Goal: Information Seeking & Learning: Learn about a topic

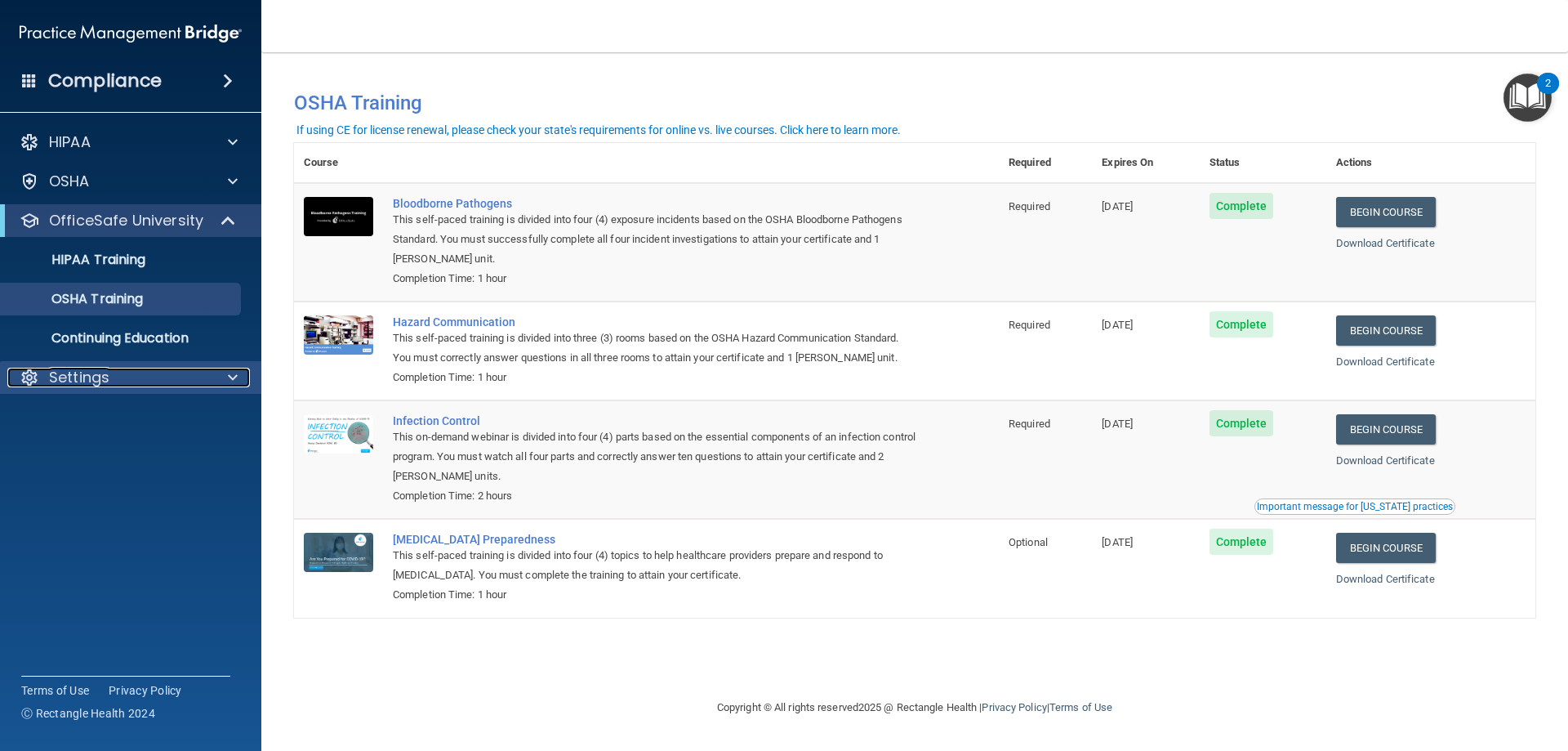
click at [96, 378] on p "Settings" at bounding box center [79, 377] width 60 height 19
click at [137, 419] on p "My Account" at bounding box center [122, 416] width 223 height 17
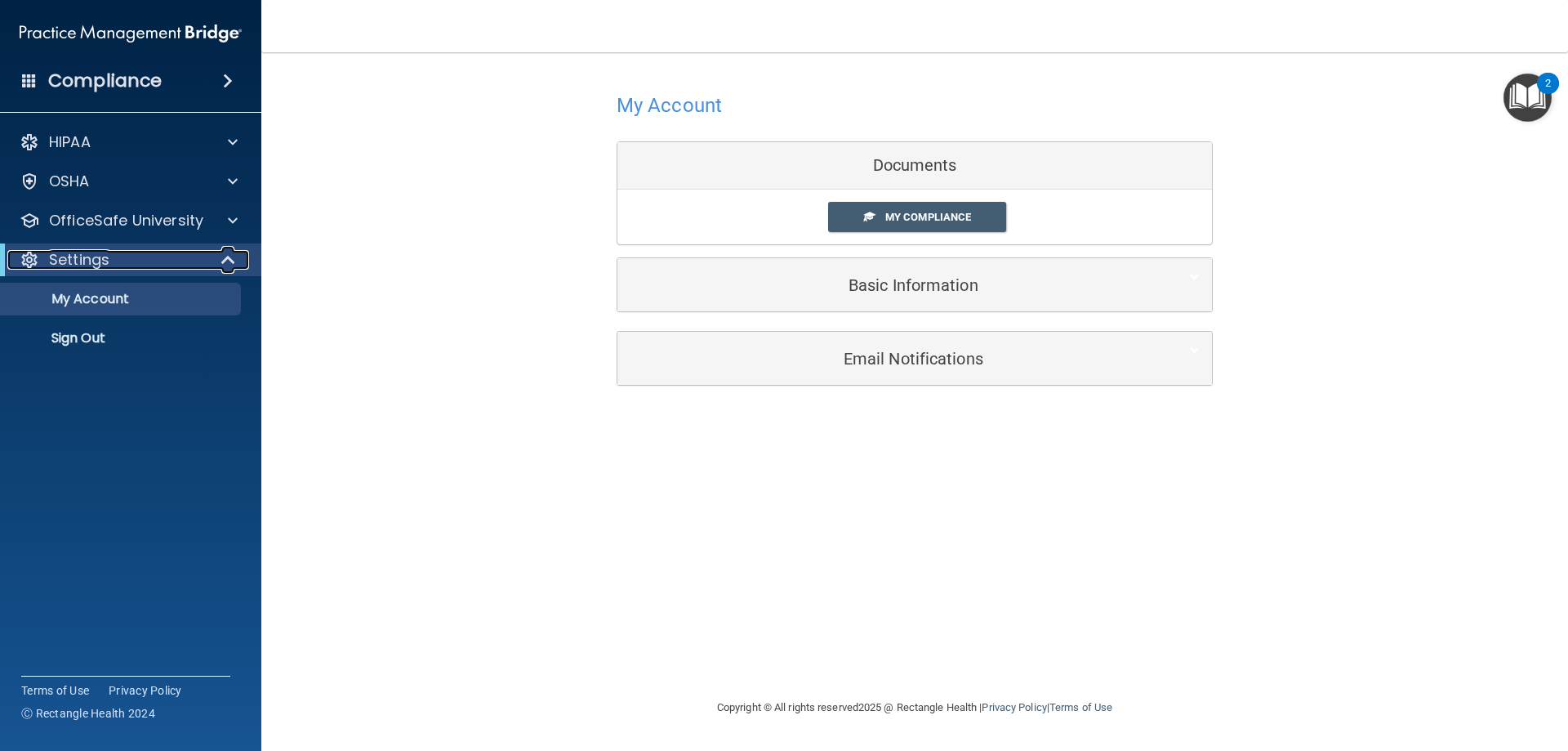
click at [128, 255] on div "Settings" at bounding box center [109, 259] width 202 height 19
click at [101, 223] on p "OfficeSafe University" at bounding box center [125, 221] width 154 height 19
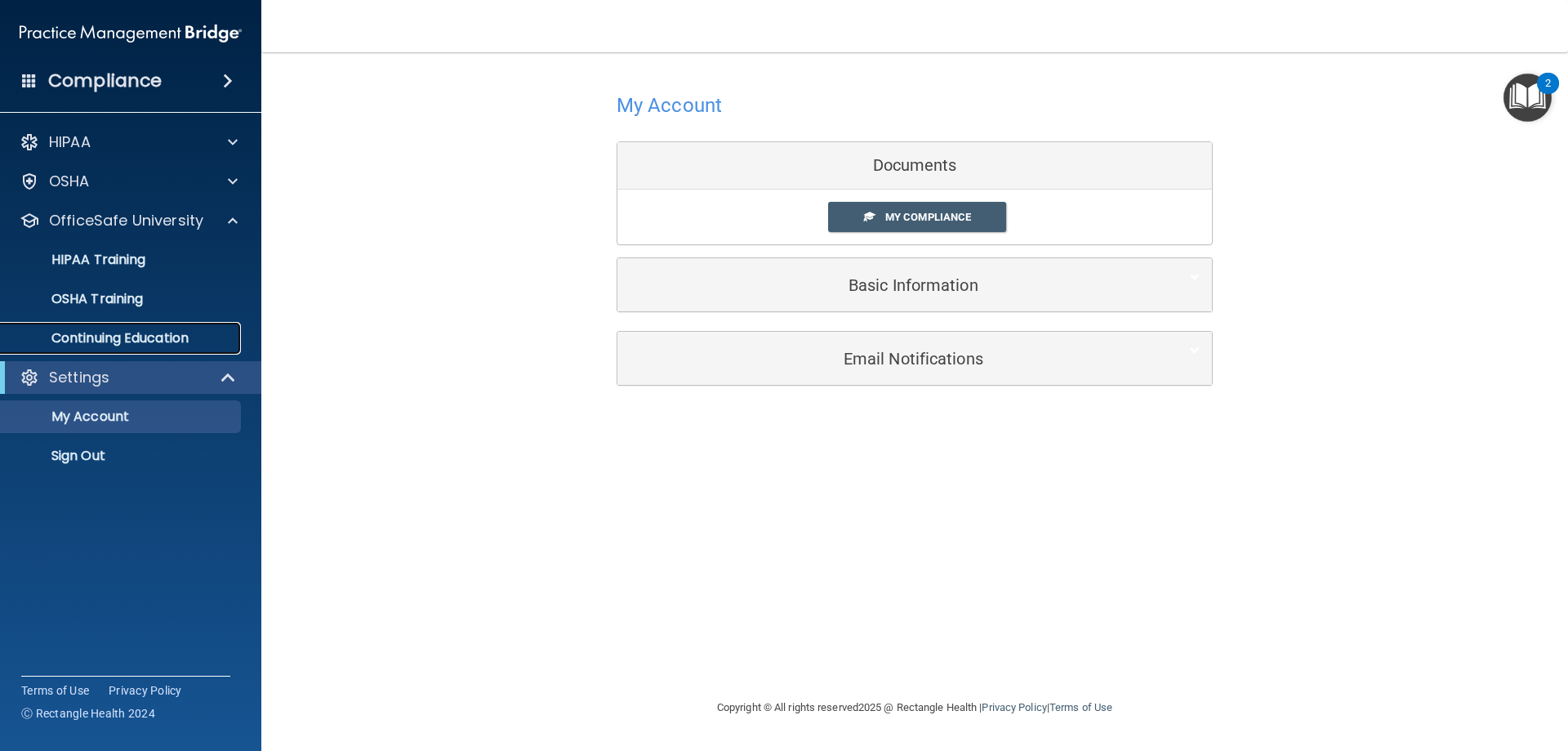
click at [92, 333] on p "Continuing Education" at bounding box center [122, 338] width 223 height 17
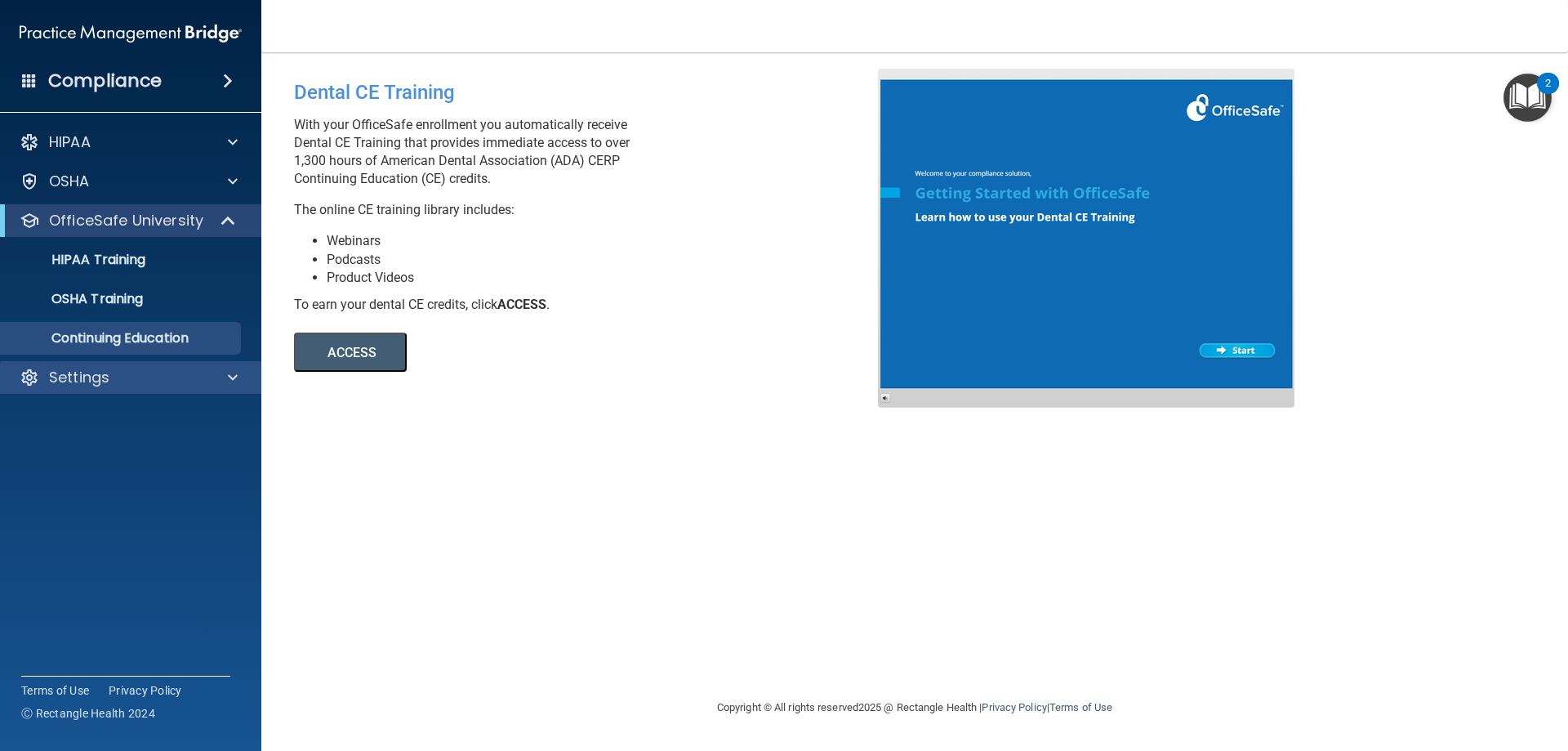
click at [118, 367] on div "Settings" at bounding box center [131, 378] width 262 height 33
click at [105, 373] on p "Settings" at bounding box center [79, 377] width 60 height 19
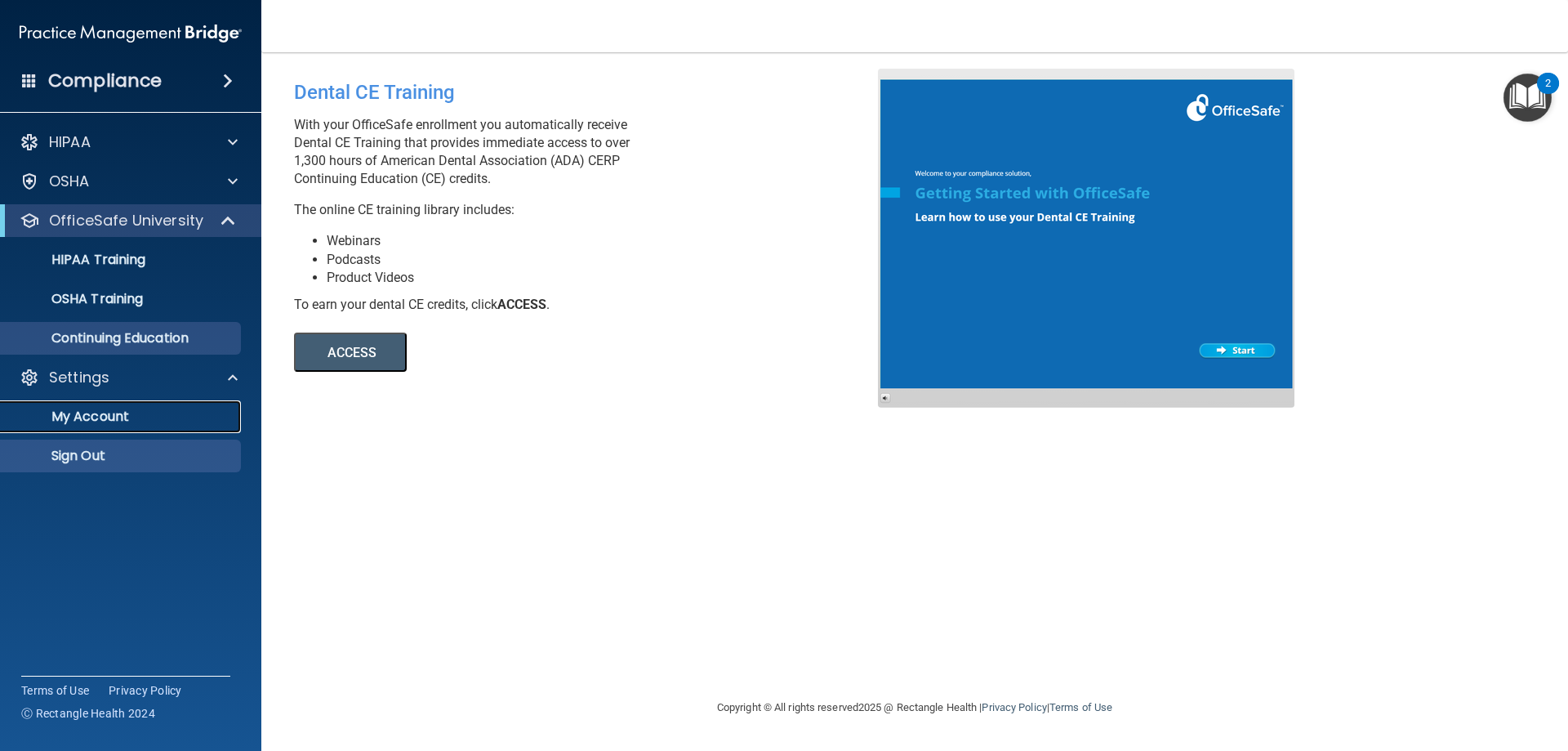
click at [113, 422] on p "My Account" at bounding box center [122, 416] width 223 height 17
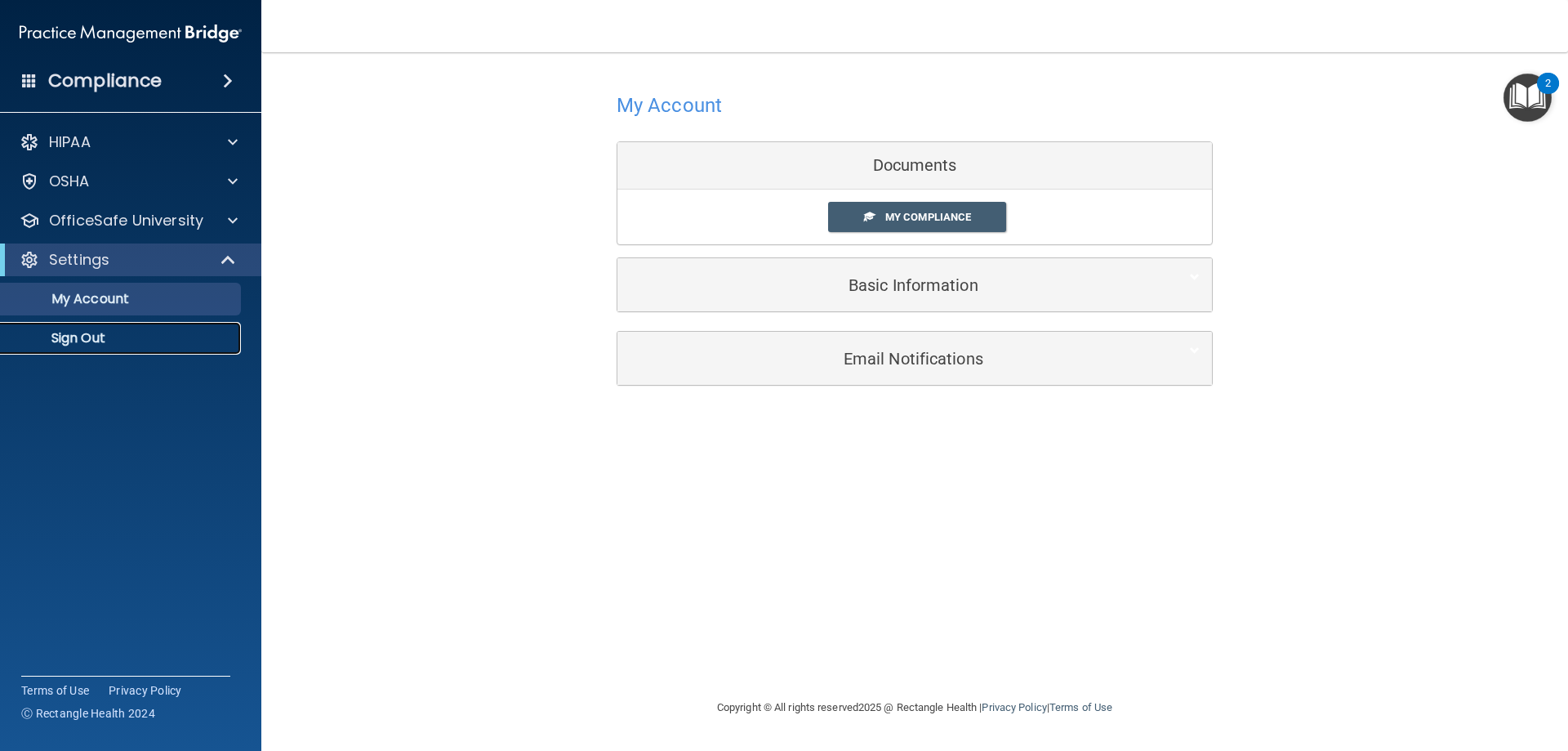
click at [76, 338] on p "Sign Out" at bounding box center [122, 338] width 223 height 17
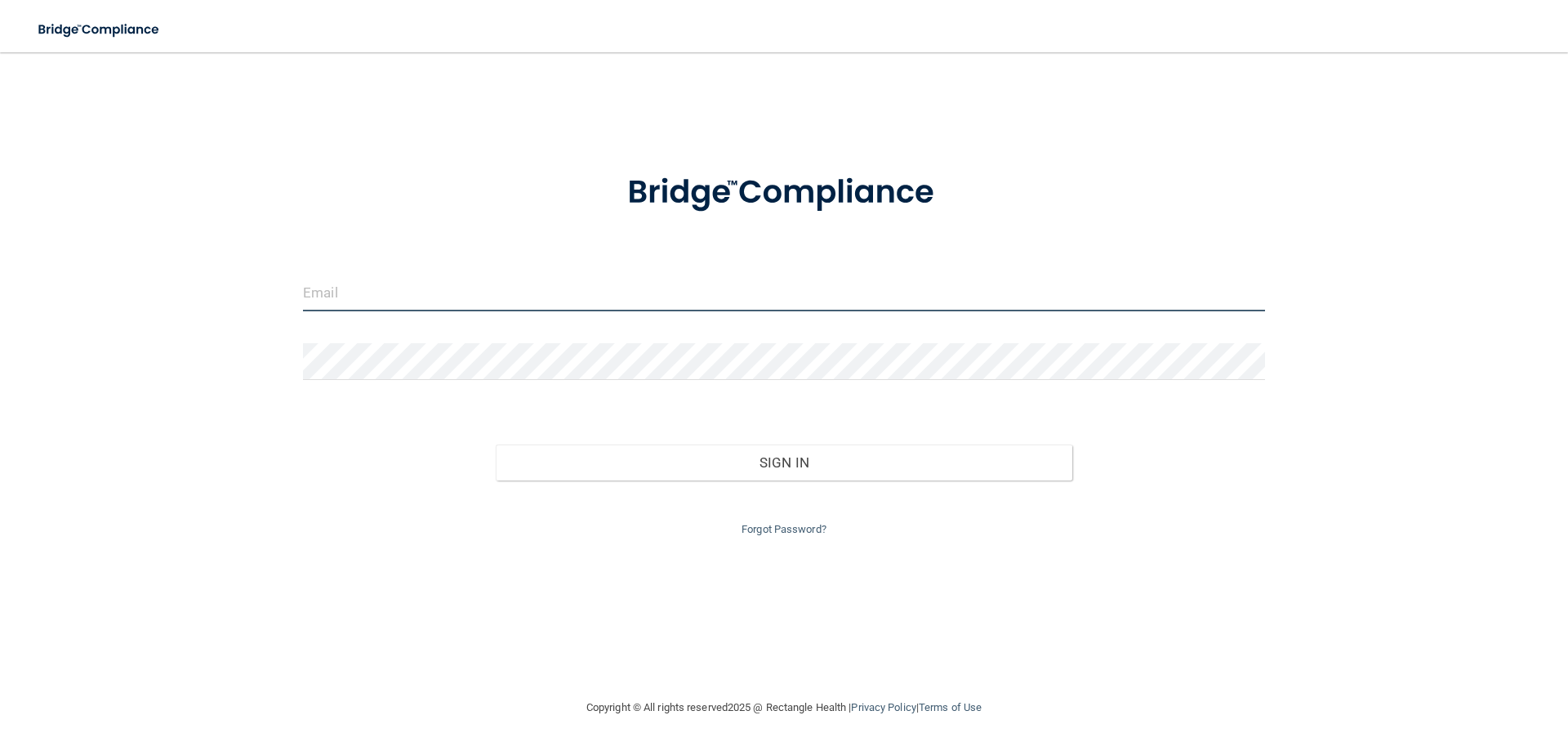
click at [362, 280] on input "email" at bounding box center [784, 293] width 962 height 37
type input "[PERSON_NAME][EMAIL_ADDRESS][DOMAIN_NAME]"
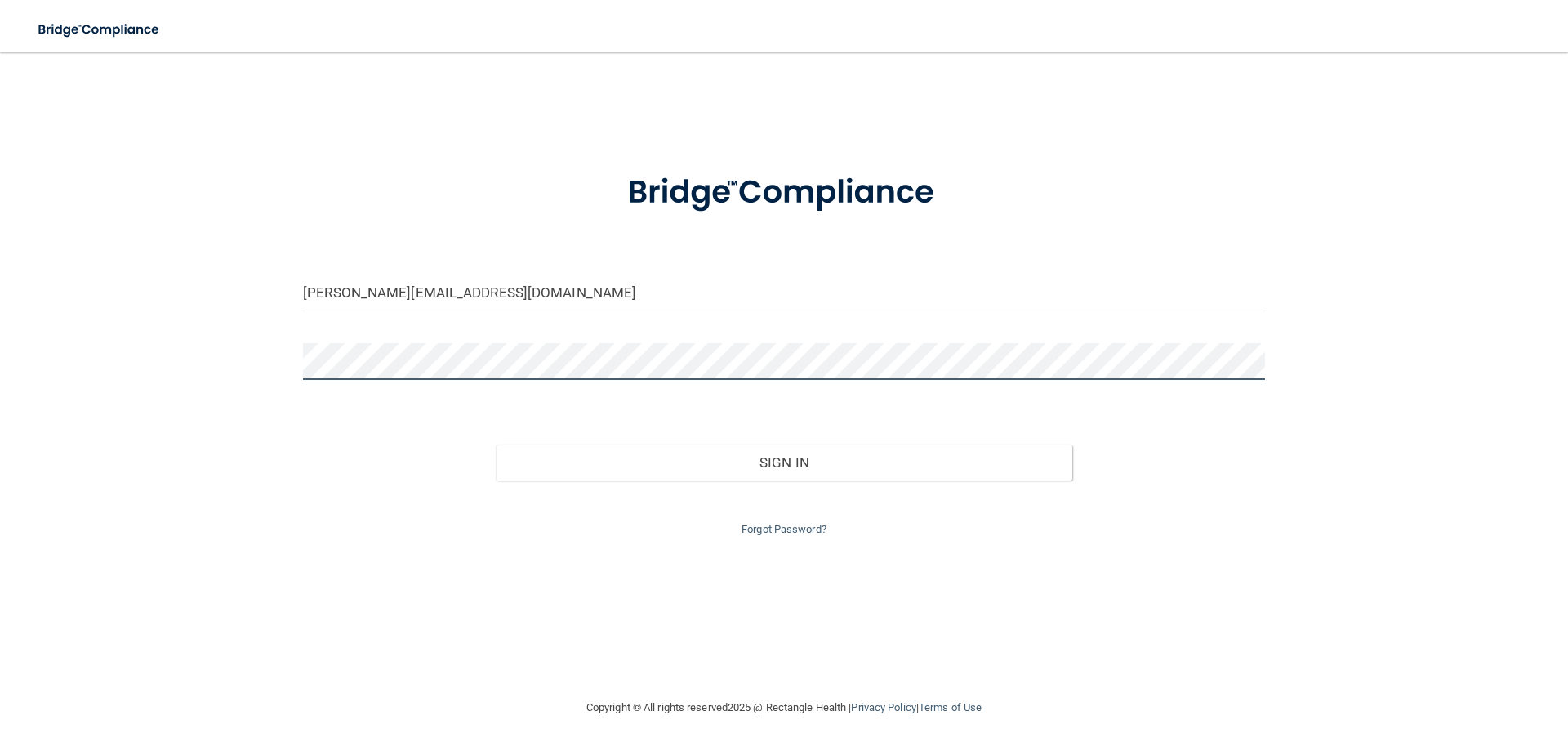
click at [495, 444] on button "Sign In" at bounding box center [784, 461] width 578 height 36
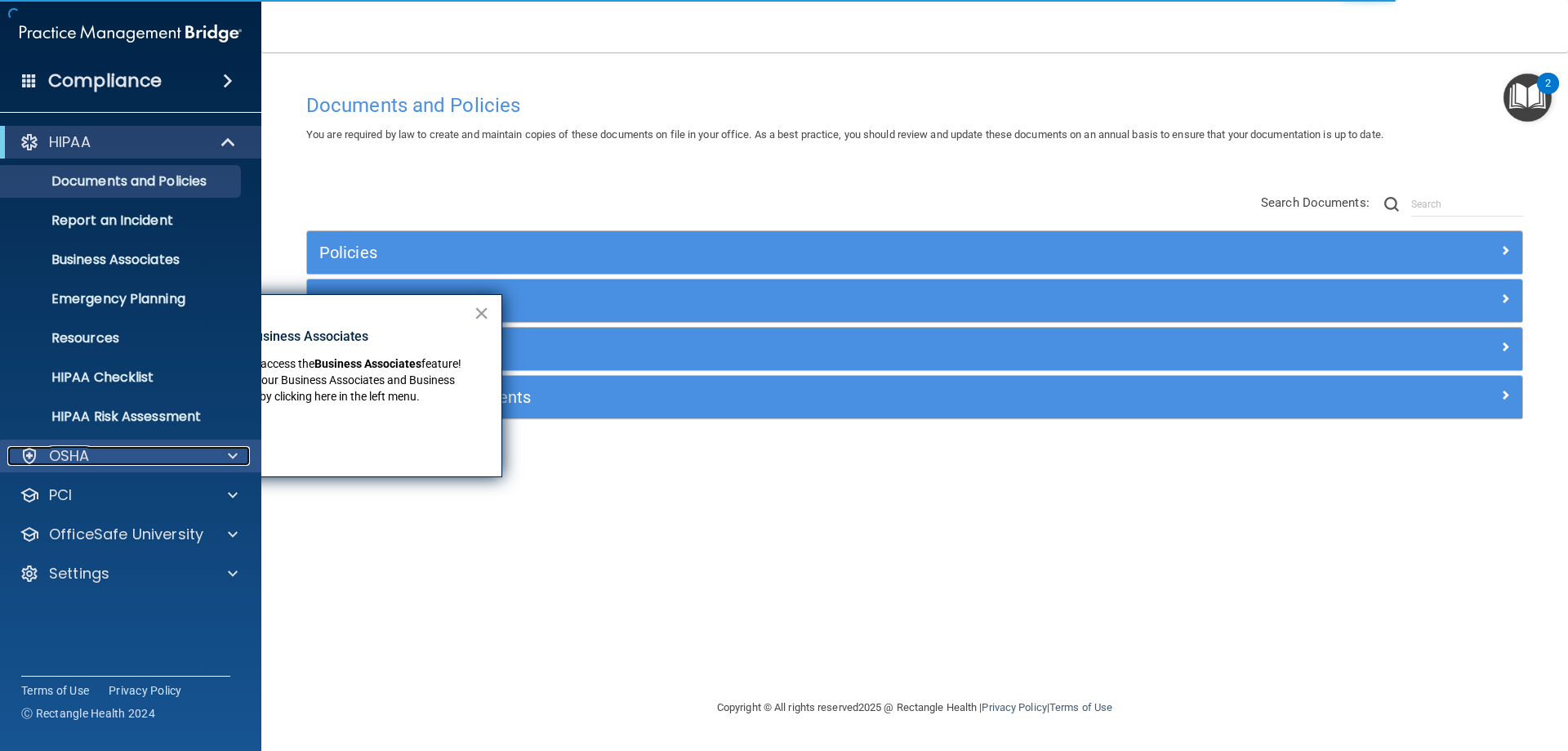
click at [140, 456] on div "OSHA" at bounding box center [109, 456] width 203 height 19
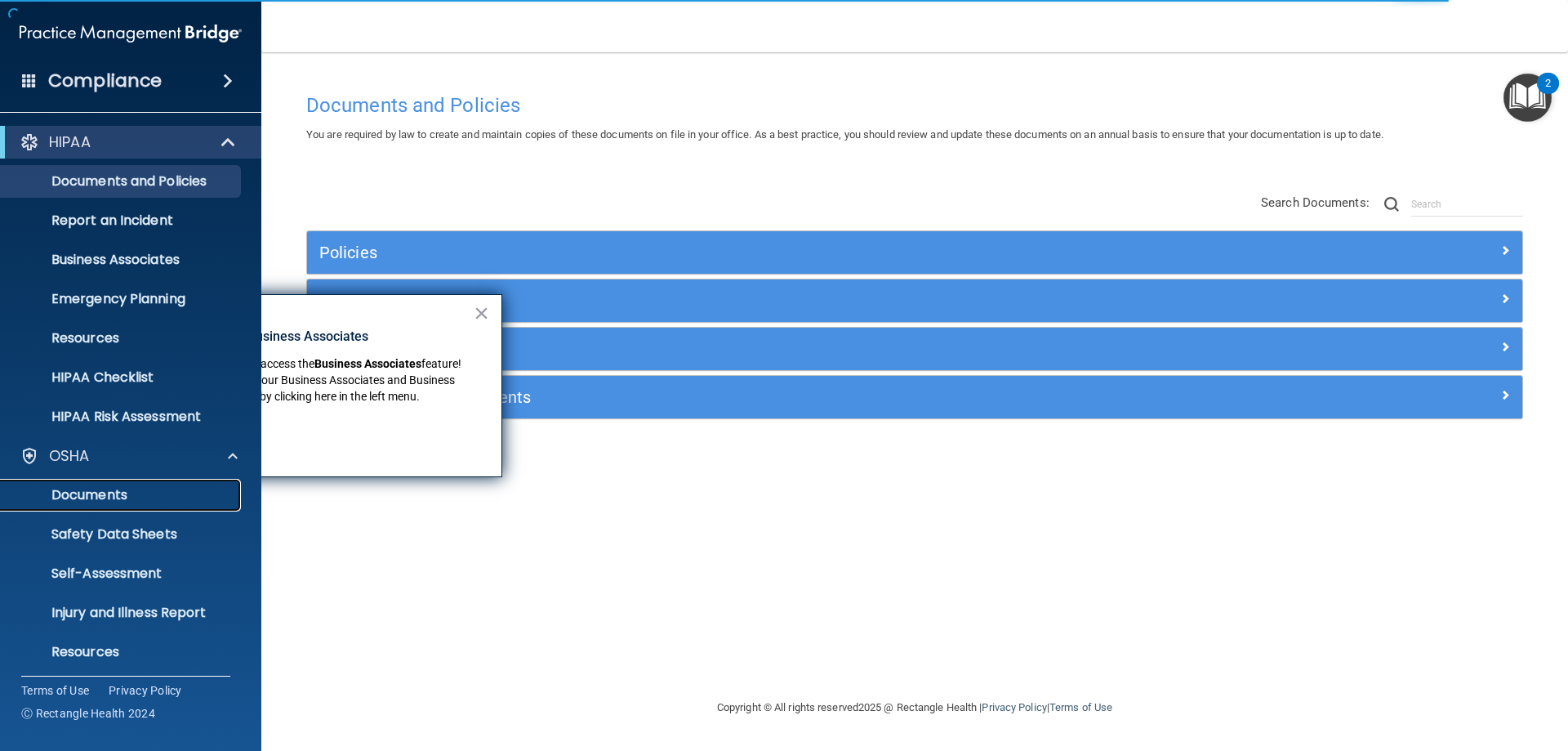
click at [162, 488] on p "Documents" at bounding box center [122, 495] width 223 height 17
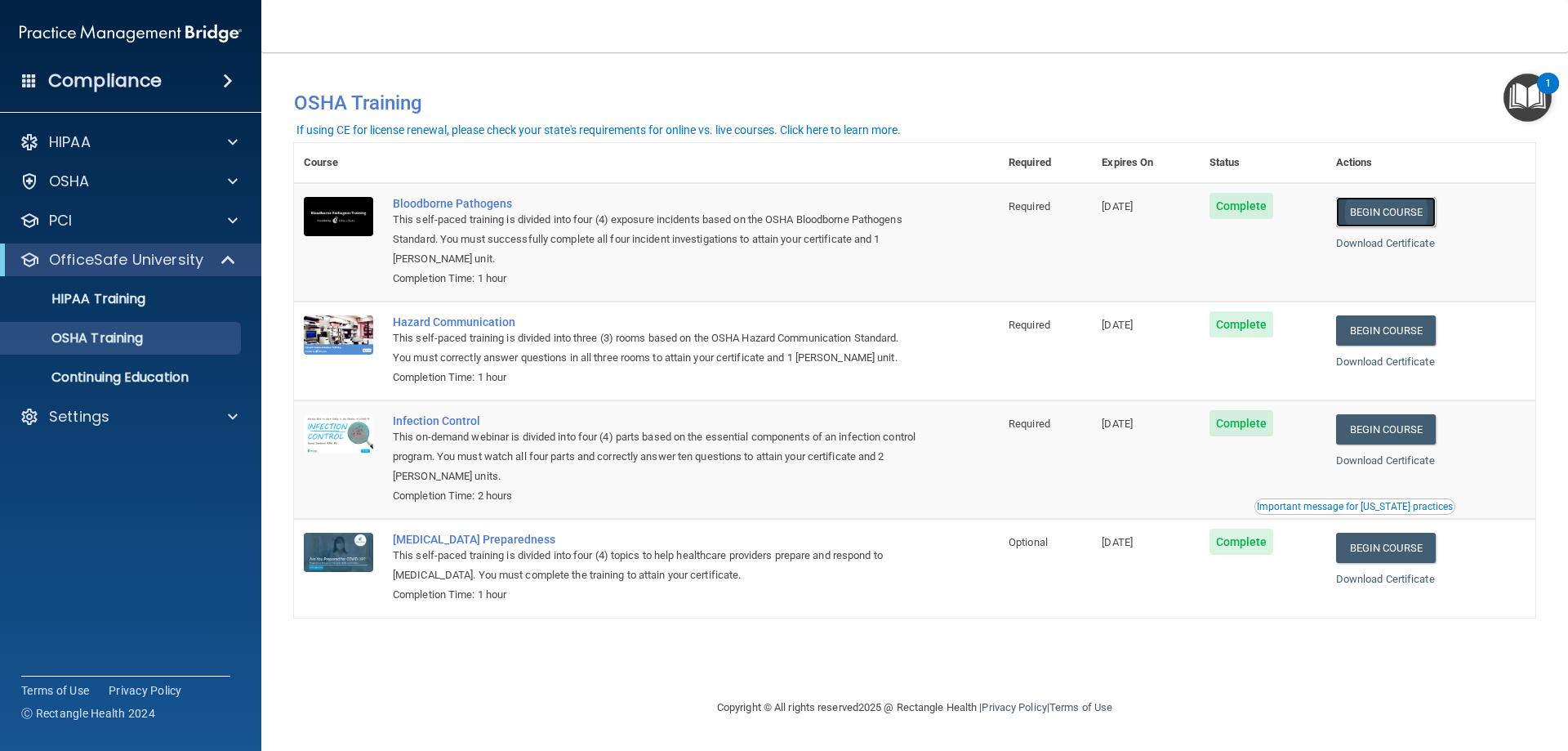
click at [1389, 200] on link "Begin Course" at bounding box center [1385, 212] width 100 height 30
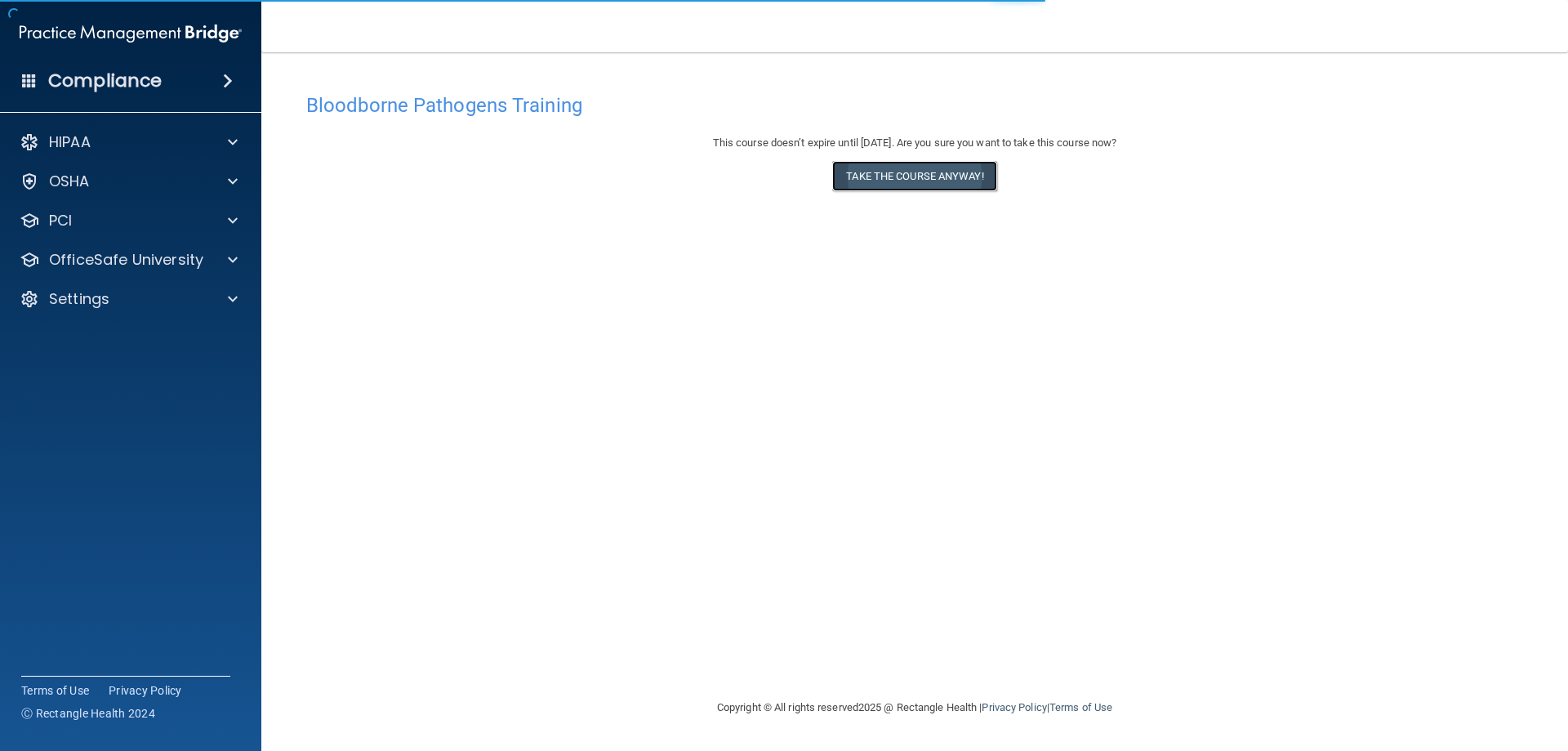
click at [917, 182] on button "Take the course anyway!" at bounding box center [914, 176] width 164 height 30
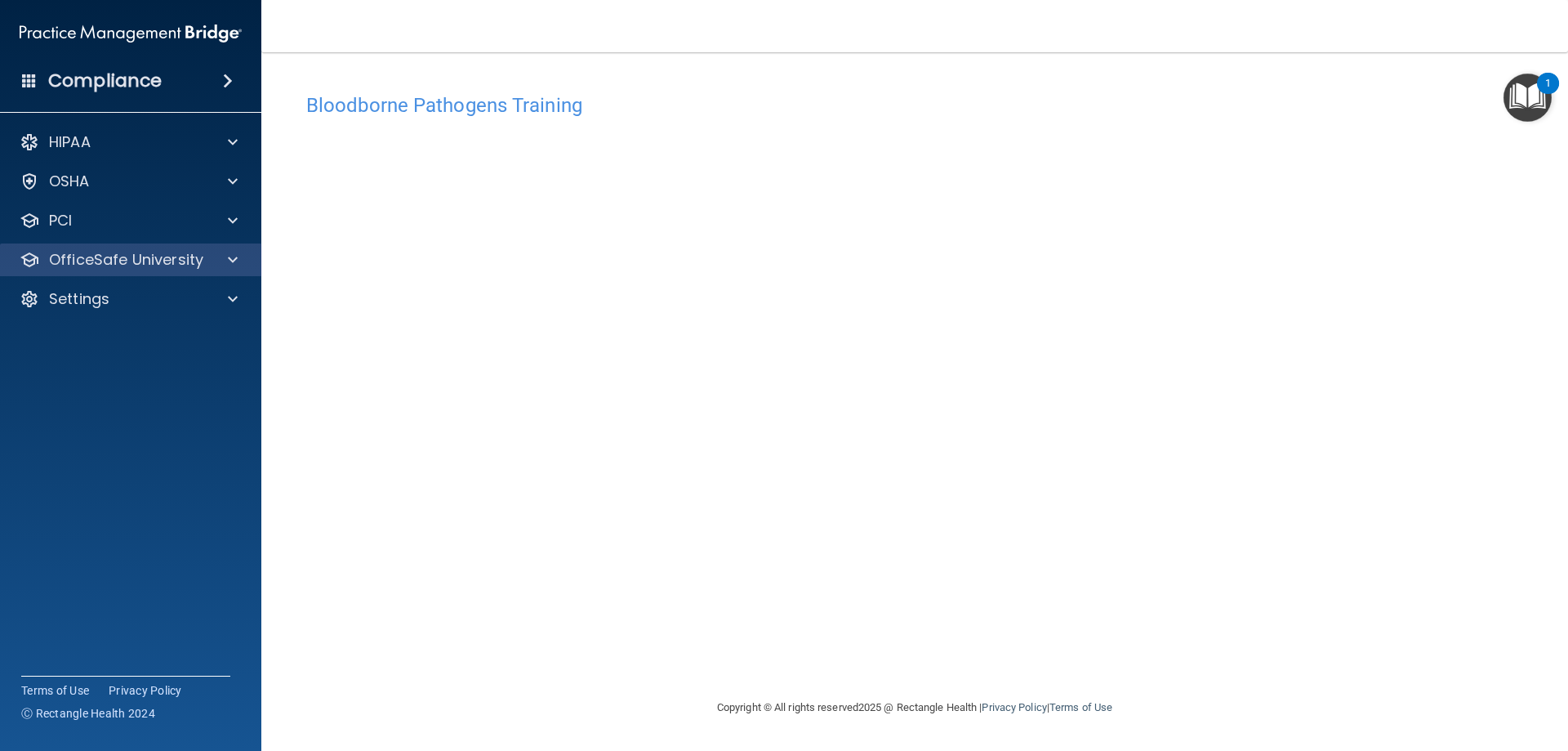
click at [223, 247] on div "OfficeSafe University" at bounding box center [131, 260] width 262 height 33
click at [227, 264] on div at bounding box center [230, 259] width 41 height 19
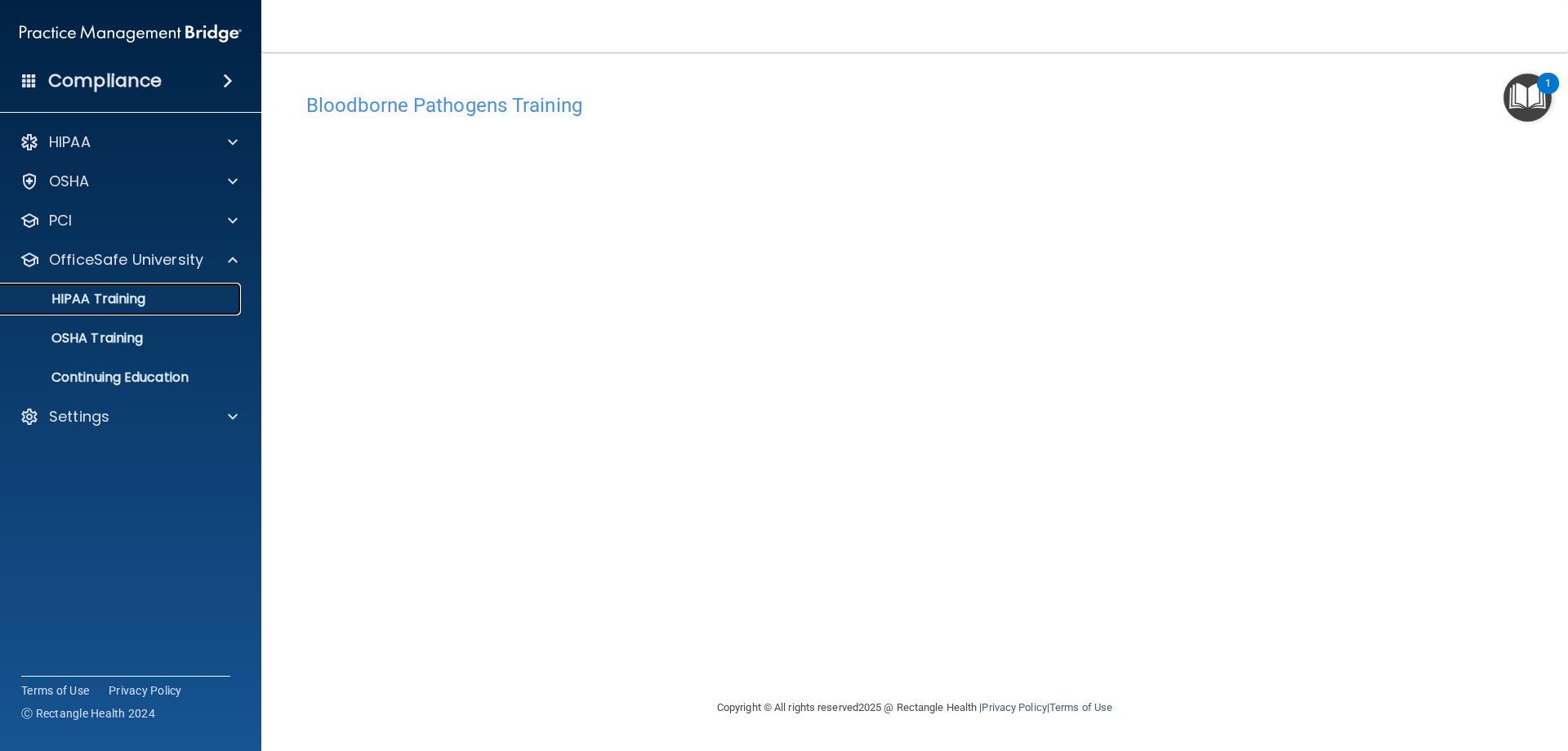
click at [189, 302] on div "HIPAA Training" at bounding box center [122, 298] width 223 height 17
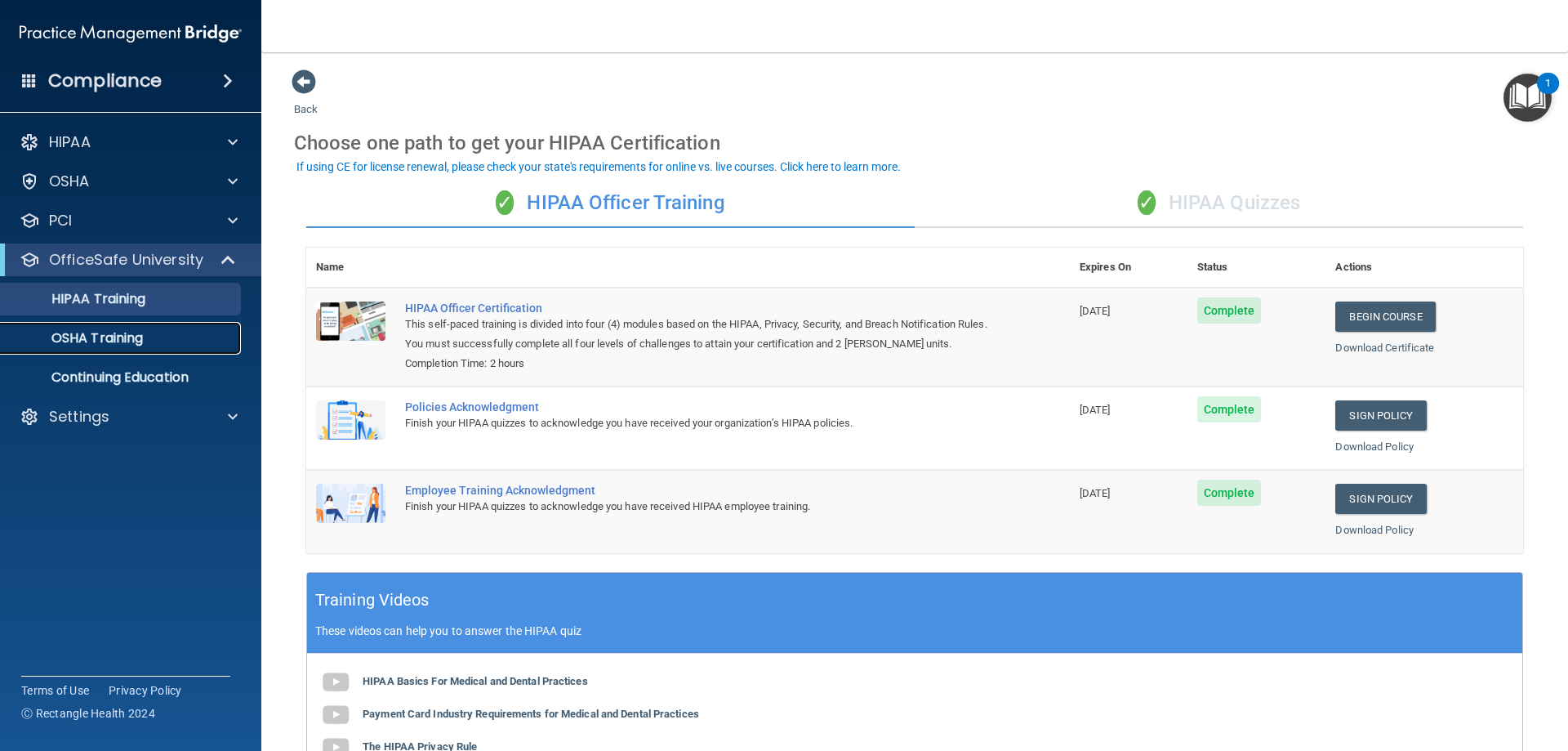
click at [60, 336] on p "OSHA Training" at bounding box center [77, 338] width 132 height 17
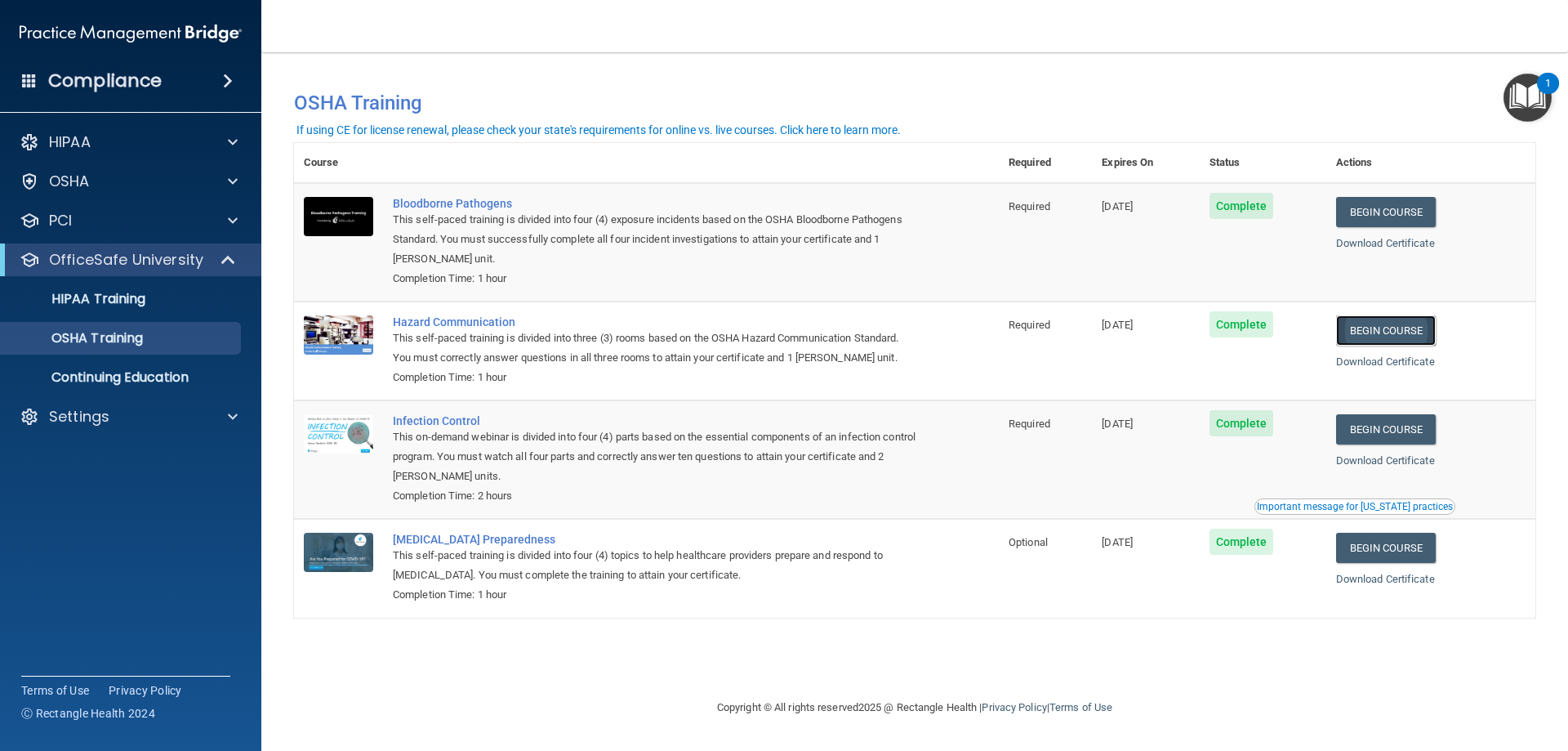
click at [1406, 331] on link "Begin Course" at bounding box center [1385, 330] width 100 height 30
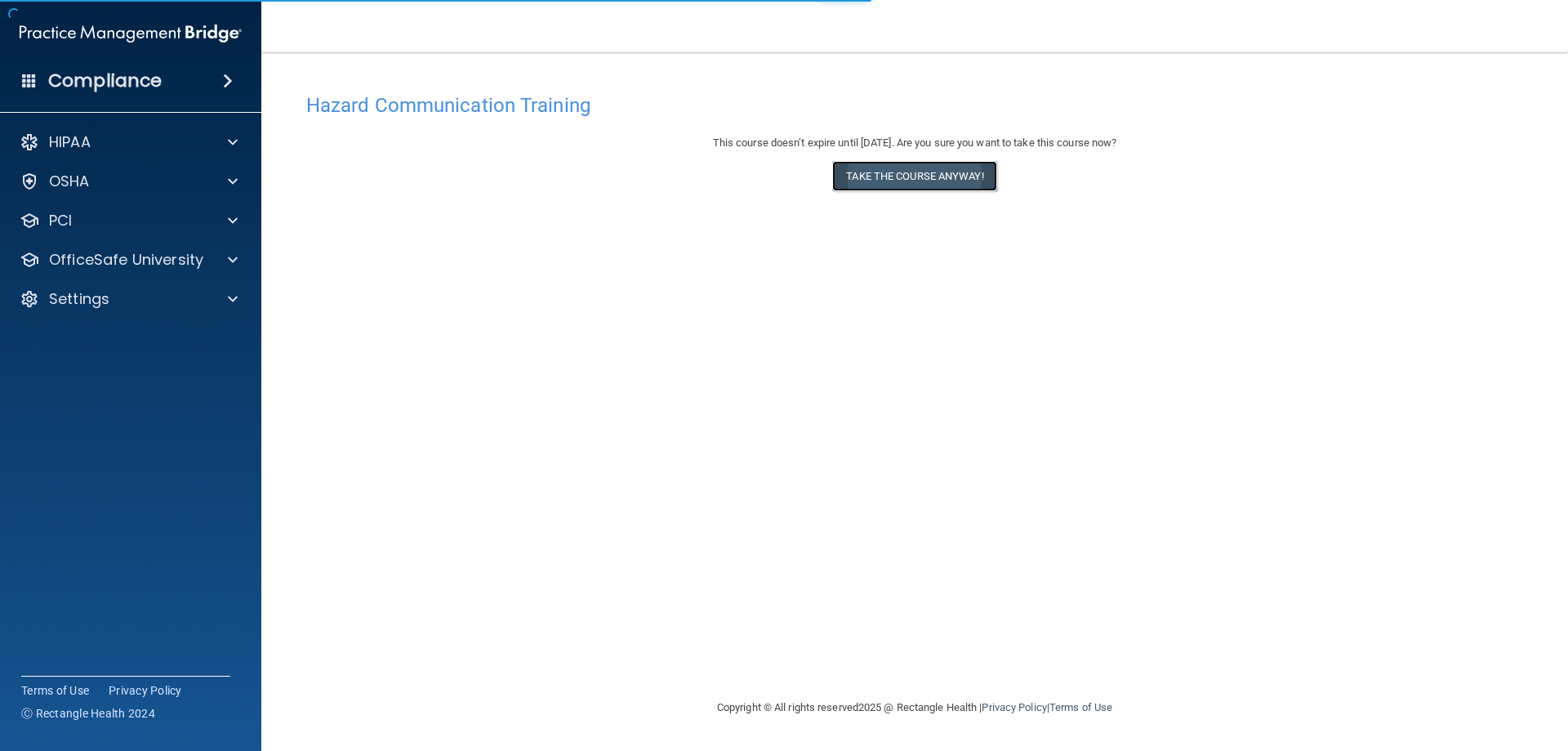
click at [983, 169] on button "Take the course anyway!" at bounding box center [914, 176] width 164 height 30
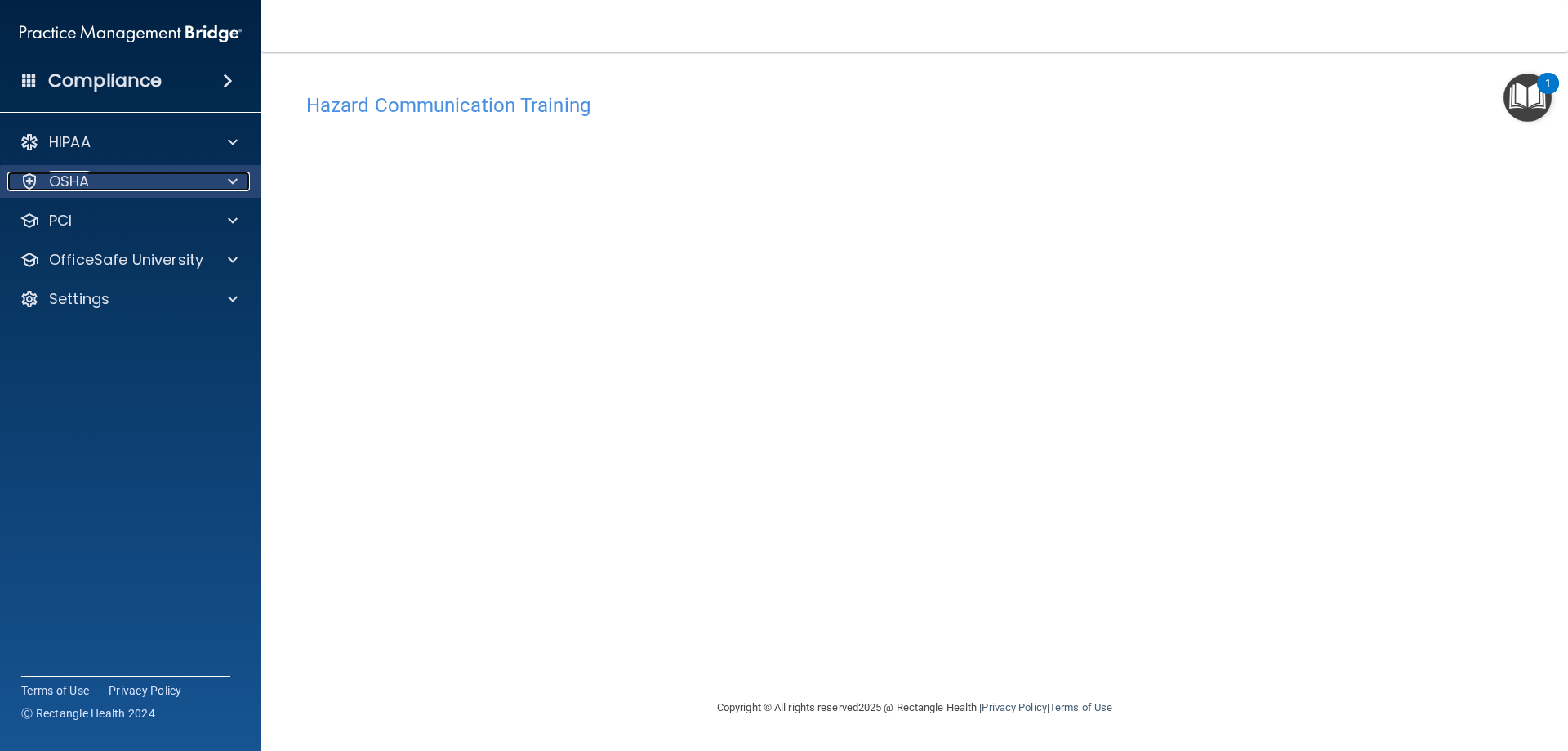
click at [92, 186] on div "OSHA" at bounding box center [109, 182] width 203 height 19
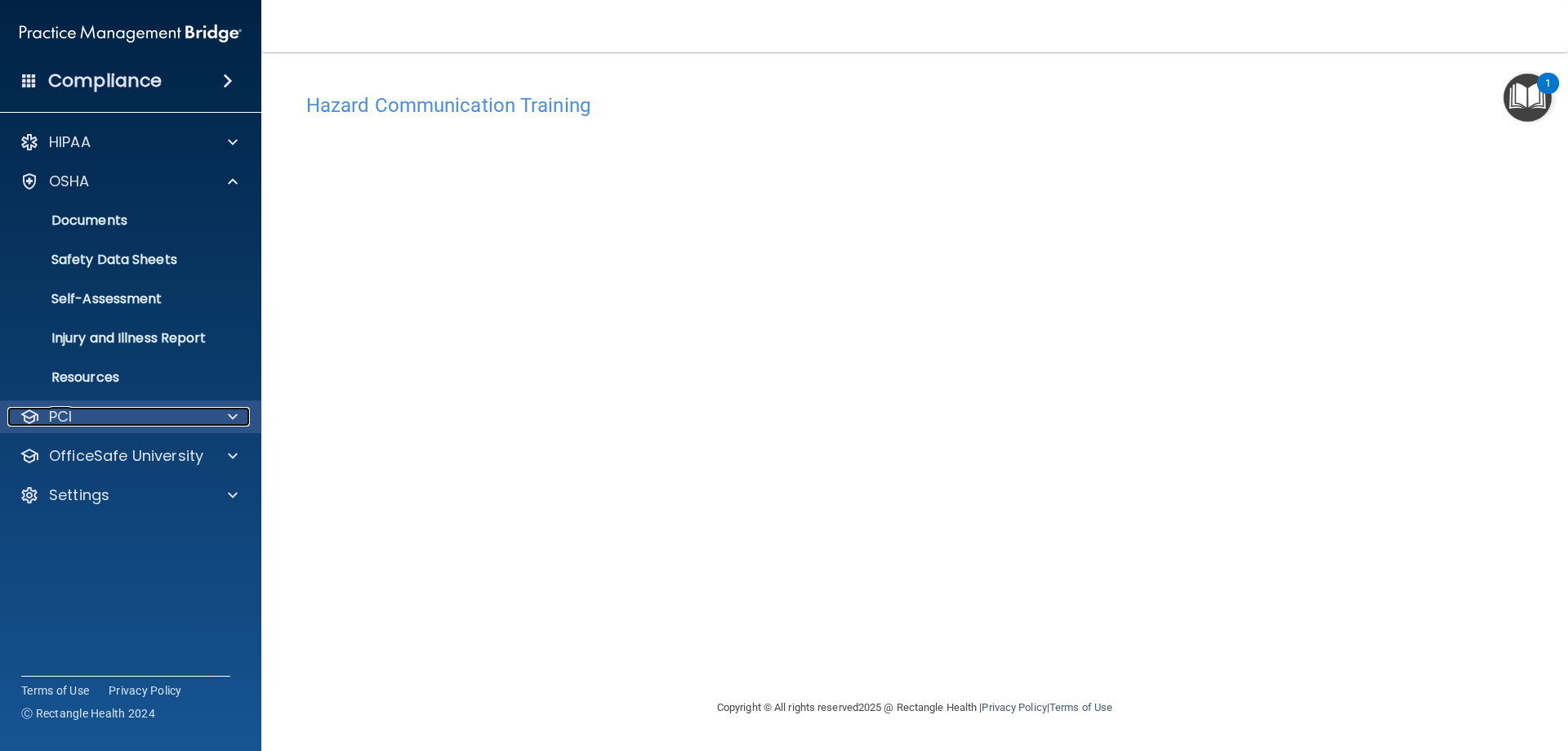
click at [148, 413] on div "PCI" at bounding box center [109, 417] width 203 height 19
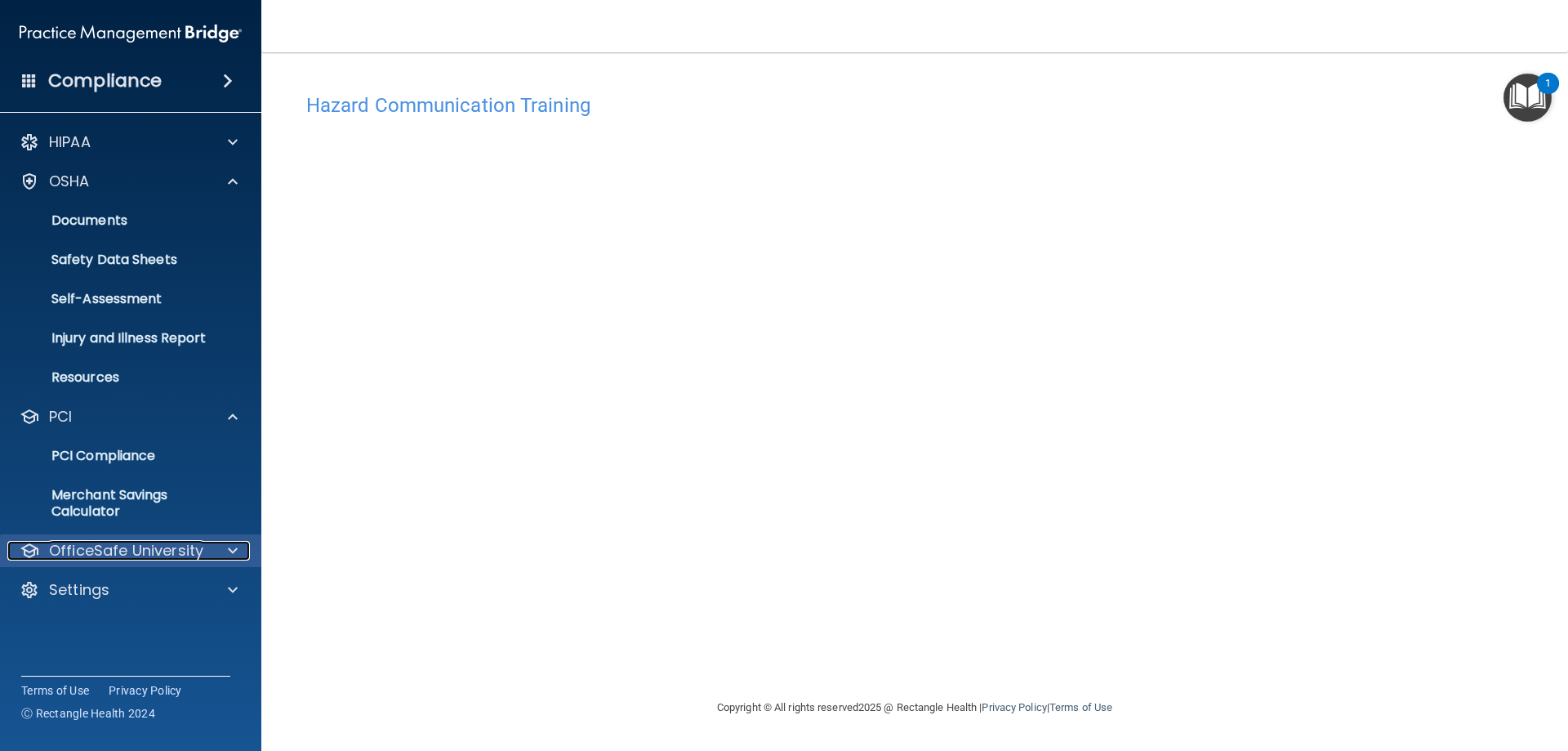
click at [127, 552] on p "OfficeSafe University" at bounding box center [125, 551] width 154 height 19
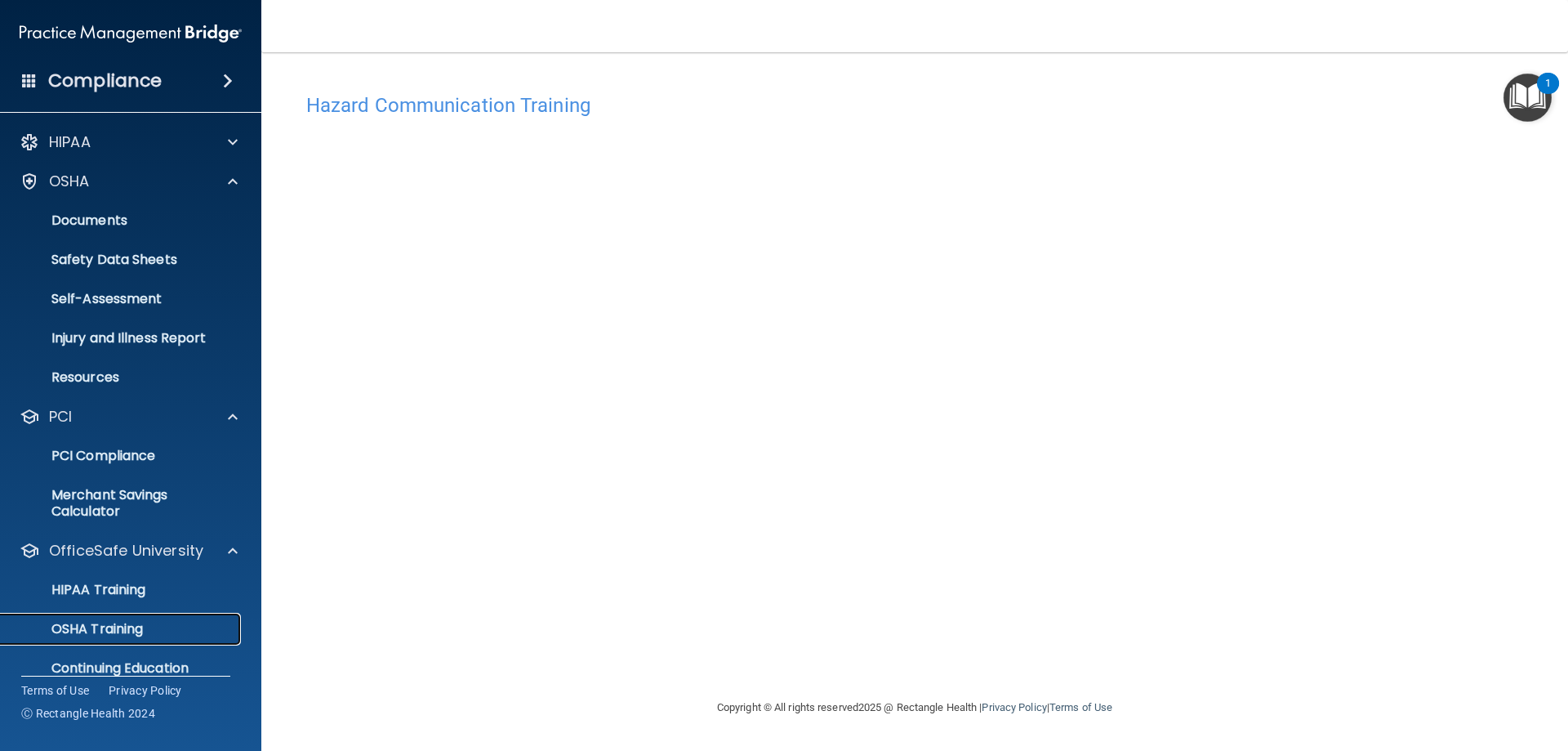
click at [111, 621] on p "OSHA Training" at bounding box center [77, 629] width 132 height 17
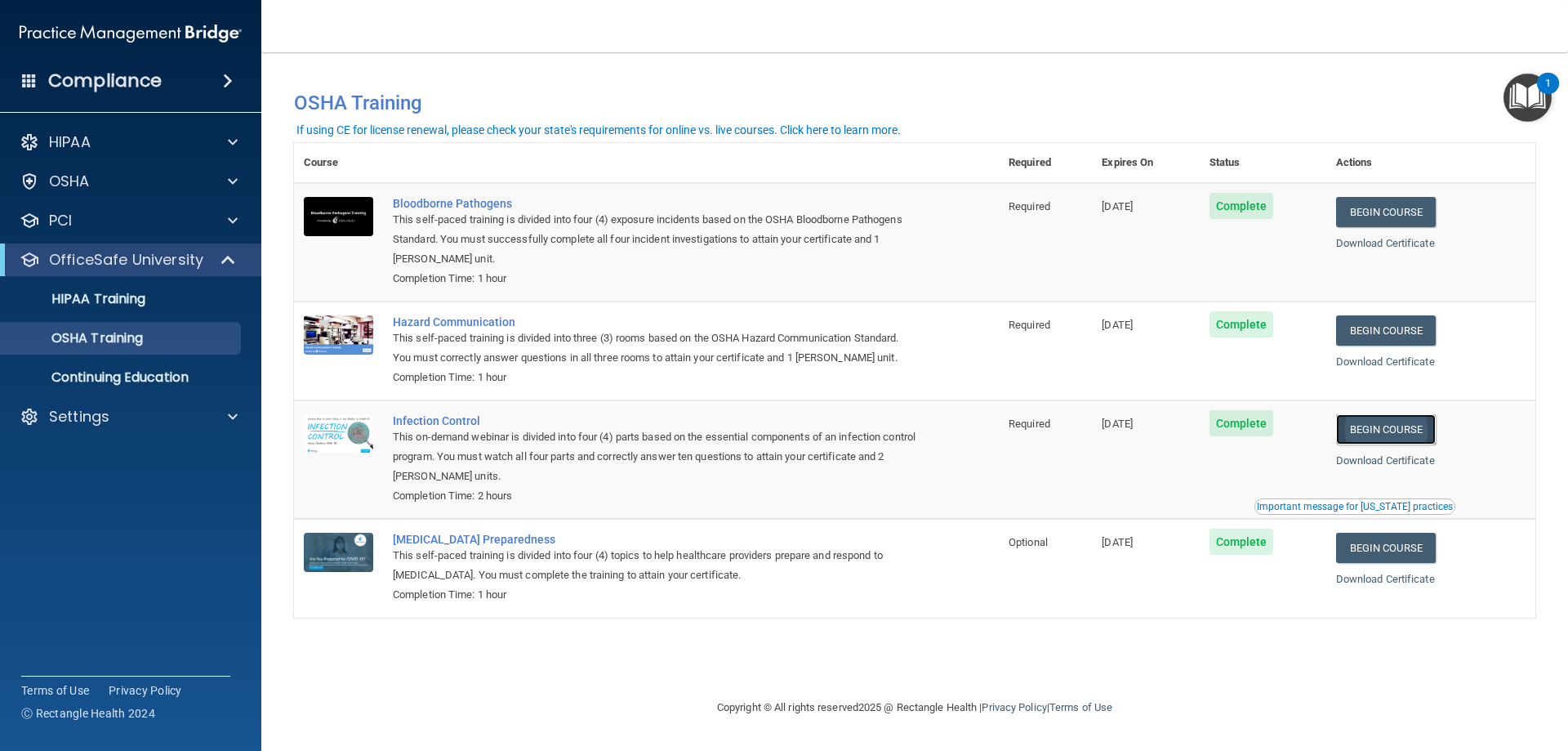
click at [1412, 427] on link "Begin Course" at bounding box center [1385, 428] width 100 height 30
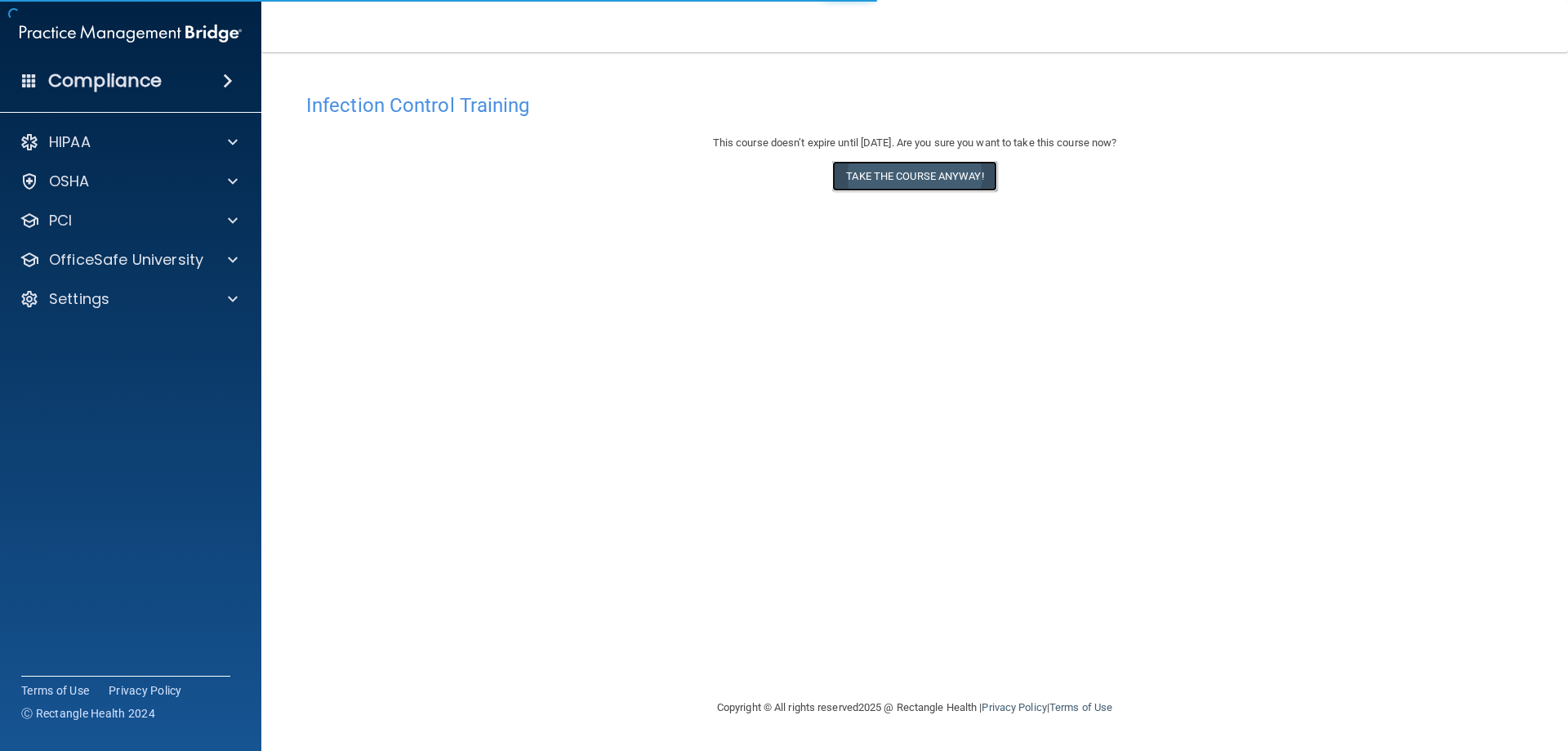
click at [882, 175] on button "Take the course anyway!" at bounding box center [914, 176] width 164 height 30
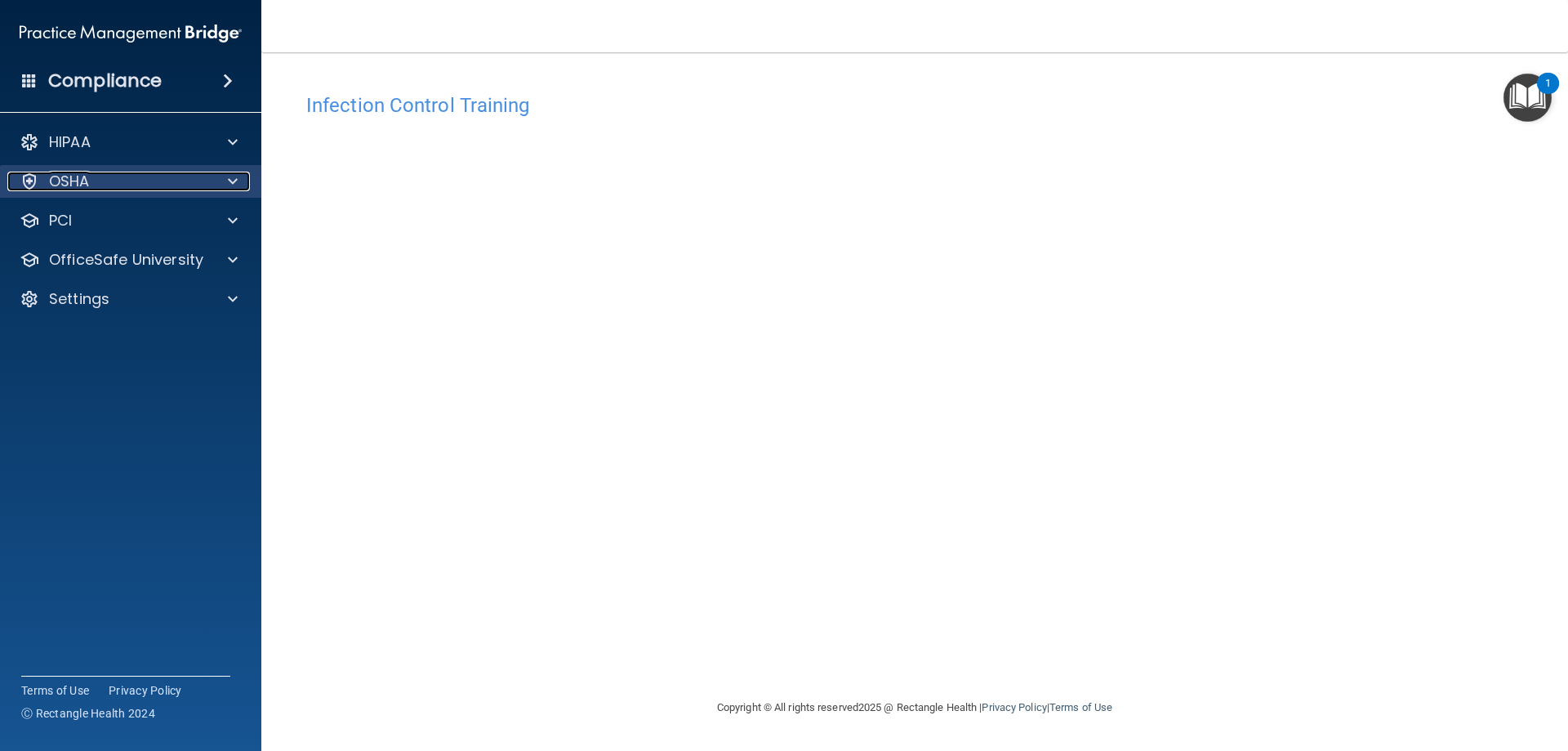
click at [105, 177] on div "OSHA" at bounding box center [109, 182] width 203 height 19
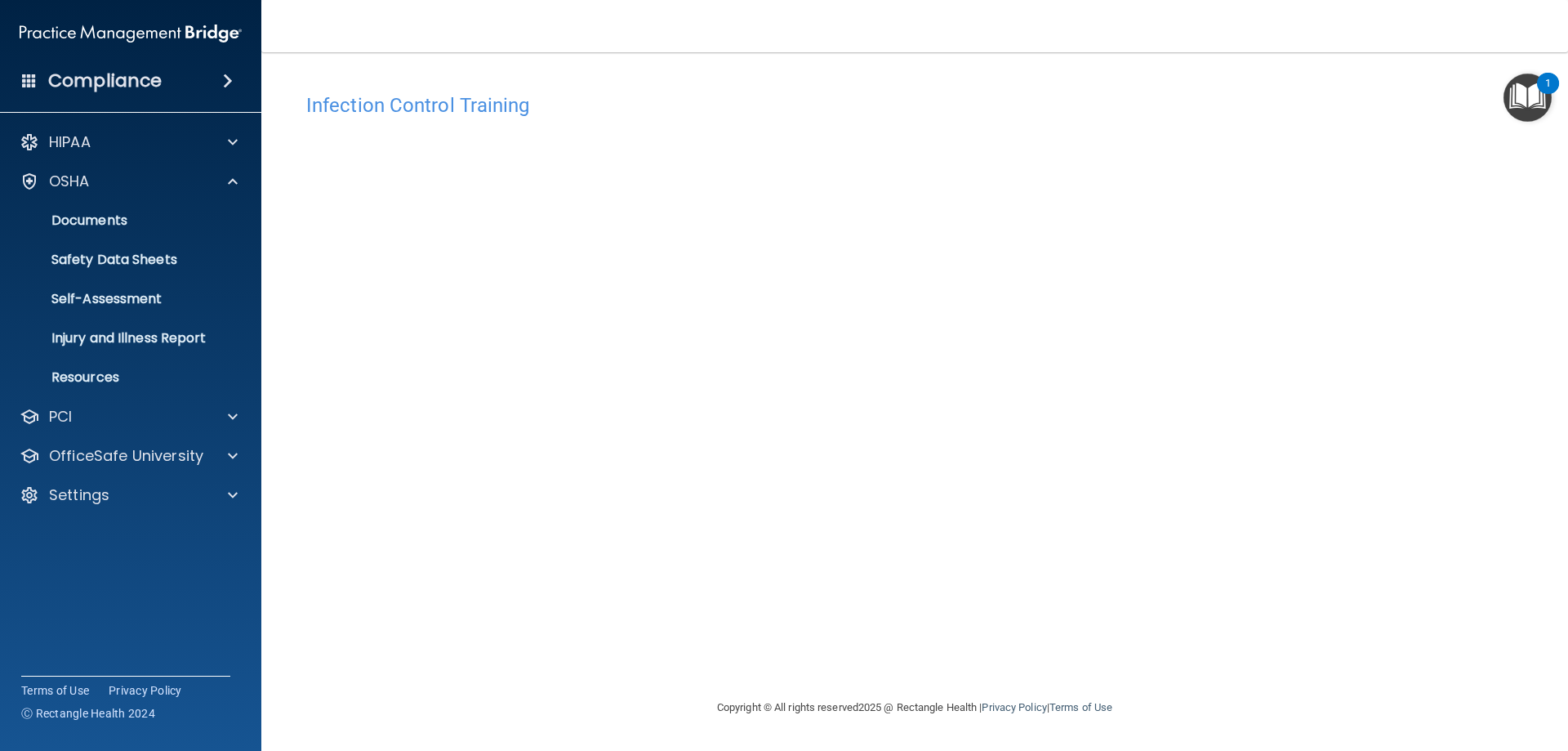
click at [123, 567] on div "Compliance HIPAA Documents and Policies Report an Incident Business Associates …" at bounding box center [130, 375] width 261 height 751
click at [117, 139] on div "HIPAA" at bounding box center [109, 142] width 203 height 19
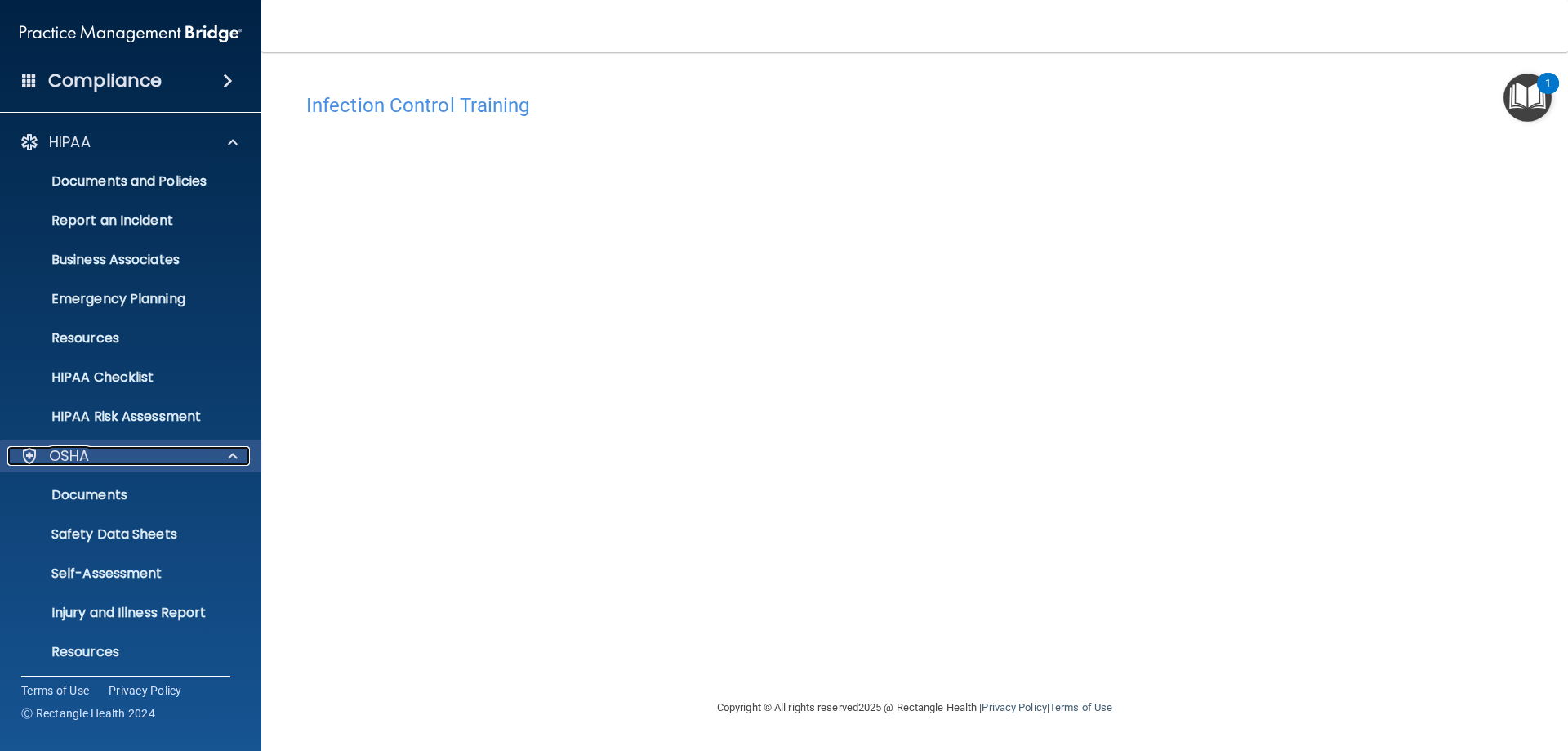
click at [235, 455] on span at bounding box center [233, 456] width 10 height 19
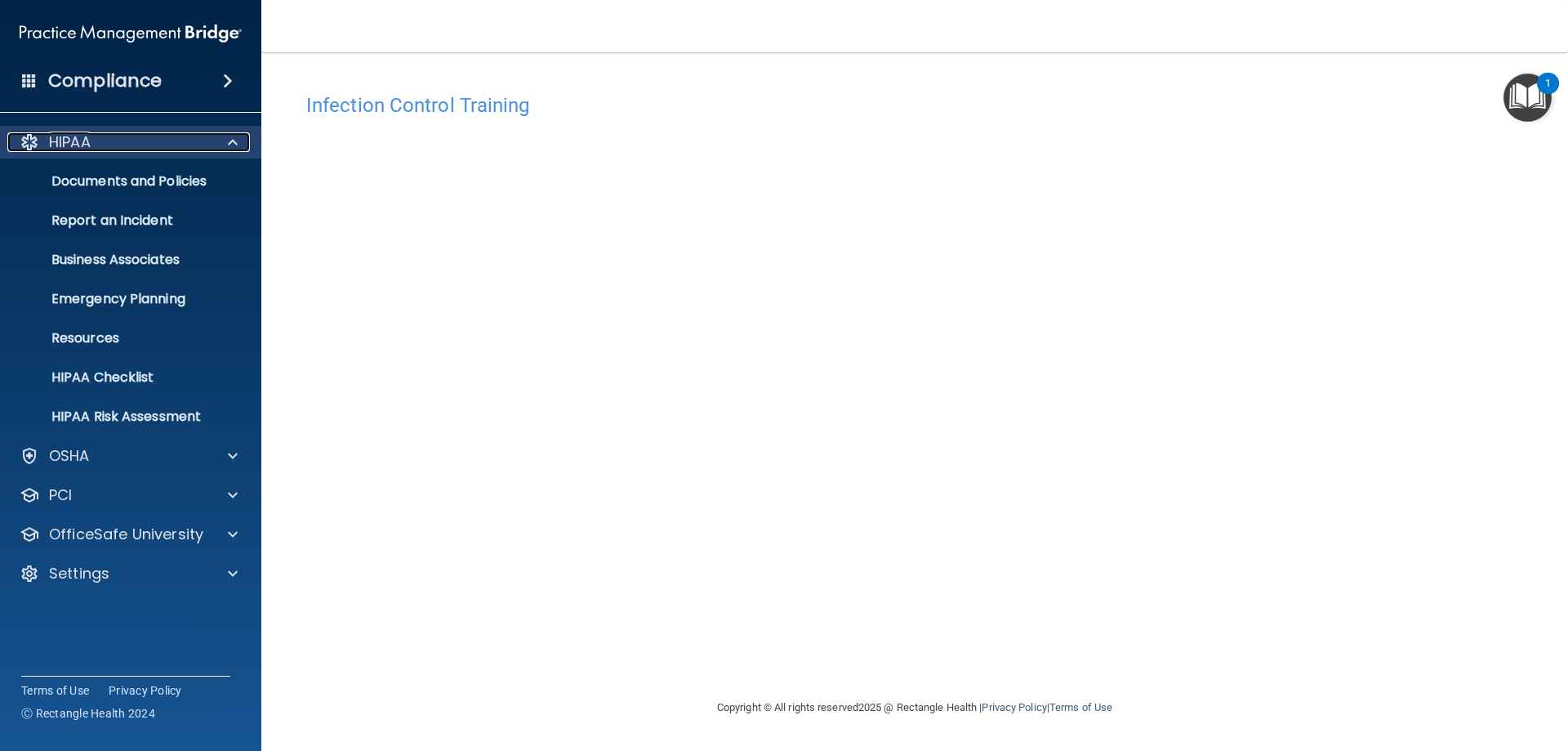
click at [227, 141] on div at bounding box center [230, 142] width 41 height 19
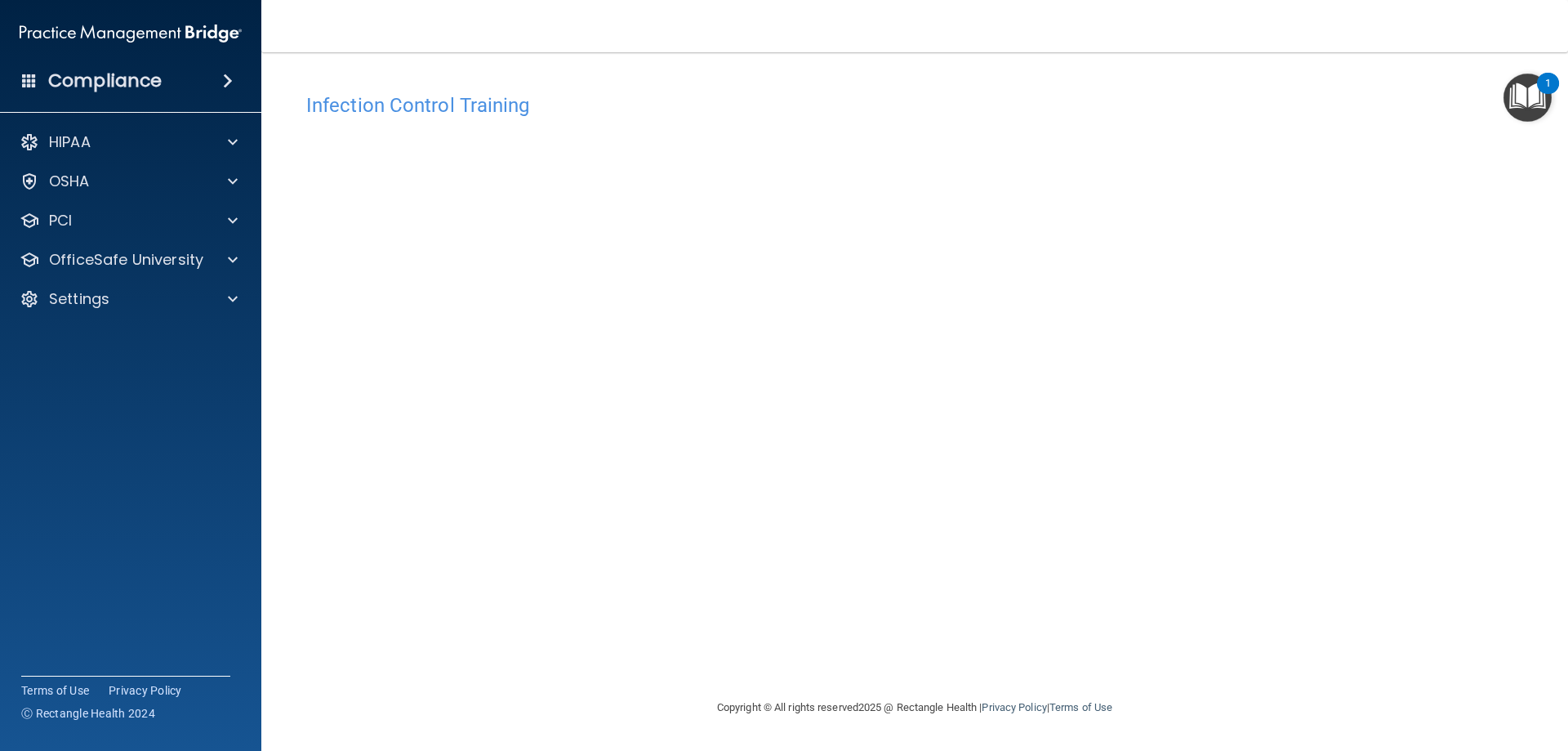
click at [76, 85] on h4 "Compliance" at bounding box center [105, 81] width 114 height 23
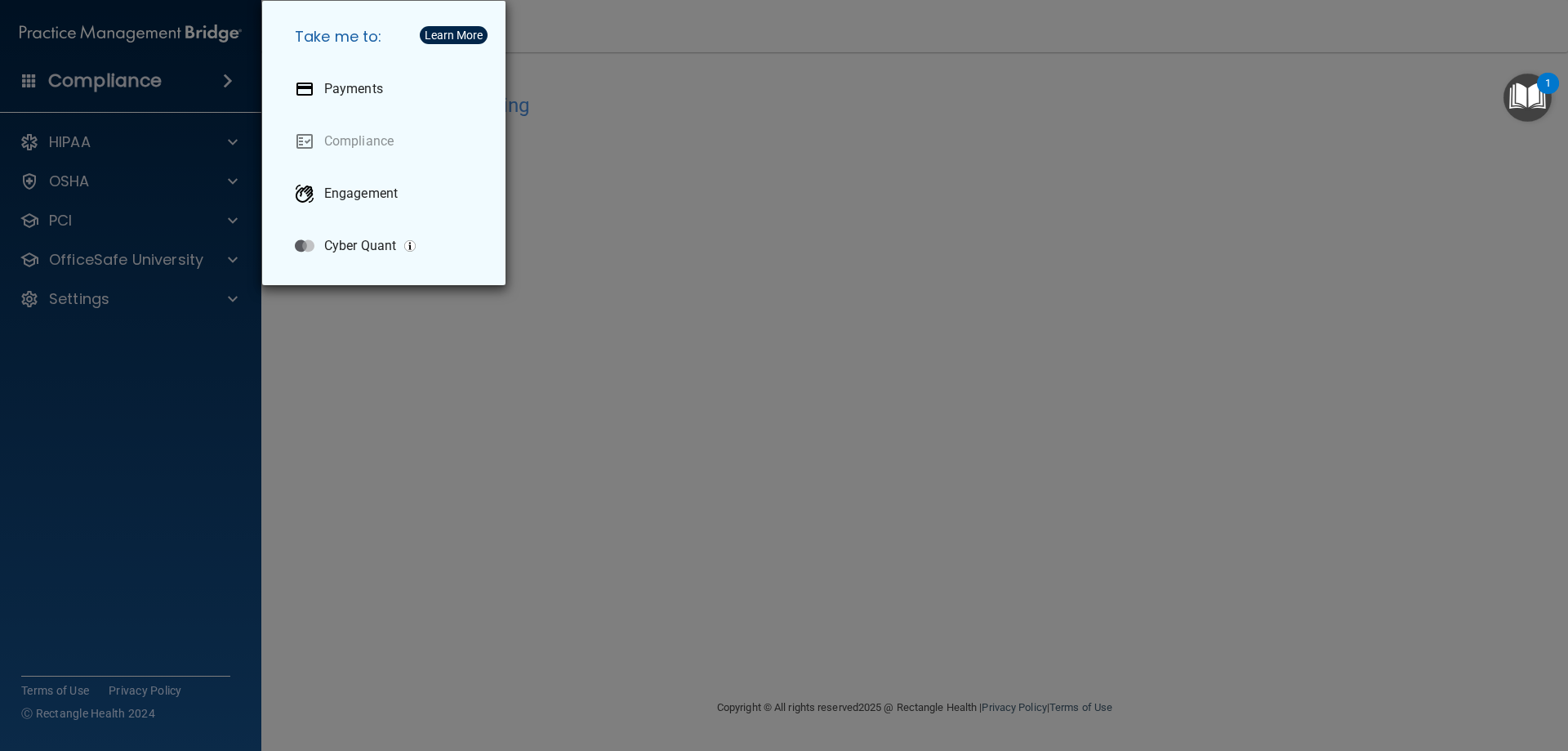
click at [110, 367] on div "Take me to: Payments Compliance Engagement Cyber Quant" at bounding box center [784, 375] width 1568 height 751
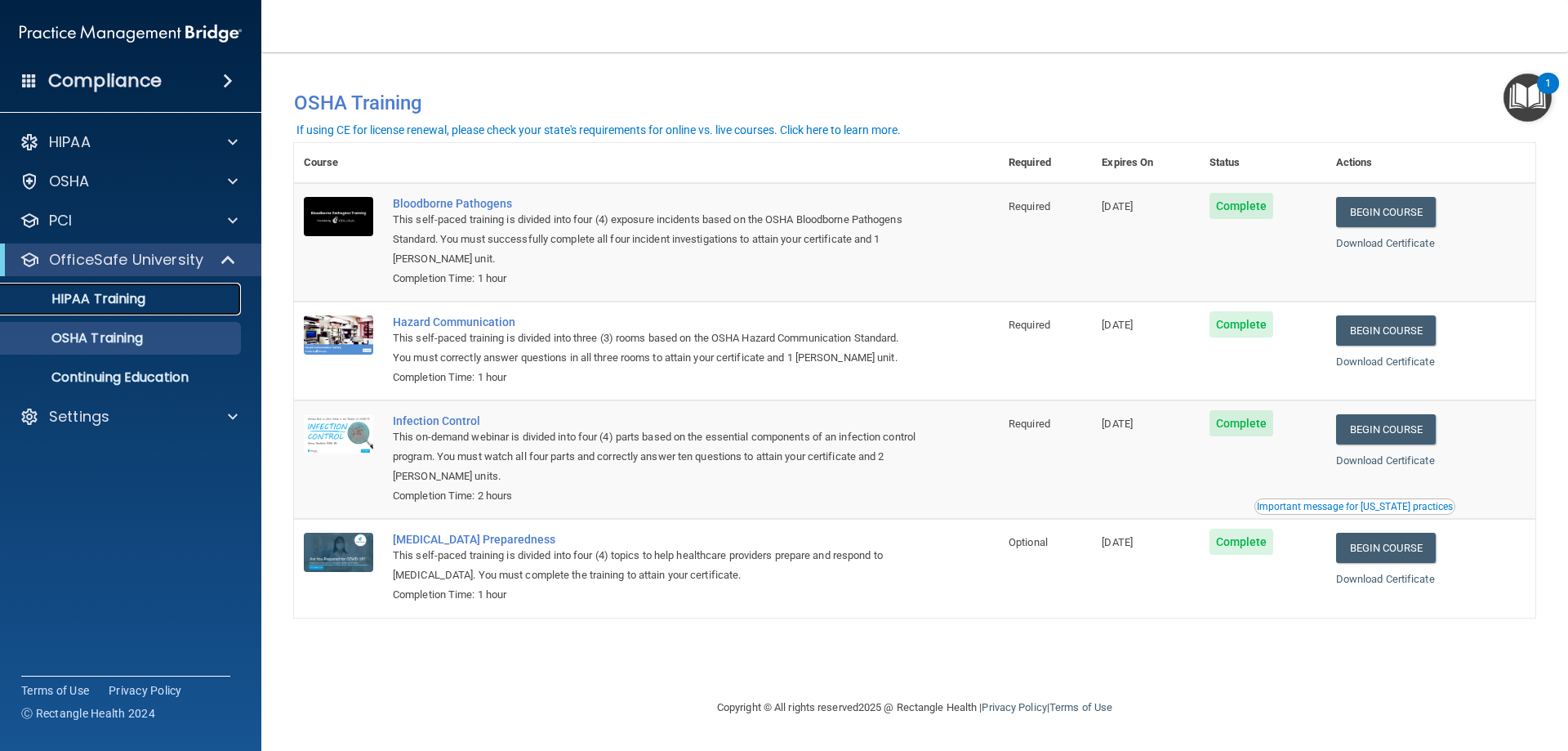
click at [114, 295] on p "HIPAA Training" at bounding box center [78, 298] width 135 height 17
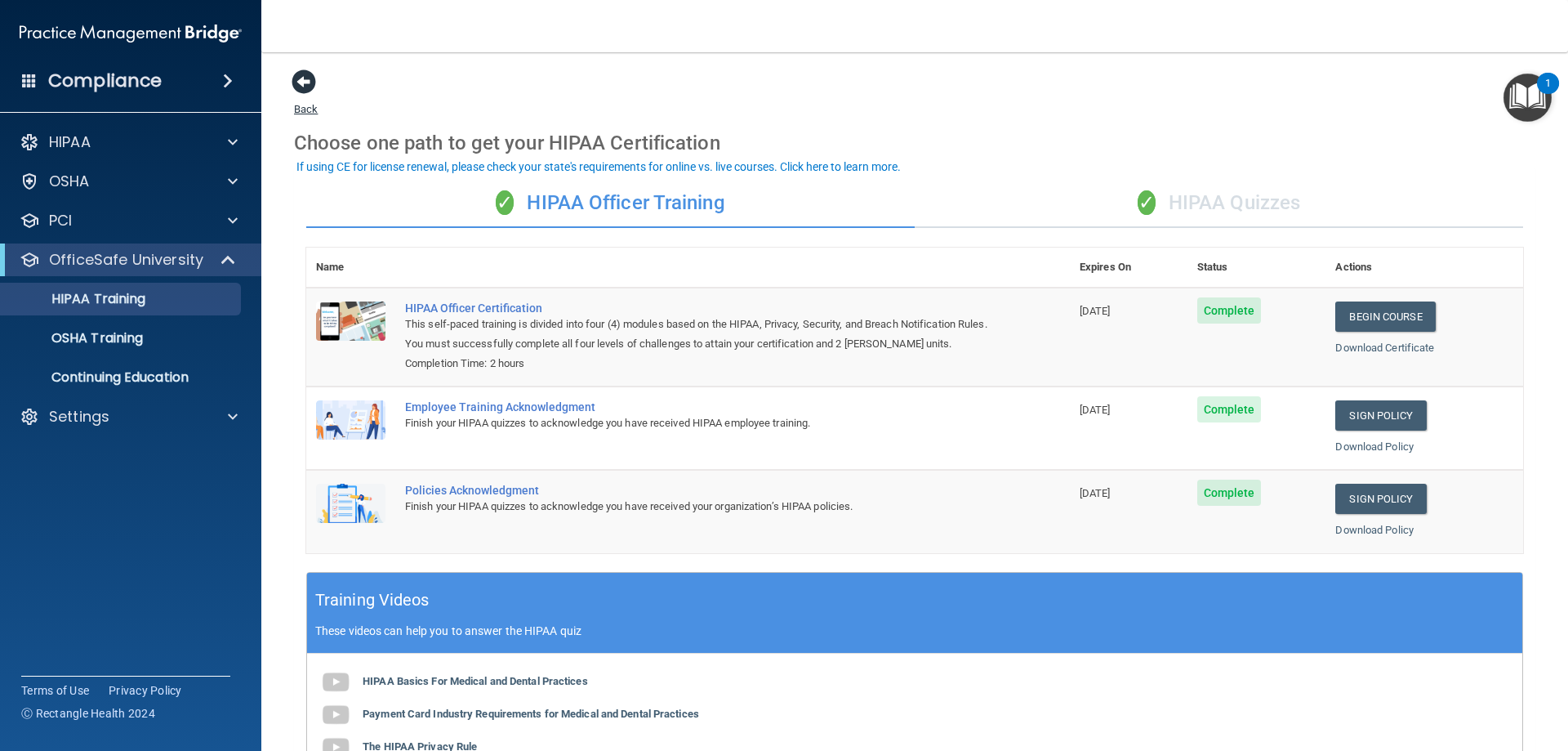
click at [300, 78] on span at bounding box center [303, 81] width 24 height 24
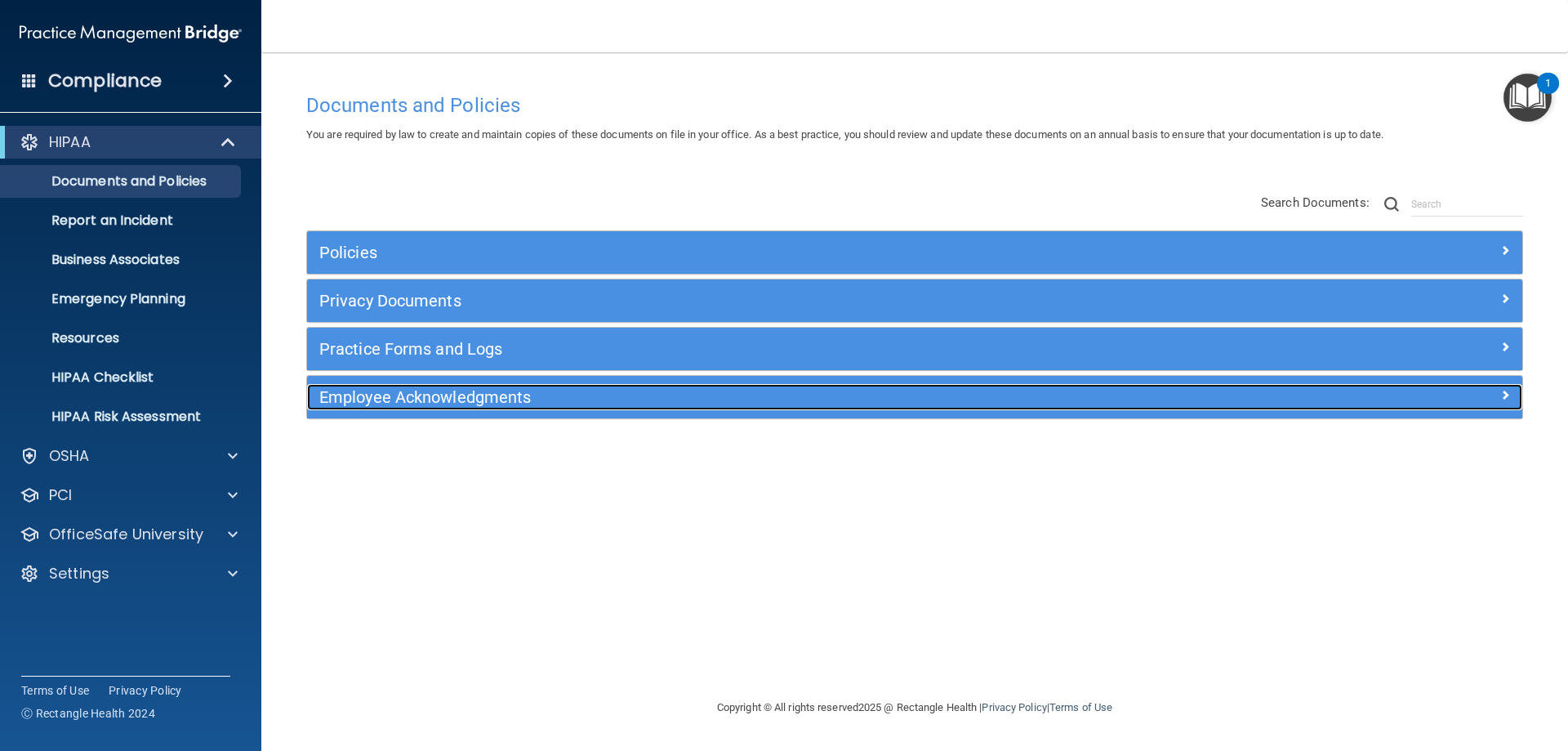
click at [354, 386] on div "Employee Acknowledgments" at bounding box center [762, 396] width 911 height 26
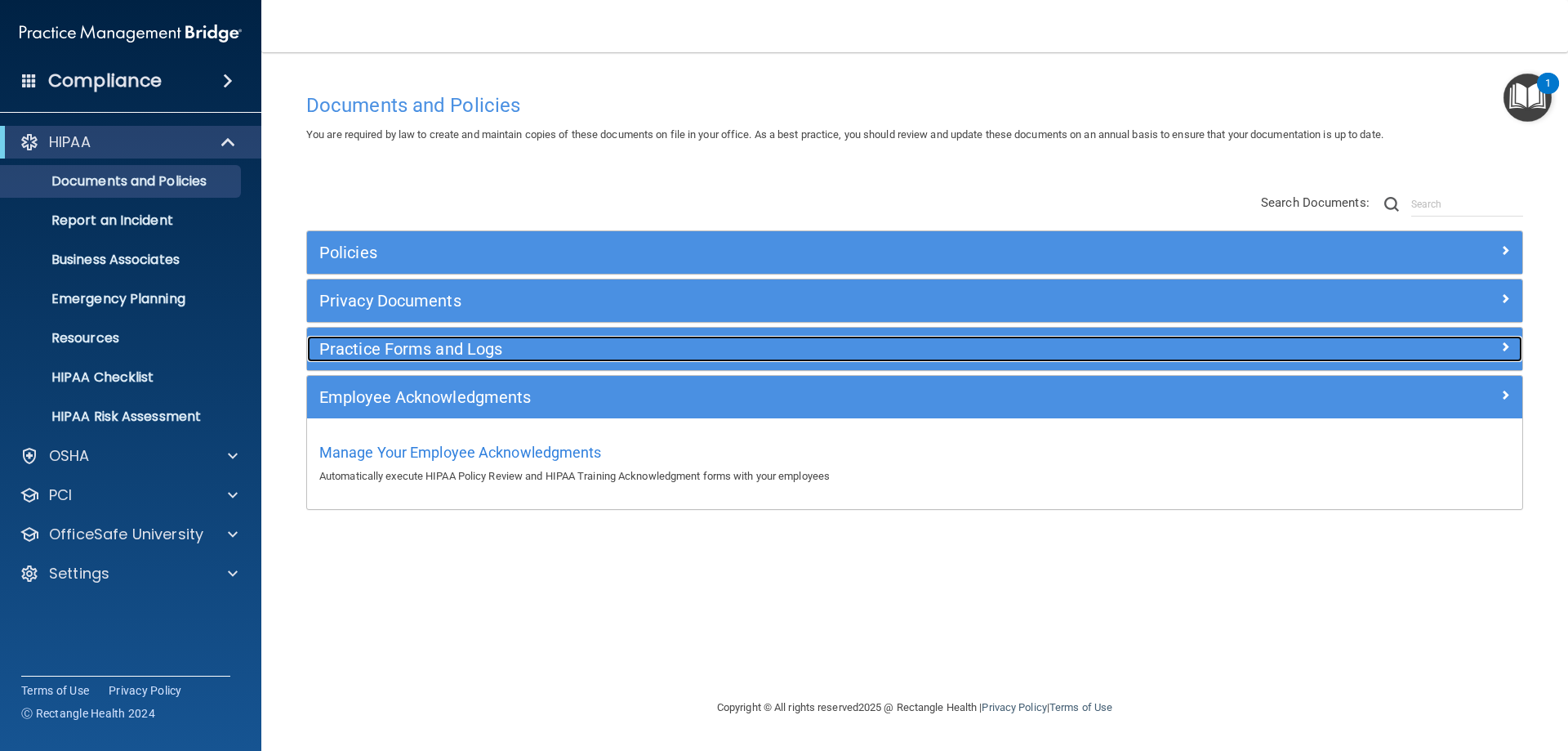
click at [356, 351] on h5 "Practice Forms and Logs" at bounding box center [762, 349] width 886 height 18
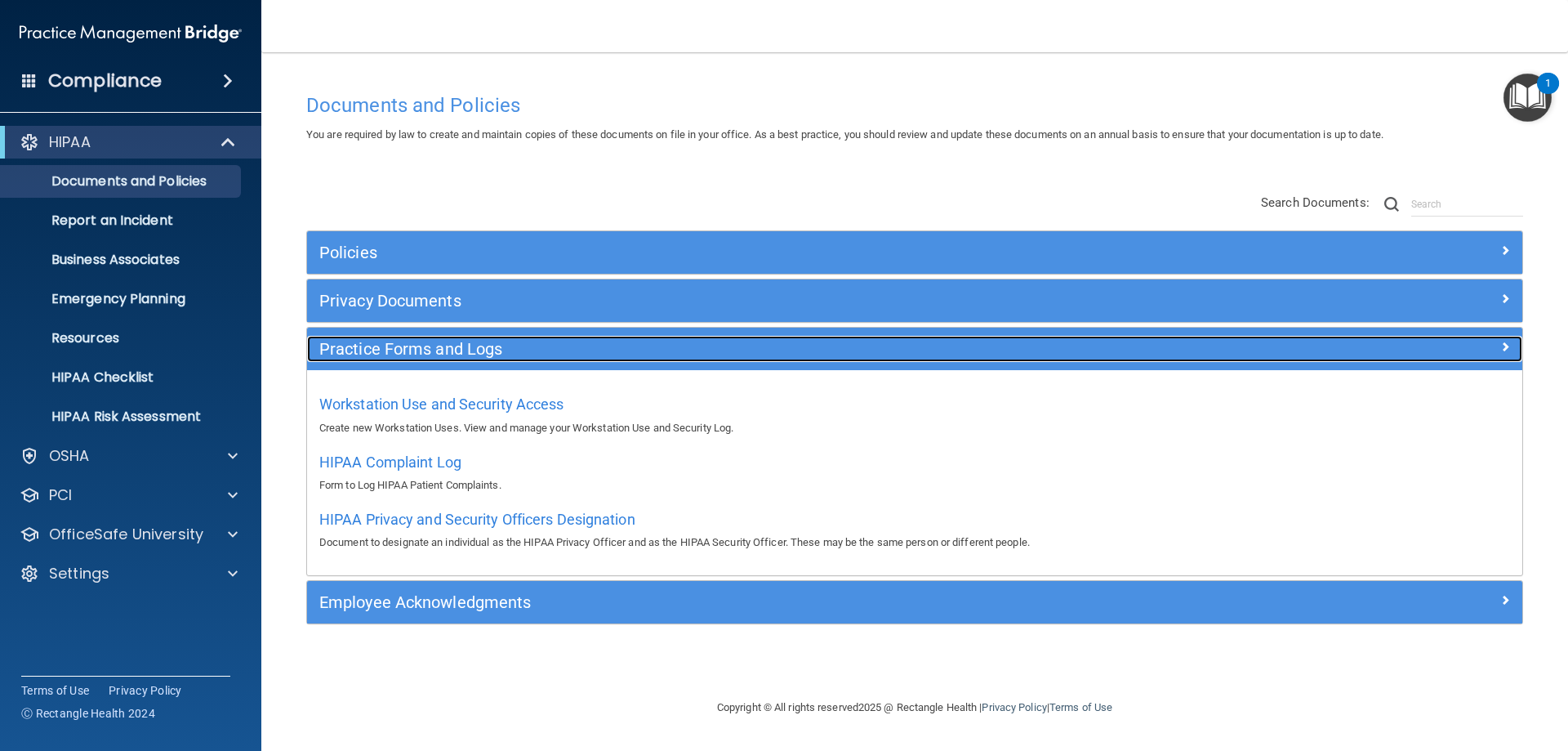
click at [356, 351] on h5 "Practice Forms and Logs" at bounding box center [762, 349] width 886 height 18
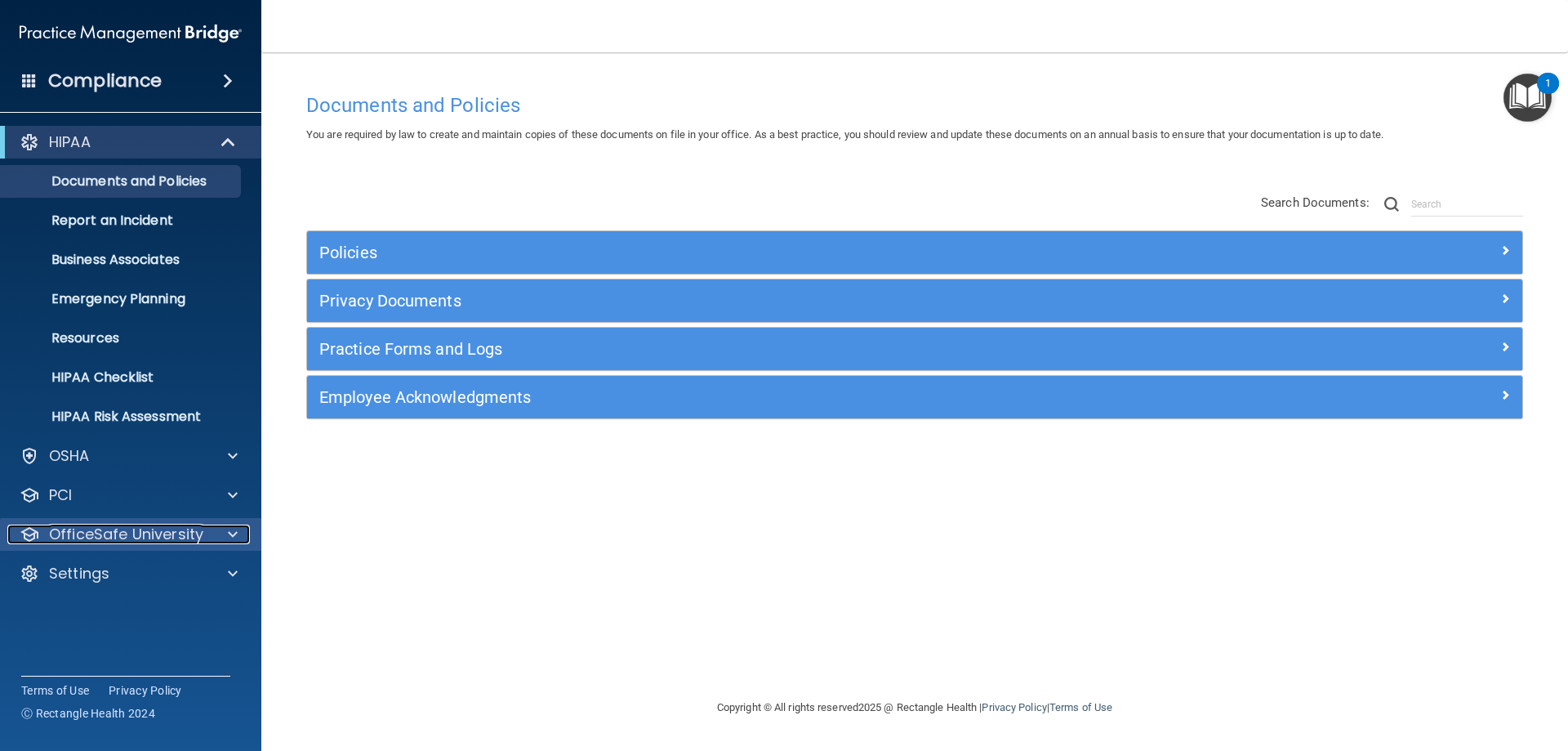
click at [239, 527] on div at bounding box center [230, 534] width 41 height 19
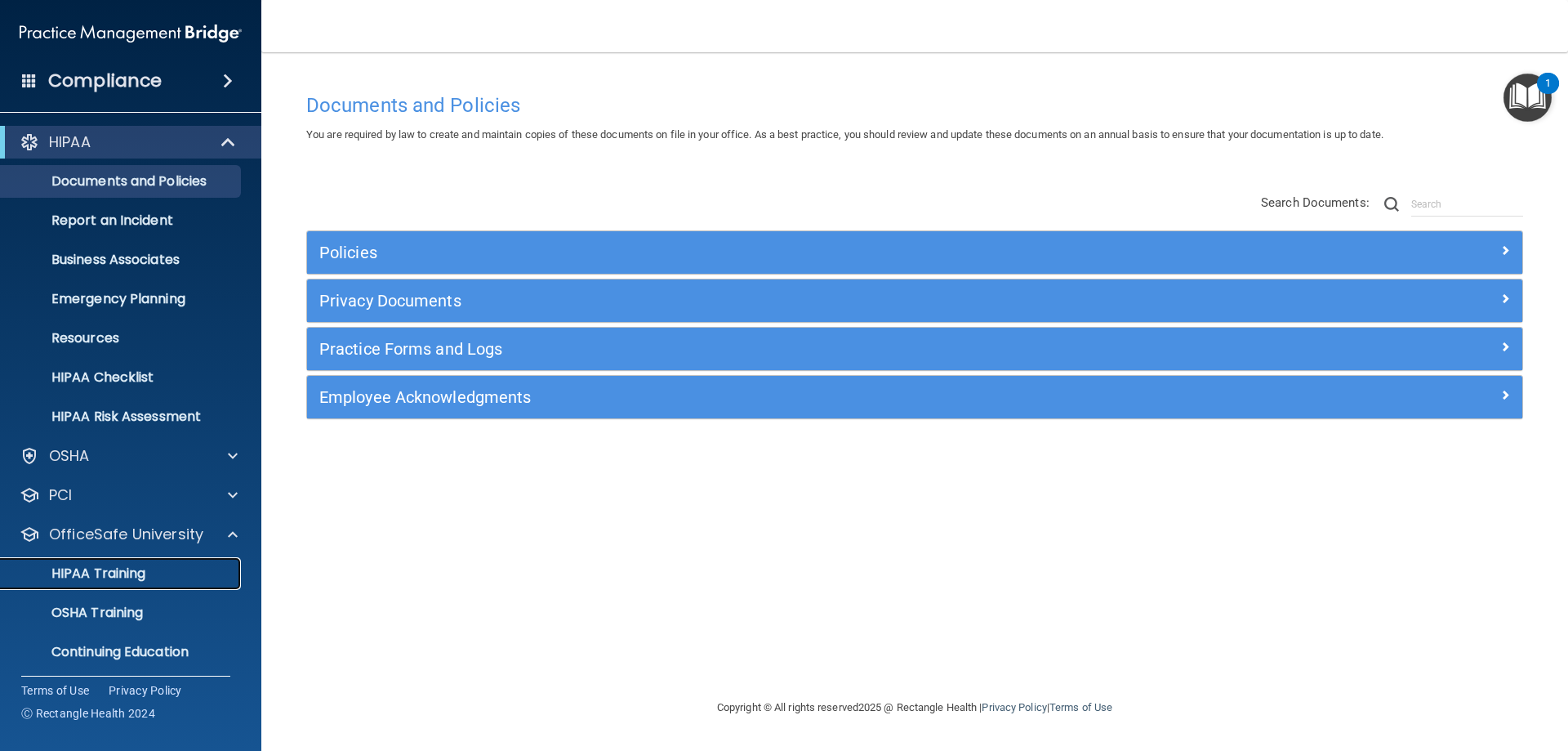
click at [136, 571] on p "HIPAA Training" at bounding box center [78, 573] width 135 height 17
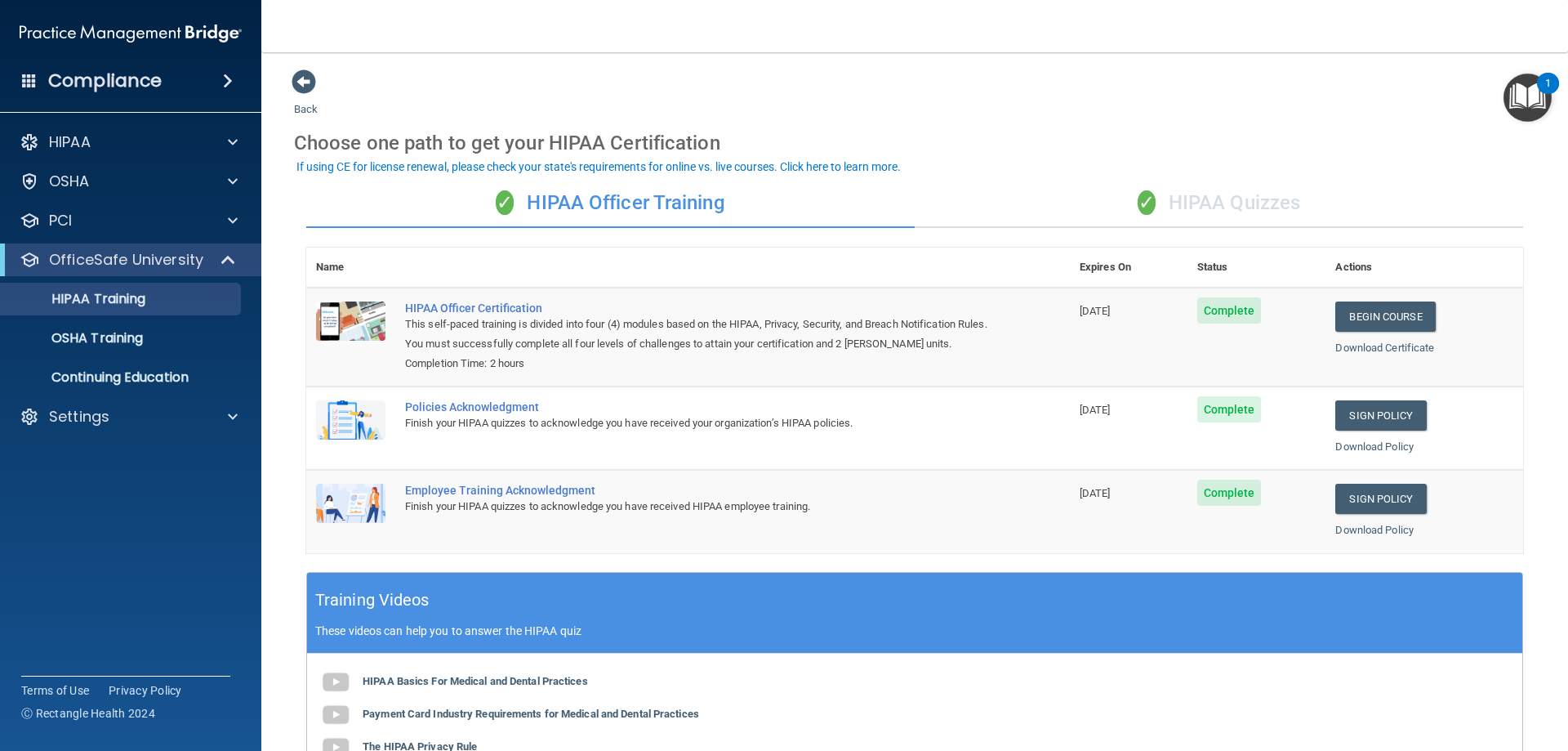
click at [1526, 97] on img "Open Resource Center, 1 new notification" at bounding box center [1527, 98] width 49 height 49
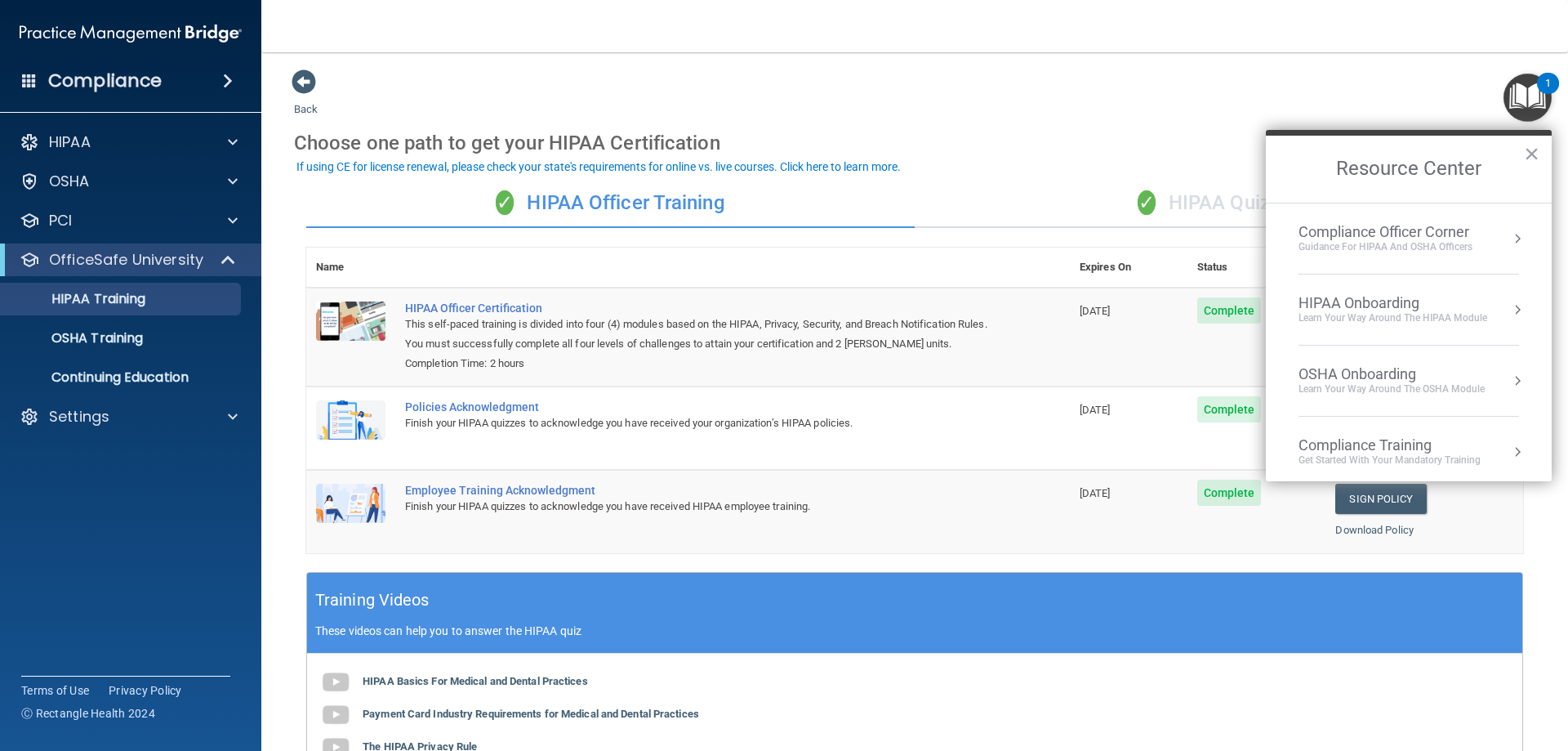
click at [1523, 97] on img "Open Resource Center, 1 new notification" at bounding box center [1527, 98] width 49 height 49
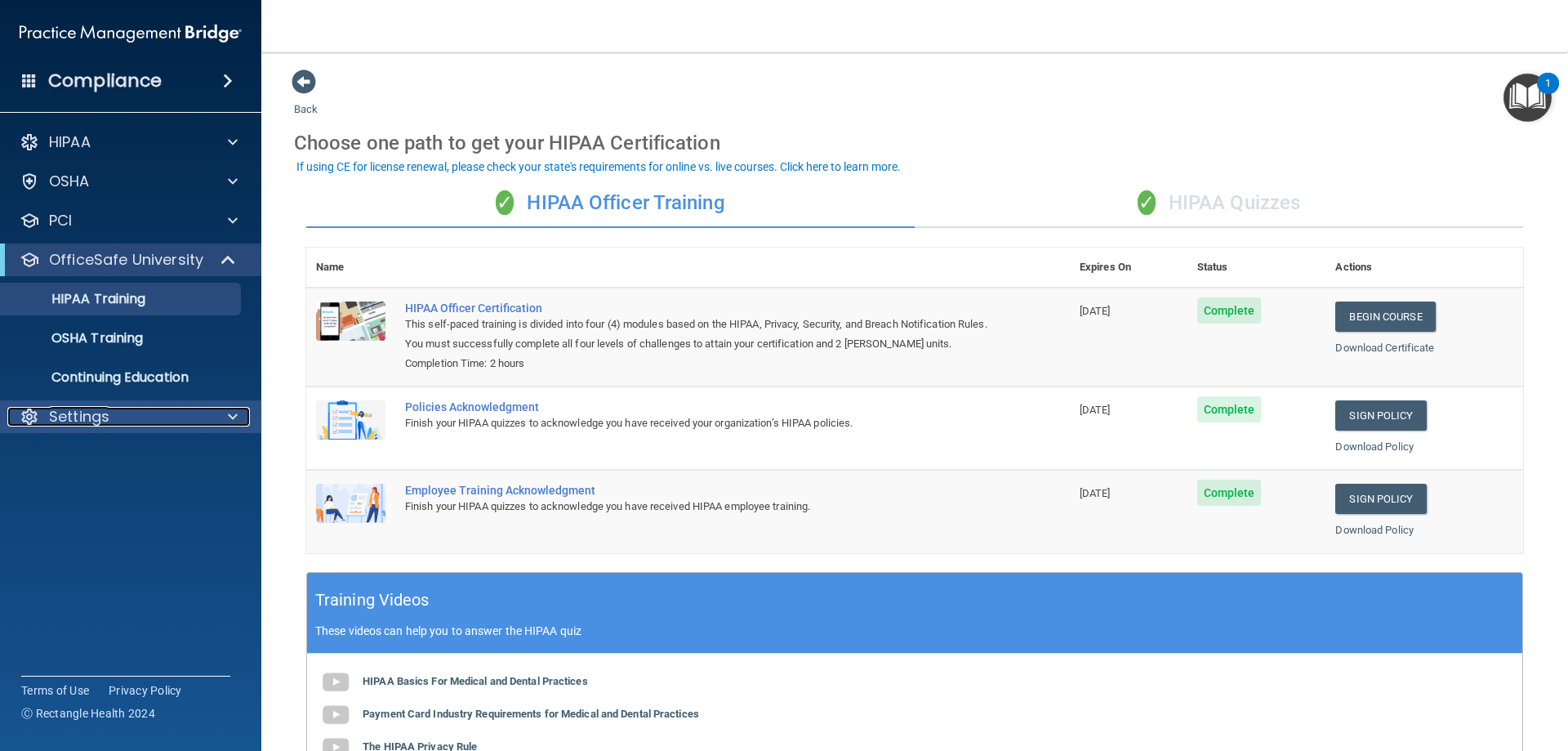
click at [76, 411] on p "Settings" at bounding box center [79, 417] width 60 height 19
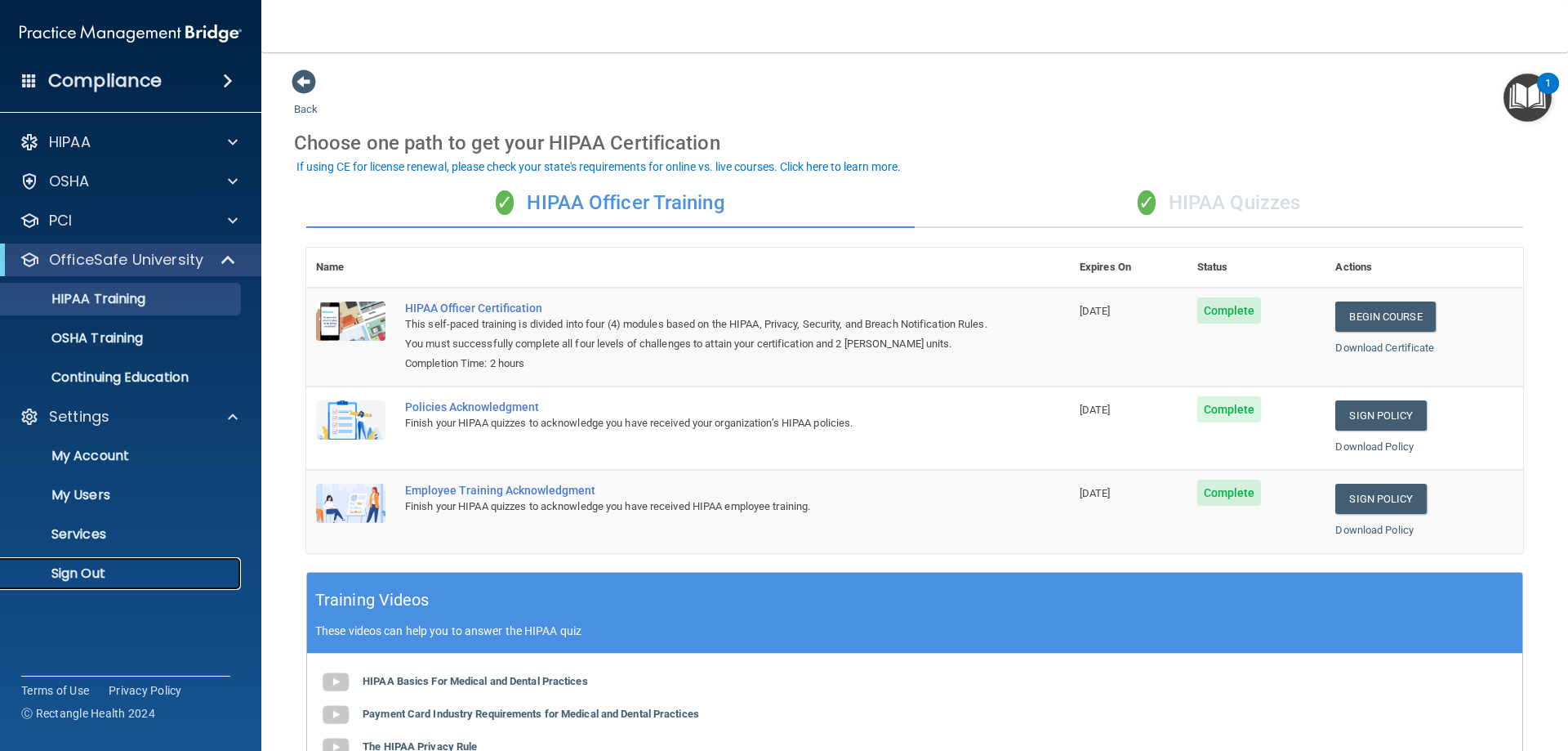
click at [79, 571] on p "Sign Out" at bounding box center [122, 573] width 223 height 17
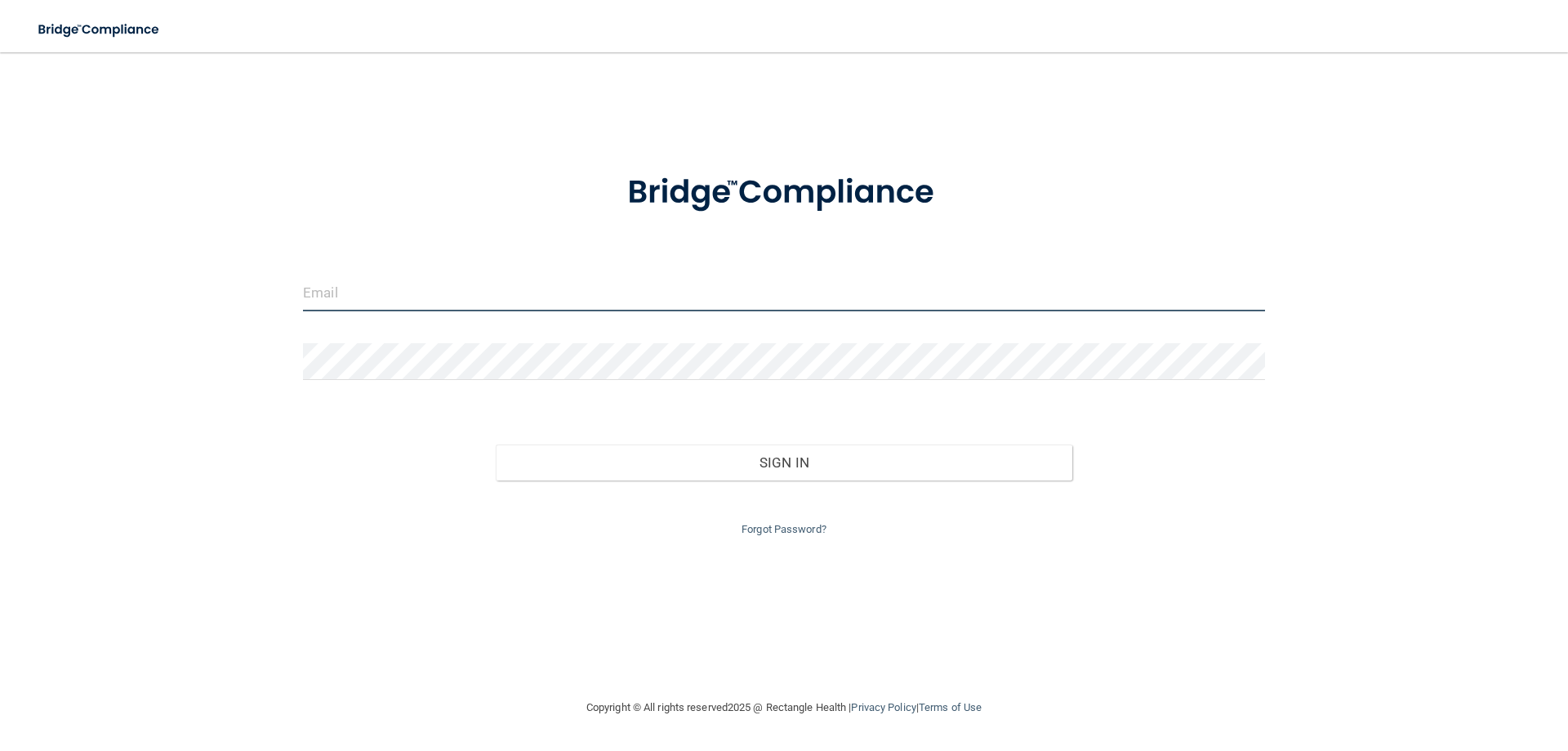
click at [543, 290] on input "email" at bounding box center [784, 293] width 962 height 37
type input "[EMAIL_ADDRESS][DOMAIN_NAME]"
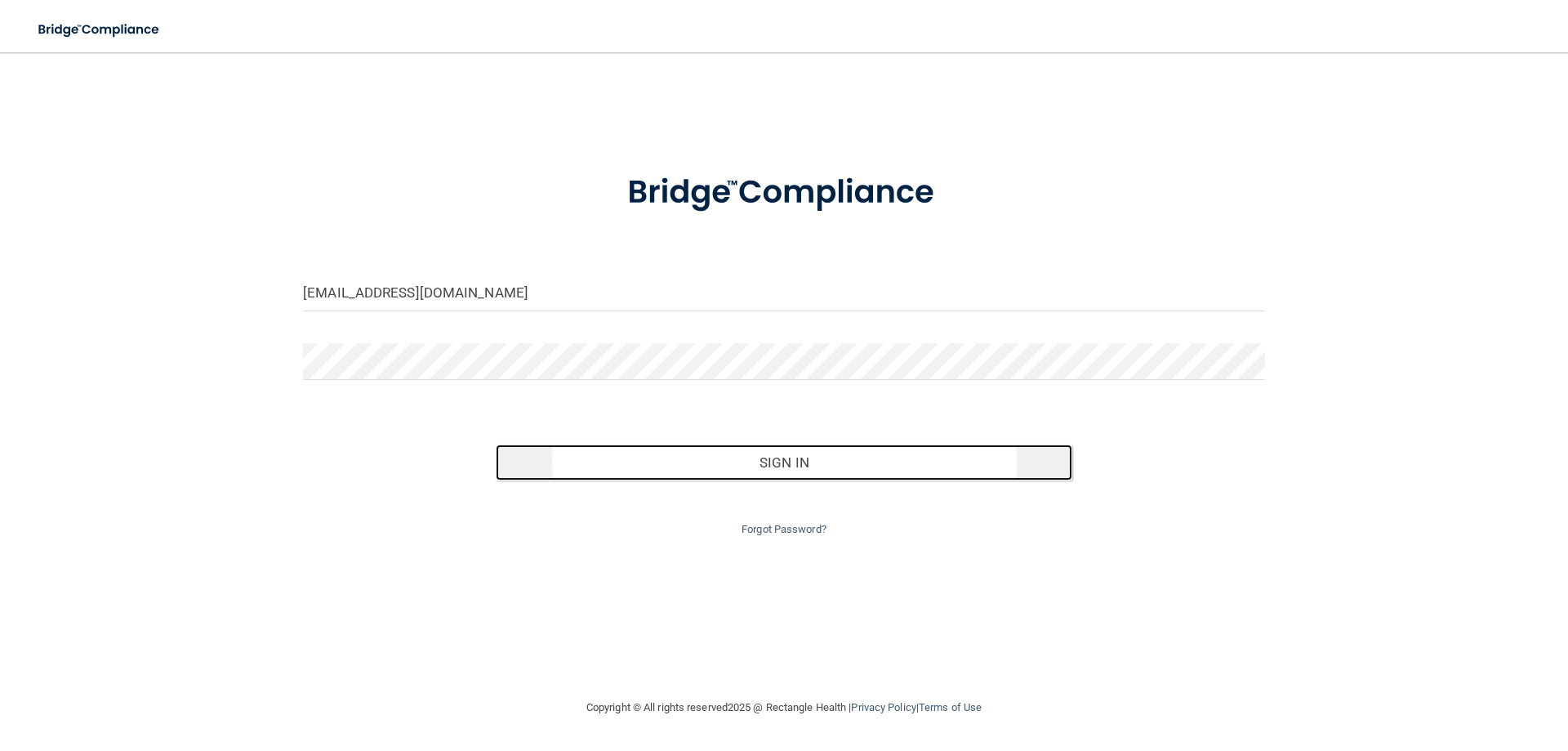
click at [783, 456] on button "Sign In" at bounding box center [784, 461] width 578 height 36
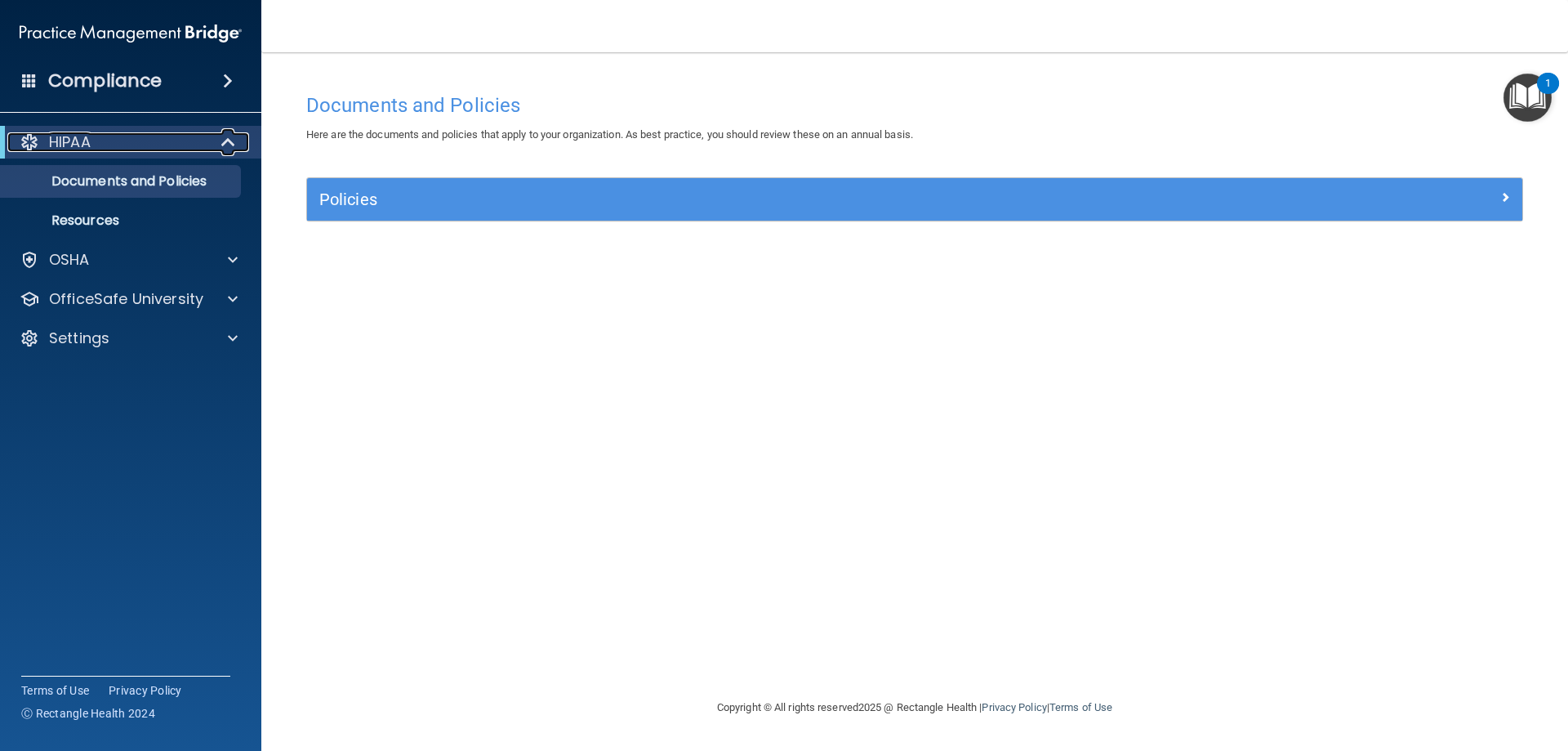
click at [159, 148] on div "HIPAA" at bounding box center [109, 142] width 202 height 19
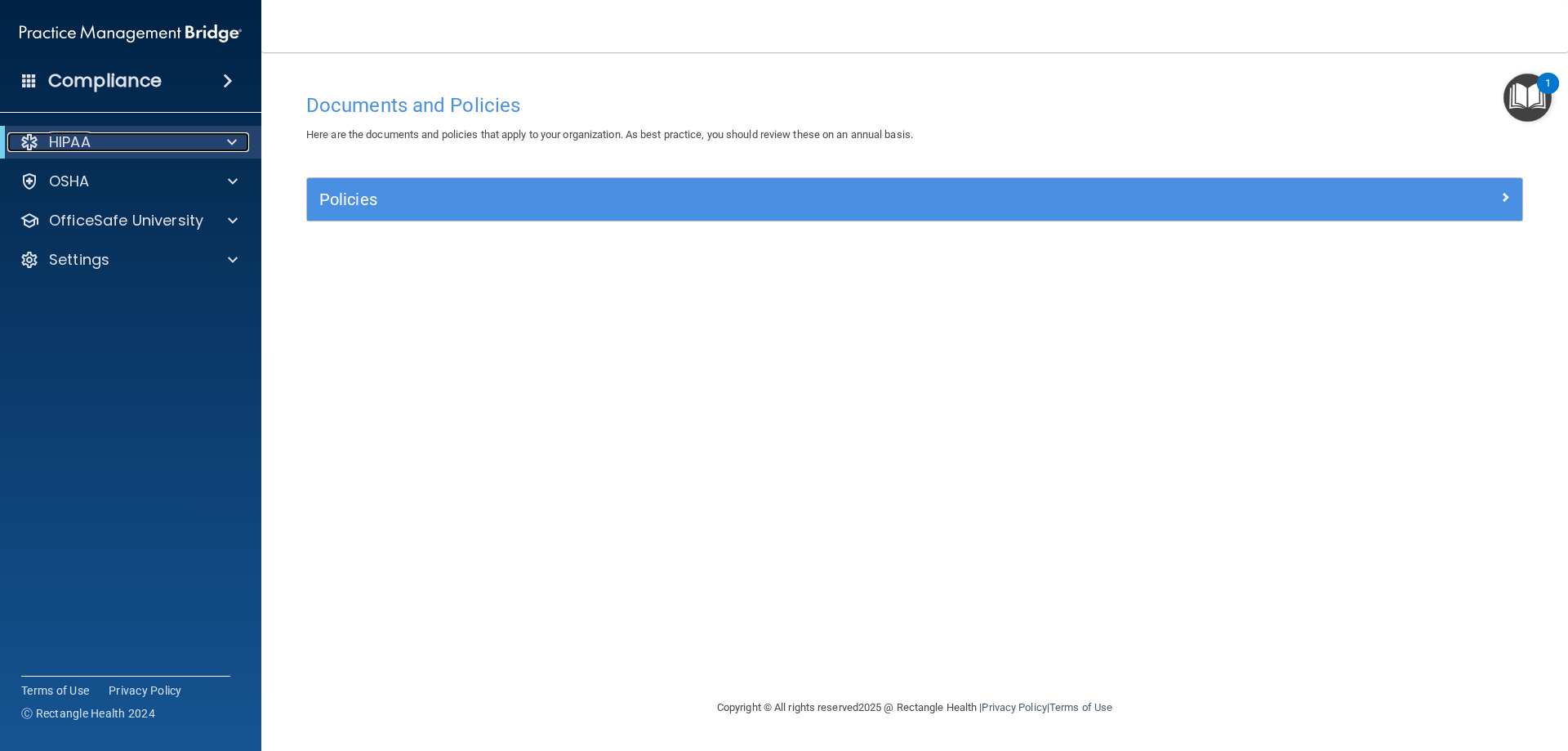
click at [159, 148] on div "HIPAA" at bounding box center [109, 142] width 202 height 19
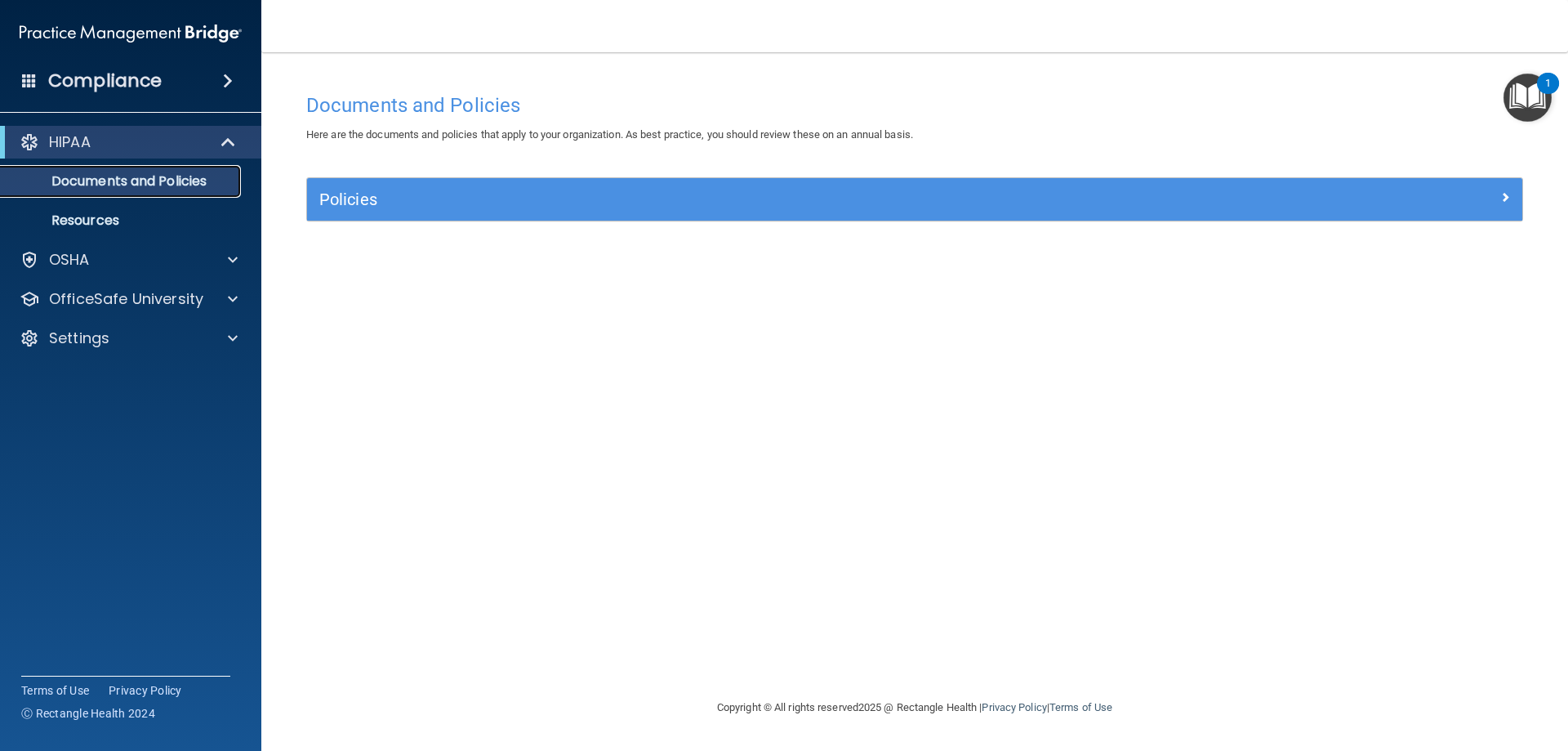
click at [161, 179] on p "Documents and Policies" at bounding box center [122, 181] width 223 height 17
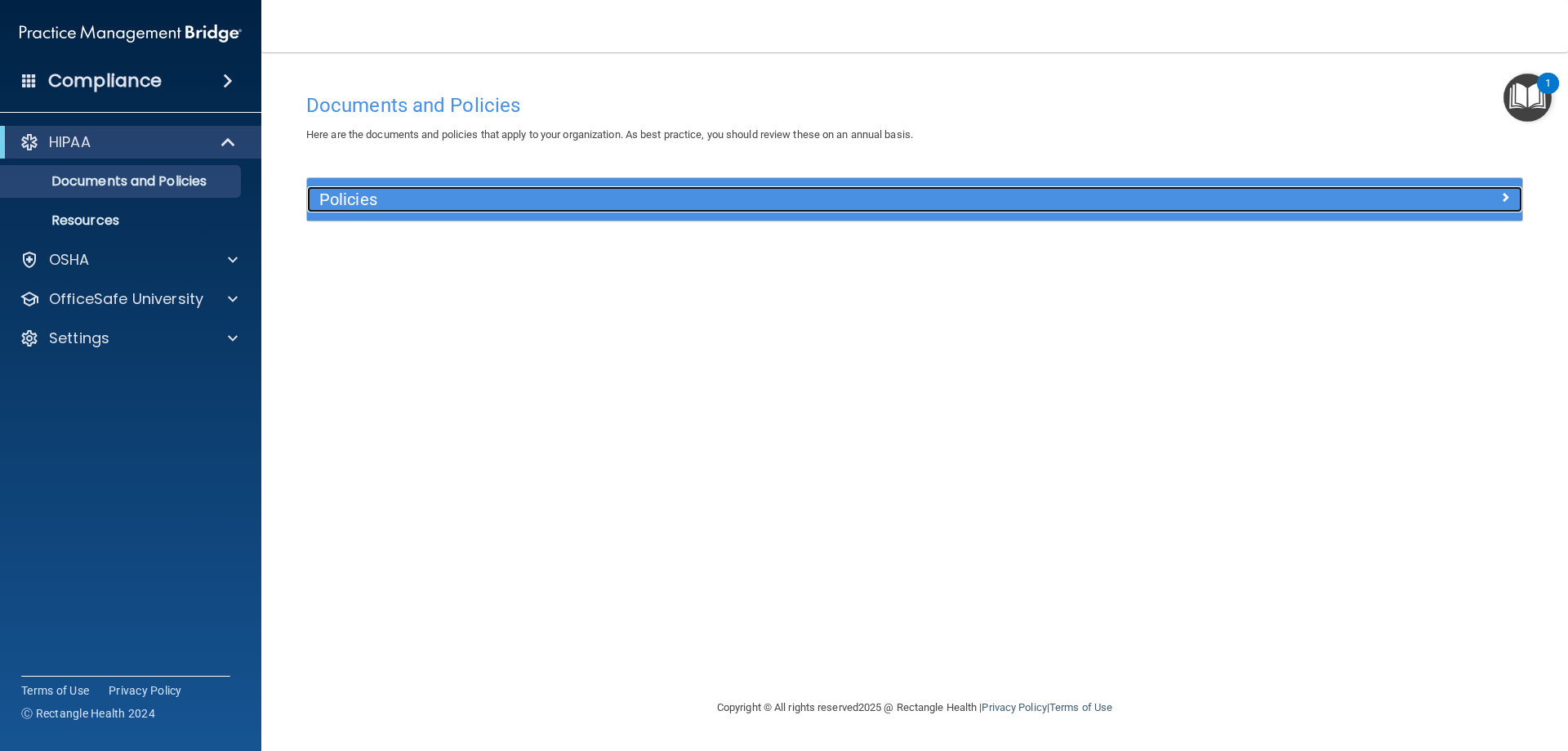
click at [366, 196] on h5 "Policies" at bounding box center [762, 199] width 886 height 18
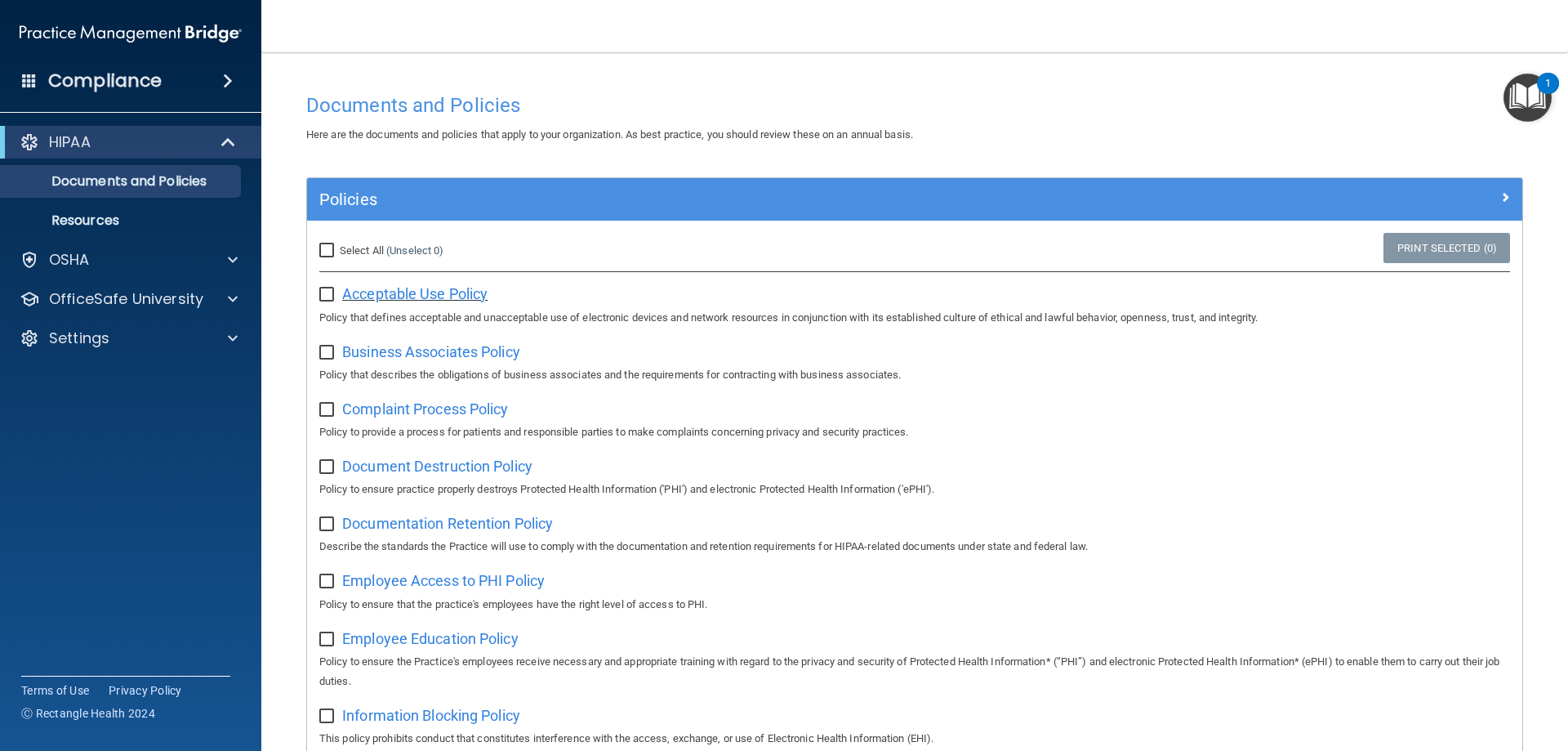
click at [390, 296] on span "Acceptable Use Policy" at bounding box center [415, 293] width 146 height 17
click at [322, 295] on input "checkbox" at bounding box center [328, 294] width 18 height 13
checkbox input "true"
click at [326, 352] on input "checkbox" at bounding box center [328, 353] width 18 height 13
checkbox input "true"
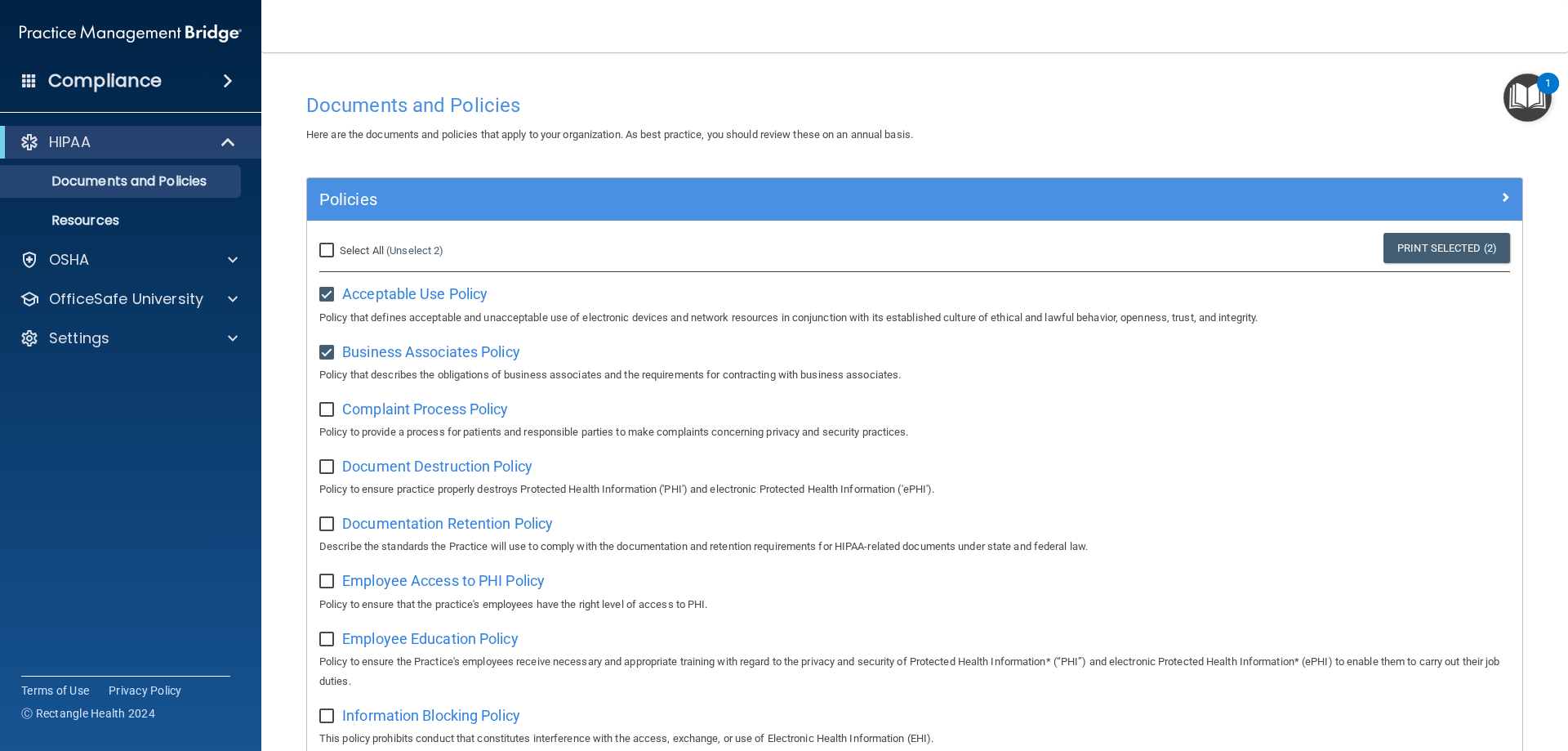
click at [326, 411] on input "checkbox" at bounding box center [328, 409] width 18 height 13
checkbox input "true"
click at [323, 467] on input "checkbox" at bounding box center [328, 466] width 18 height 13
checkbox input "true"
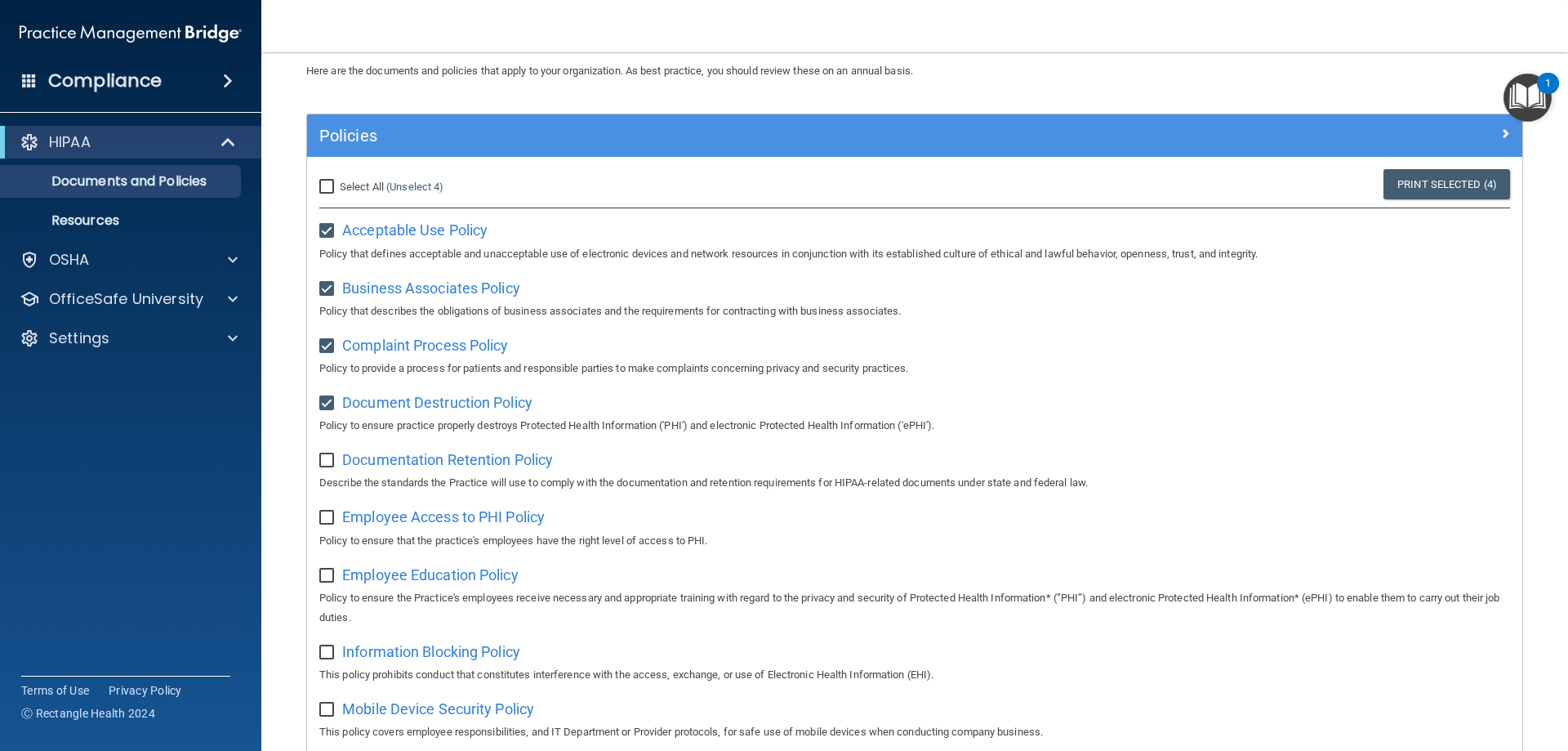
scroll to position [163, 0]
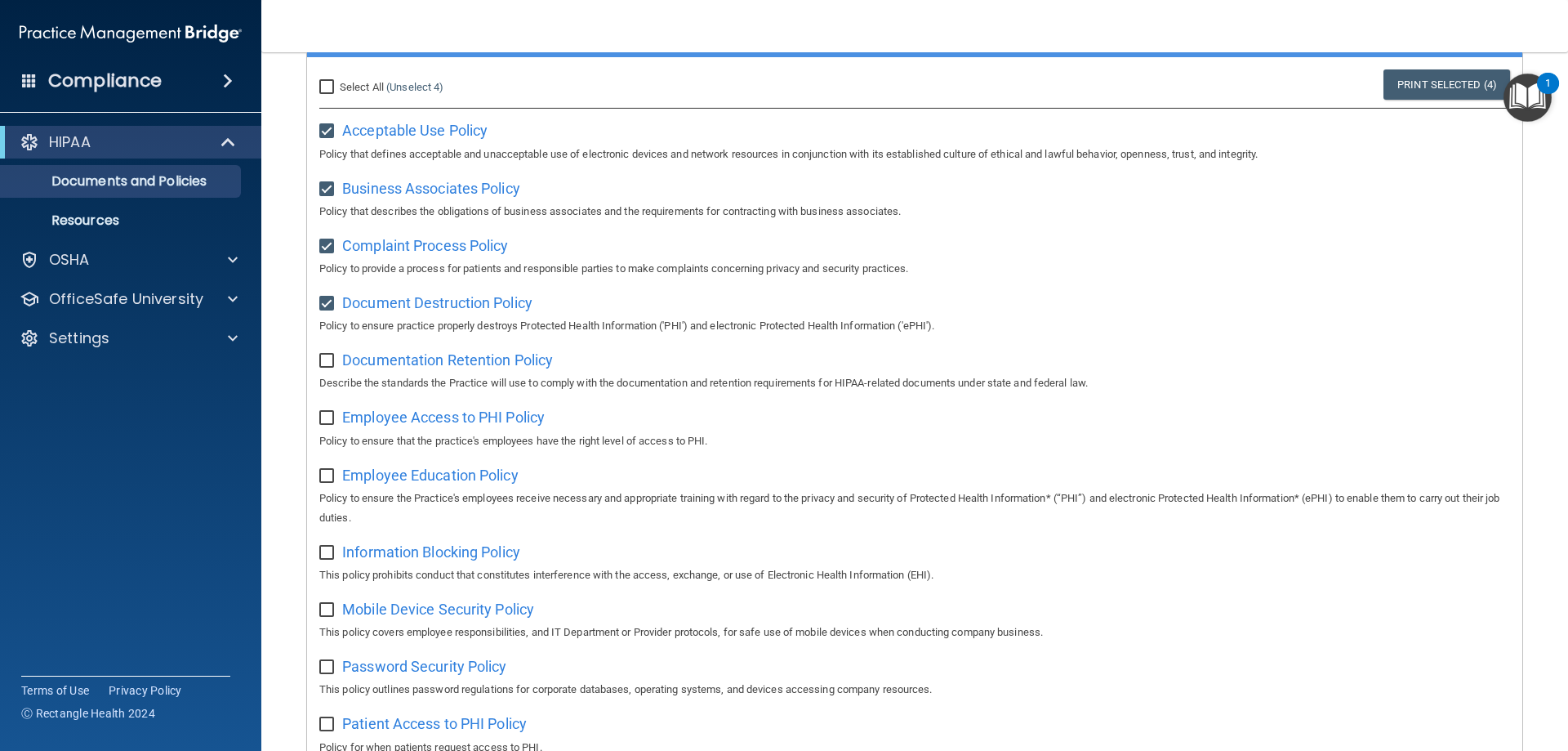
click at [327, 362] on input "checkbox" at bounding box center [328, 360] width 18 height 13
checkbox input "true"
click at [330, 424] on input "checkbox" at bounding box center [328, 418] width 18 height 13
checkbox input "true"
click at [326, 480] on input "checkbox" at bounding box center [328, 476] width 18 height 13
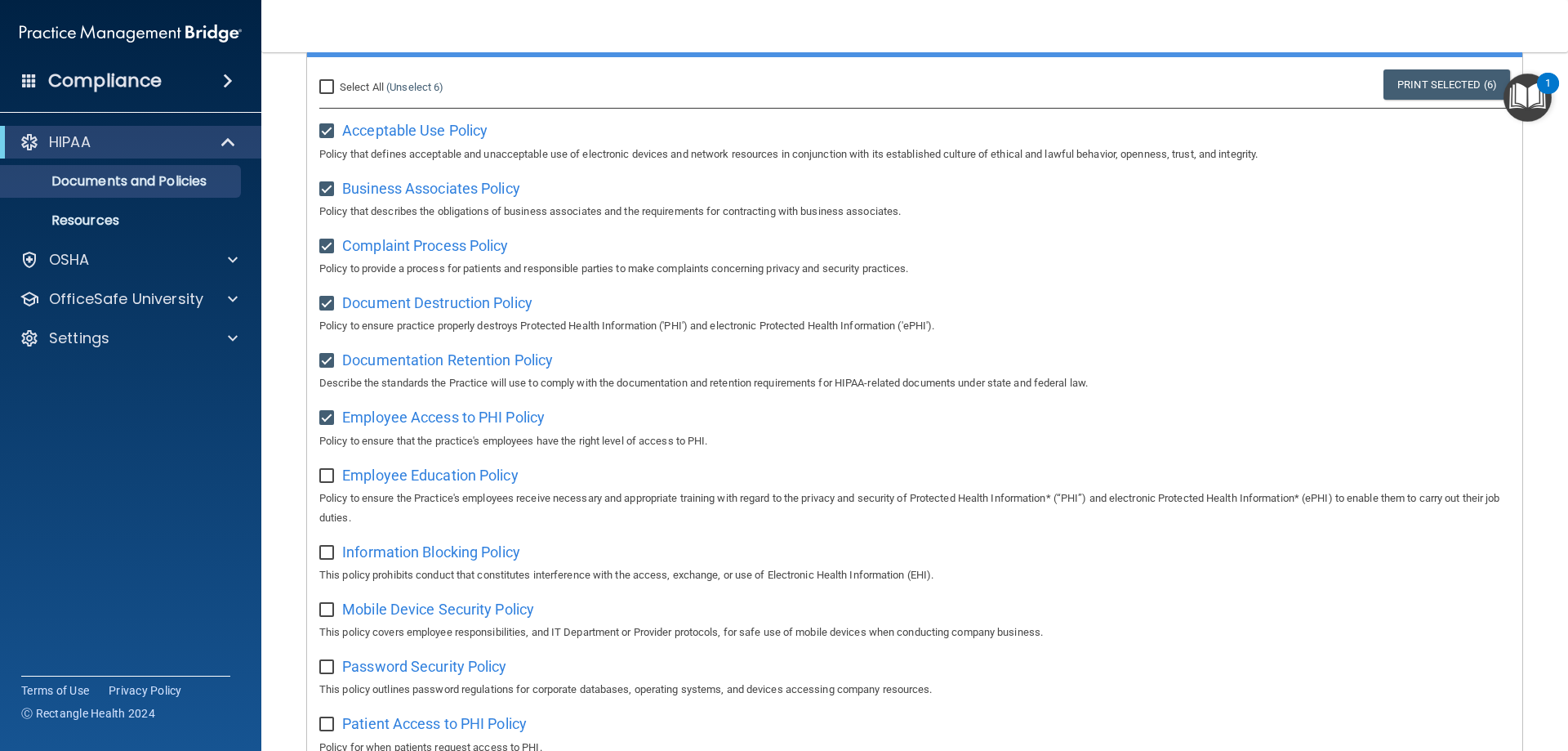
checkbox input "true"
click at [325, 558] on input "checkbox" at bounding box center [328, 553] width 18 height 13
checkbox input "true"
click at [321, 614] on input "checkbox" at bounding box center [328, 609] width 18 height 13
checkbox input "true"
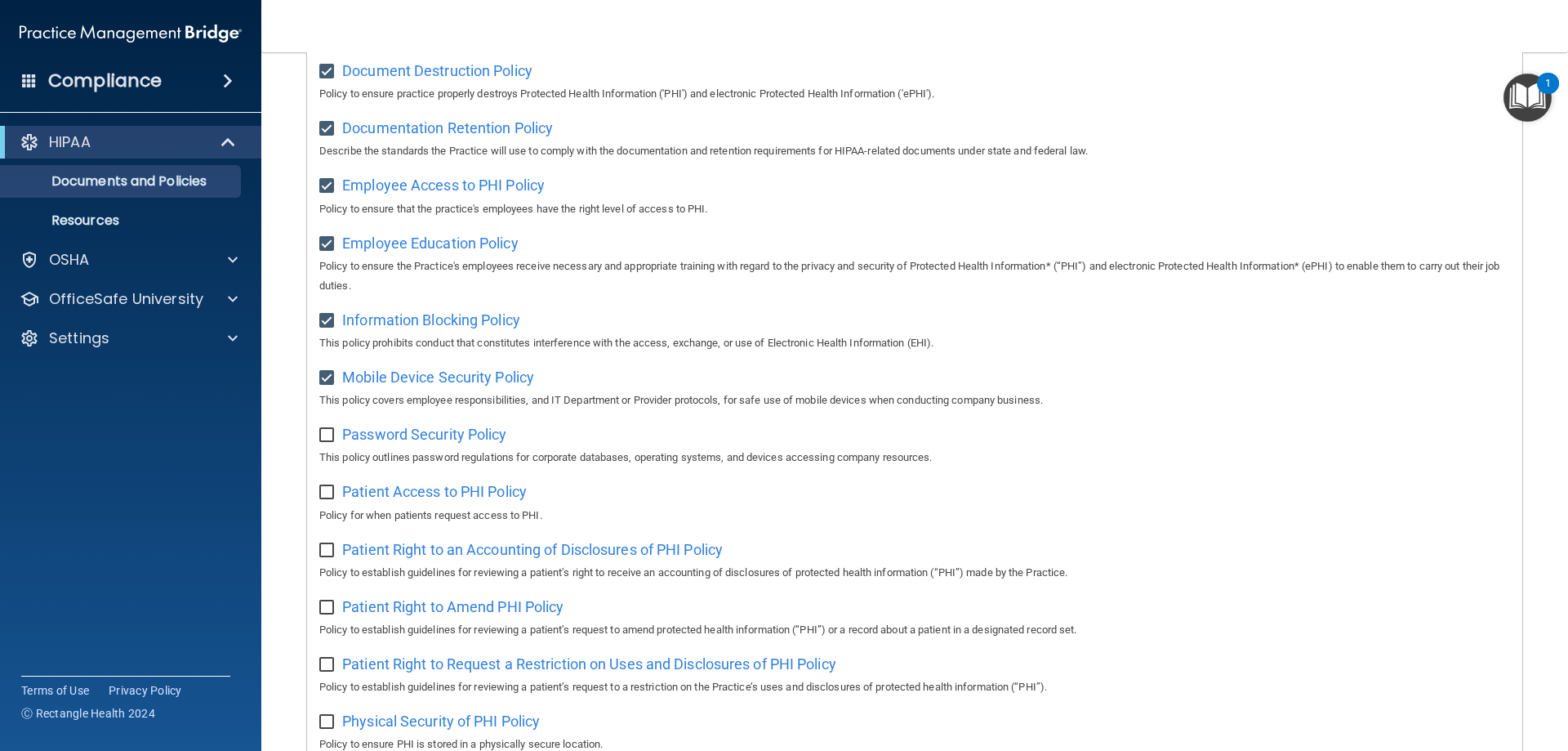
scroll to position [408, 0]
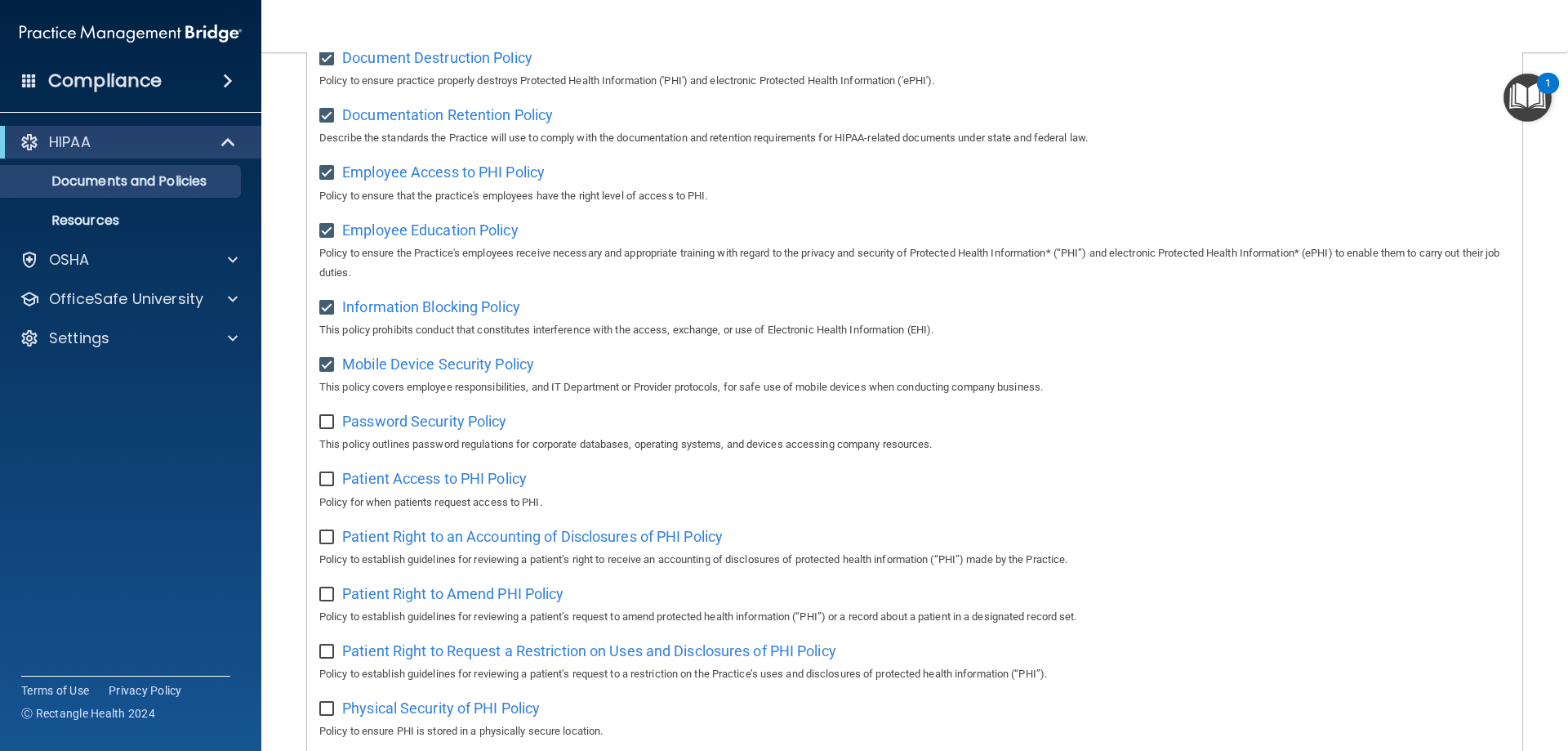
click at [330, 427] on input "checkbox" at bounding box center [328, 422] width 18 height 13
checkbox input "true"
click at [324, 486] on input "checkbox" at bounding box center [328, 479] width 18 height 13
checkbox input "true"
click at [323, 544] on input "checkbox" at bounding box center [328, 537] width 18 height 13
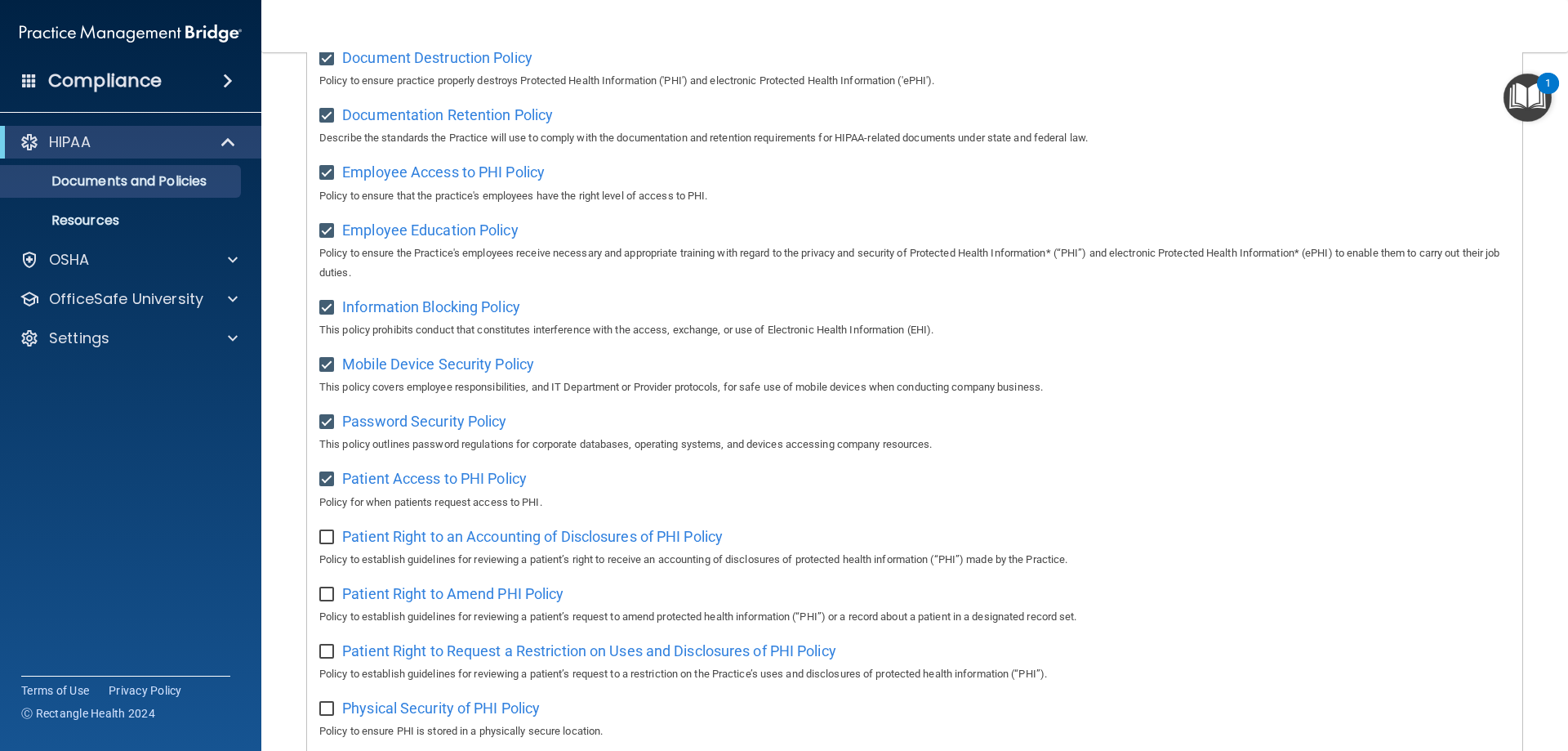
checkbox input "true"
click at [327, 601] on input "checkbox" at bounding box center [328, 594] width 18 height 13
checkbox input "true"
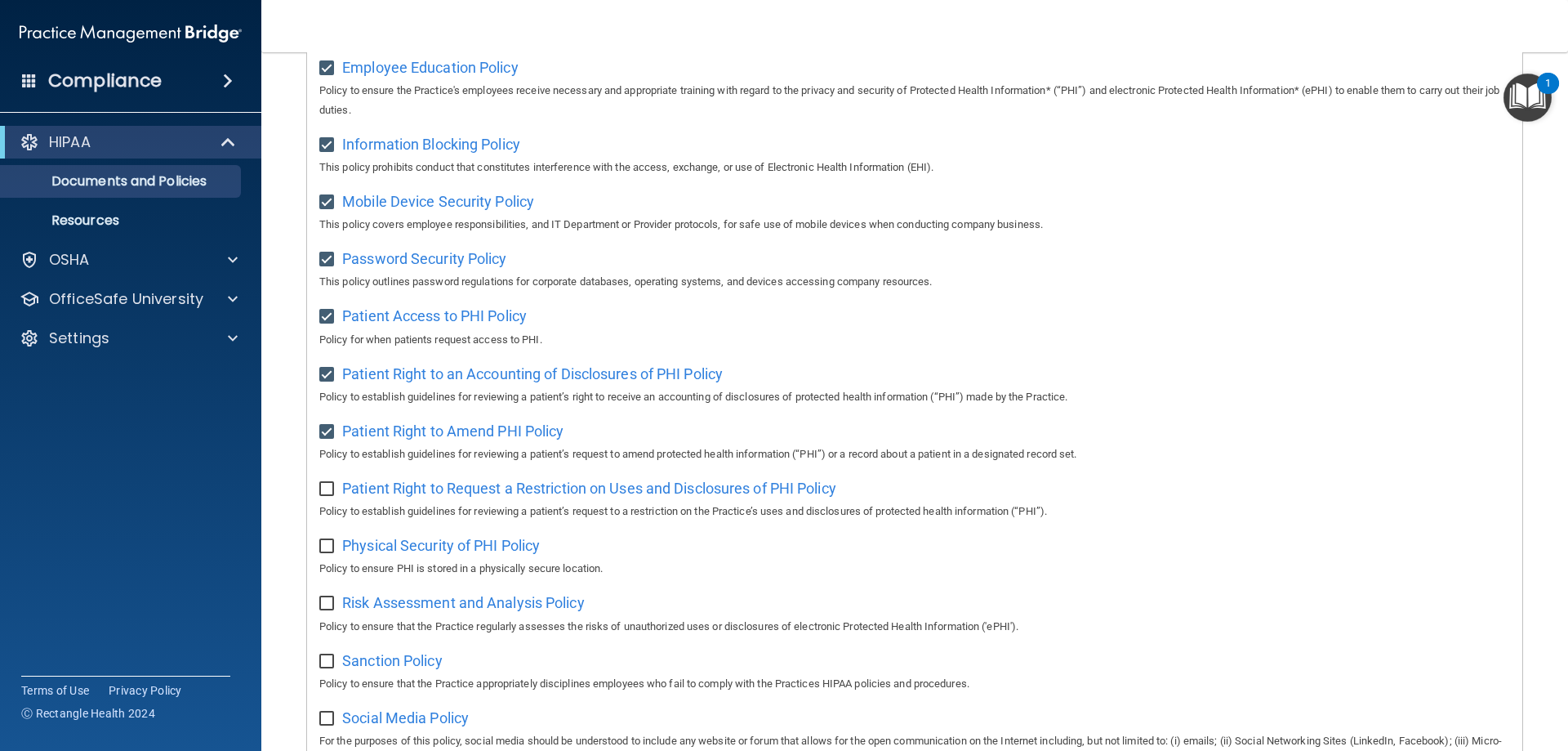
scroll to position [572, 0]
click at [331, 495] on input "checkbox" at bounding box center [328, 488] width 18 height 13
checkbox input "true"
click at [324, 552] on input "checkbox" at bounding box center [328, 545] width 18 height 13
checkbox input "true"
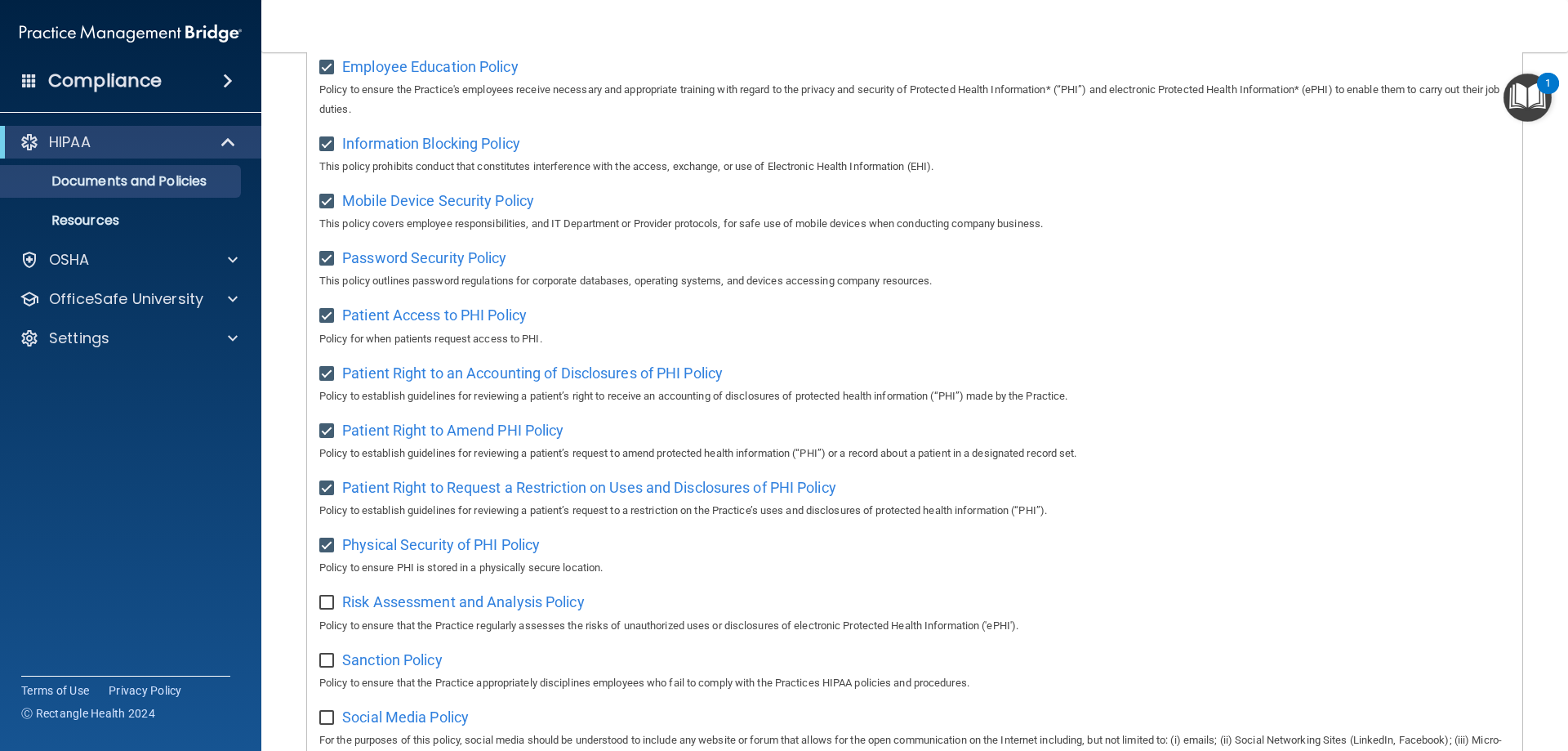
click at [332, 609] on input "checkbox" at bounding box center [328, 602] width 18 height 13
checkbox input "true"
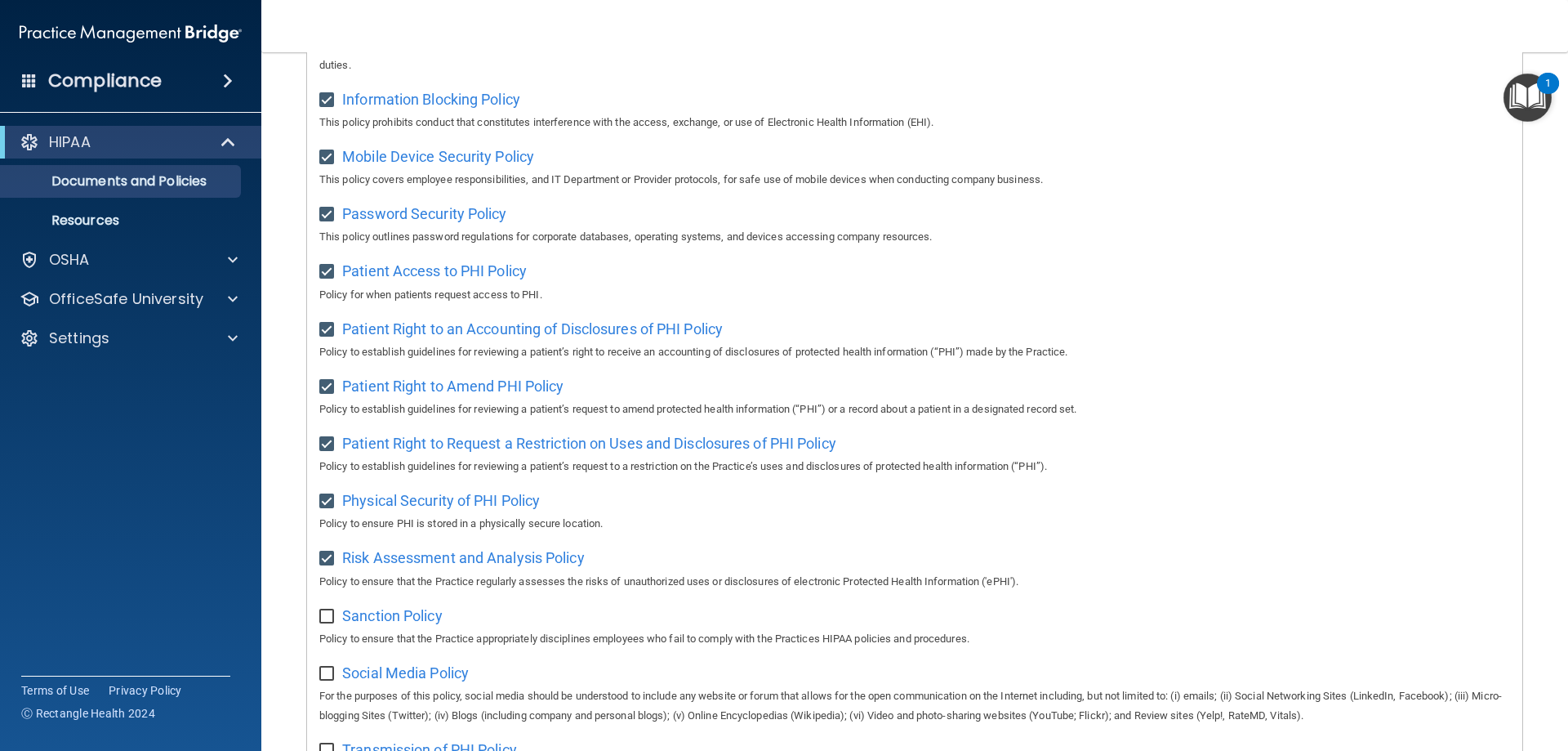
scroll to position [654, 0]
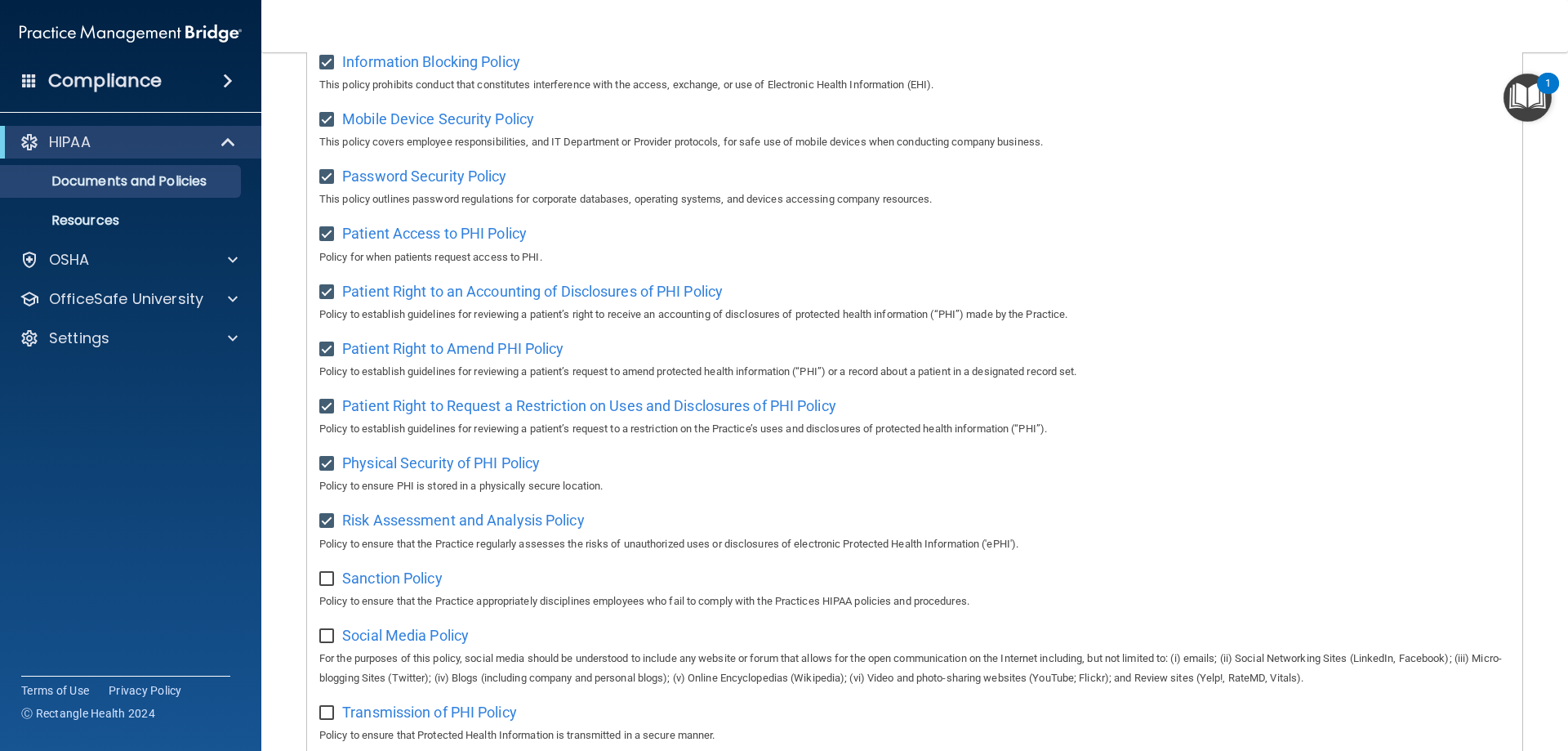
click at [330, 586] on input "checkbox" at bounding box center [328, 578] width 18 height 13
checkbox input "true"
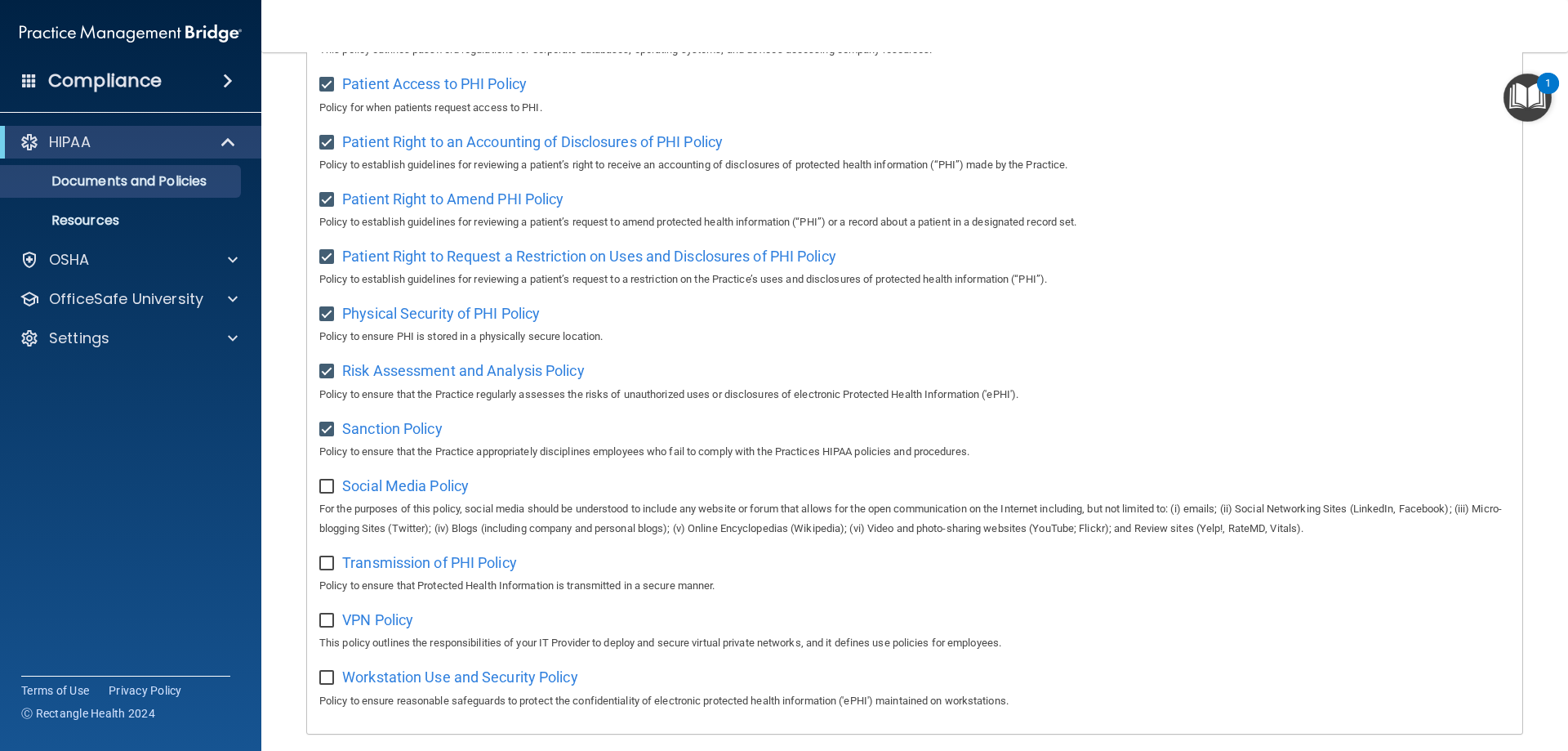
scroll to position [817, 0]
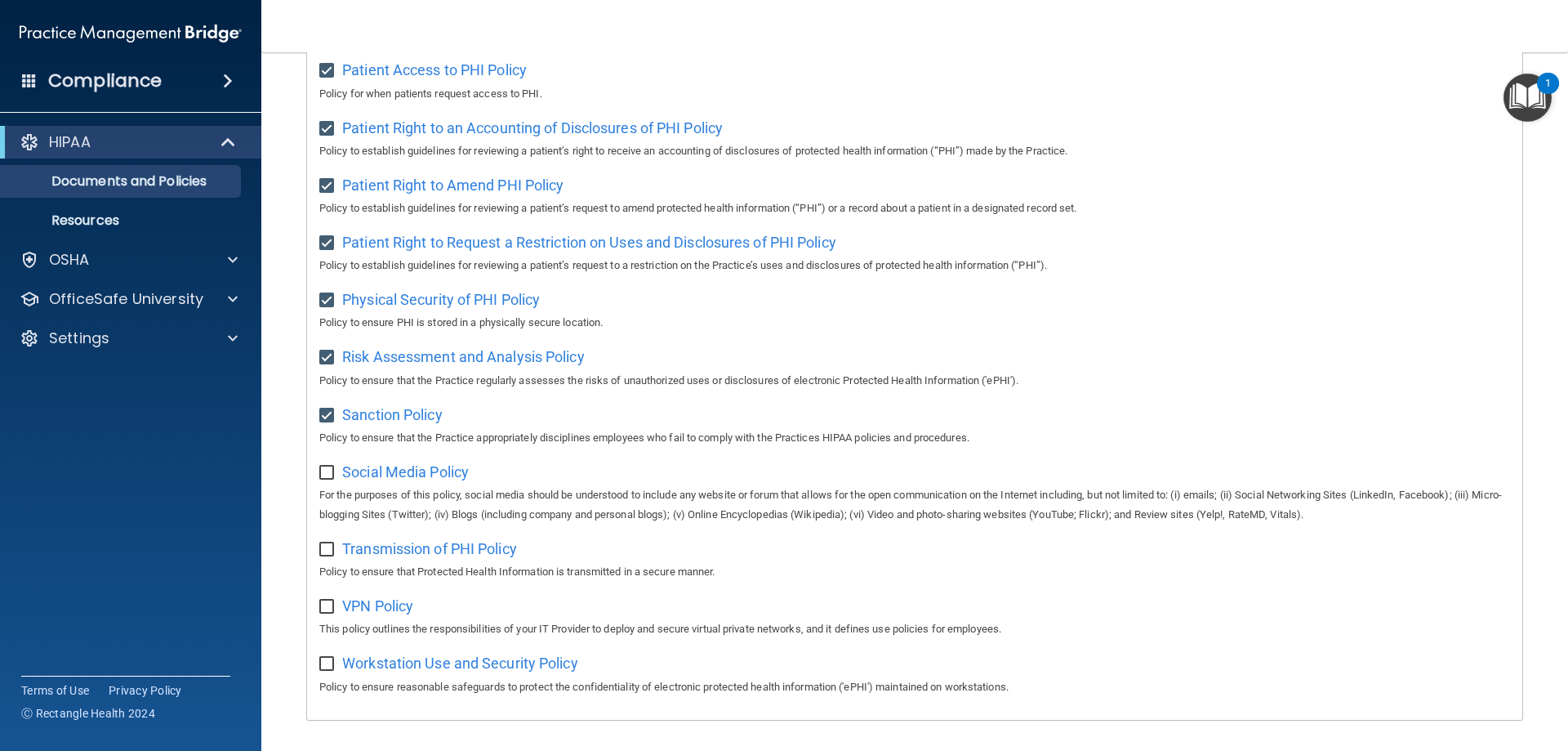
click at [328, 480] on input "checkbox" at bounding box center [328, 472] width 18 height 13
checkbox input "true"
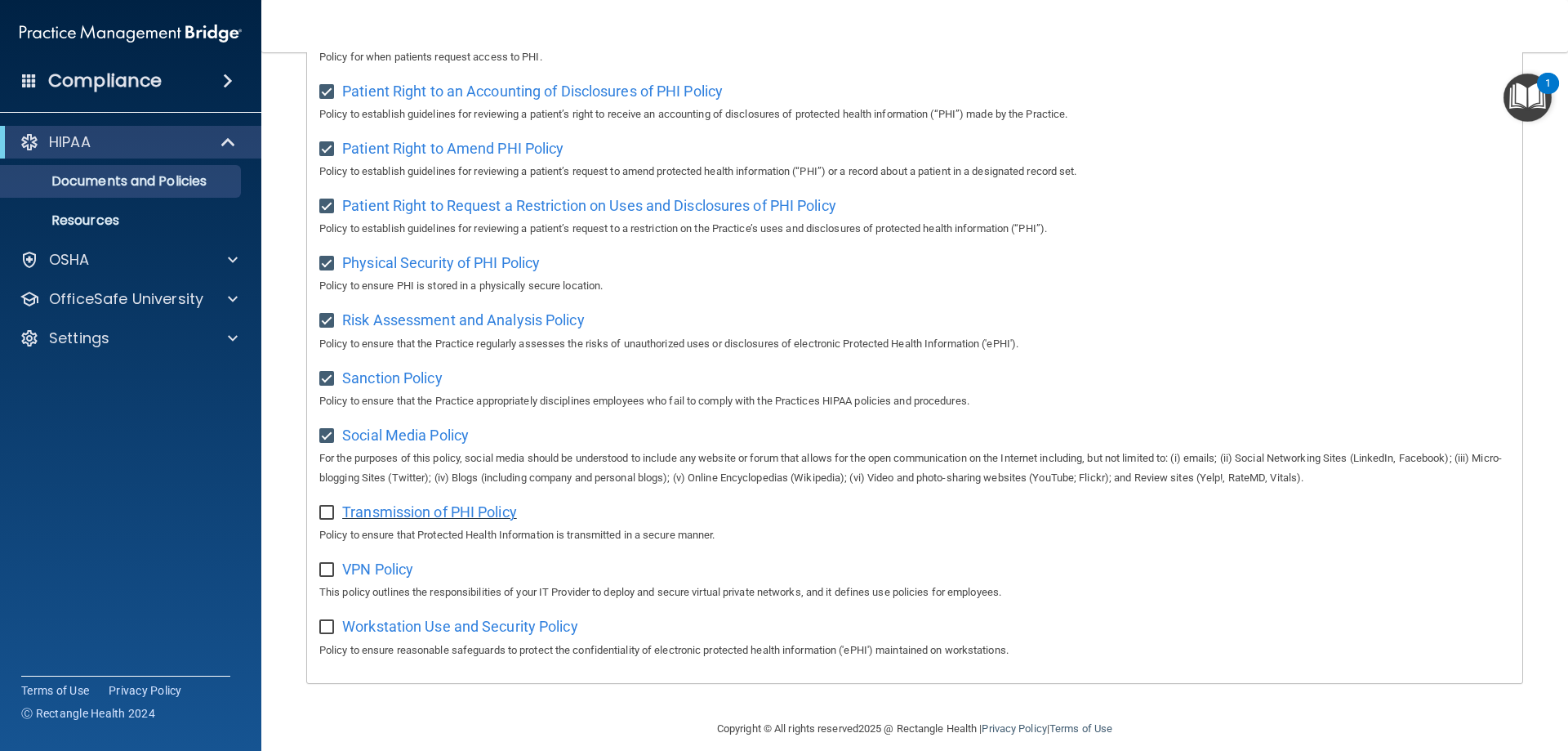
scroll to position [888, 0]
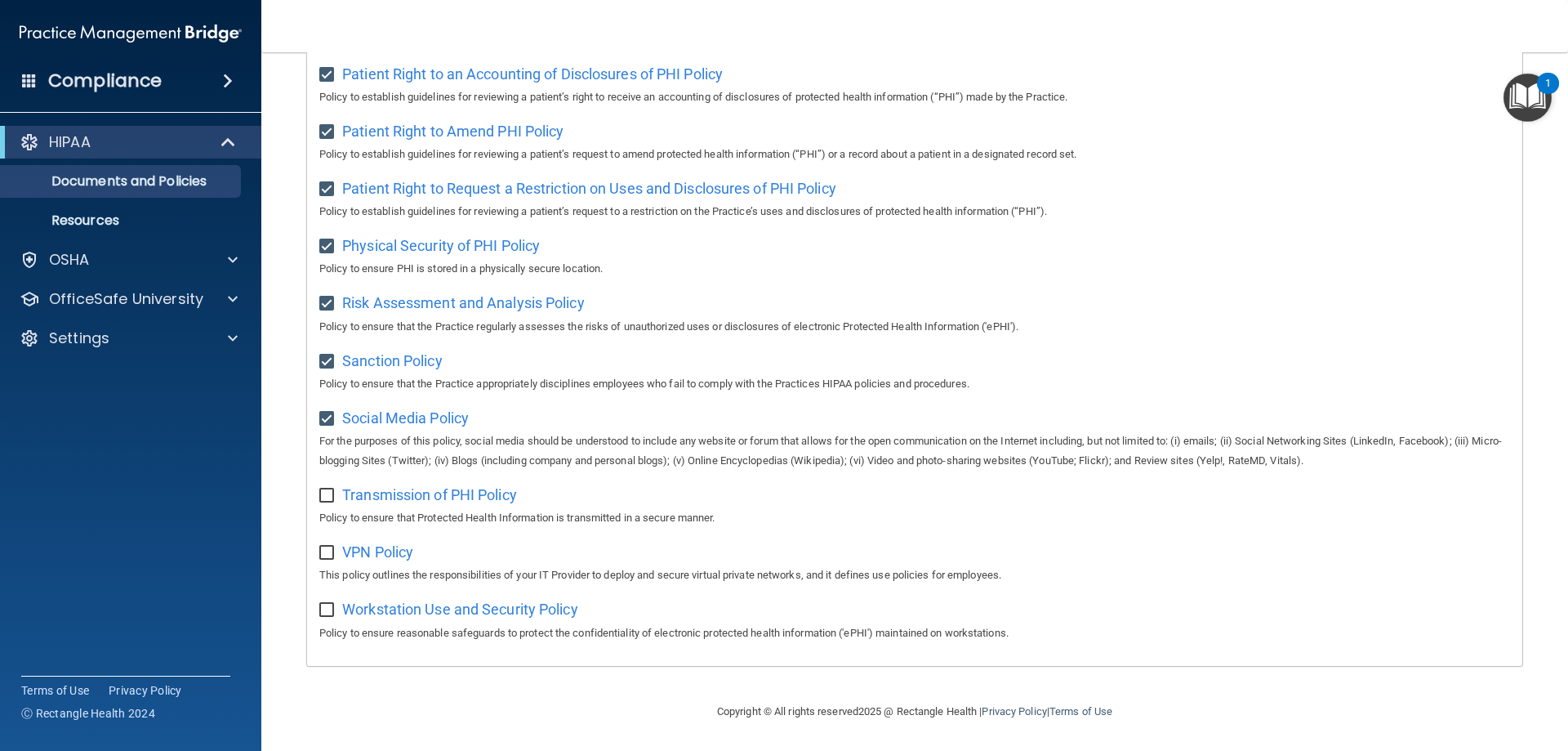
click at [329, 500] on div "Transmission of PHI Policy Policy to ensure that Protected Health Information i…" at bounding box center [915, 504] width 1190 height 47
click at [322, 492] on input "checkbox" at bounding box center [328, 495] width 18 height 13
checkbox input "true"
click at [328, 554] on input "checkbox" at bounding box center [328, 553] width 18 height 13
checkbox input "true"
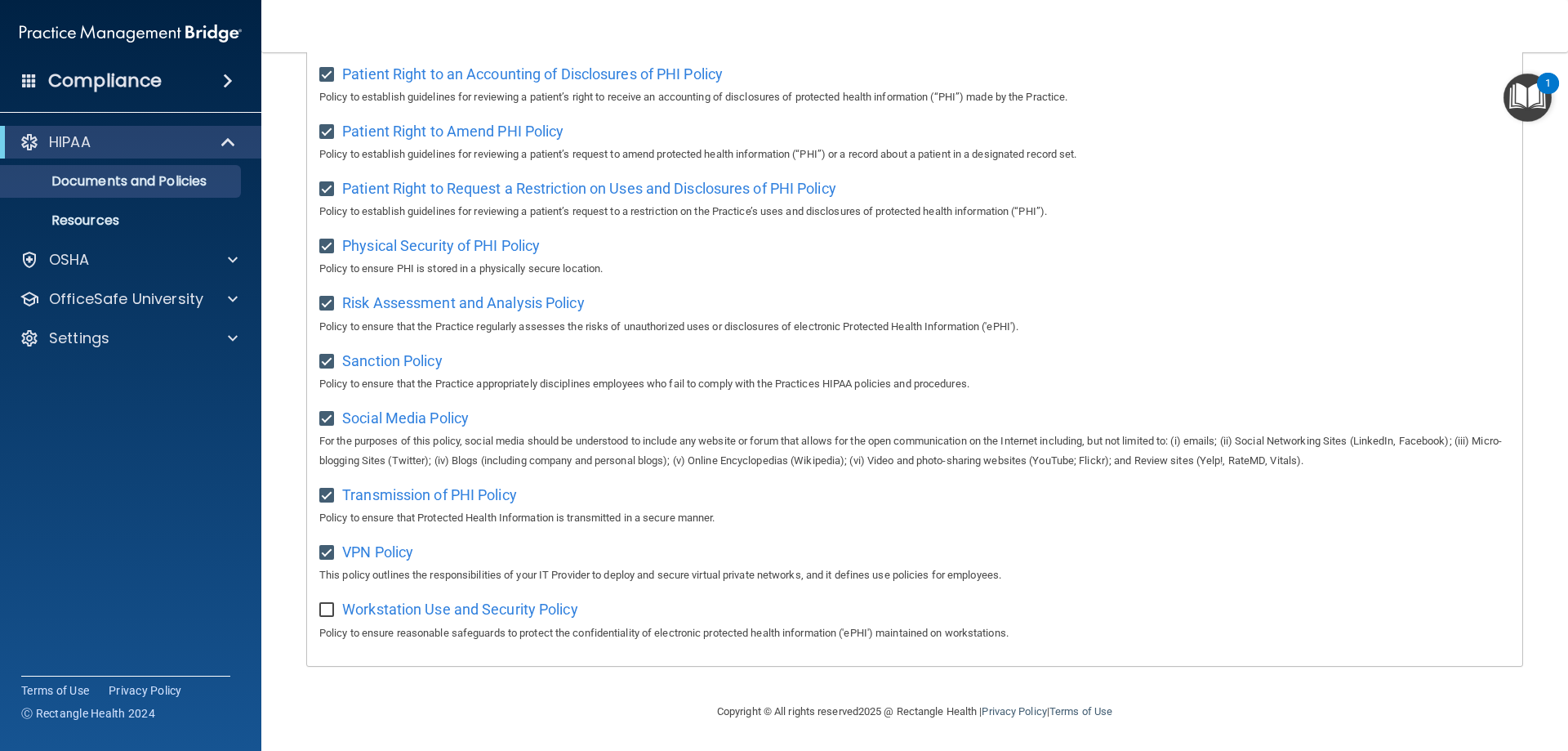
click at [329, 611] on input "checkbox" at bounding box center [328, 609] width 18 height 13
checkbox input "true"
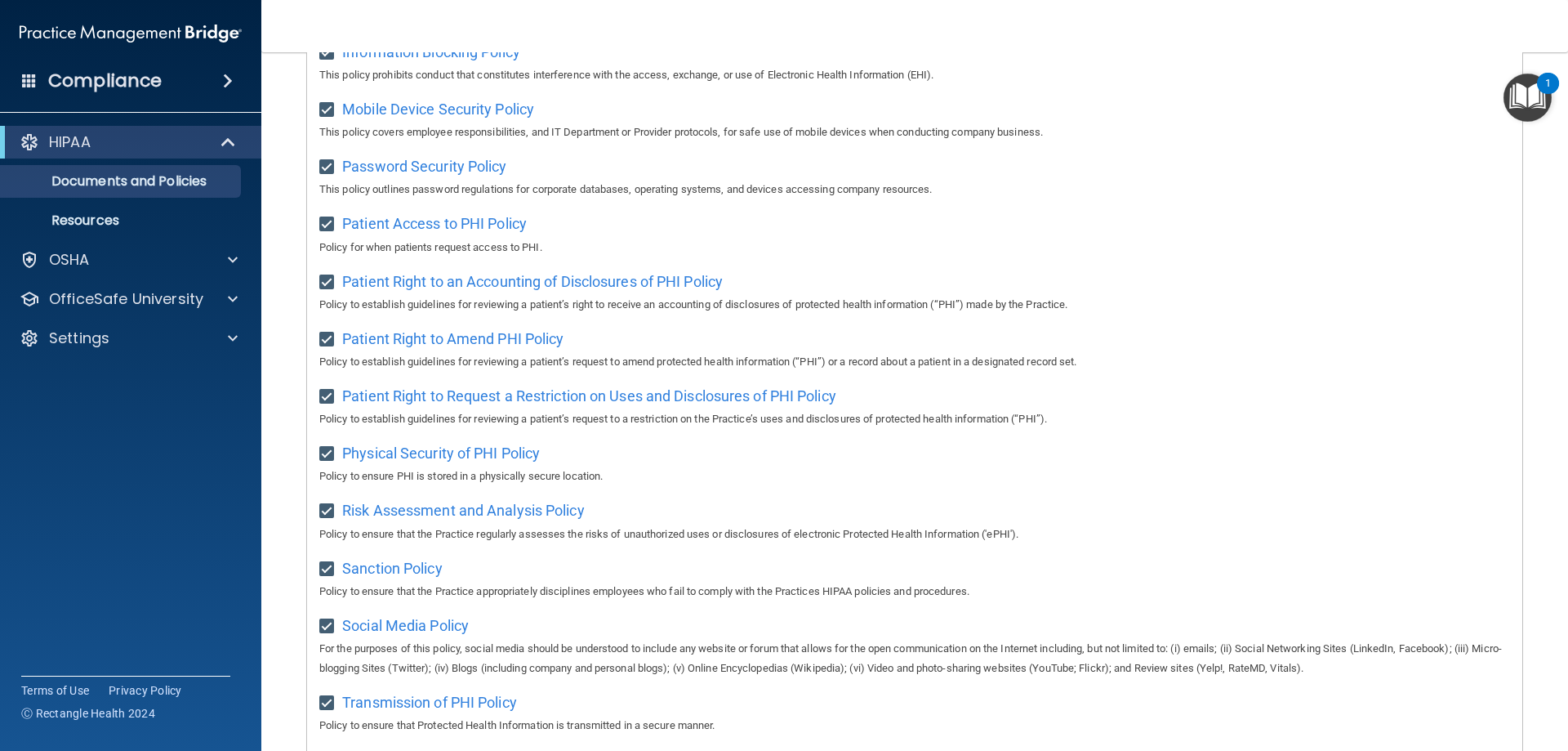
scroll to position [643, 0]
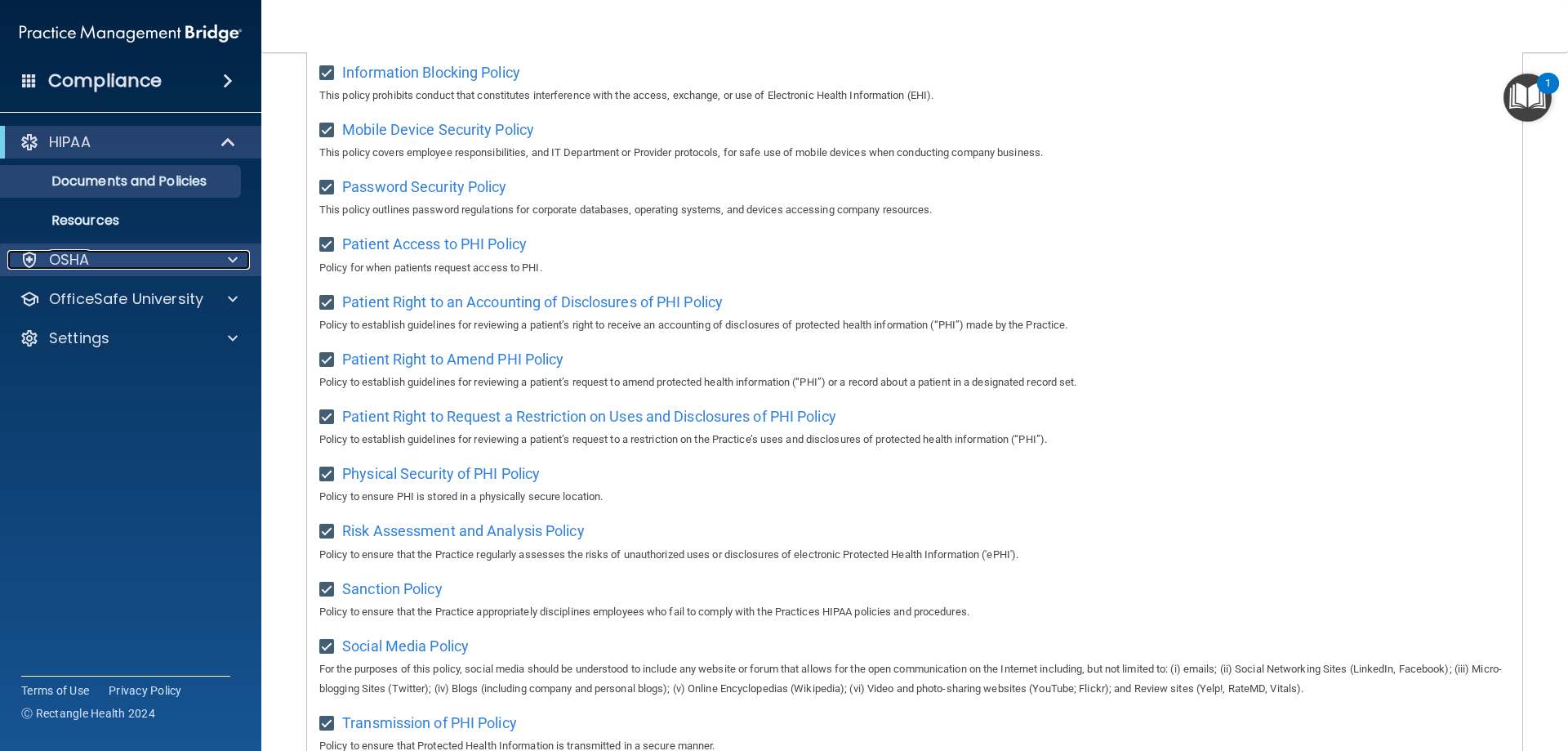
click at [100, 255] on div "OSHA" at bounding box center [109, 259] width 203 height 19
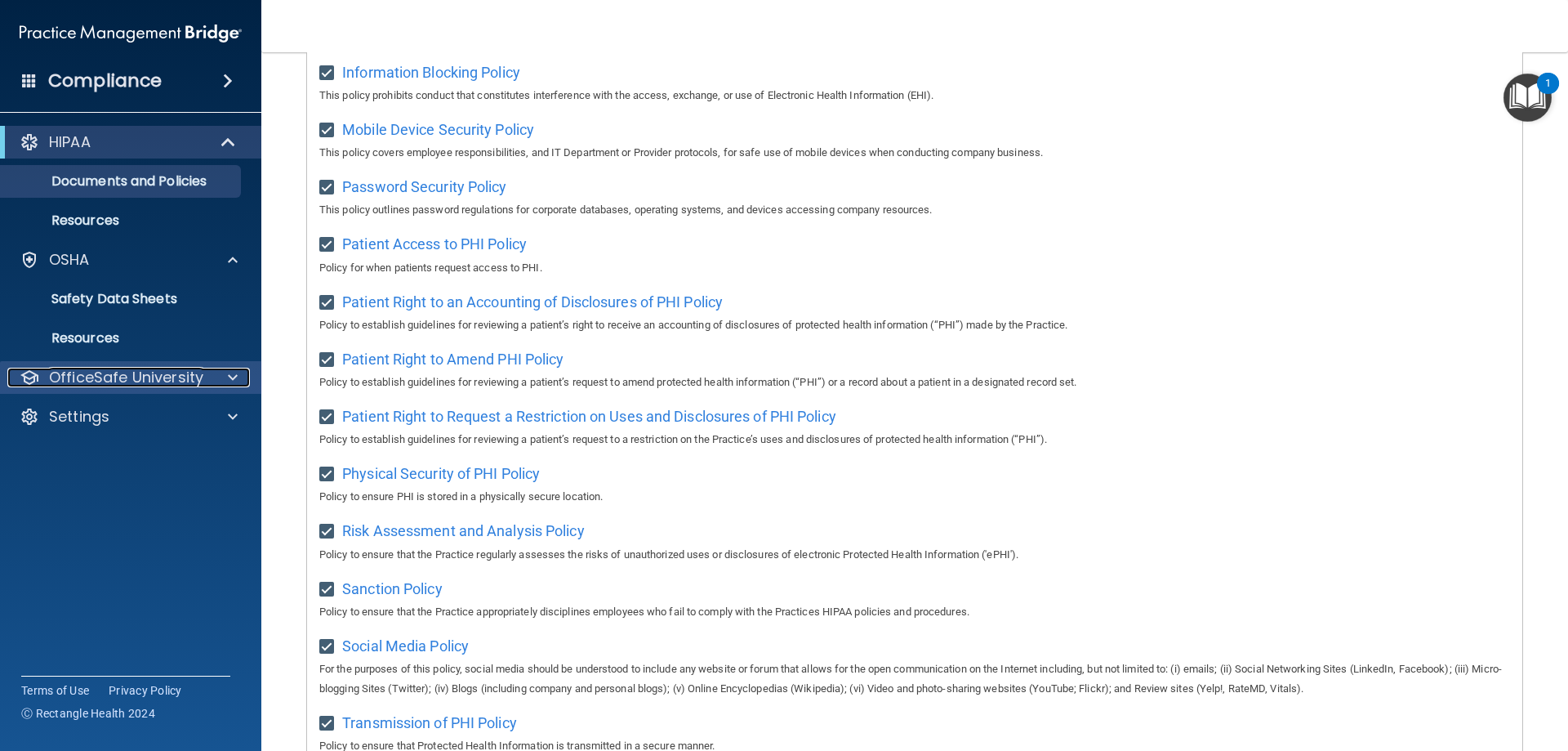
click at [105, 375] on p "OfficeSafe University" at bounding box center [125, 377] width 154 height 19
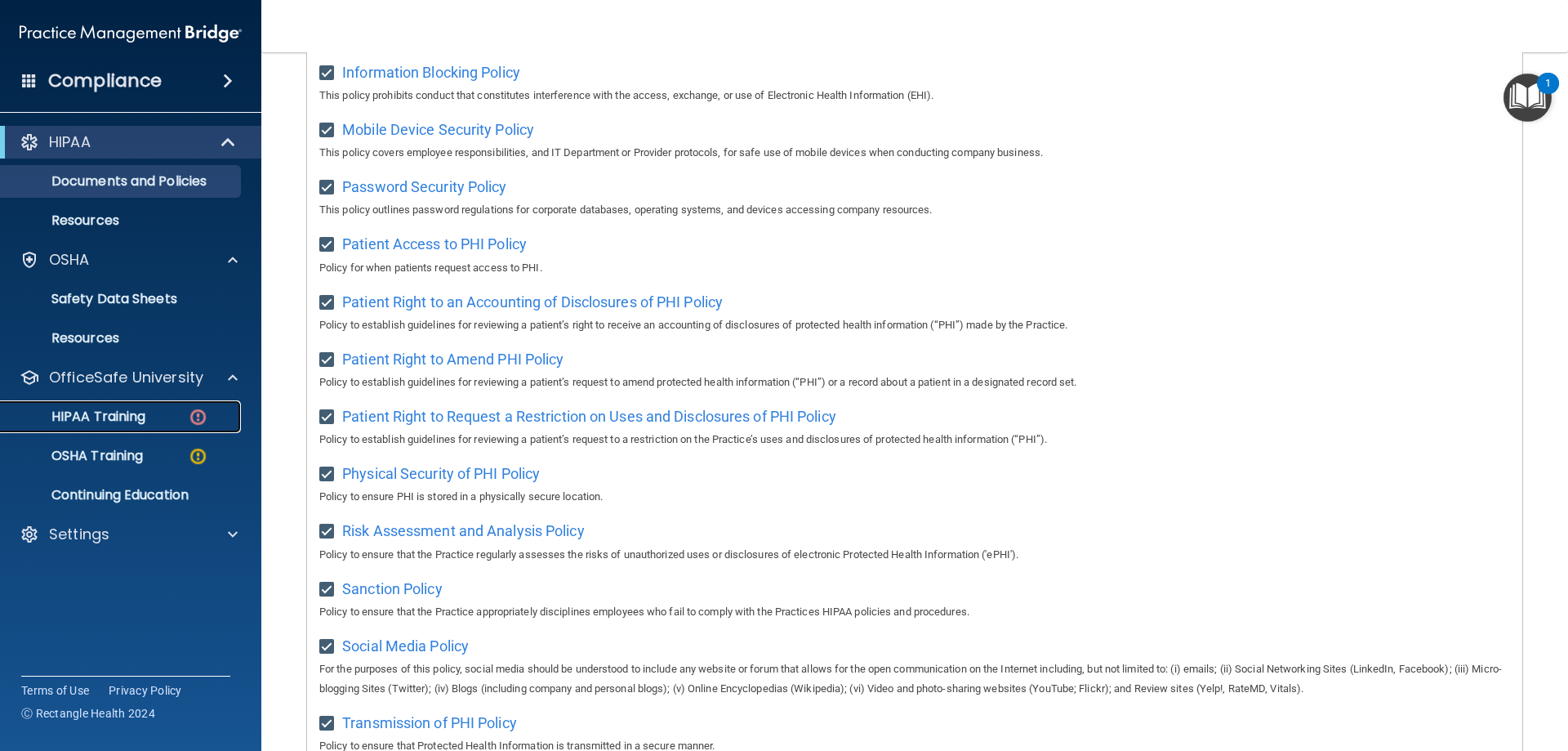
click at [108, 414] on p "HIPAA Training" at bounding box center [78, 416] width 135 height 17
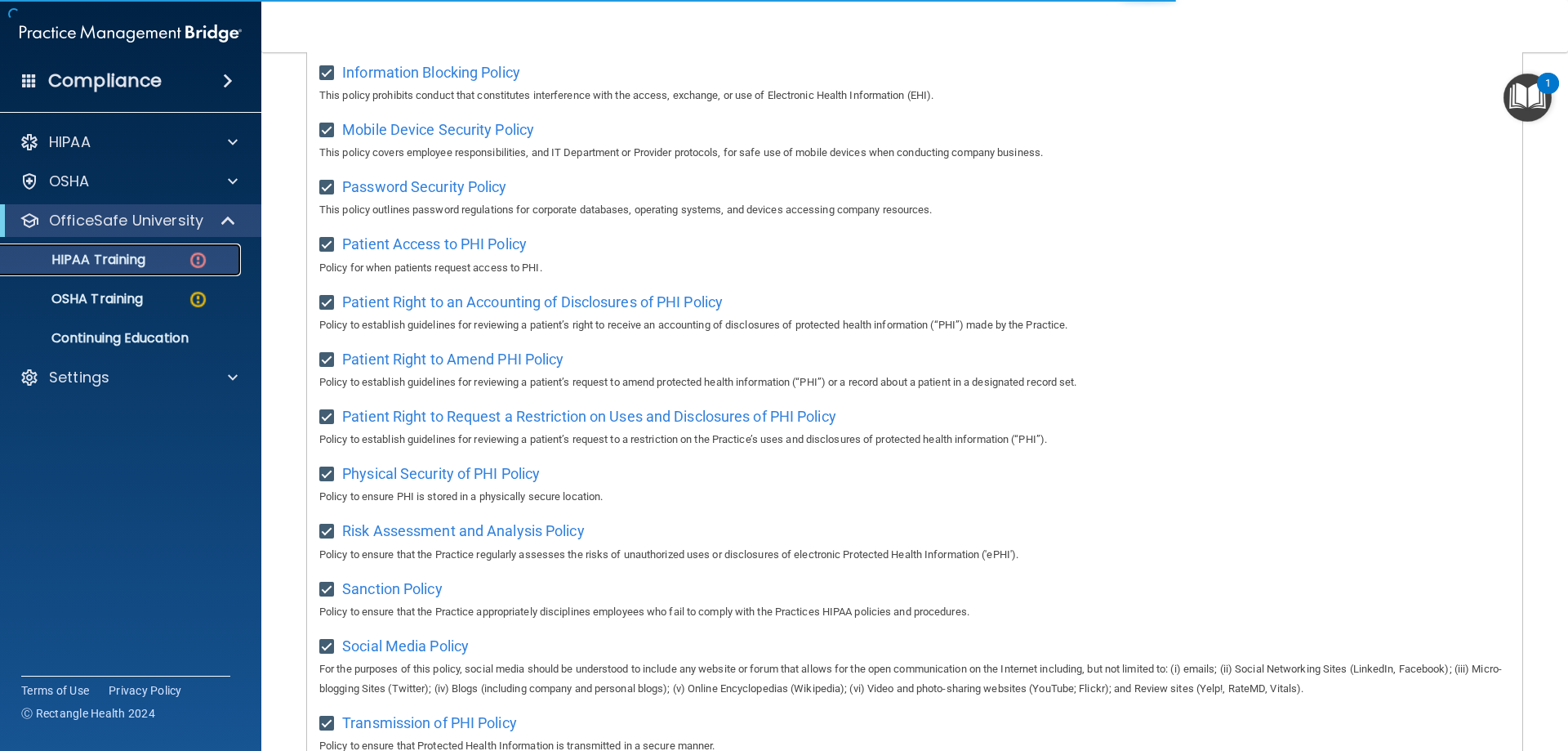
scroll to position [480, 0]
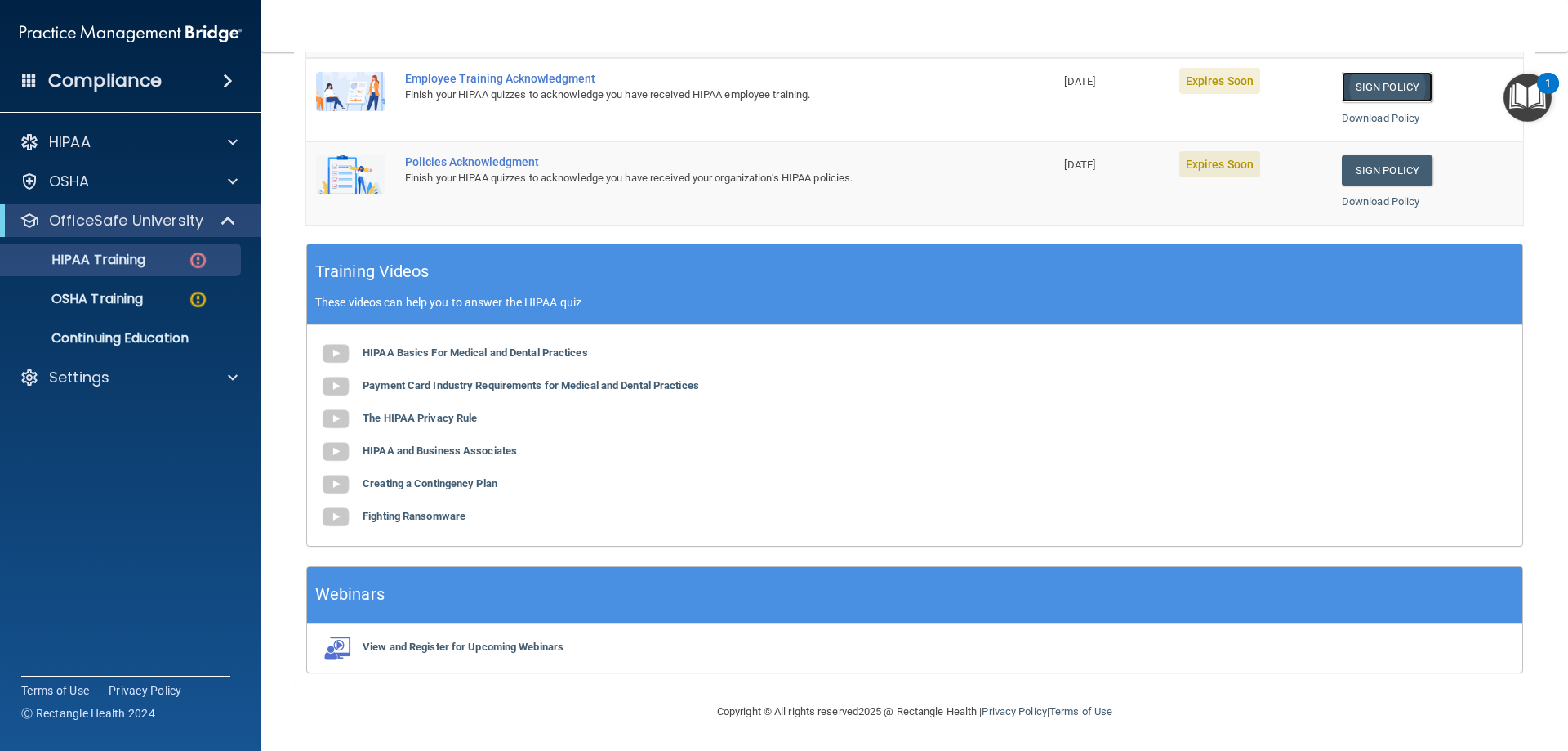
click at [1370, 89] on link "Sign Policy" at bounding box center [1386, 86] width 90 height 30
click at [159, 301] on div "OSHA Training" at bounding box center [122, 298] width 223 height 17
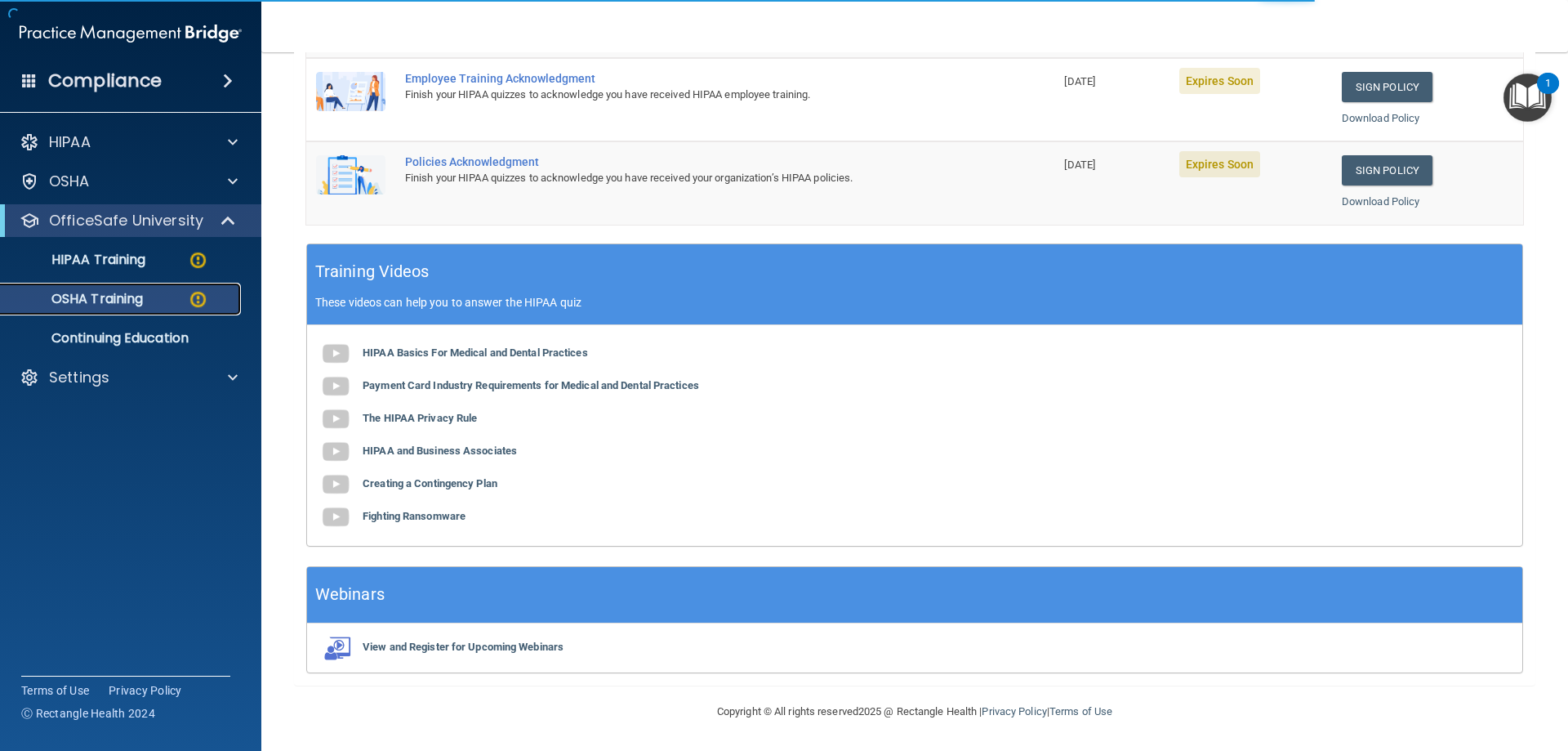
scroll to position [20, 0]
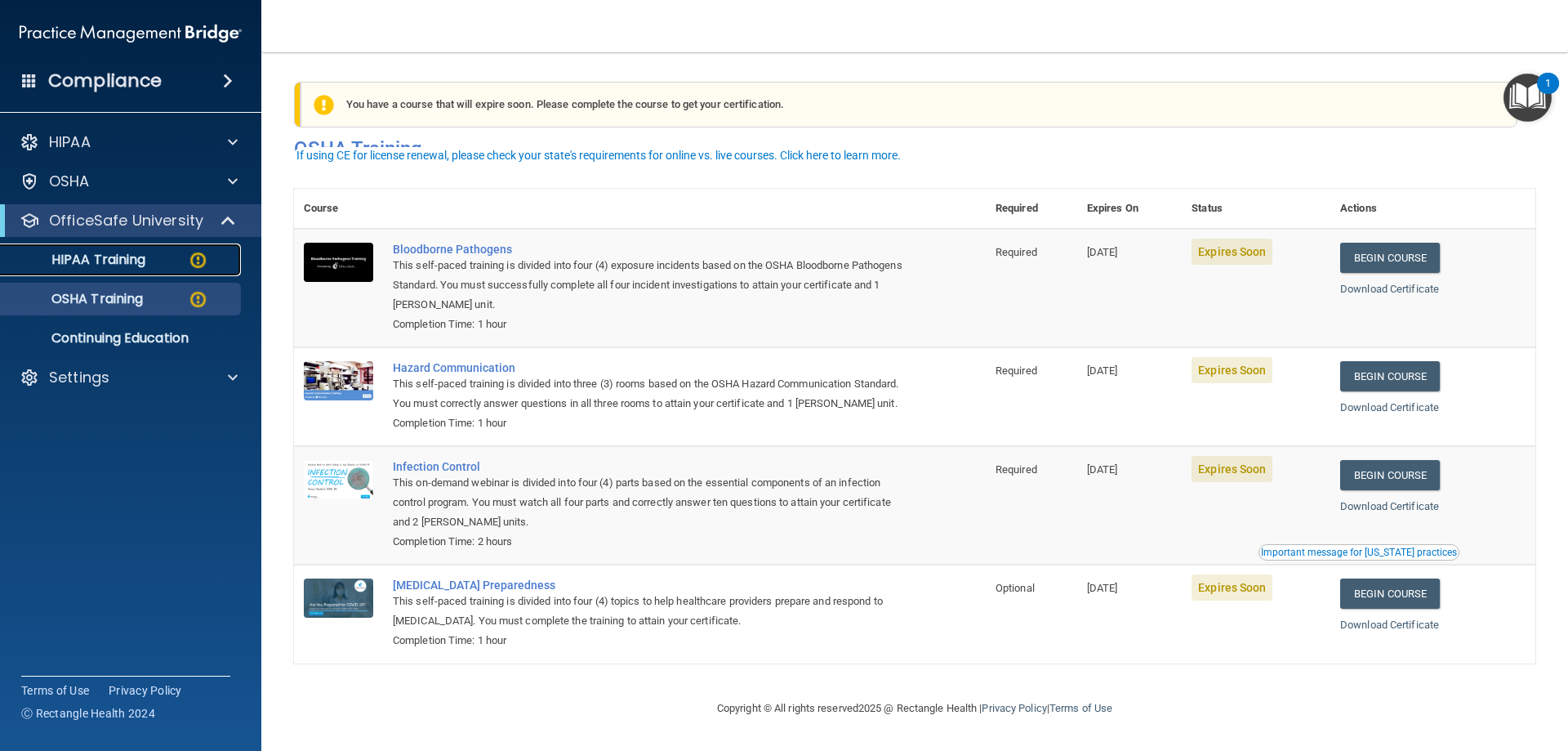
click at [134, 259] on p "HIPAA Training" at bounding box center [78, 259] width 135 height 17
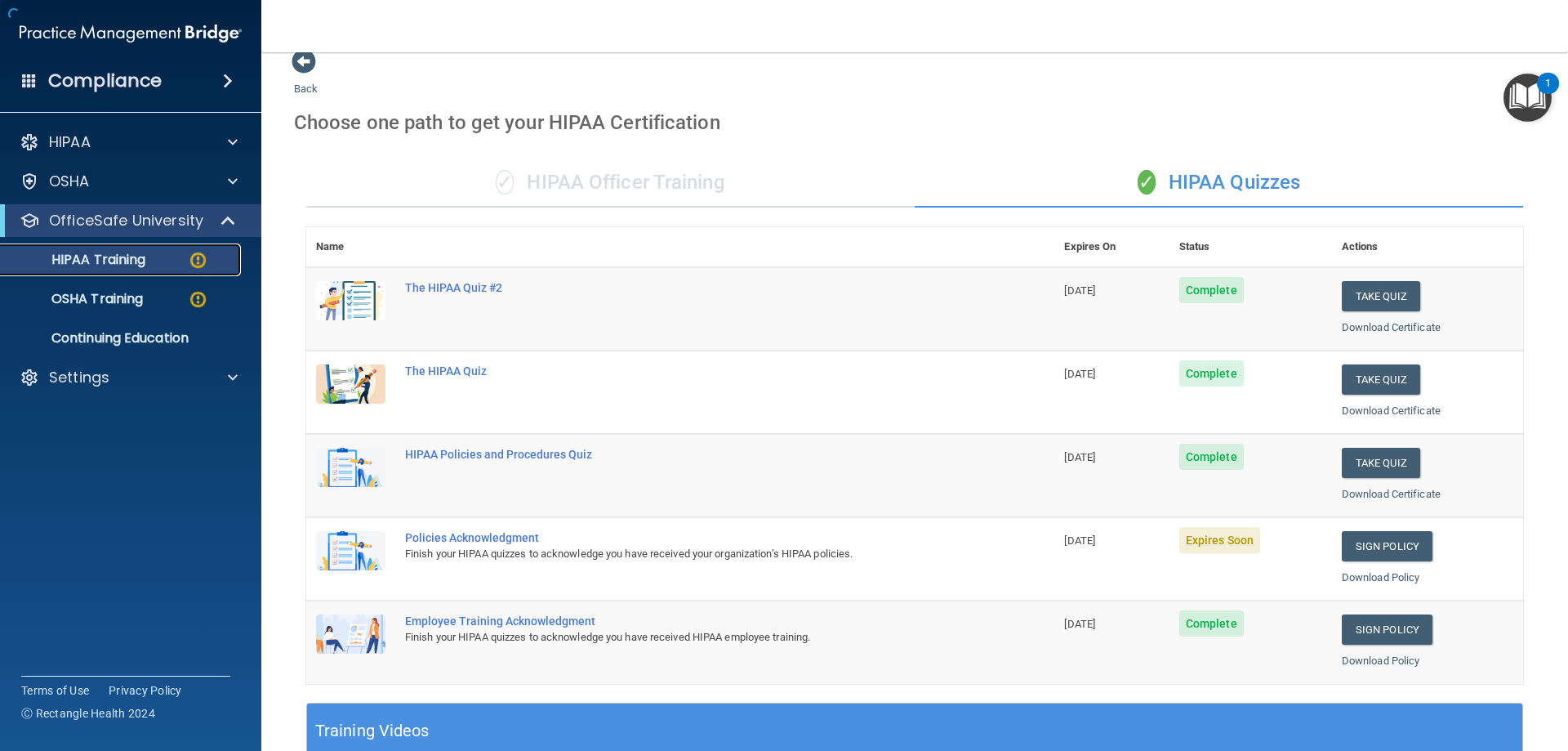
scroll to position [480, 0]
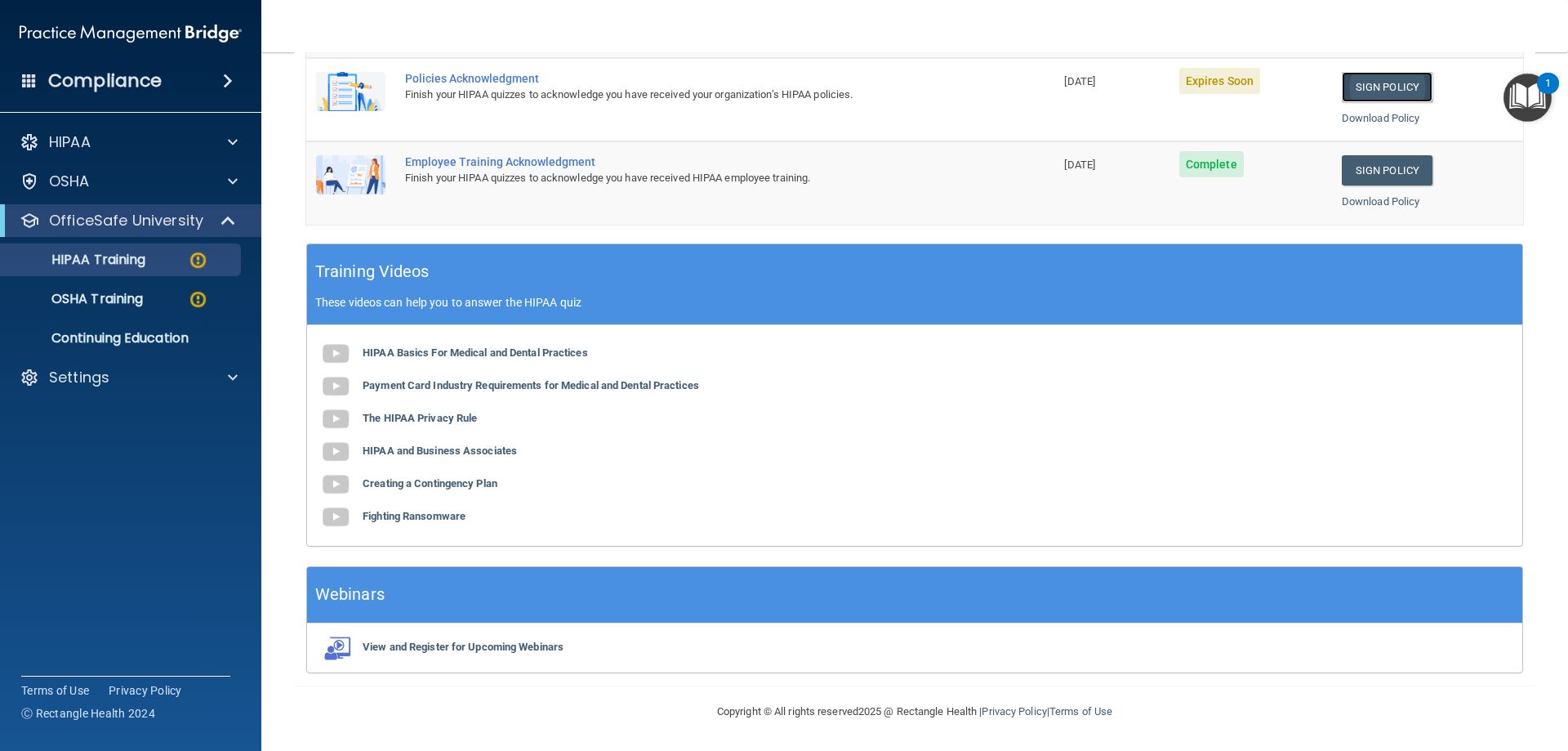
click at [1366, 88] on link "Sign Policy" at bounding box center [1386, 86] width 90 height 30
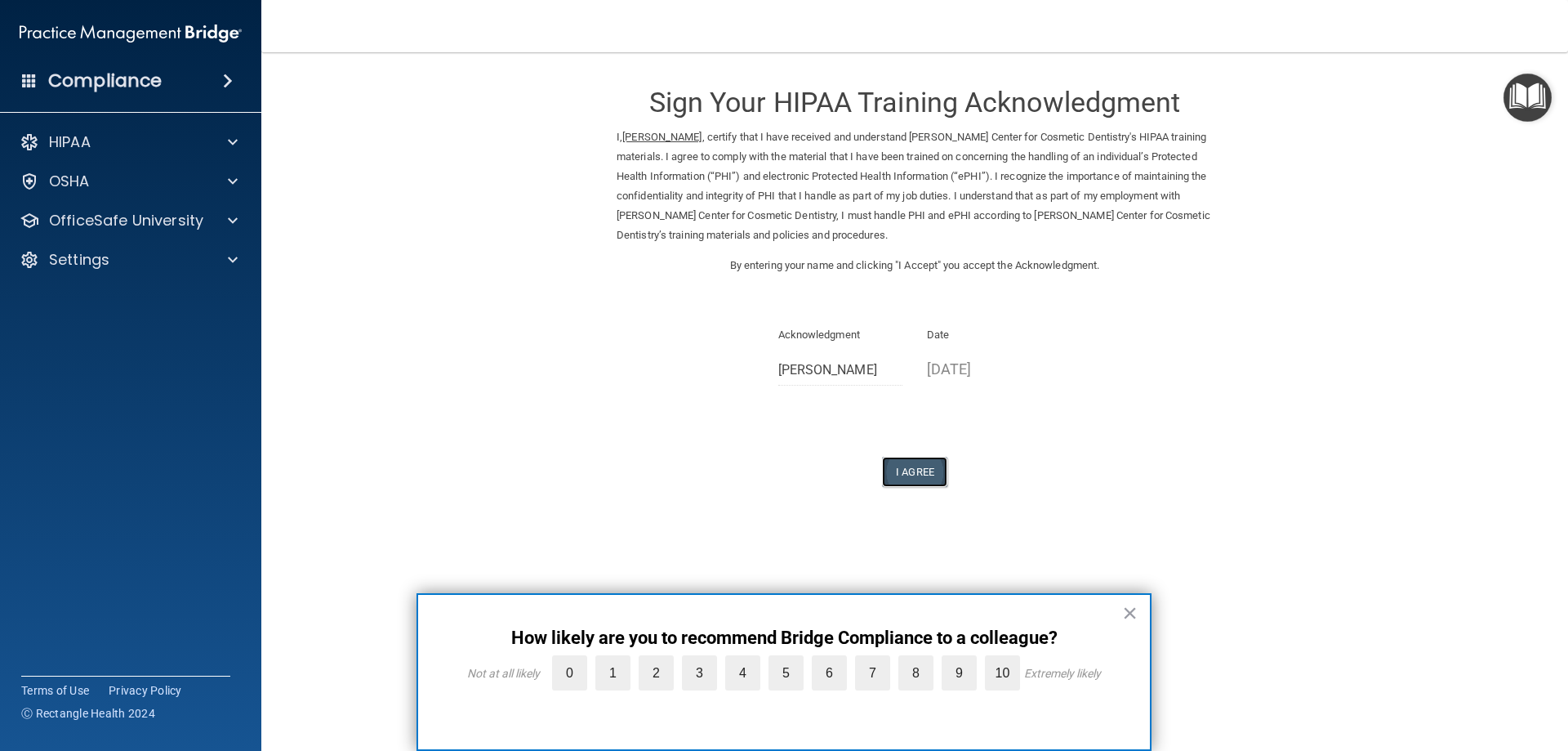
click at [909, 475] on button "I Agree" at bounding box center [914, 471] width 65 height 30
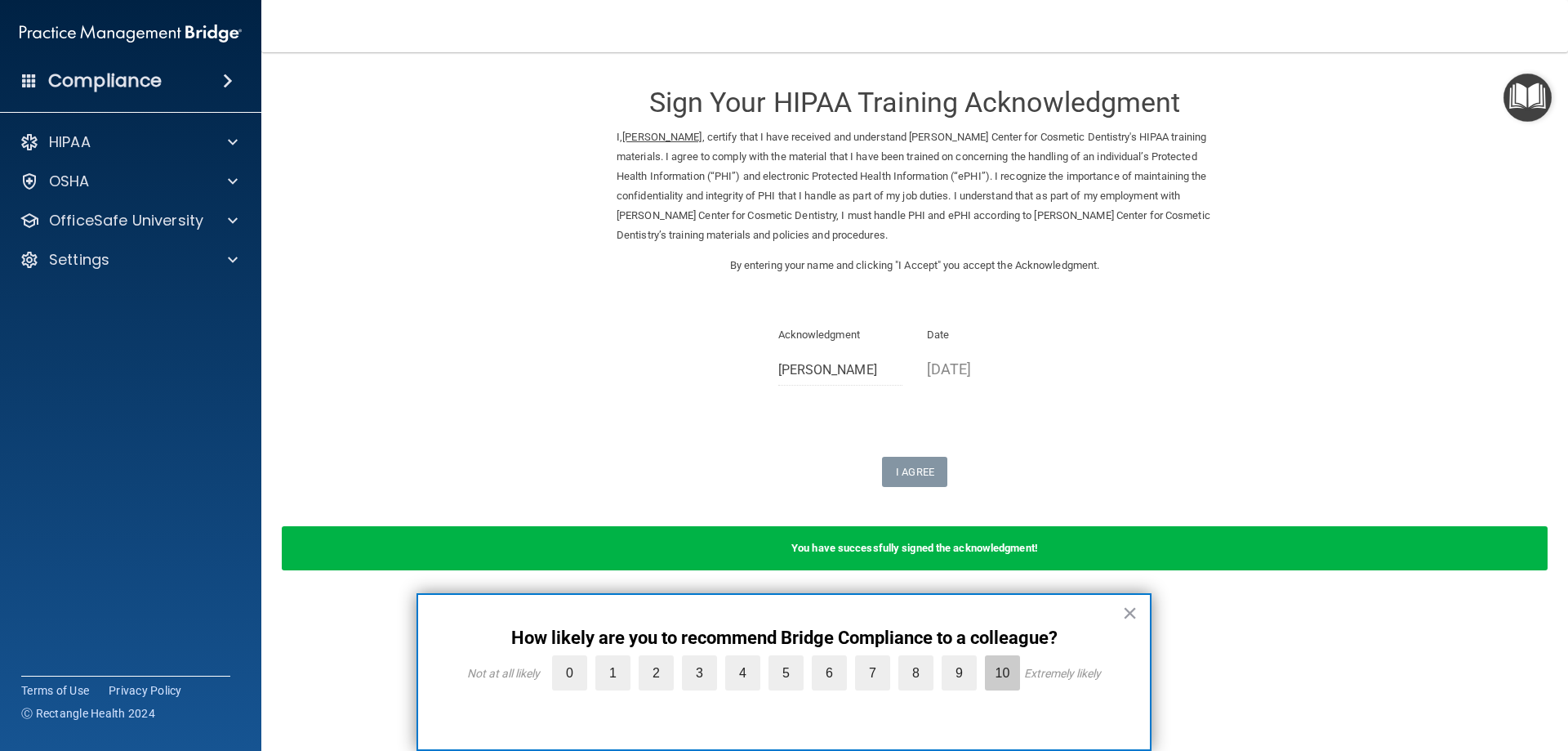
click at [994, 675] on label "10" at bounding box center [1002, 672] width 35 height 35
click at [964, 660] on input "10" at bounding box center [964, 660] width 0 height 0
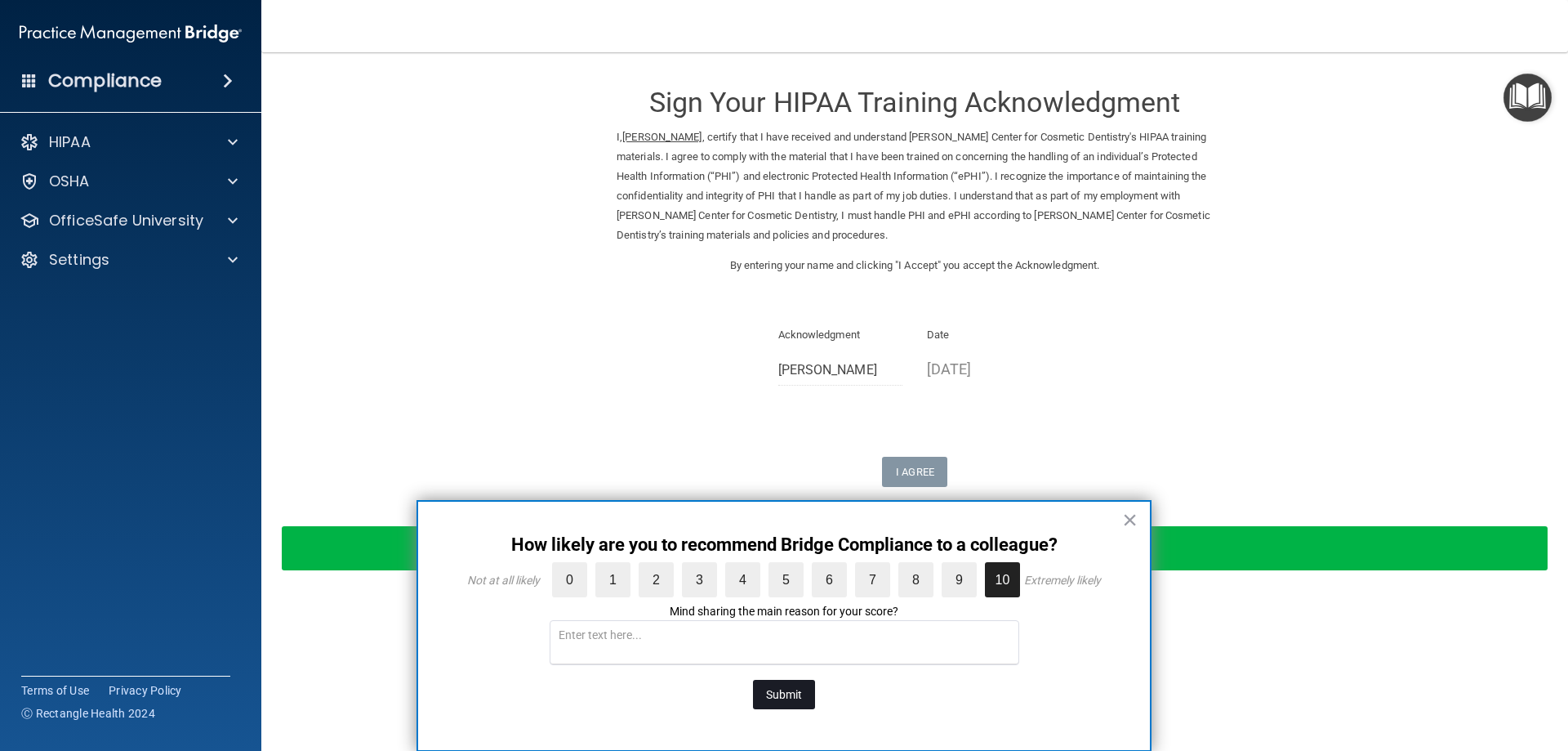
click at [767, 696] on button "Submit" at bounding box center [784, 695] width 62 height 29
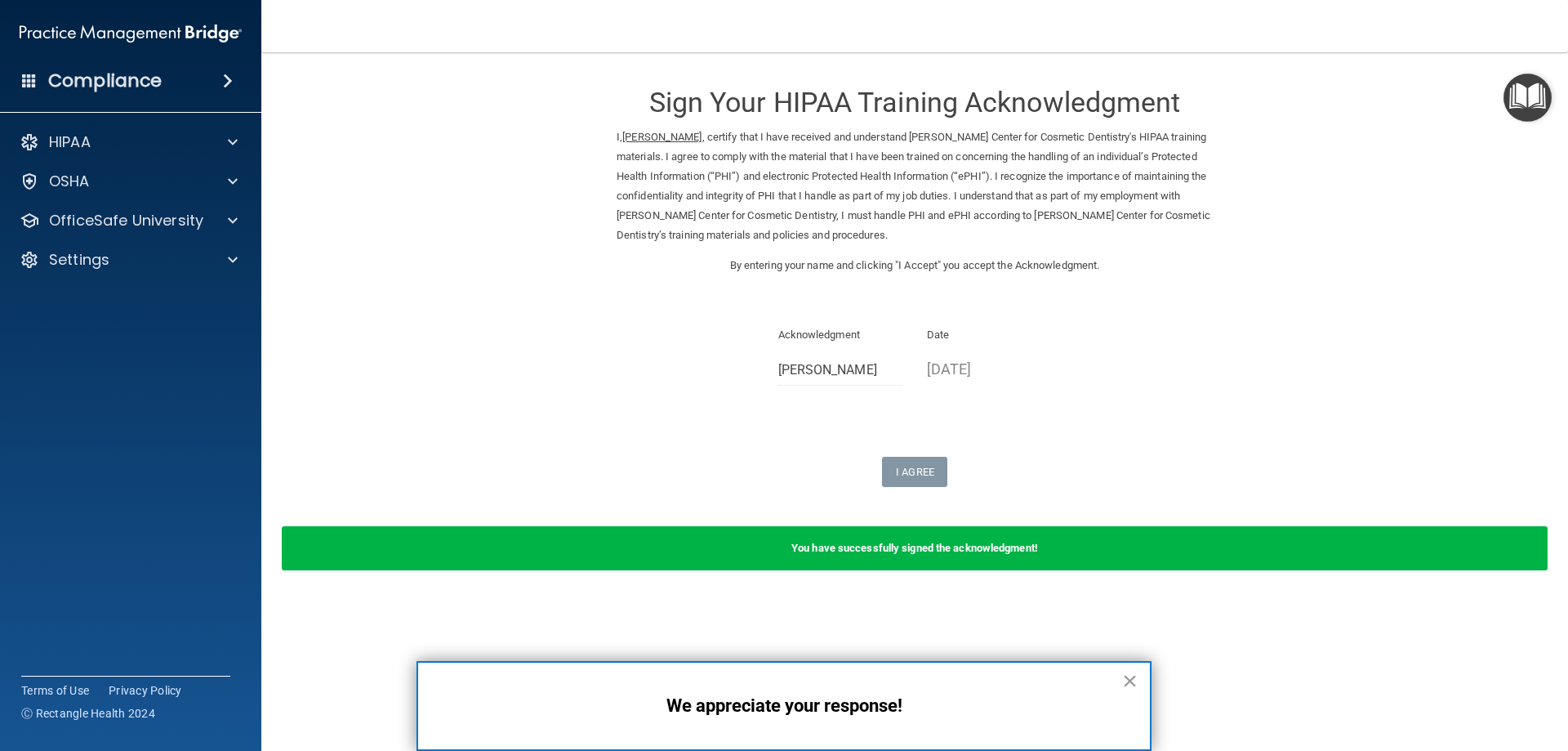
click at [1132, 679] on button "×" at bounding box center [1129, 680] width 16 height 26
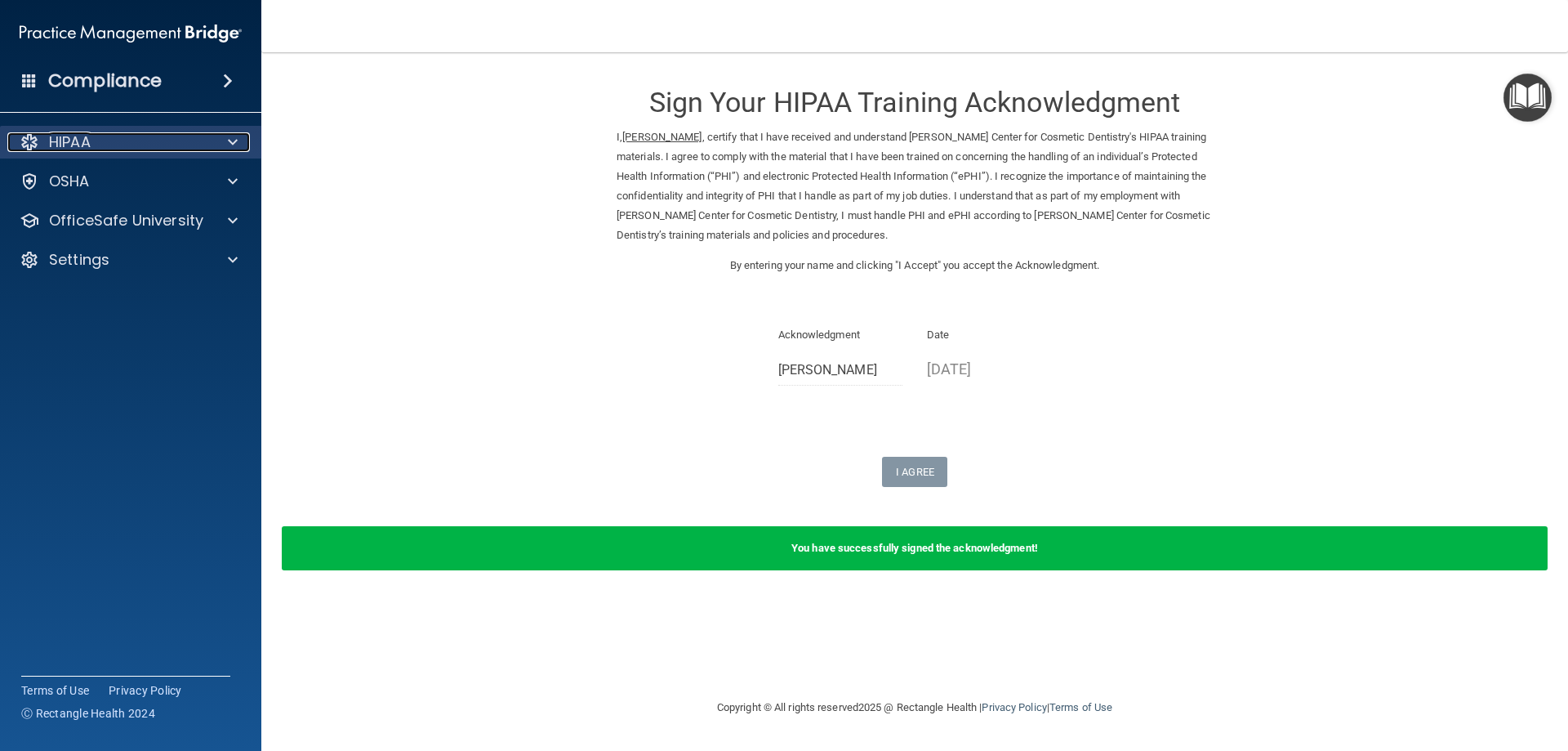
click at [150, 140] on div "HIPAA" at bounding box center [109, 142] width 203 height 19
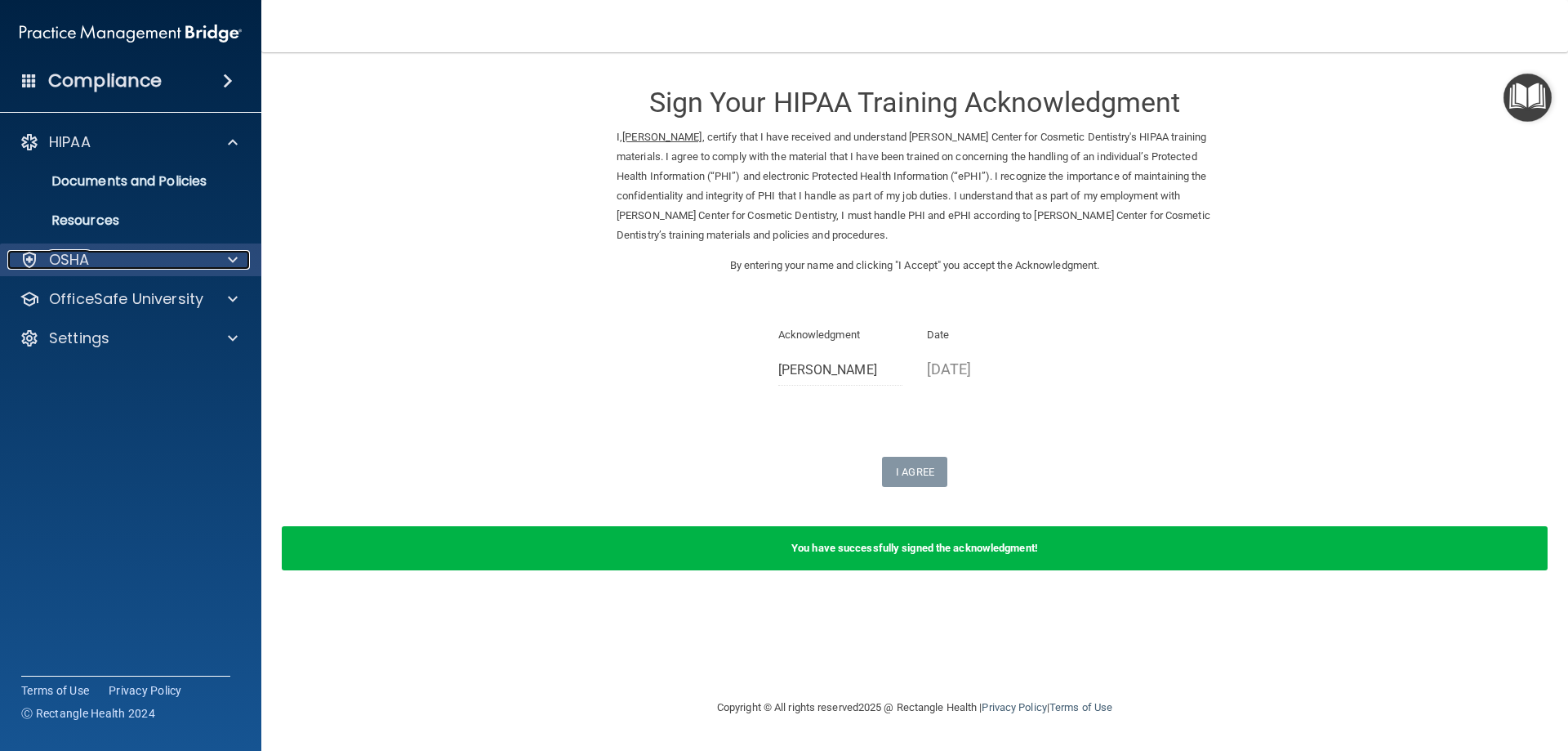
click at [173, 268] on div "OSHA" at bounding box center [109, 259] width 203 height 19
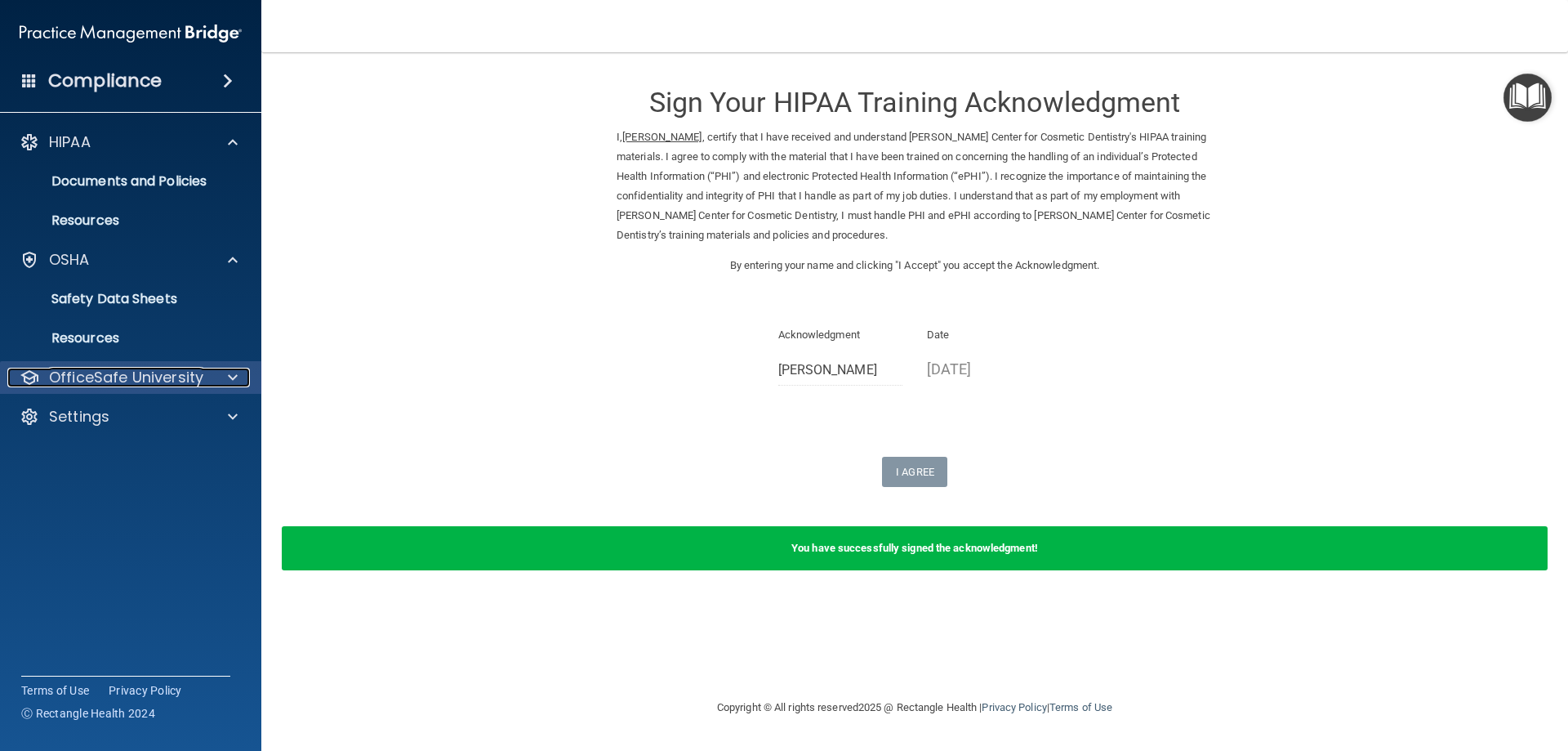
click at [207, 380] on div "OfficeSafe University" at bounding box center [109, 377] width 203 height 19
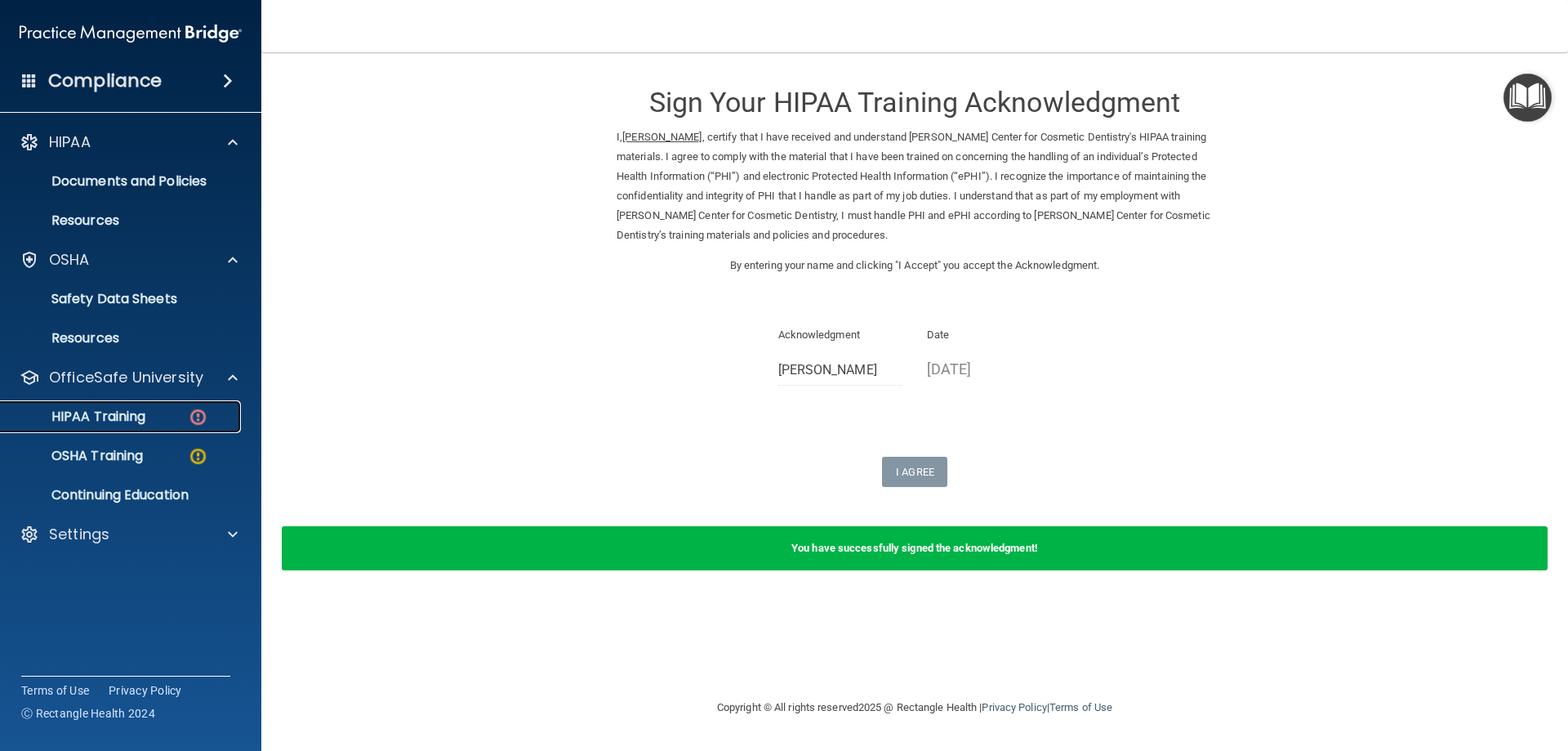
click at [177, 408] on link "HIPAA Training" at bounding box center [112, 417] width 257 height 33
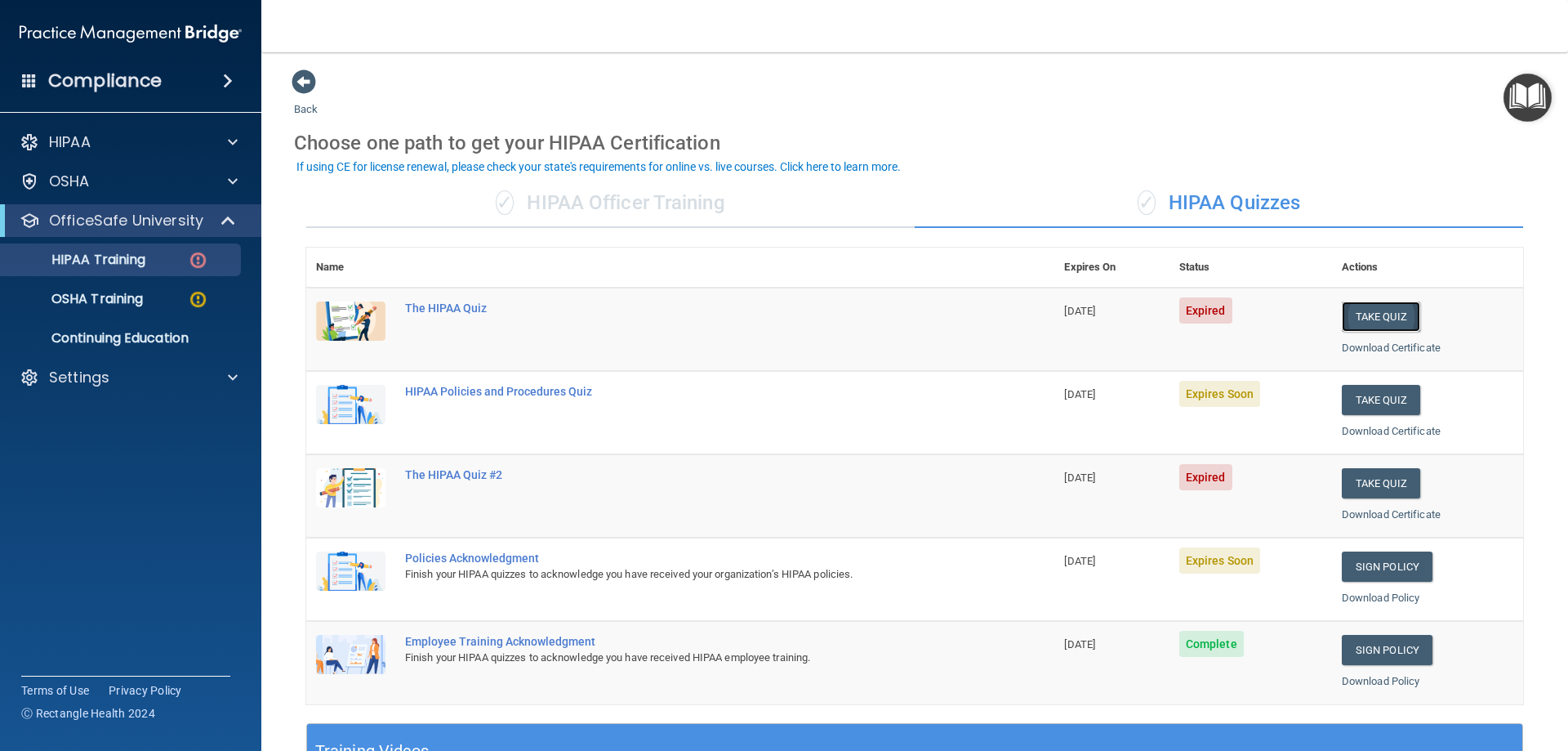
click at [1360, 311] on button "Take Quiz" at bounding box center [1381, 316] width 79 height 30
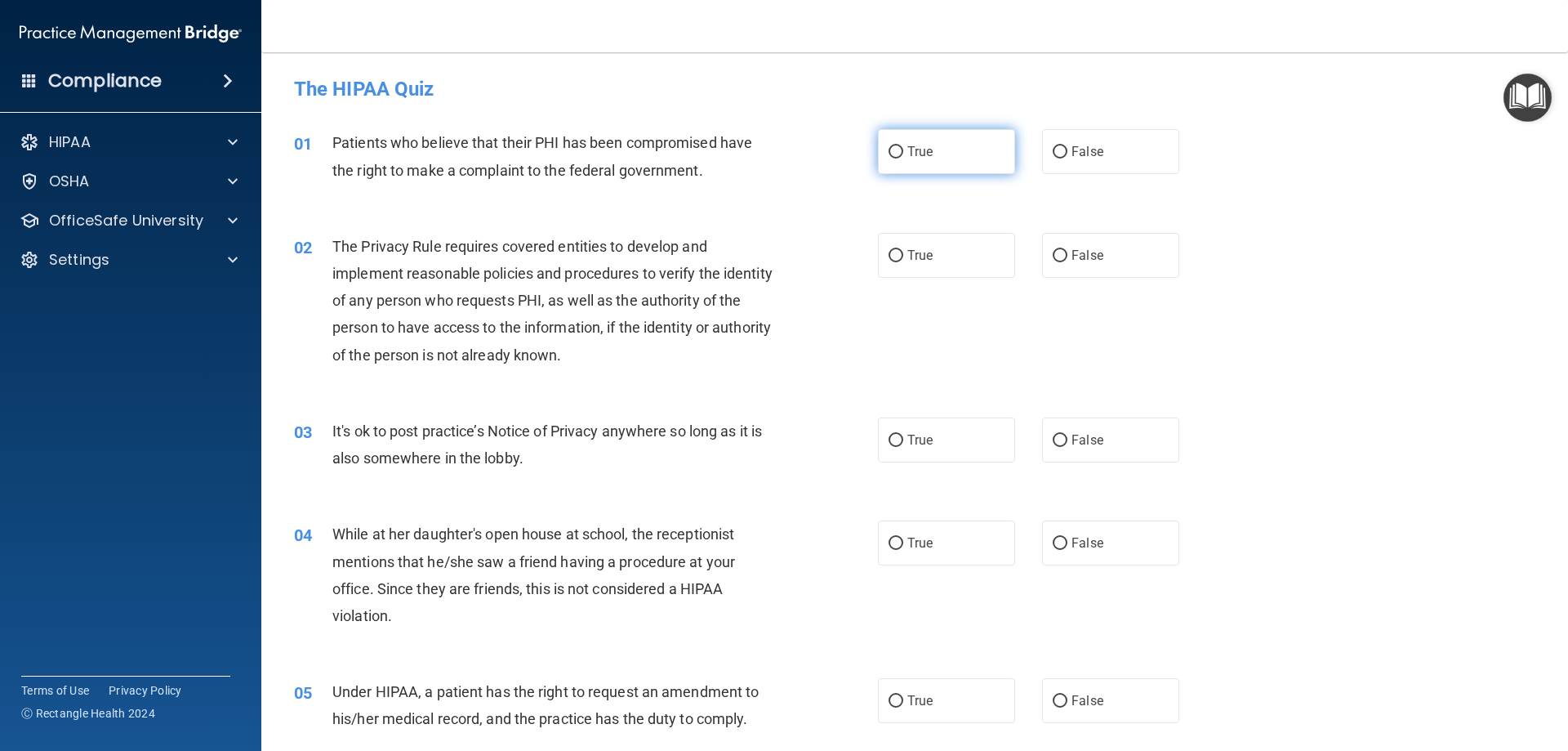
click at [888, 147] on input "True" at bounding box center [895, 153] width 15 height 13
radio input "true"
click at [888, 257] on input "True" at bounding box center [895, 256] width 15 height 13
radio input "true"
click at [1052, 439] on input "False" at bounding box center [1059, 440] width 15 height 13
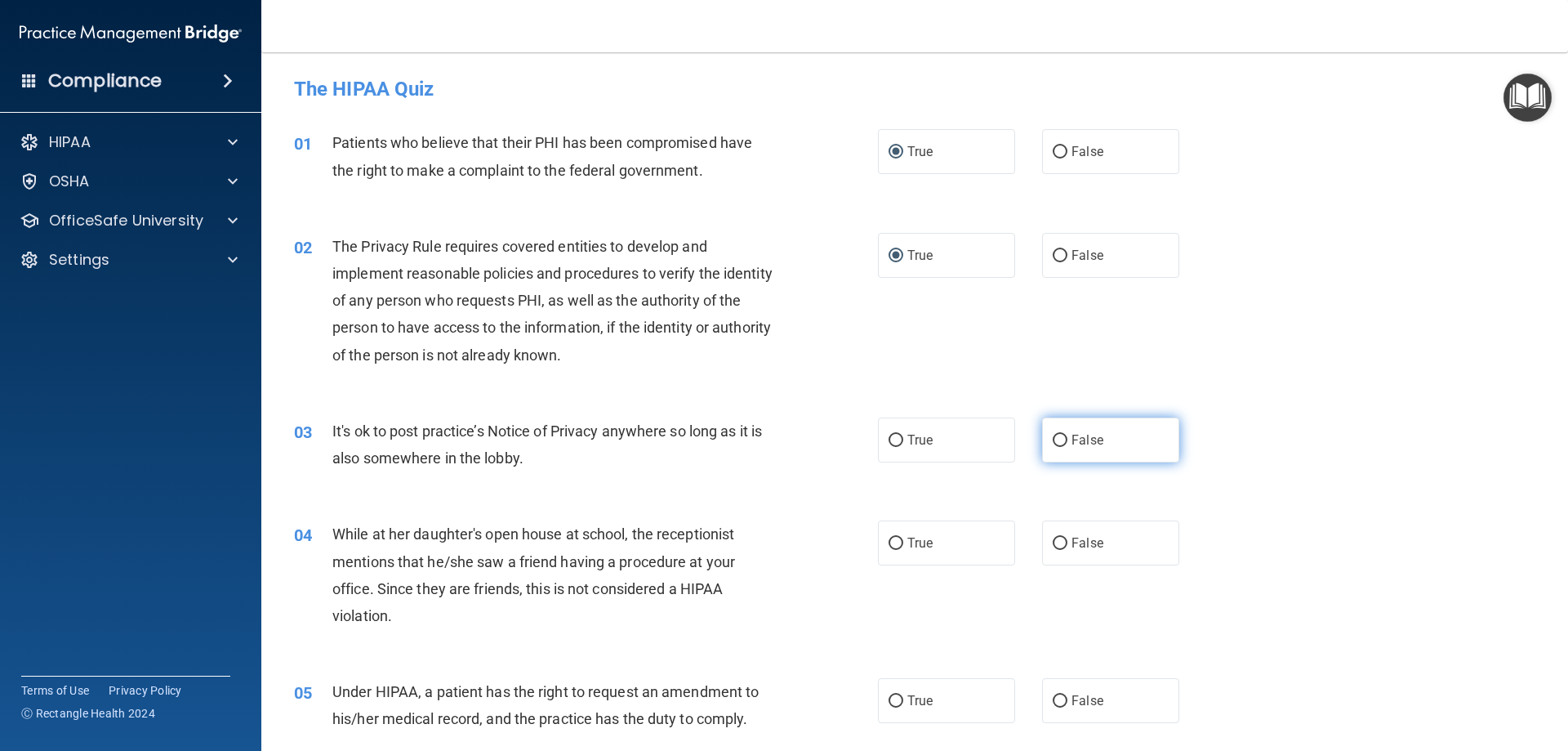
radio input "true"
click at [1054, 544] on input "False" at bounding box center [1059, 543] width 15 height 13
radio input "true"
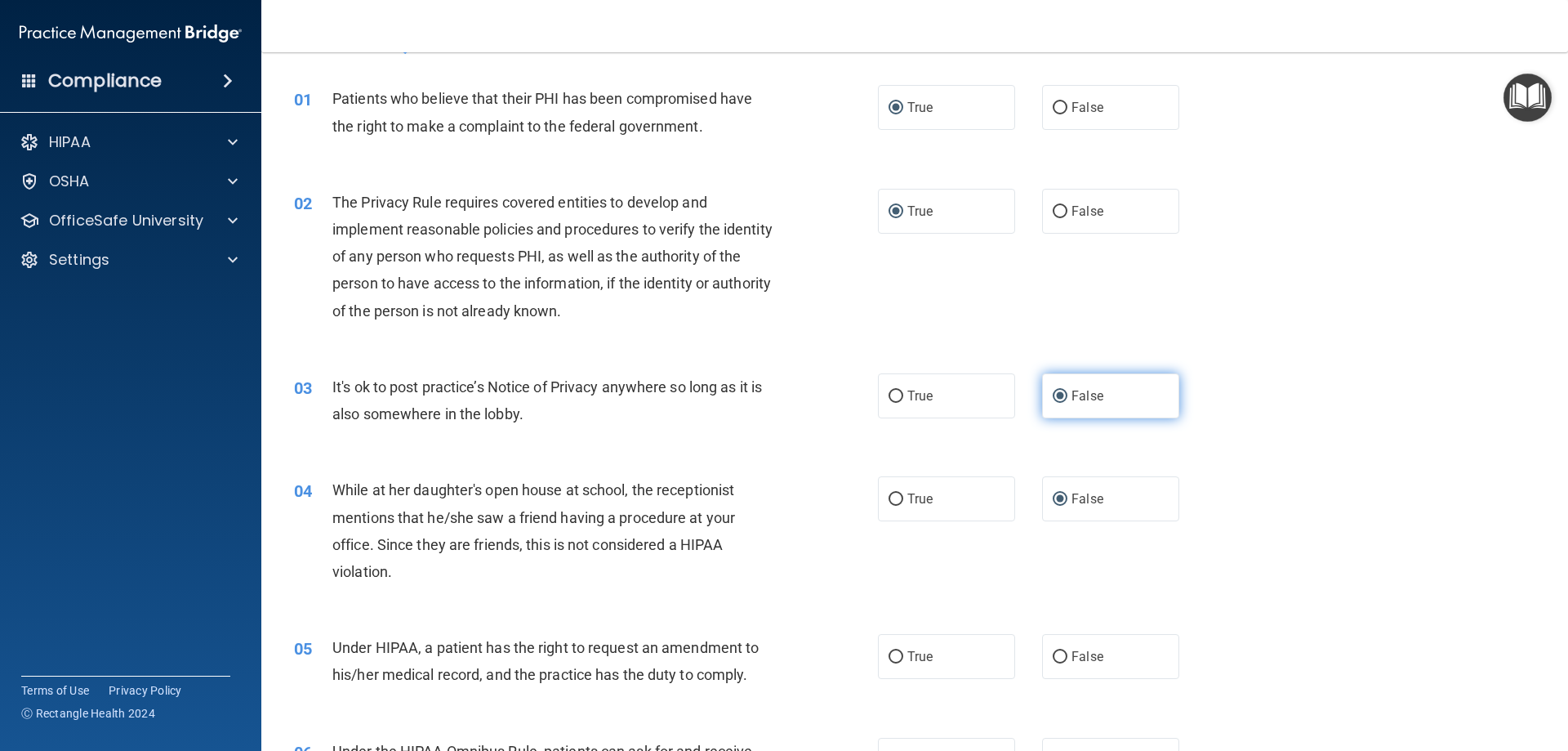
scroll to position [163, 0]
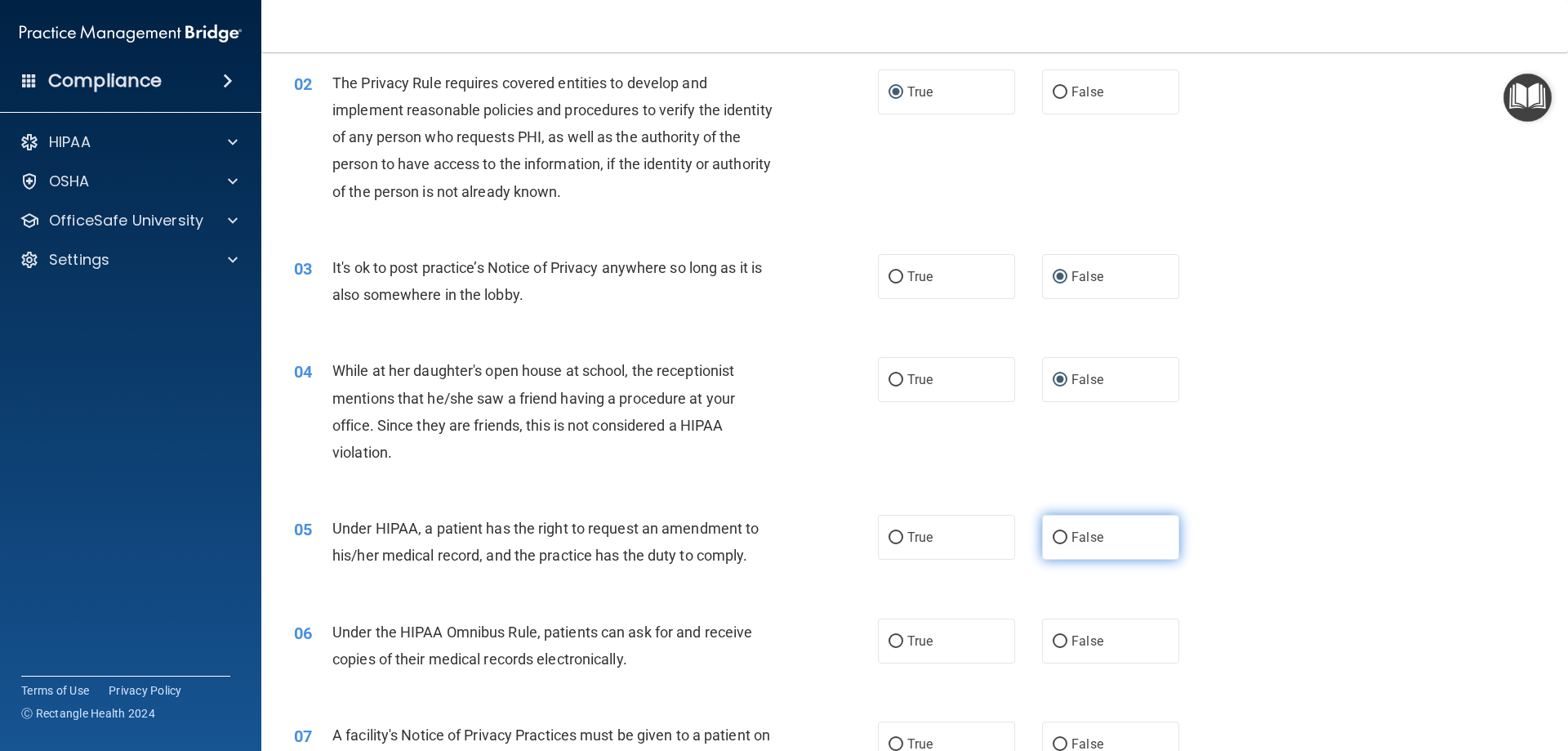
click at [1052, 539] on input "False" at bounding box center [1059, 537] width 15 height 13
radio input "true"
click at [1052, 644] on input "False" at bounding box center [1059, 641] width 15 height 13
radio input "true"
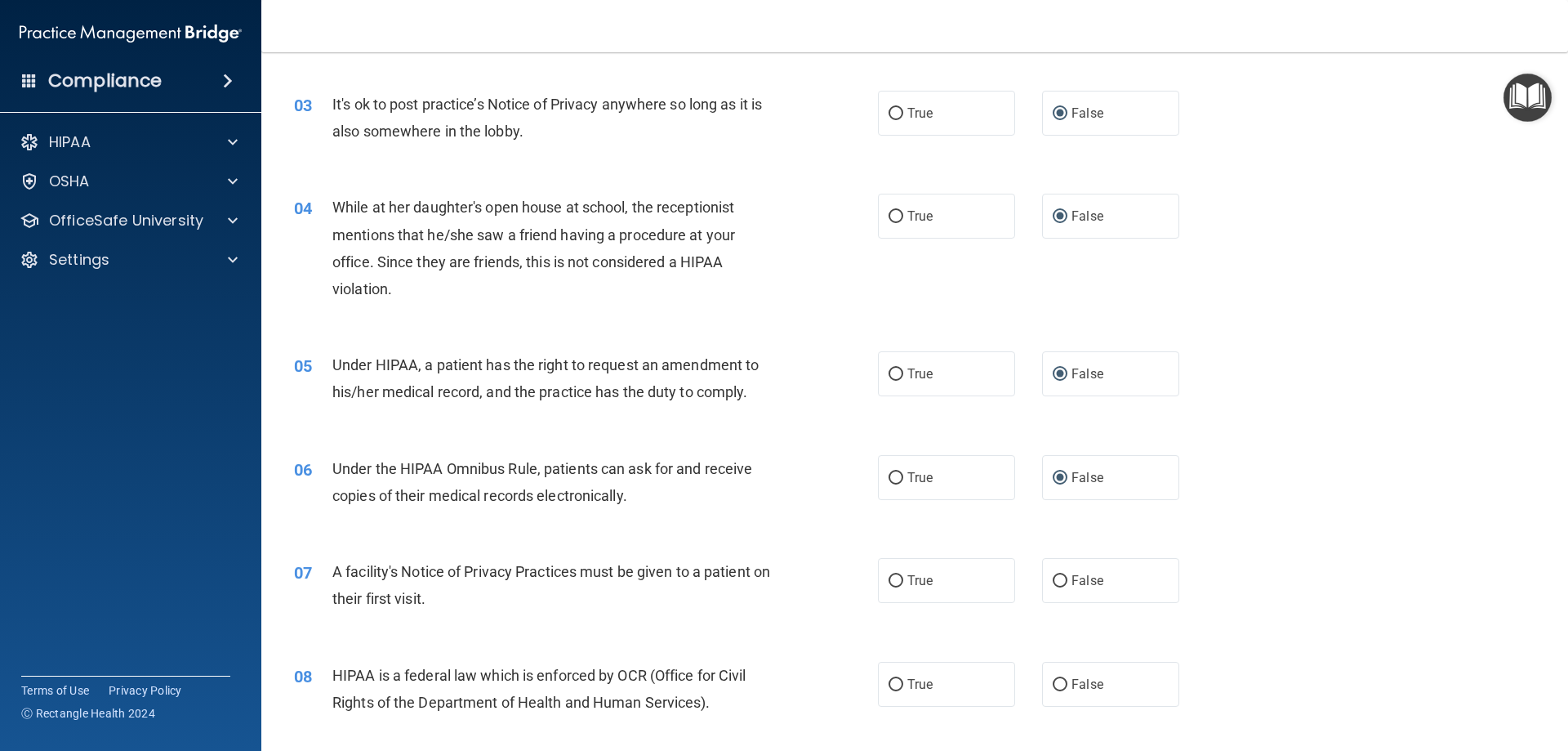
scroll to position [408, 0]
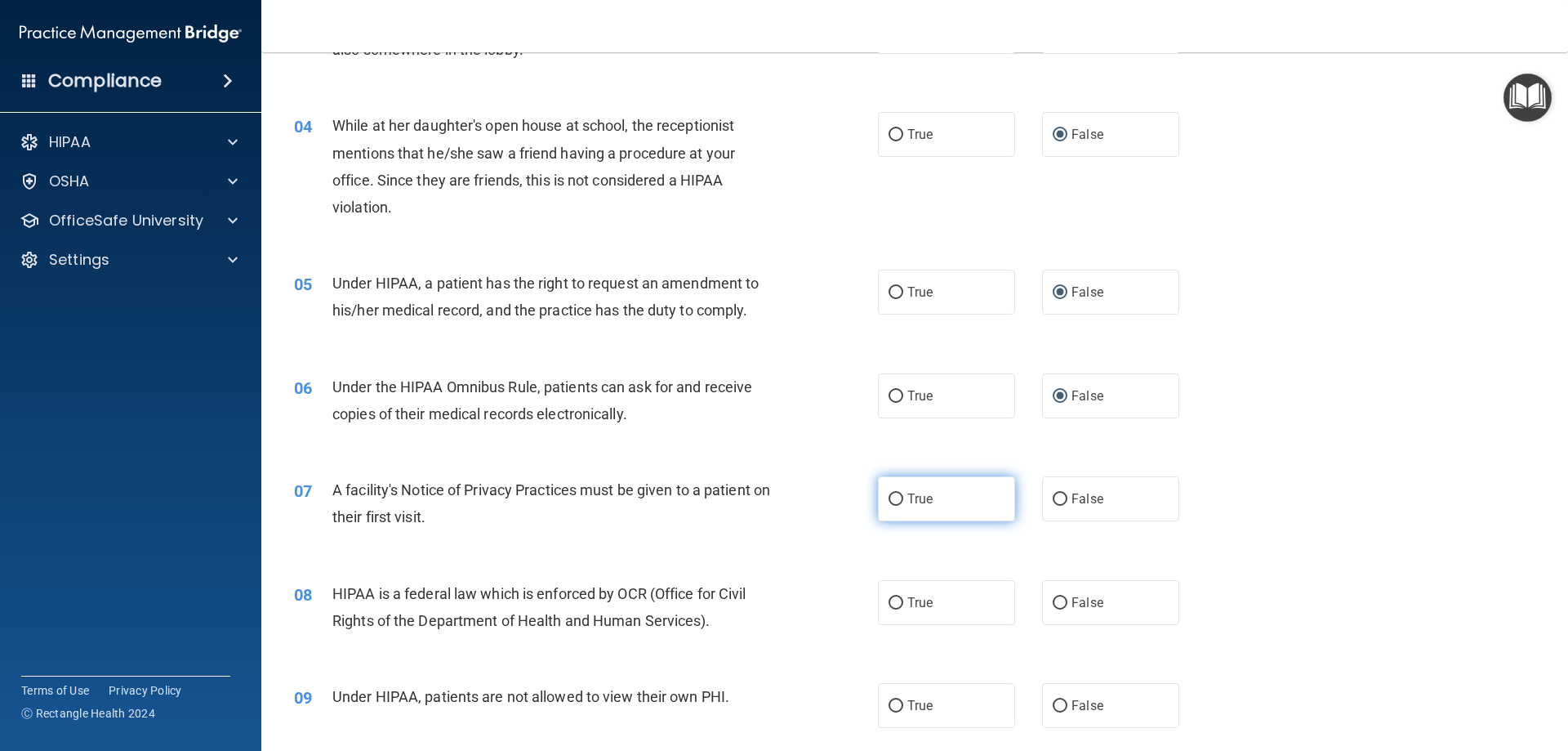
click at [890, 498] on input "True" at bounding box center [895, 499] width 15 height 13
radio input "true"
click at [892, 603] on input "True" at bounding box center [895, 603] width 15 height 13
radio input "true"
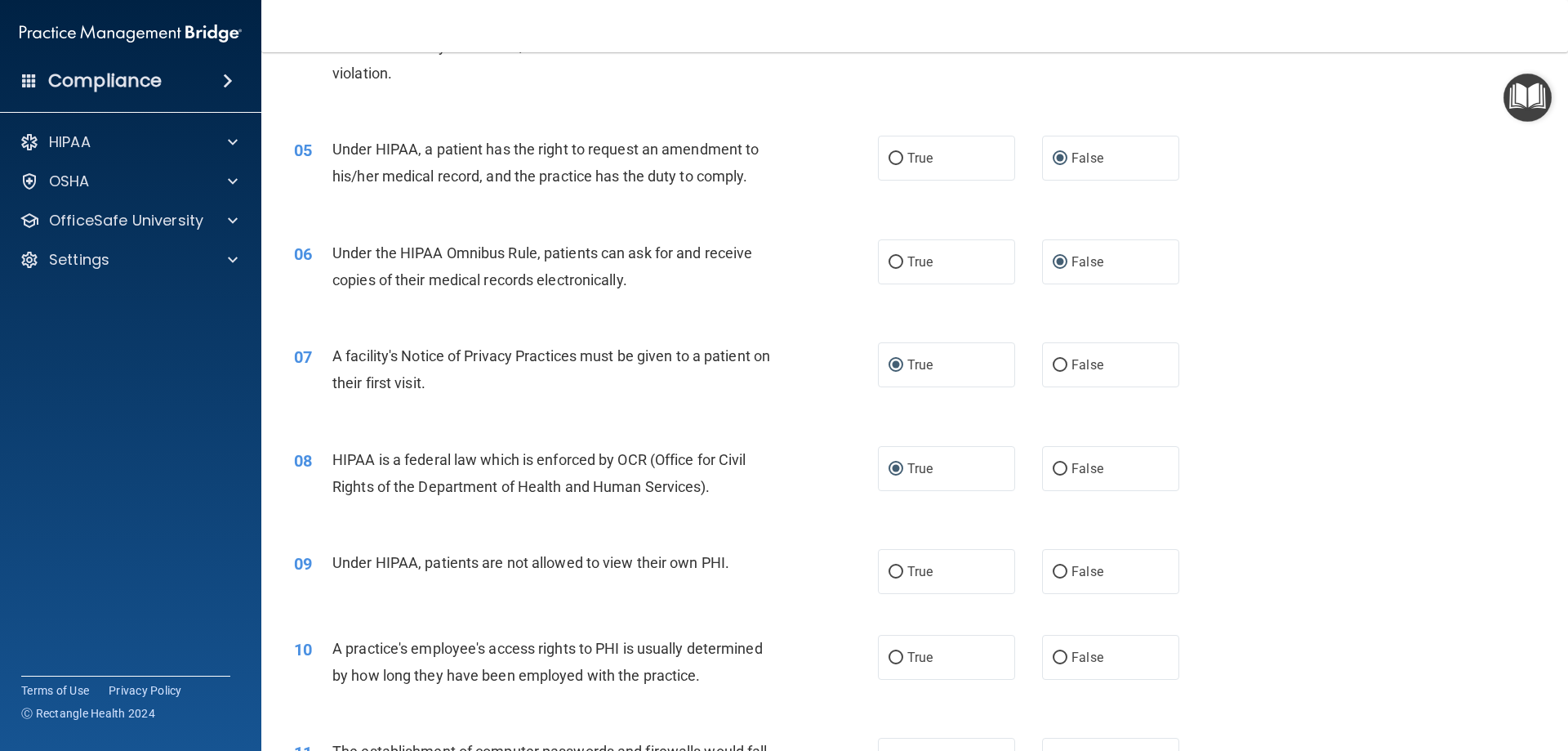
scroll to position [572, 0]
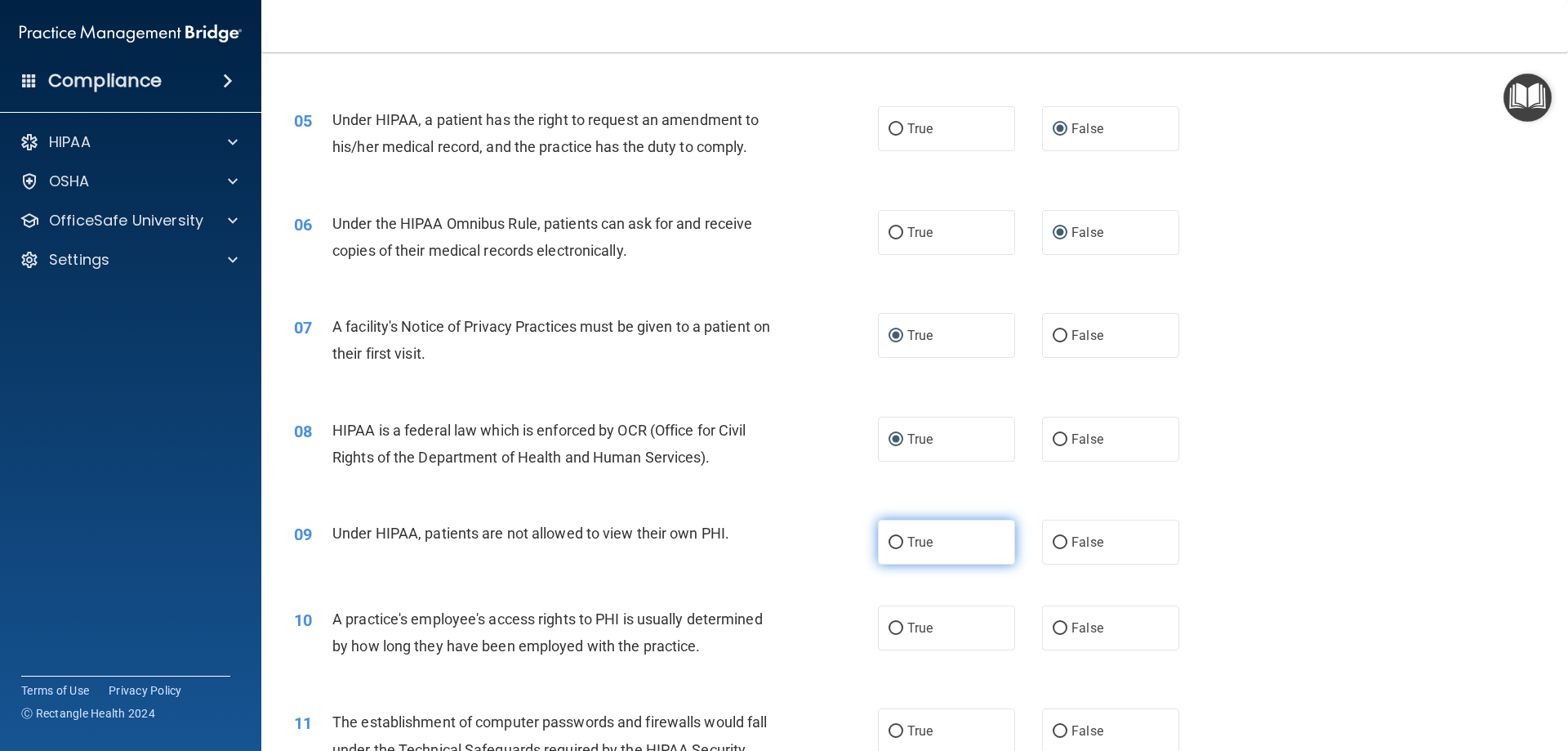
click at [892, 538] on input "True" at bounding box center [895, 542] width 15 height 13
radio input "true"
click at [1054, 629] on input "False" at bounding box center [1059, 629] width 15 height 13
radio input "true"
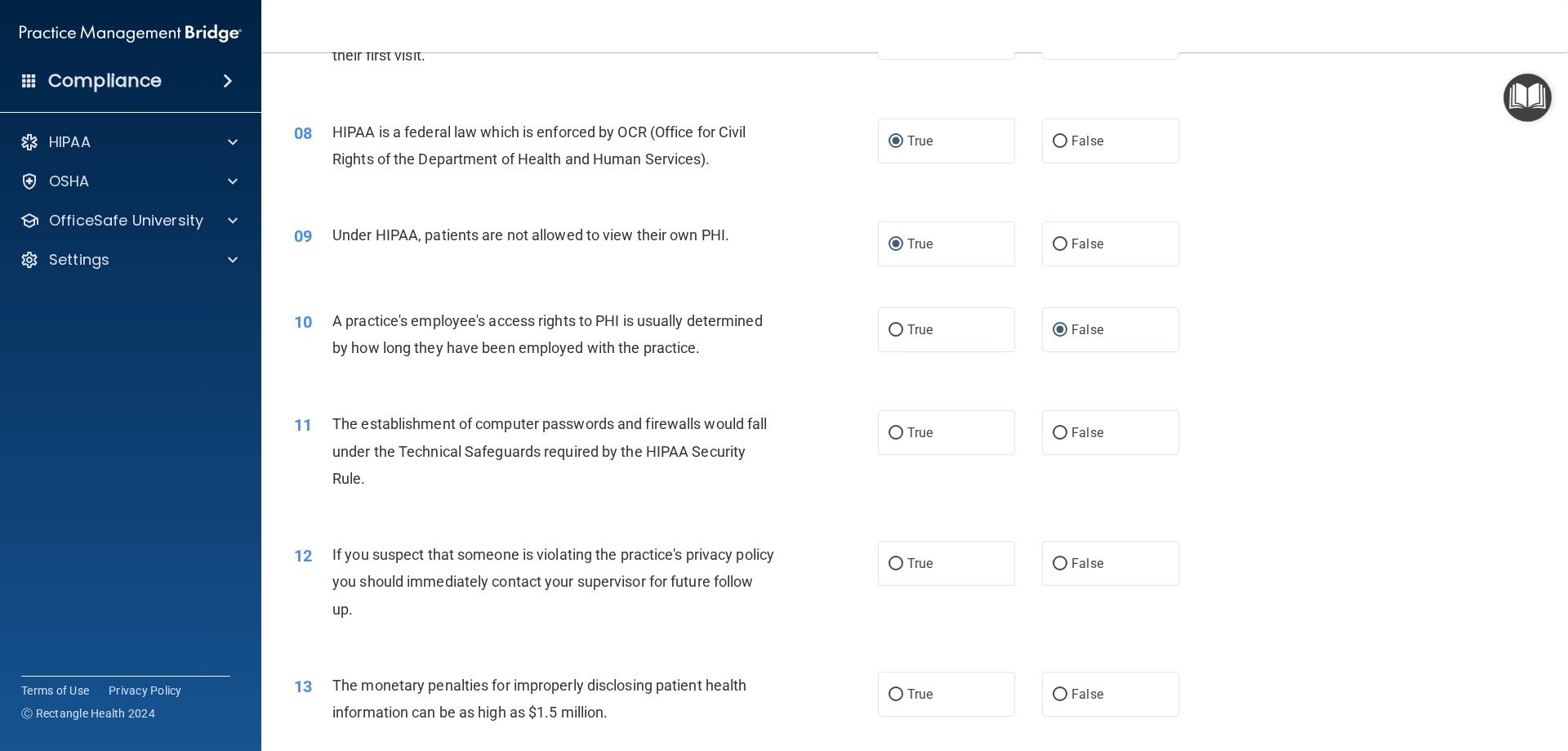
scroll to position [899, 0]
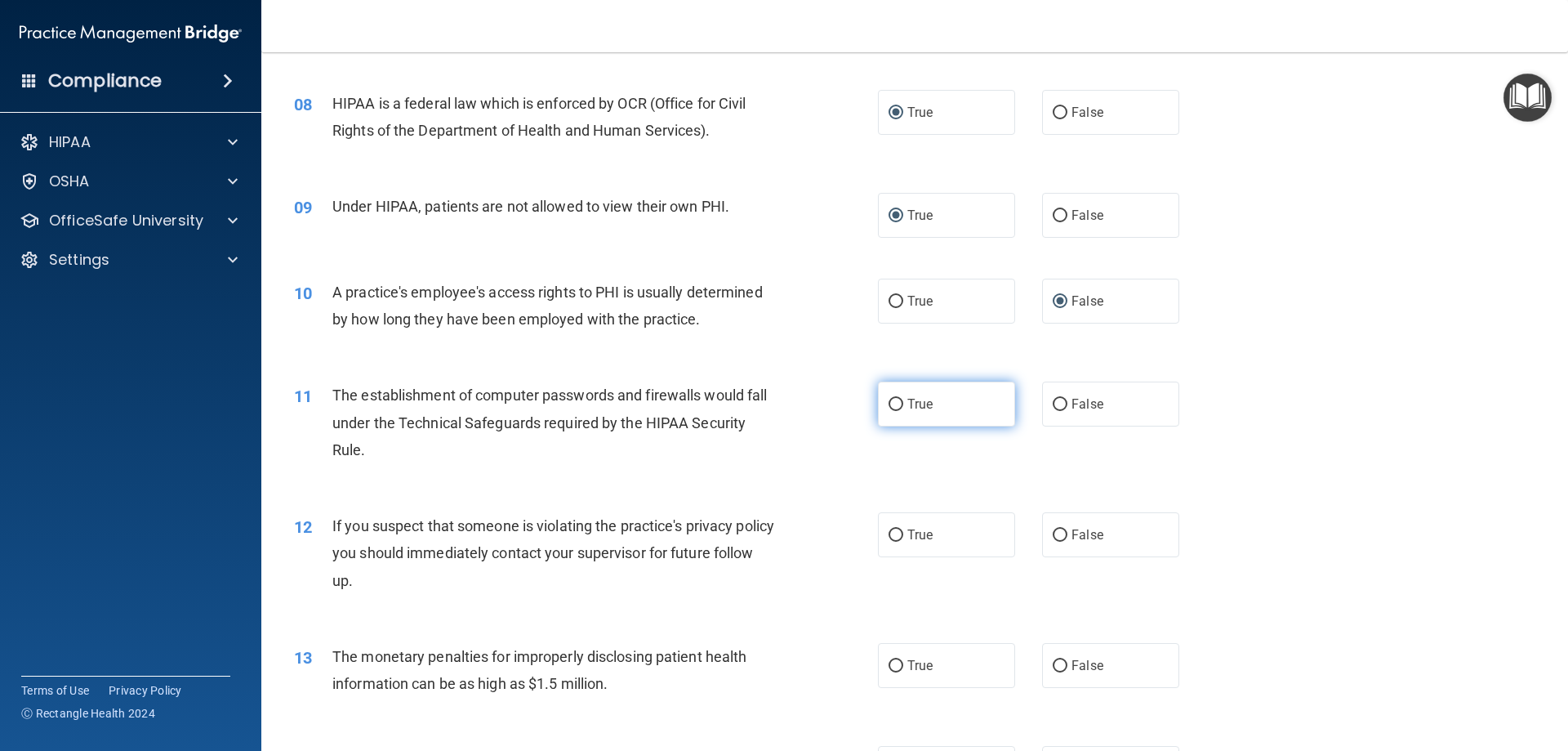
click at [892, 405] on input "True" at bounding box center [895, 404] width 15 height 13
radio input "true"
click at [889, 537] on input "True" at bounding box center [895, 535] width 15 height 13
radio input "true"
click at [890, 662] on input "True" at bounding box center [895, 666] width 15 height 13
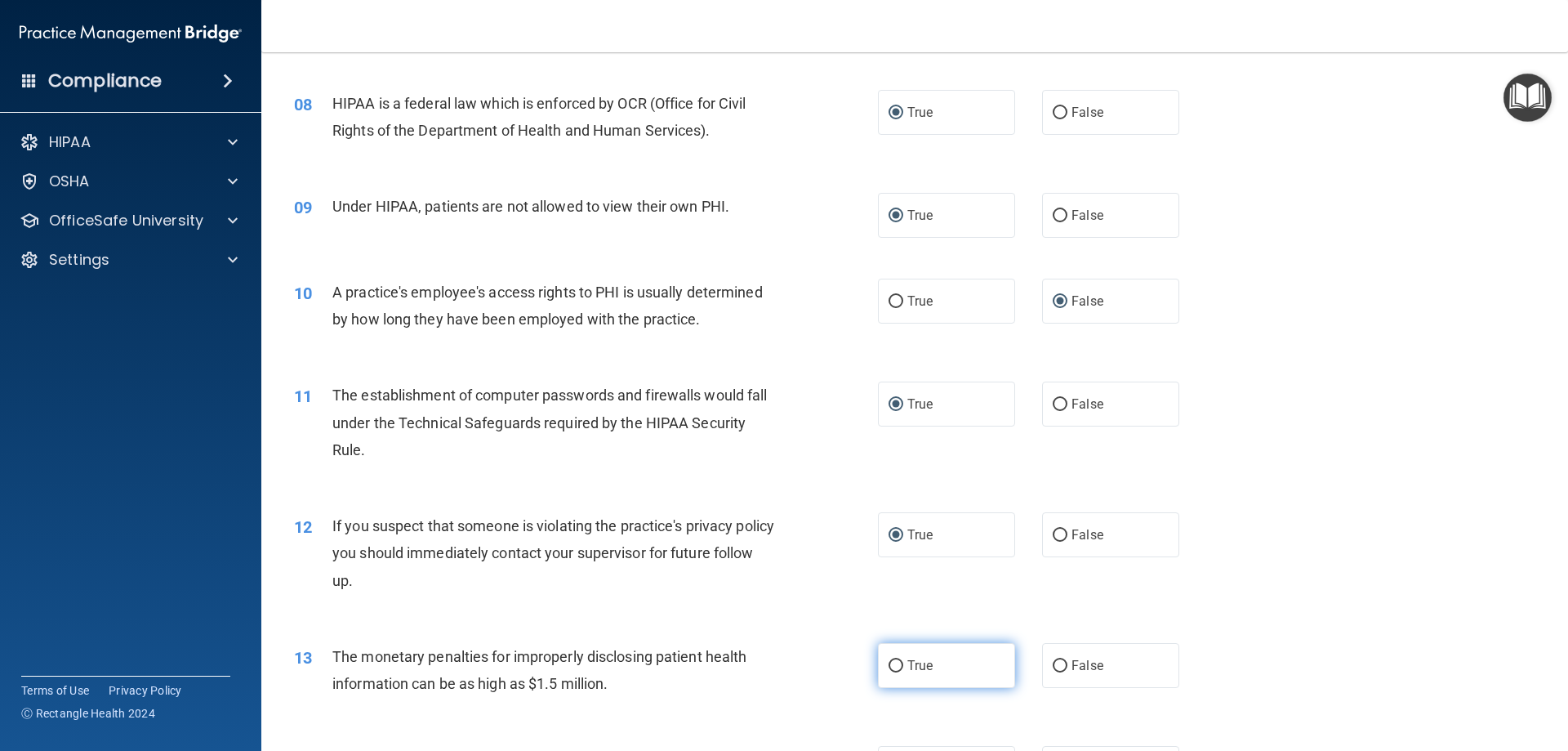
radio input "true"
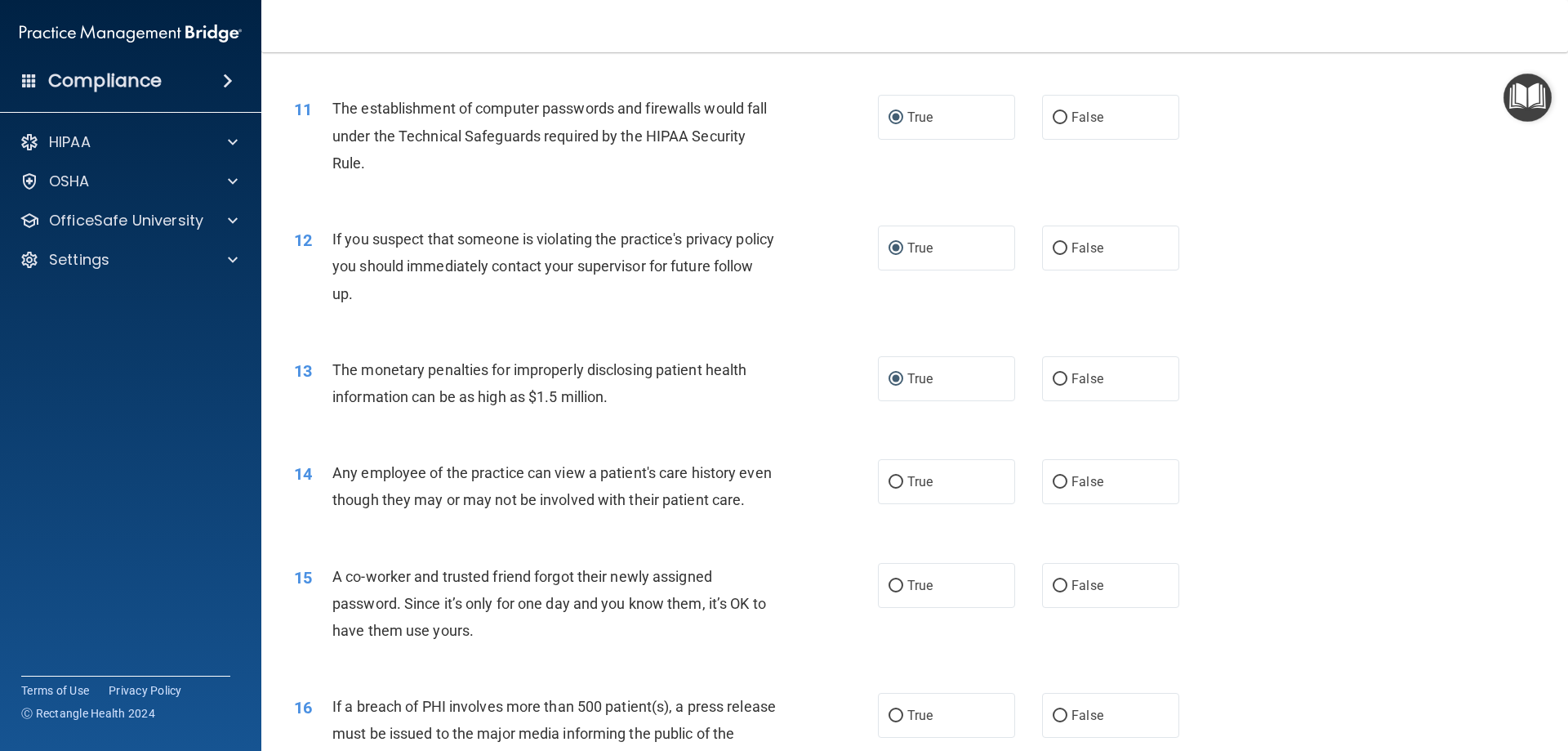
scroll to position [1225, 0]
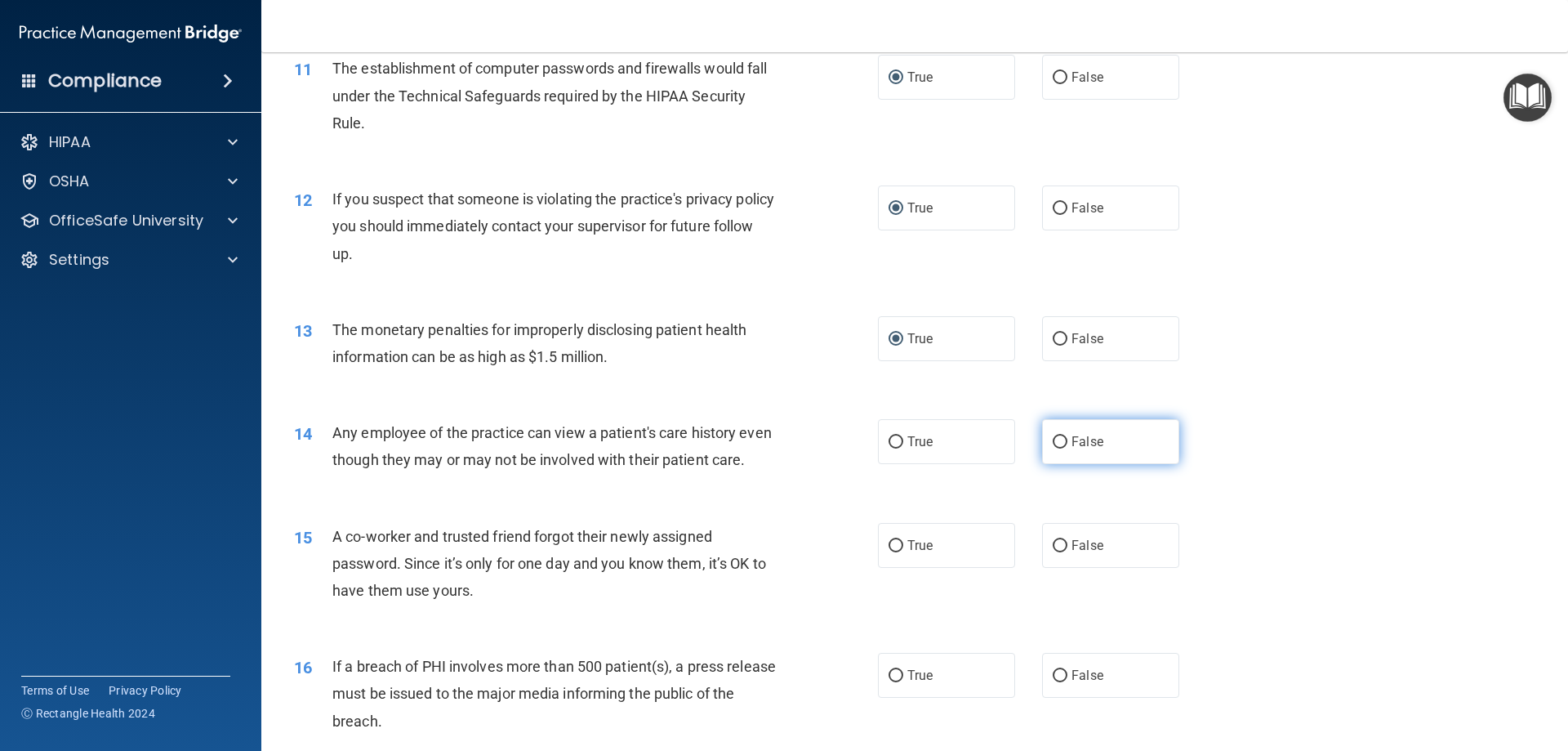
click at [1052, 437] on input "False" at bounding box center [1059, 442] width 15 height 13
radio input "true"
click at [1052, 552] on input "False" at bounding box center [1059, 546] width 15 height 13
radio input "true"
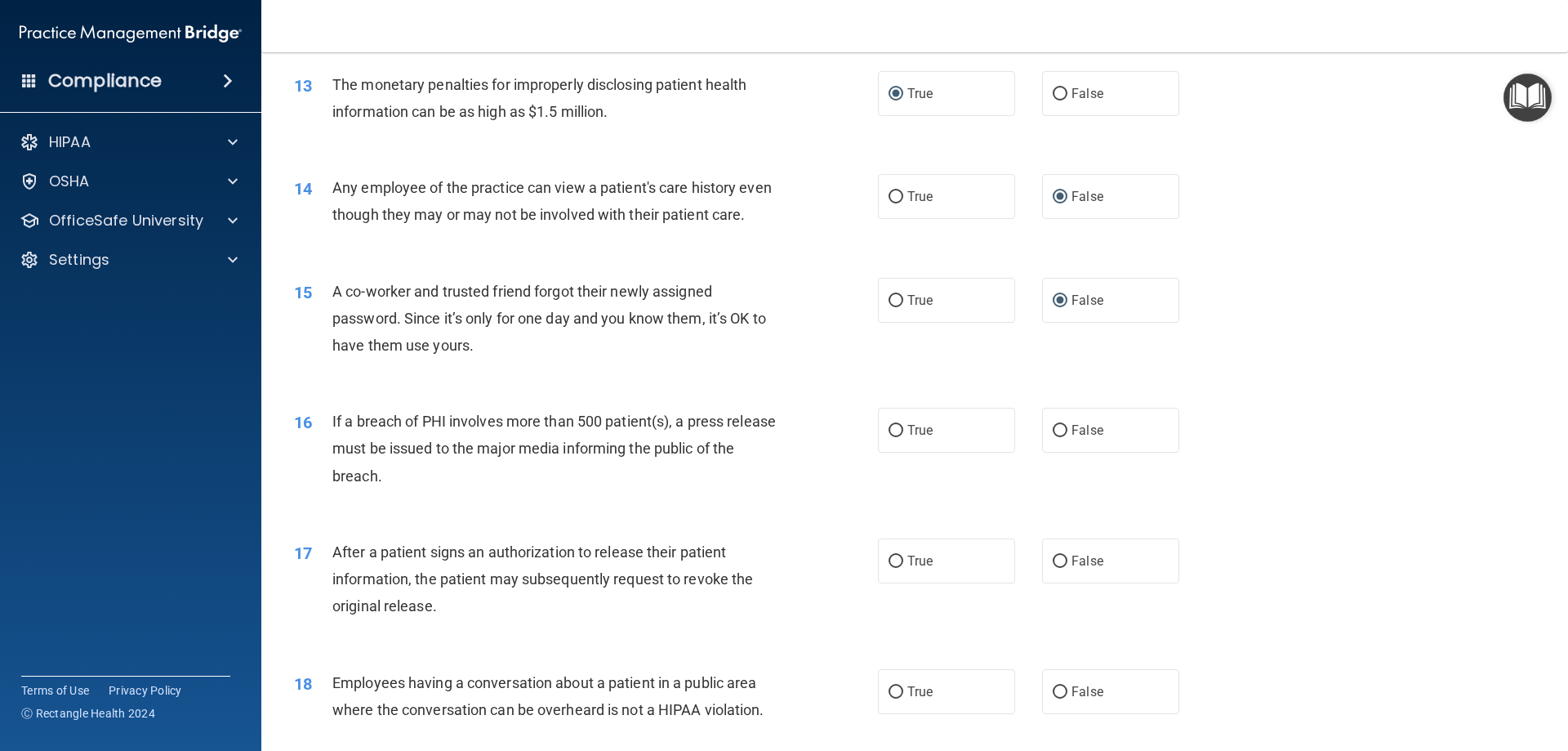
scroll to position [1553, 0]
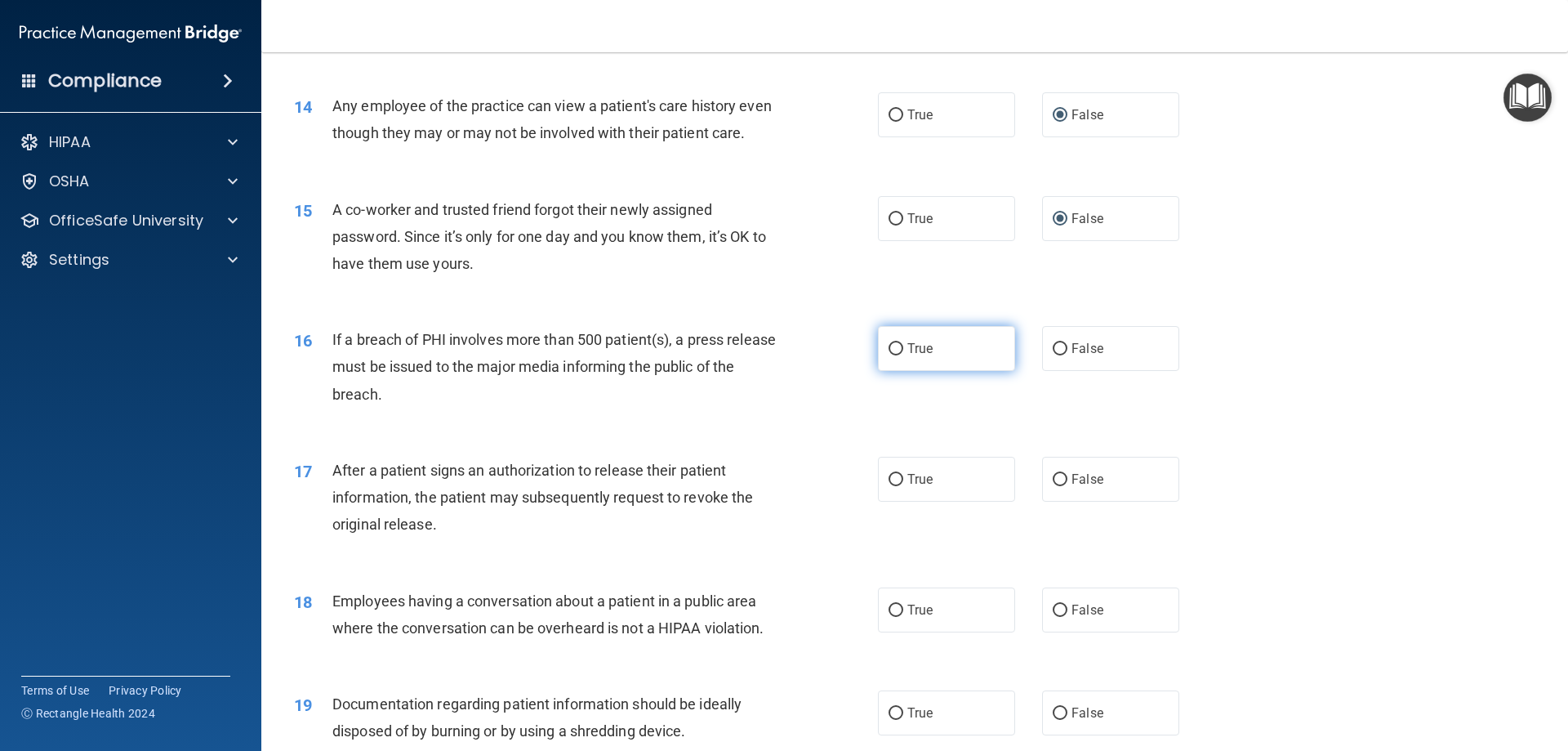
click at [890, 356] on input "True" at bounding box center [895, 349] width 15 height 13
radio input "true"
click at [891, 486] on input "True" at bounding box center [895, 480] width 15 height 13
radio input "true"
click at [1052, 617] on input "False" at bounding box center [1059, 610] width 15 height 13
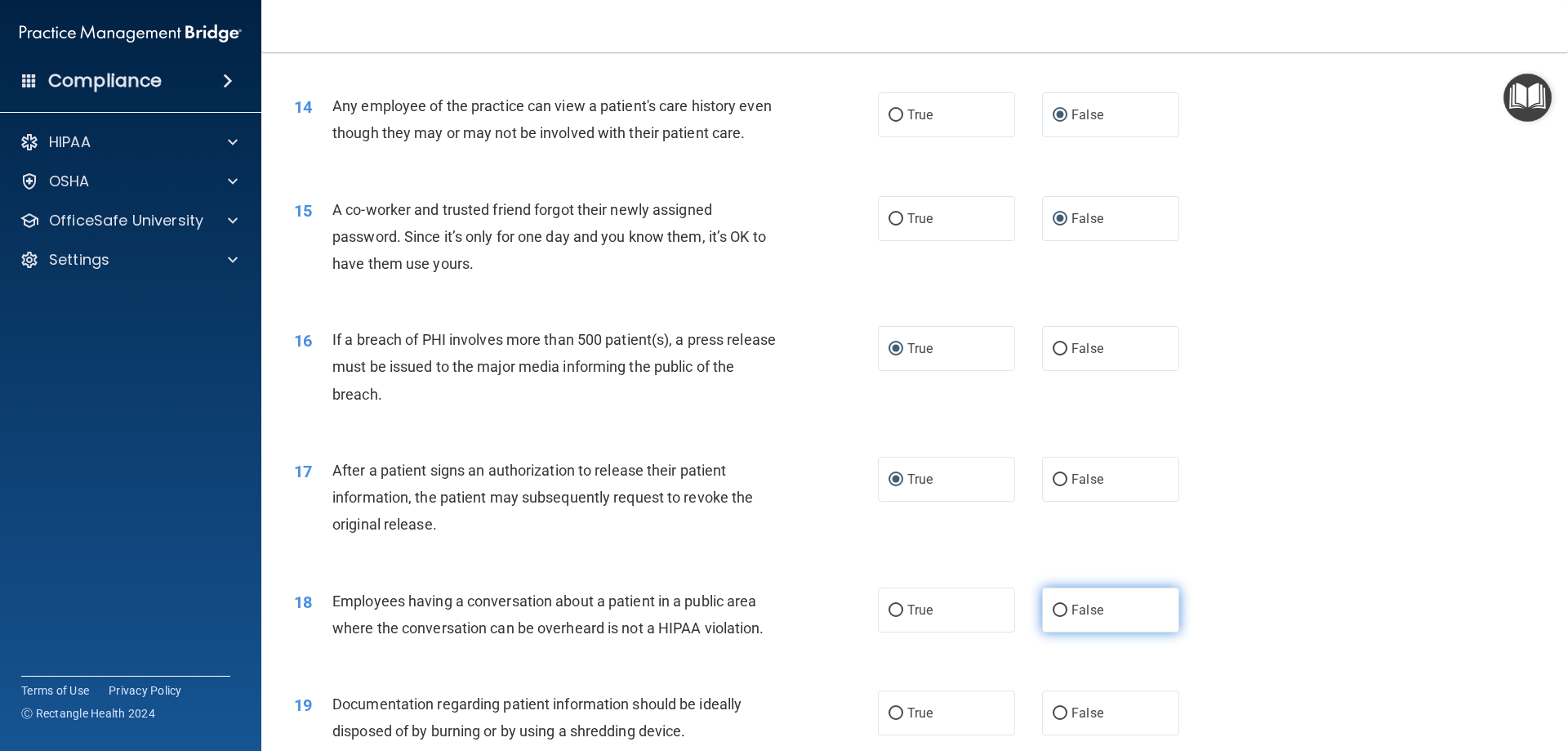
radio input "true"
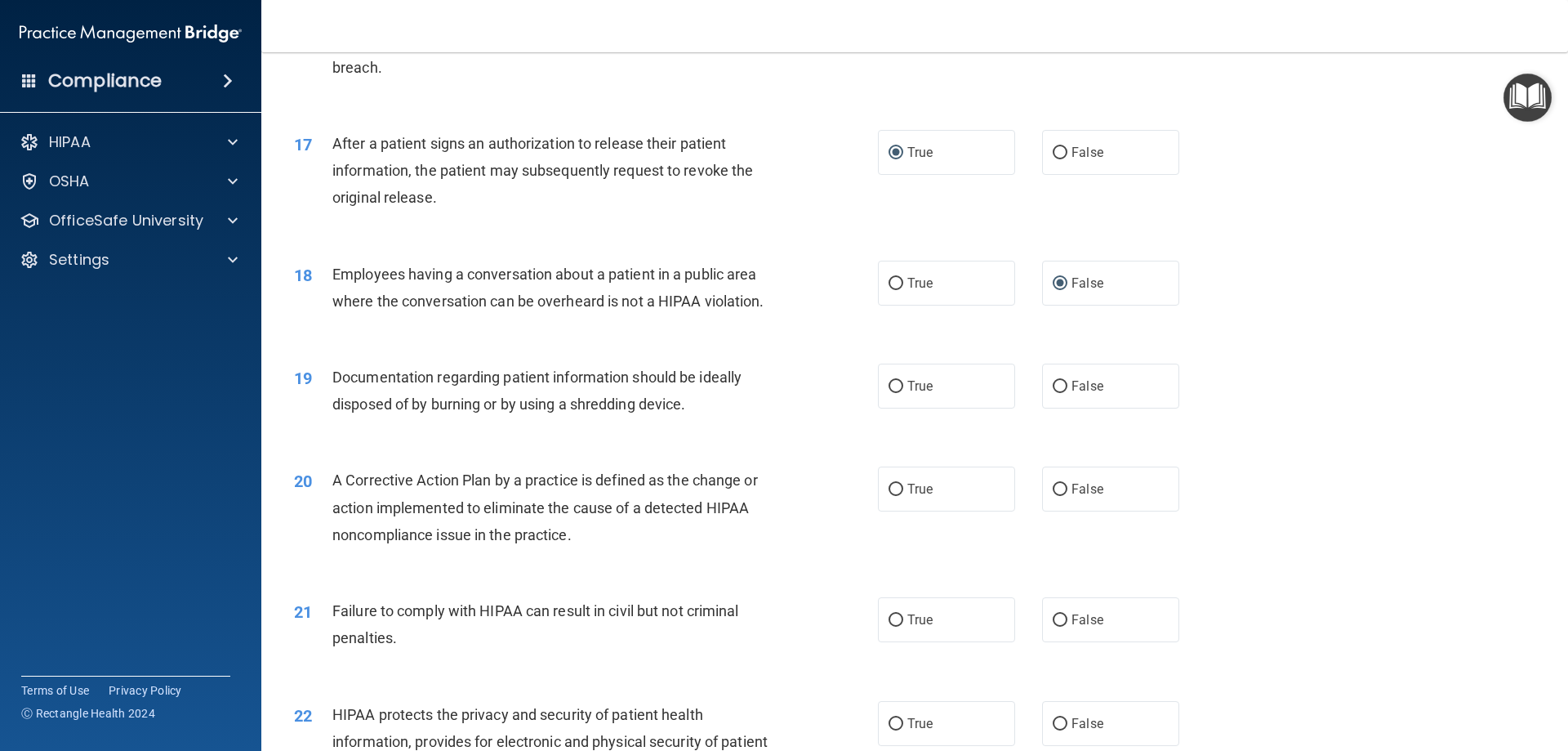
scroll to position [1961, 0]
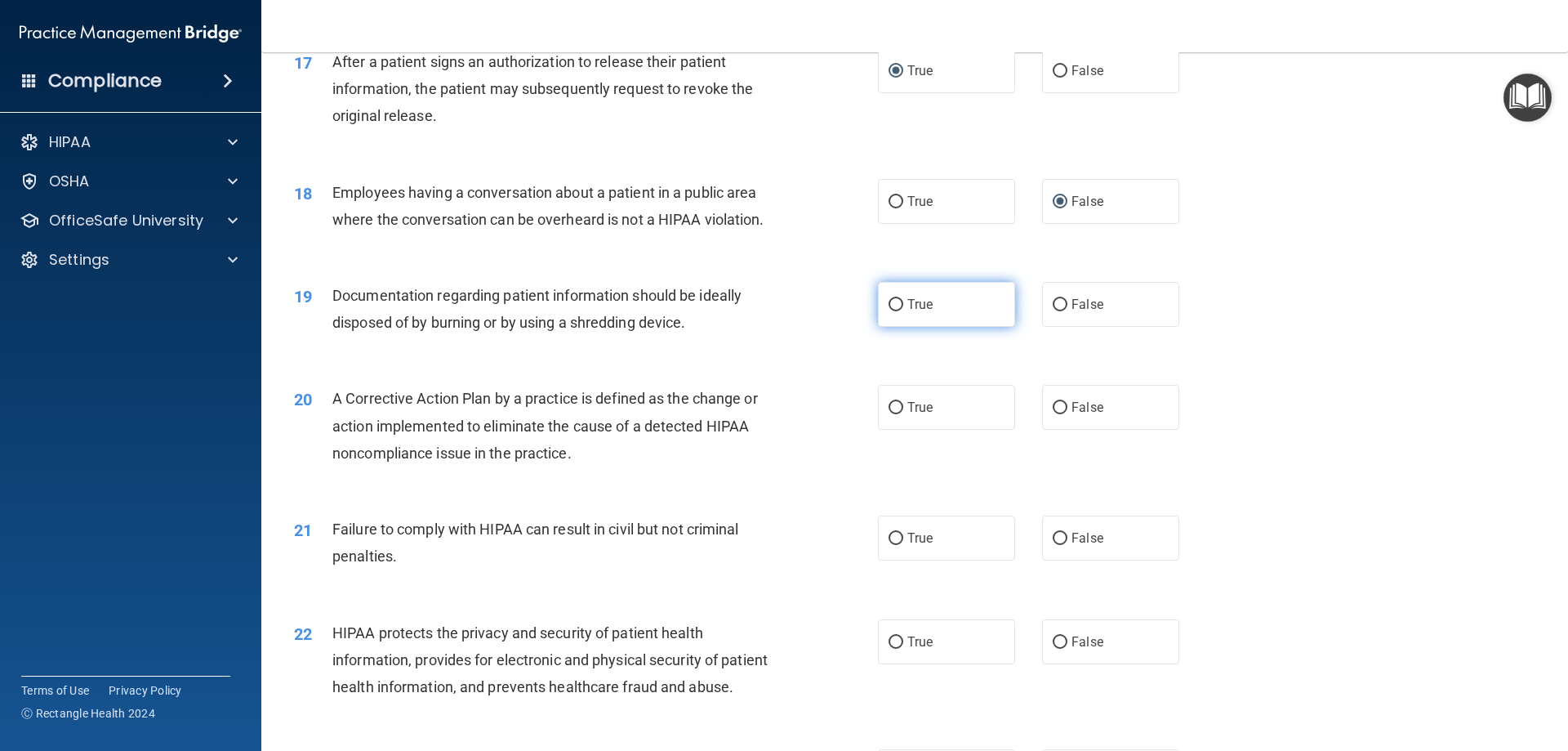
click at [888, 311] on input "True" at bounding box center [895, 305] width 15 height 13
radio input "true"
click at [890, 414] on input "True" at bounding box center [895, 408] width 15 height 13
radio input "true"
click at [890, 545] on input "True" at bounding box center [895, 538] width 15 height 13
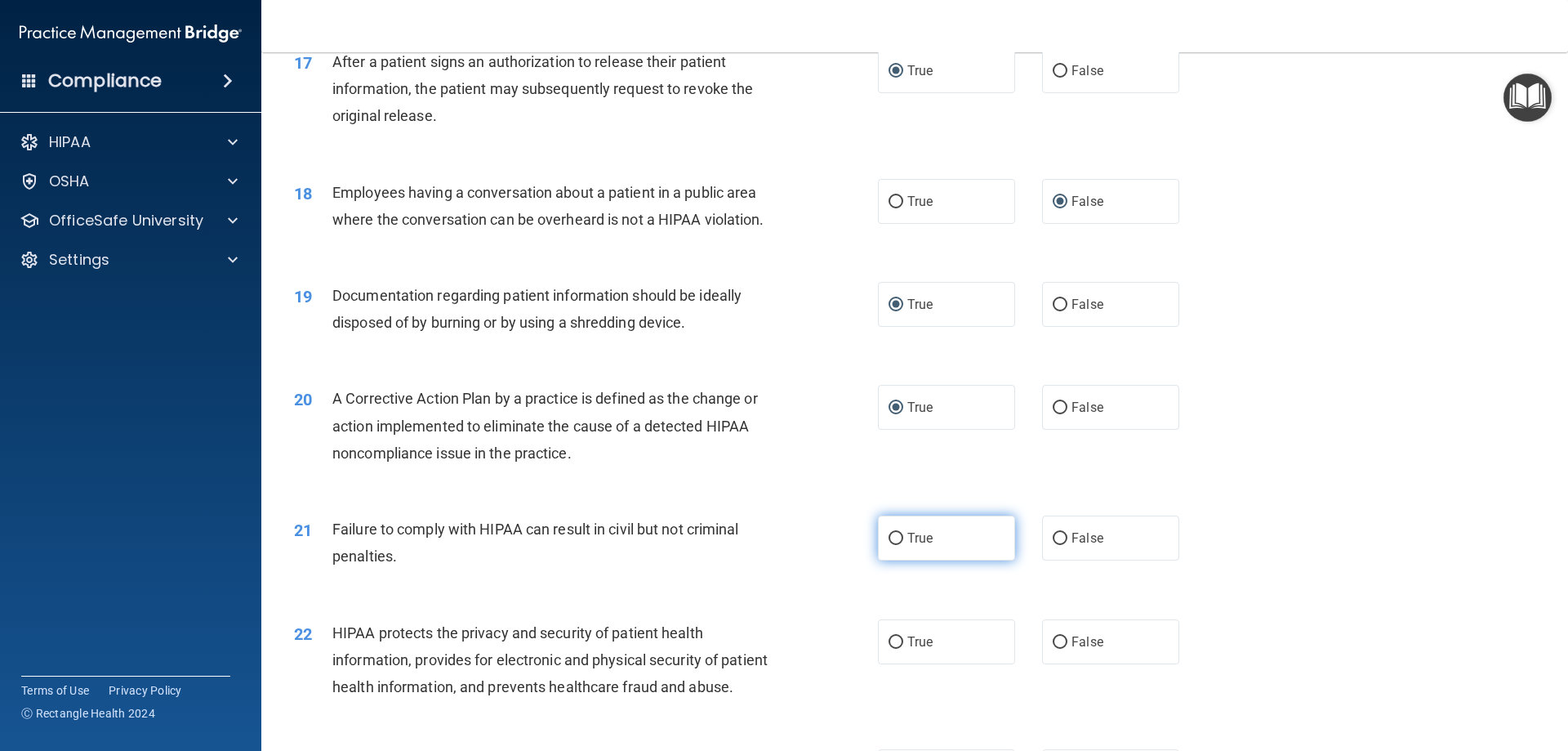
radio input "true"
click at [888, 649] on input "True" at bounding box center [895, 642] width 15 height 13
radio input "true"
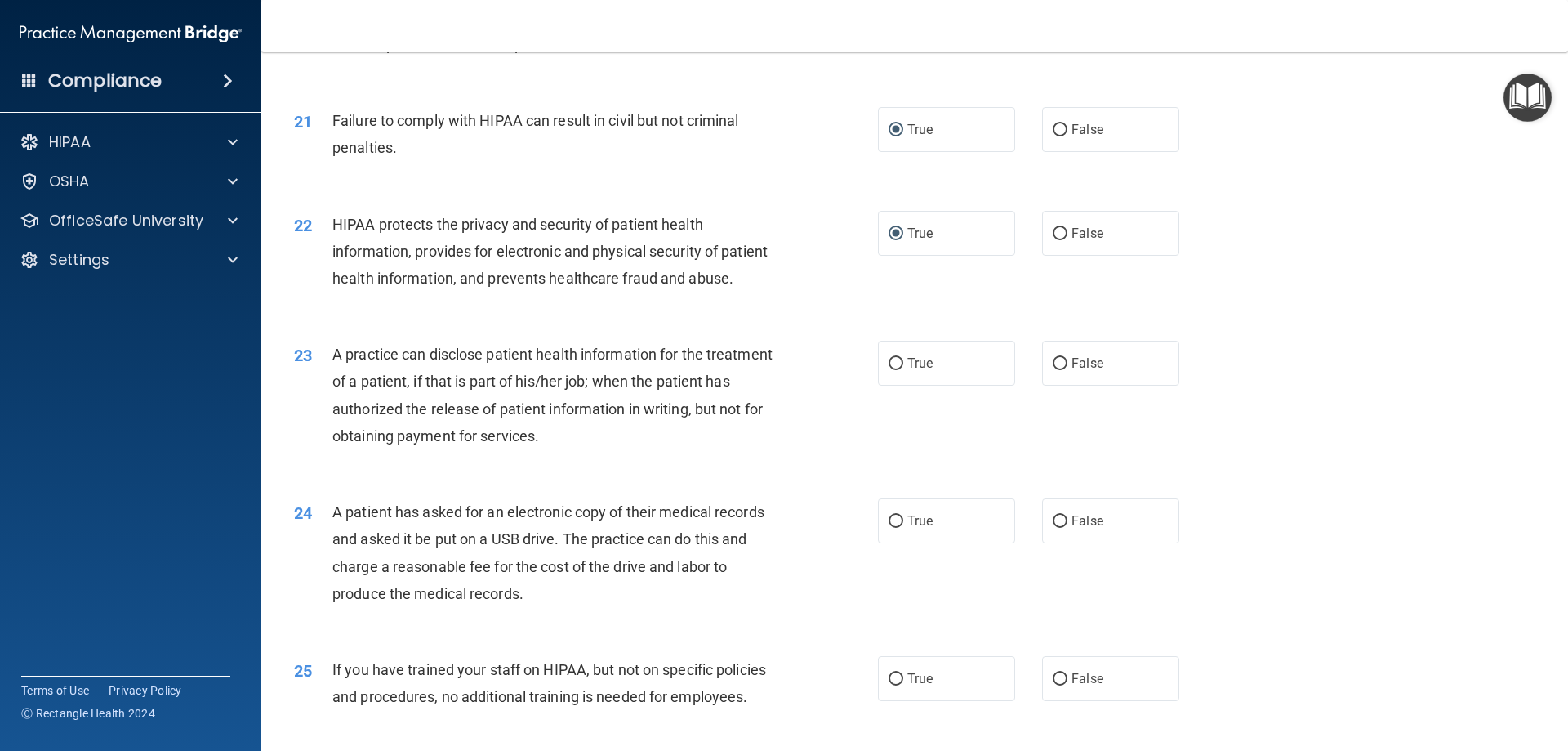
scroll to position [2451, 0]
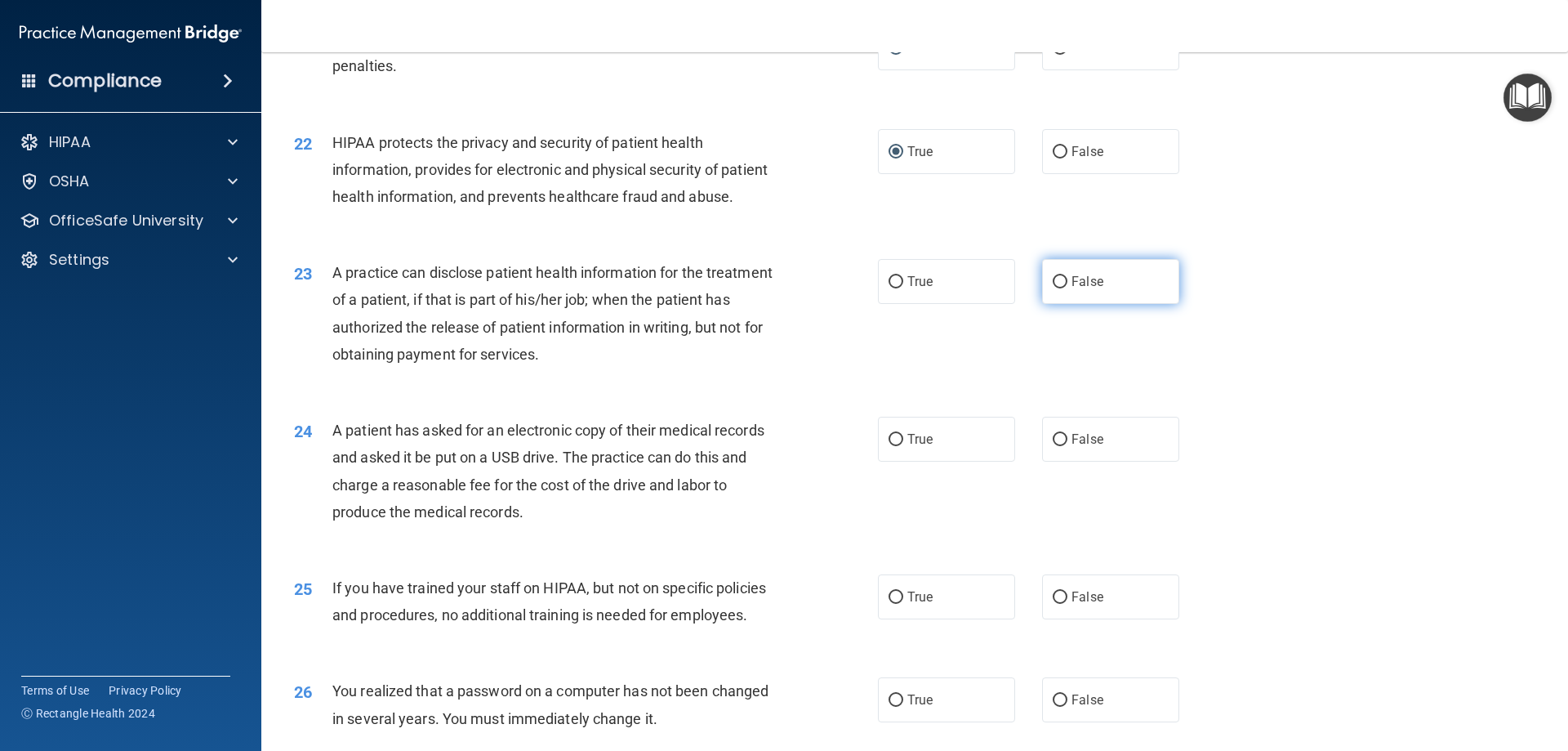
click at [1052, 289] on input "False" at bounding box center [1059, 282] width 15 height 13
radio input "true"
click at [888, 446] on input "True" at bounding box center [895, 440] width 15 height 13
radio input "true"
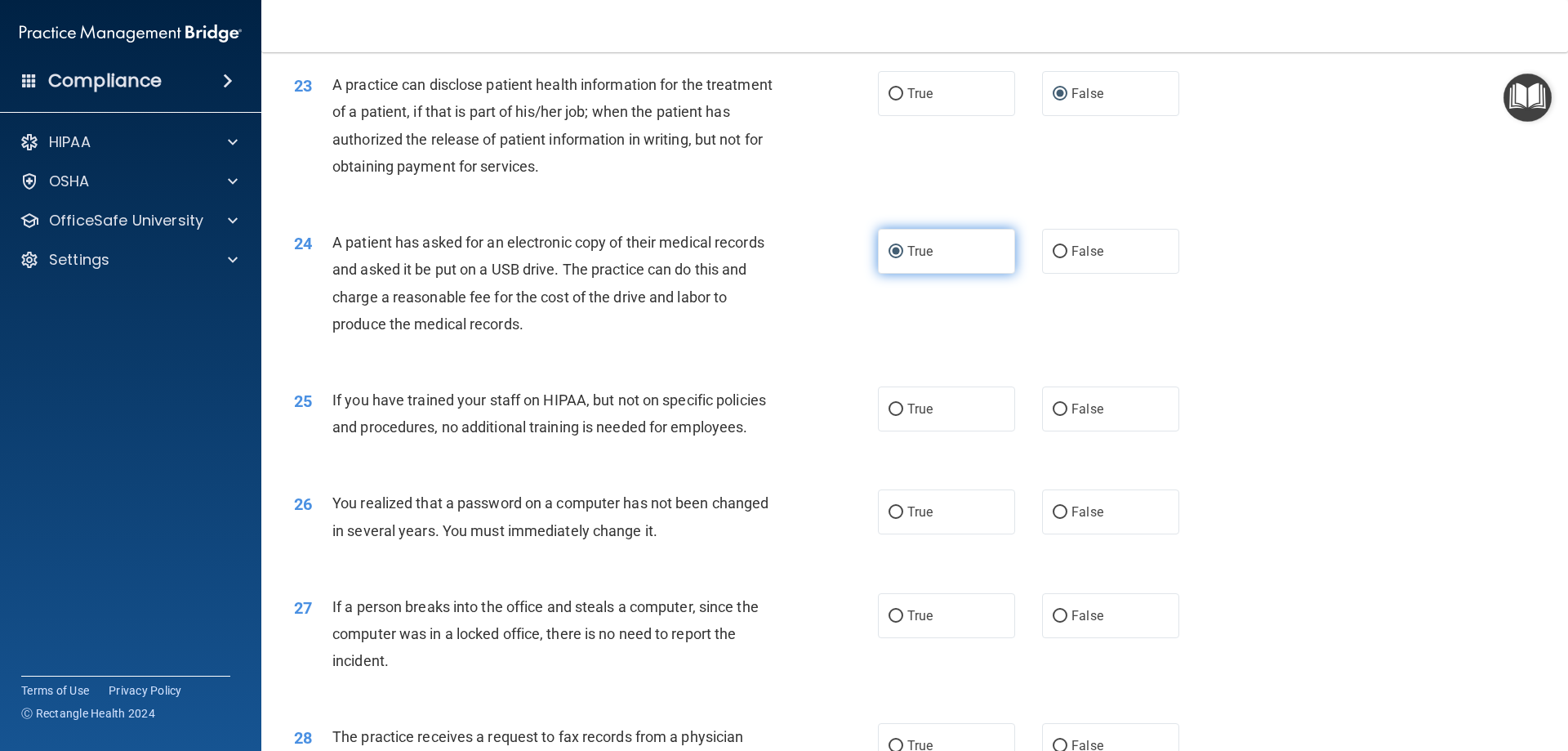
scroll to position [2778, 0]
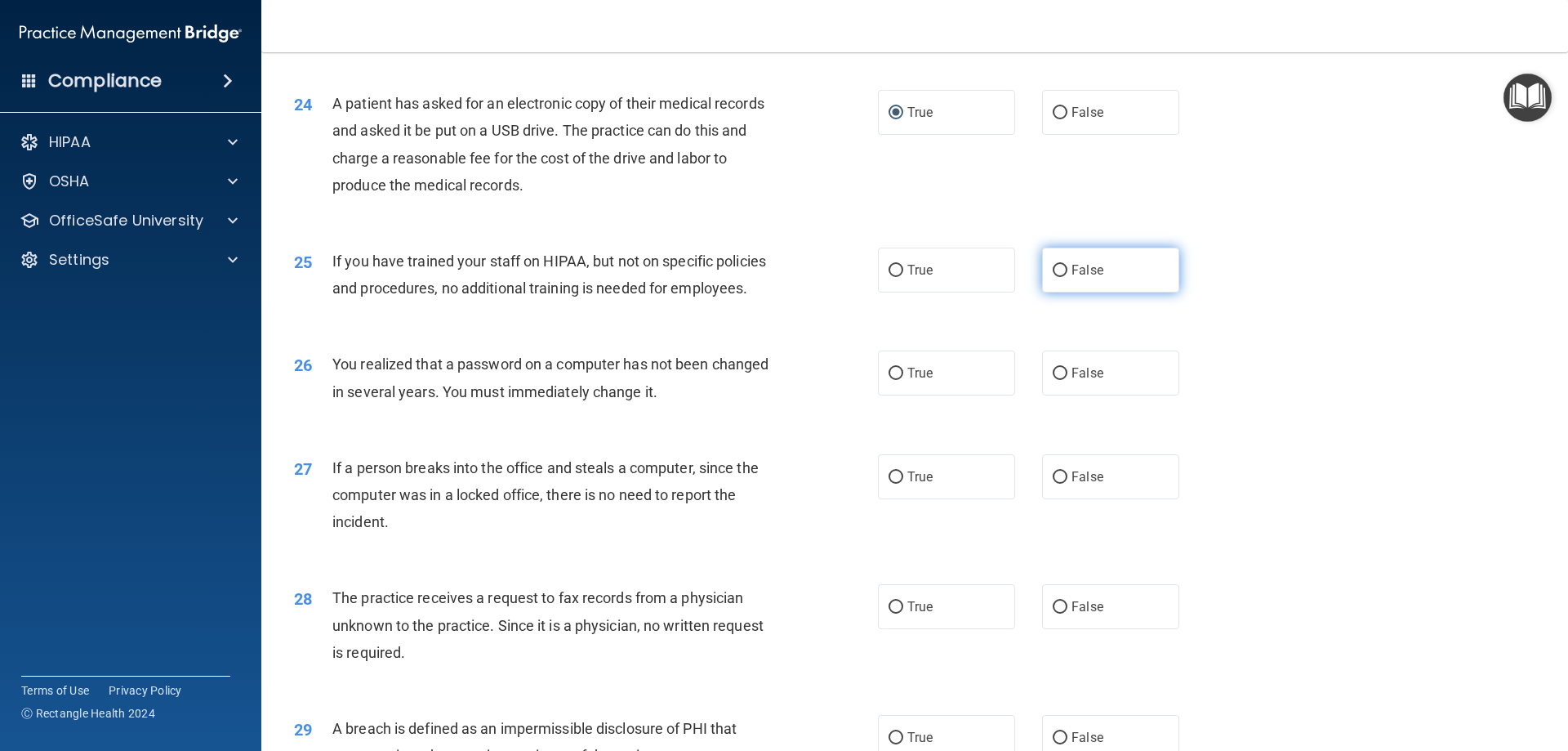
click at [1052, 277] on input "False" at bounding box center [1059, 270] width 15 height 13
radio input "true"
click at [888, 380] on input "True" at bounding box center [895, 373] width 15 height 13
radio input "true"
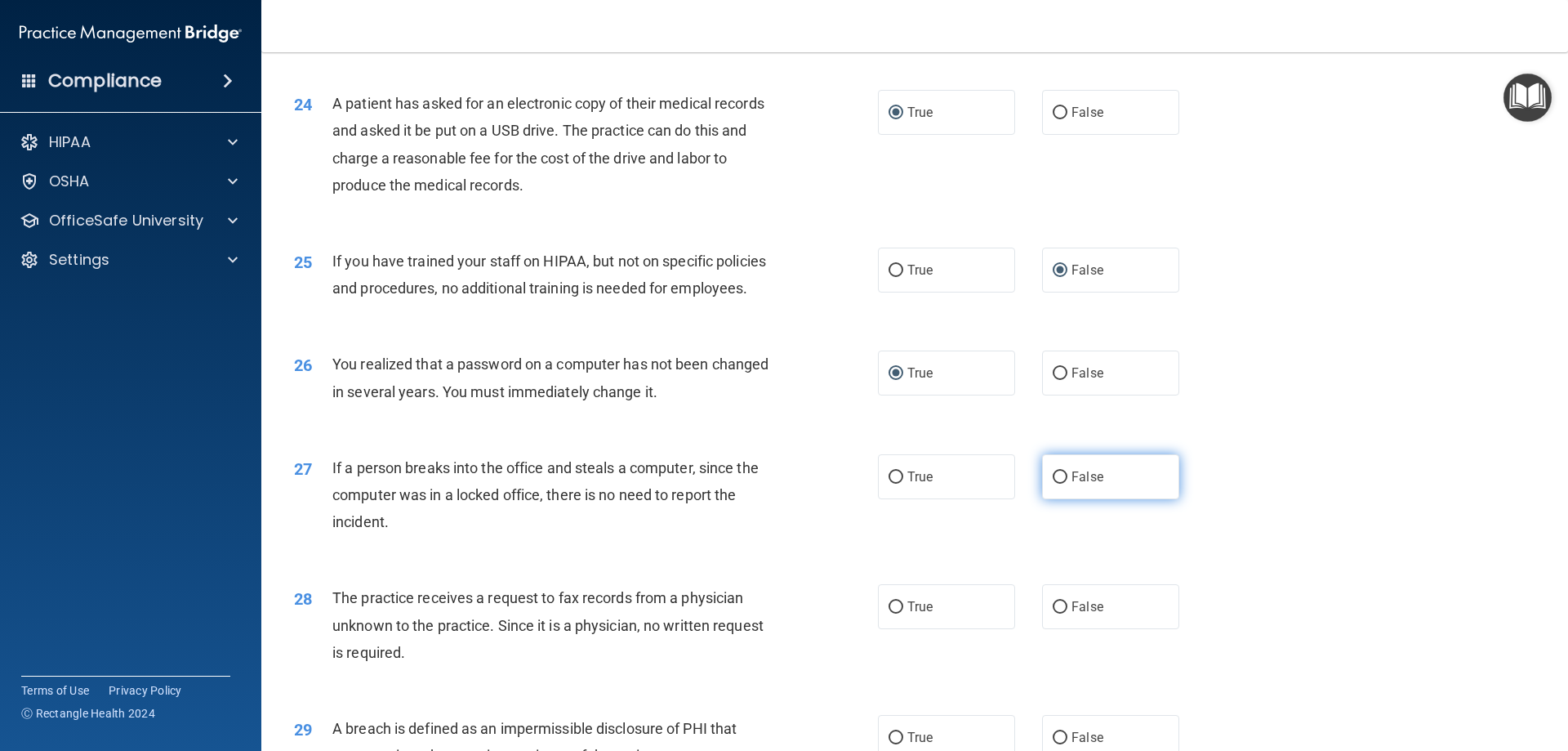
click at [1054, 484] on input "False" at bounding box center [1059, 477] width 15 height 13
radio input "true"
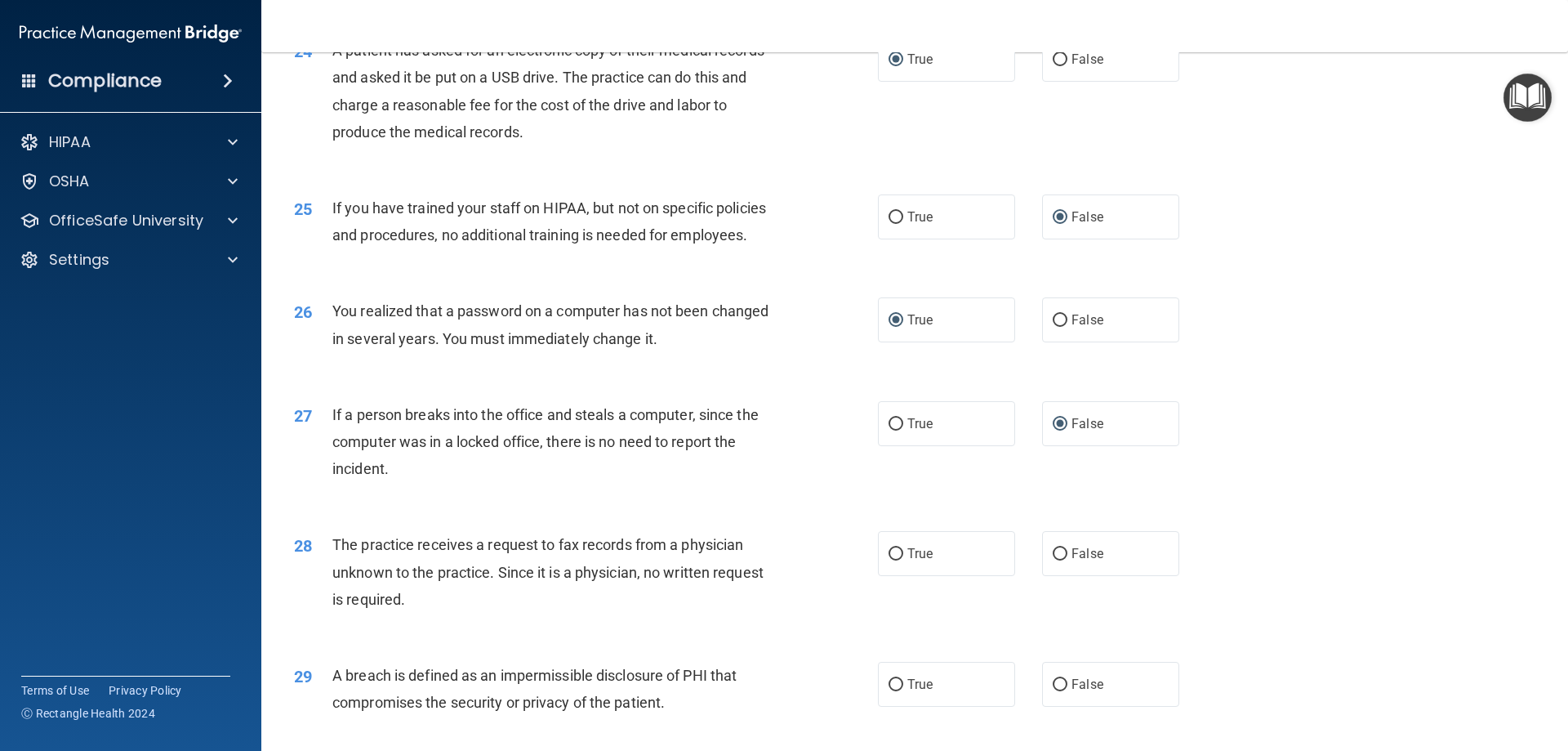
scroll to position [2859, 0]
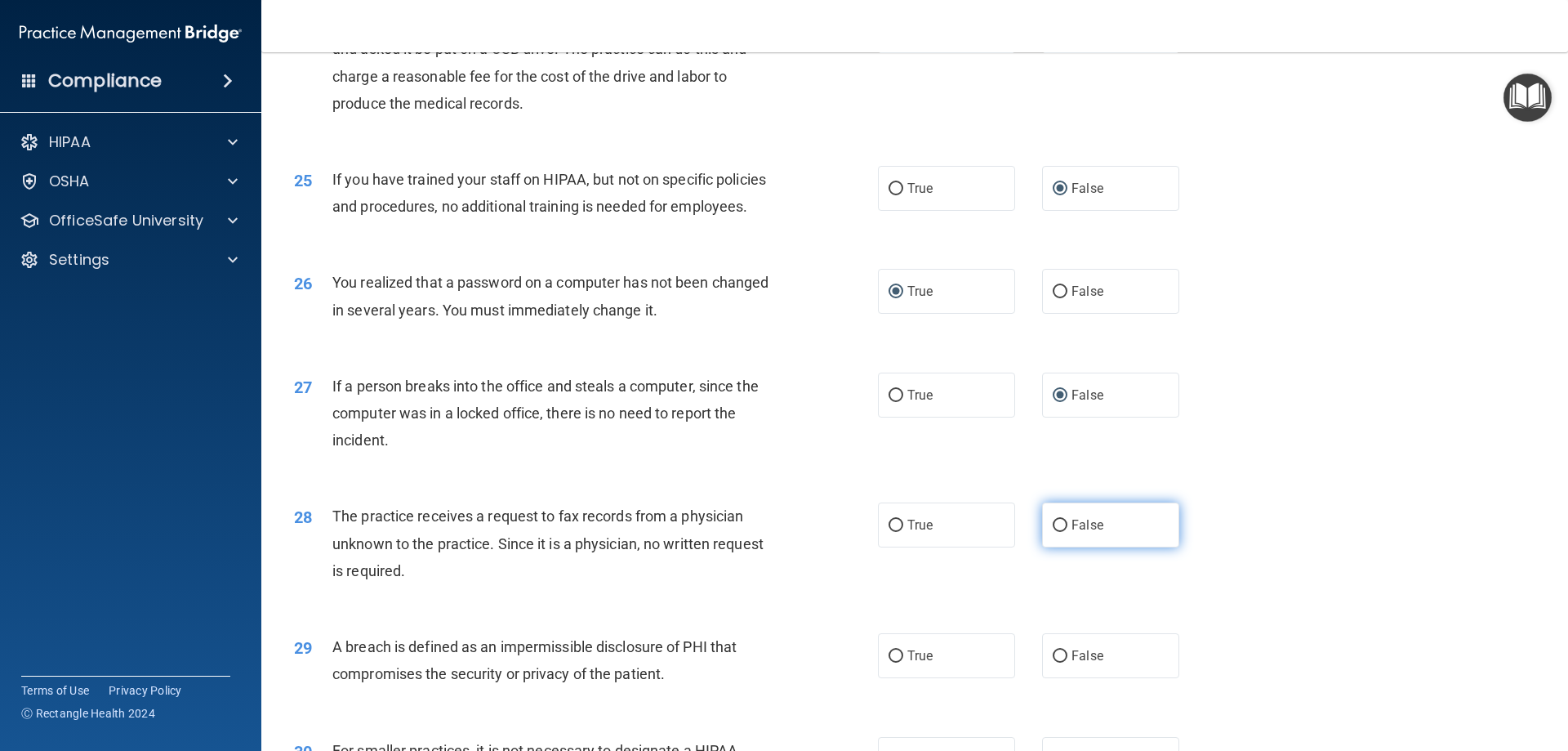
click at [1052, 531] on input "False" at bounding box center [1059, 526] width 15 height 13
radio input "true"
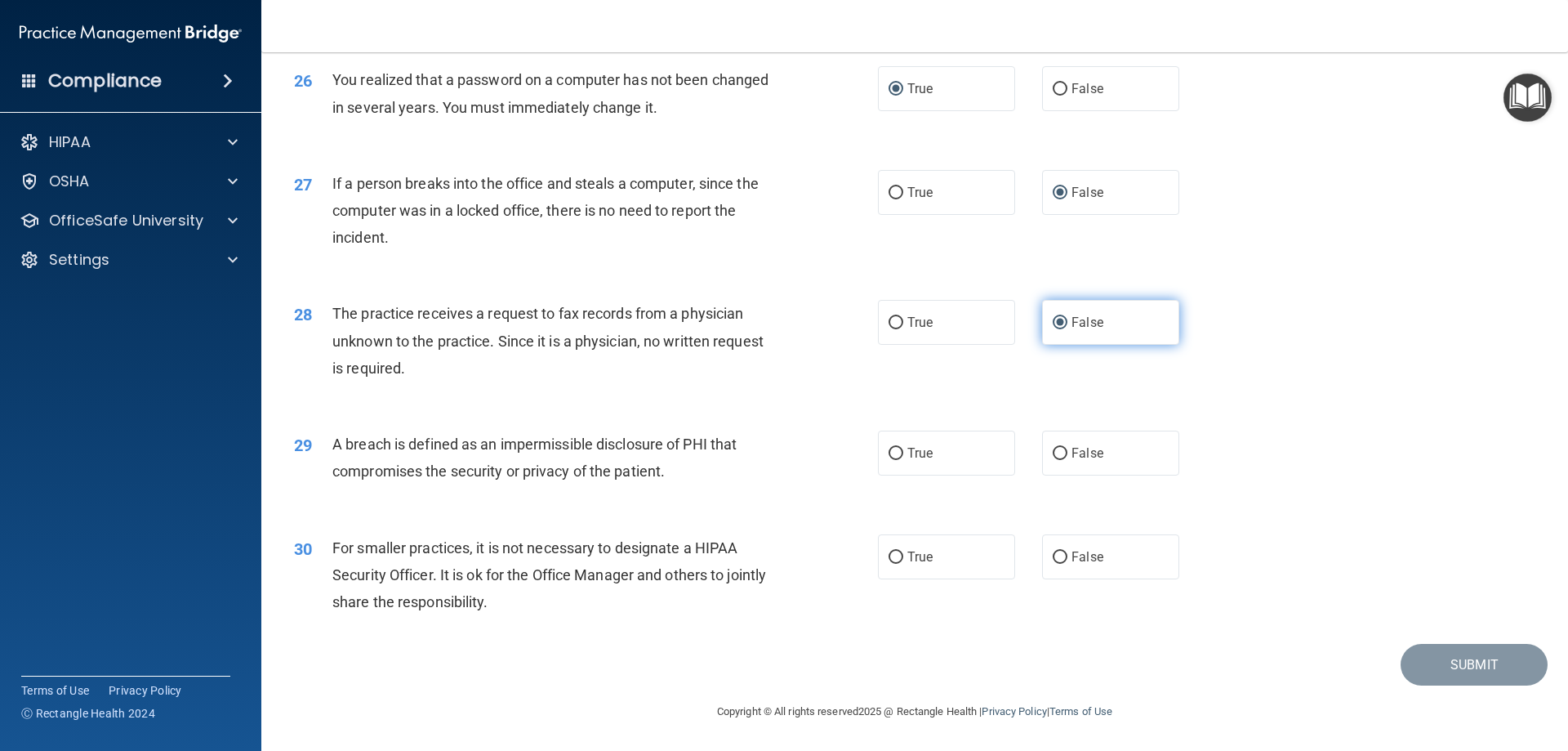
scroll to position [3116, 0]
click at [890, 455] on input "True" at bounding box center [895, 454] width 15 height 13
radio input "true"
click at [1054, 553] on input "False" at bounding box center [1059, 558] width 15 height 13
radio input "true"
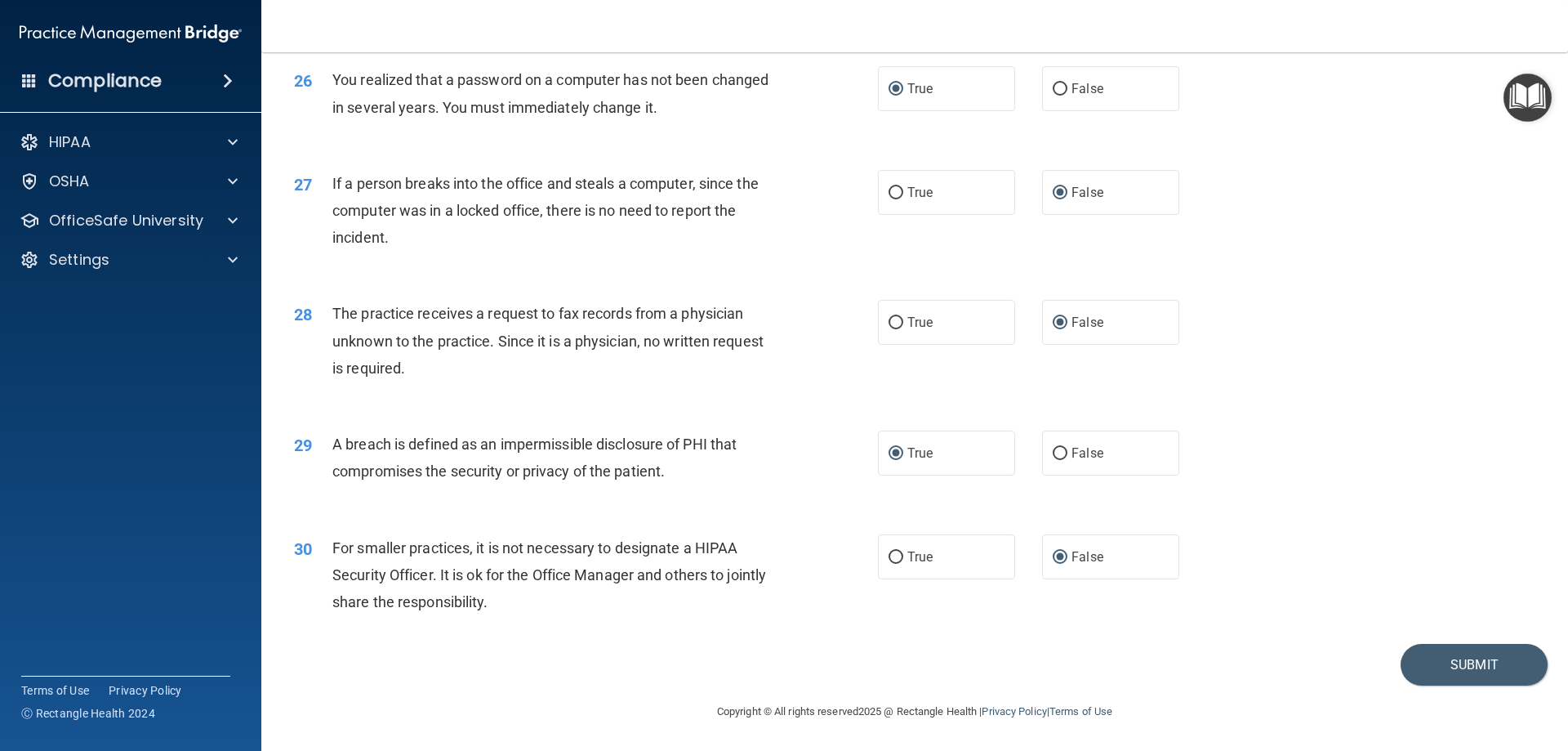
scroll to position [3034, 0]
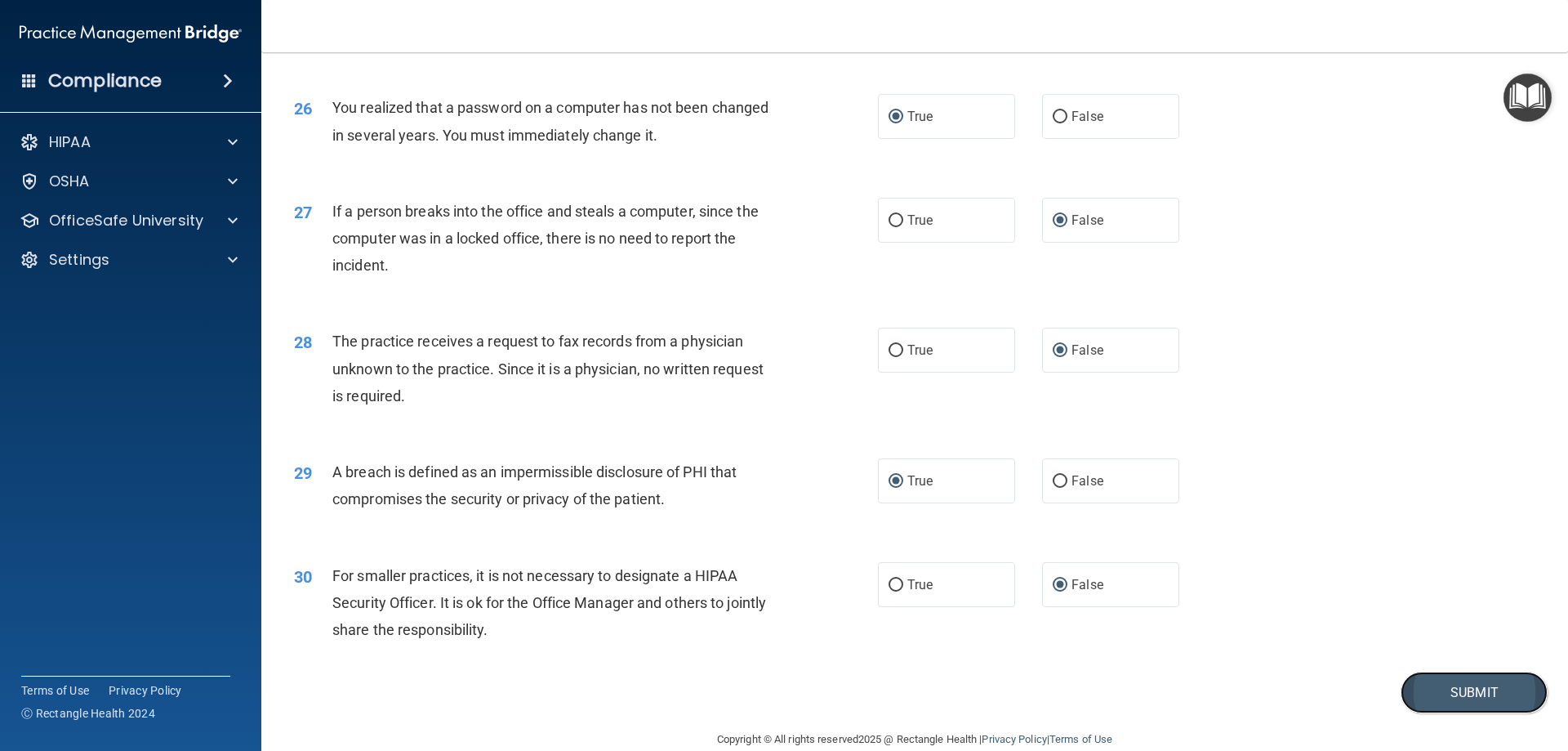
click at [1435, 713] on button "Submit" at bounding box center [1473, 692] width 147 height 42
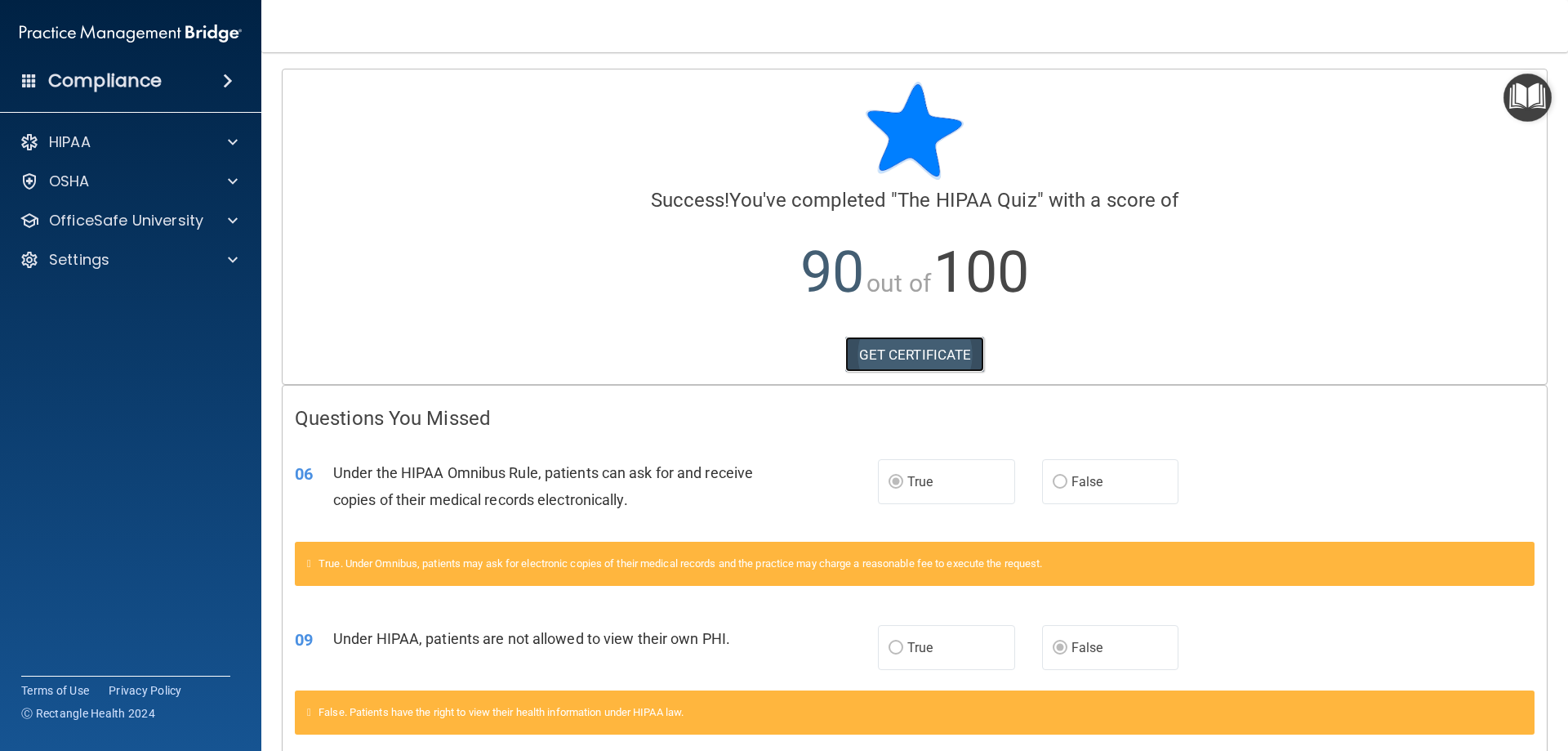
click at [893, 348] on link "GET CERTIFICATE" at bounding box center [915, 354] width 140 height 36
click at [239, 225] on div at bounding box center [230, 221] width 41 height 19
click at [190, 253] on img at bounding box center [197, 259] width 20 height 20
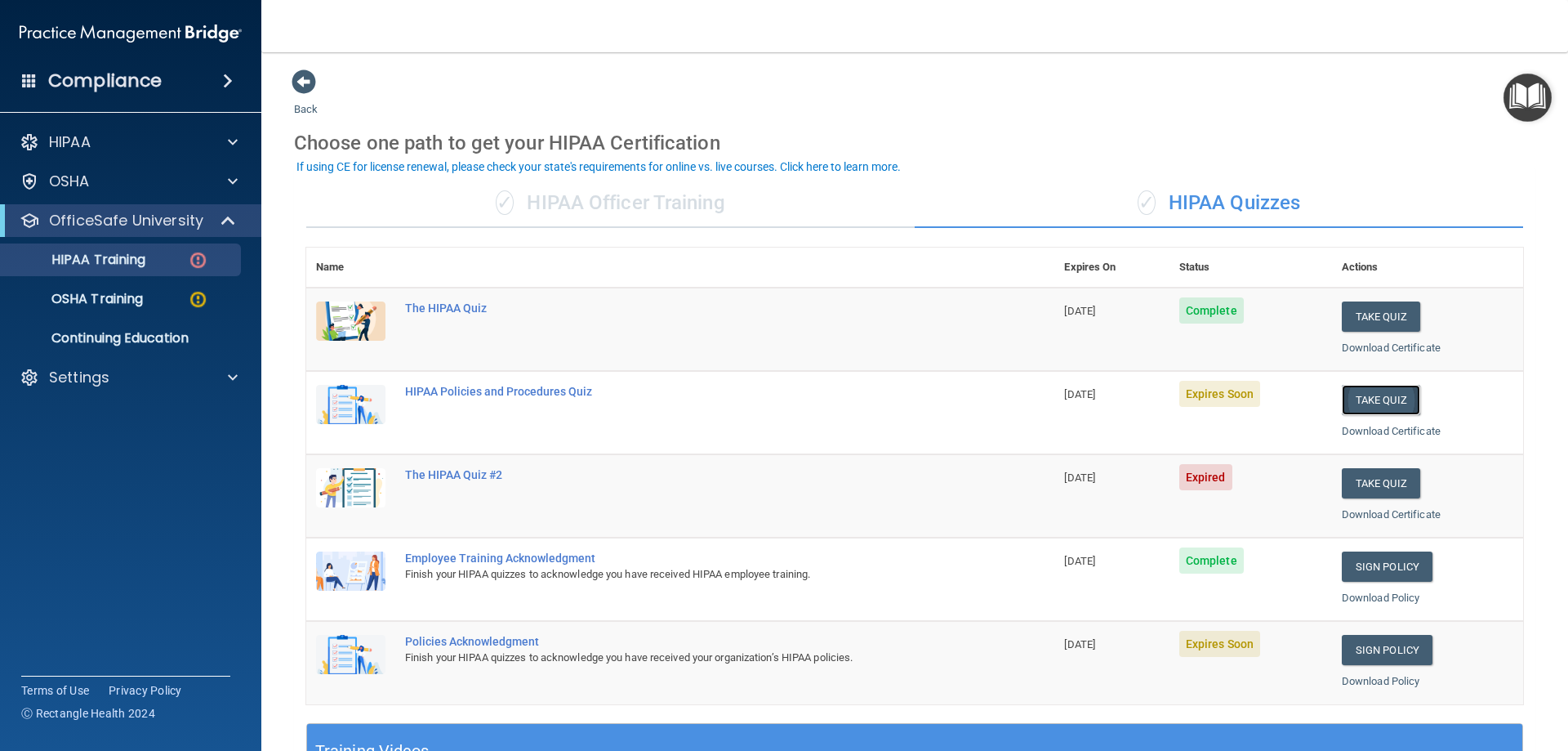
click at [1369, 405] on button "Take Quiz" at bounding box center [1381, 399] width 79 height 30
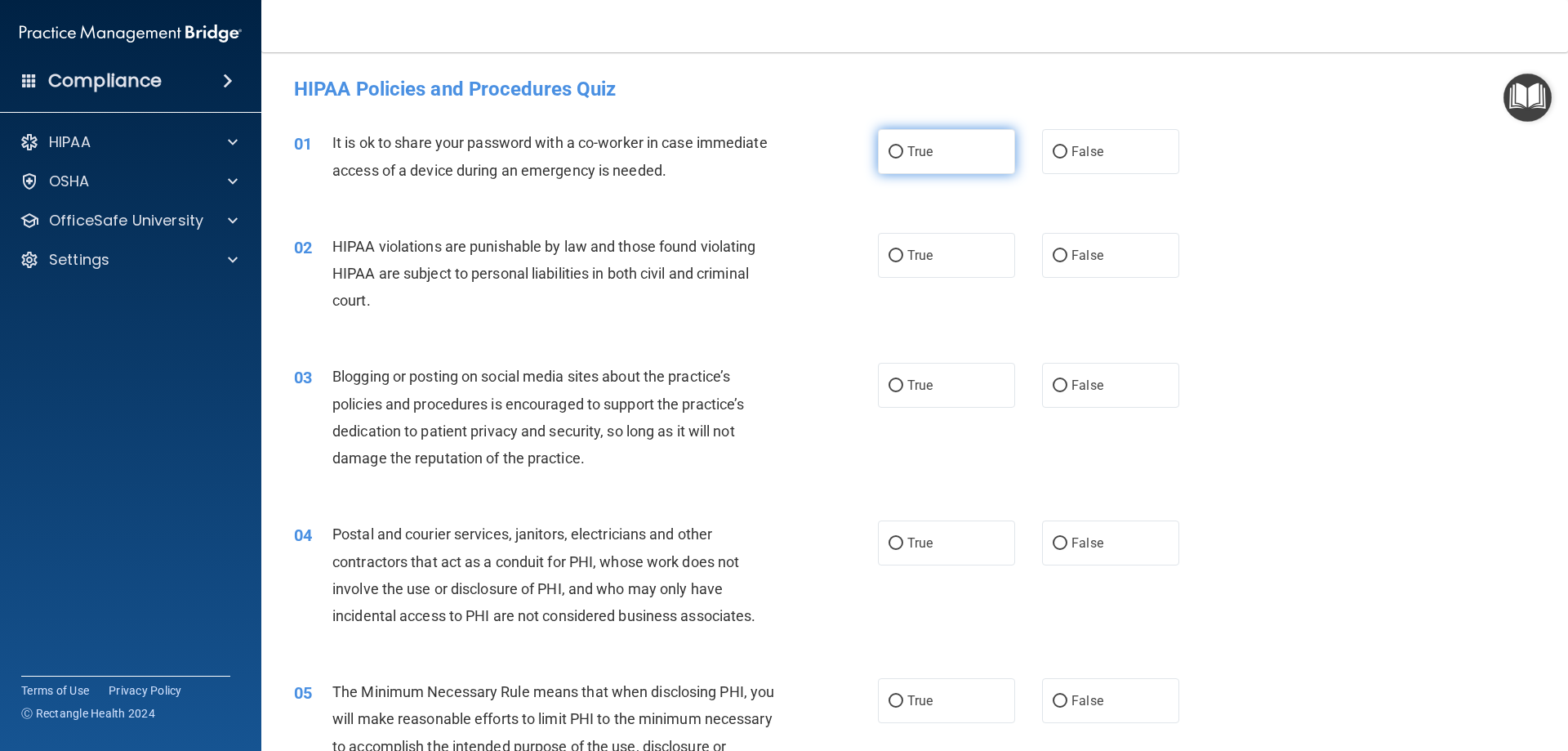
click at [890, 152] on input "True" at bounding box center [895, 153] width 15 height 13
radio input "true"
click at [890, 259] on input "True" at bounding box center [895, 256] width 15 height 13
radio input "true"
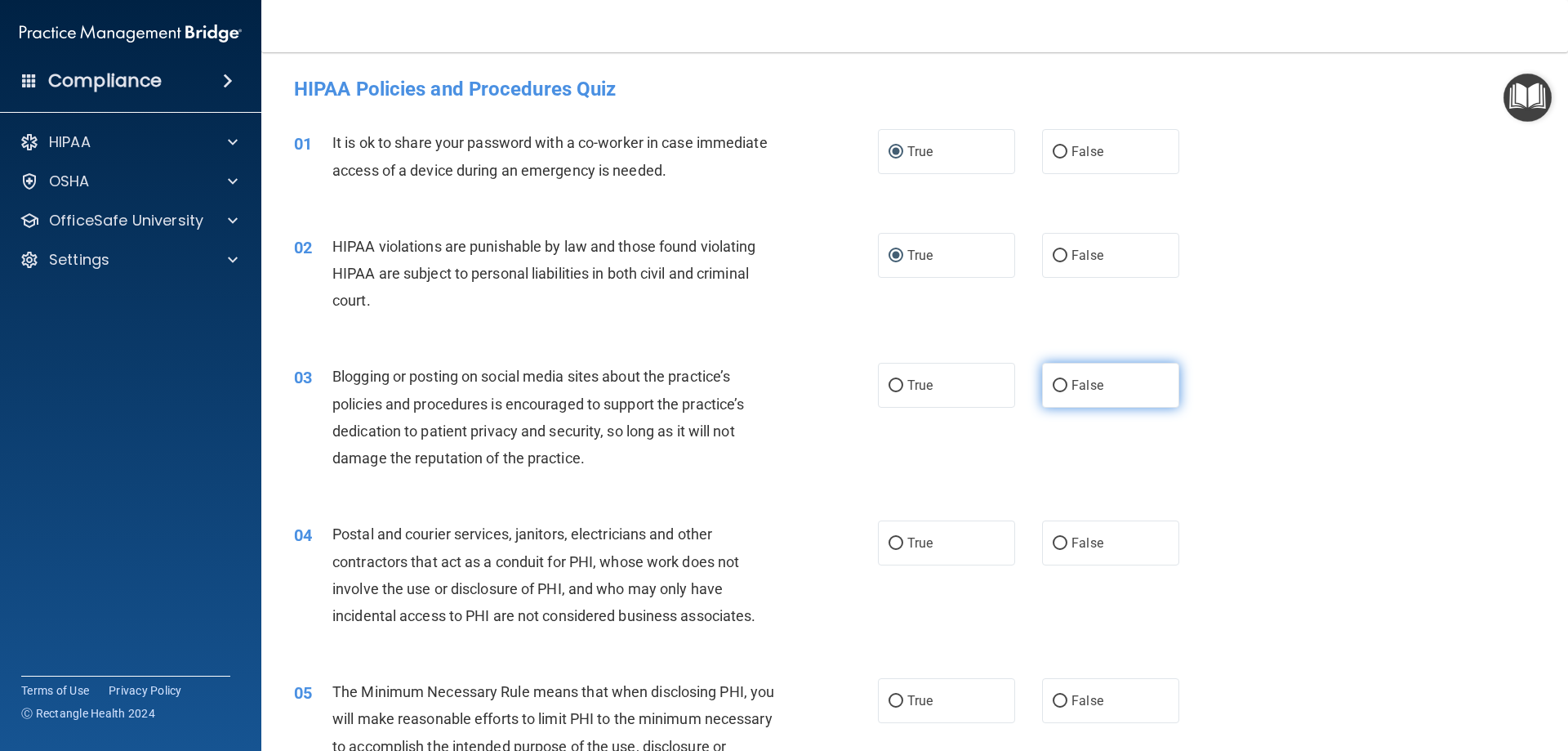
click at [1052, 384] on input "False" at bounding box center [1059, 386] width 15 height 13
radio input "true"
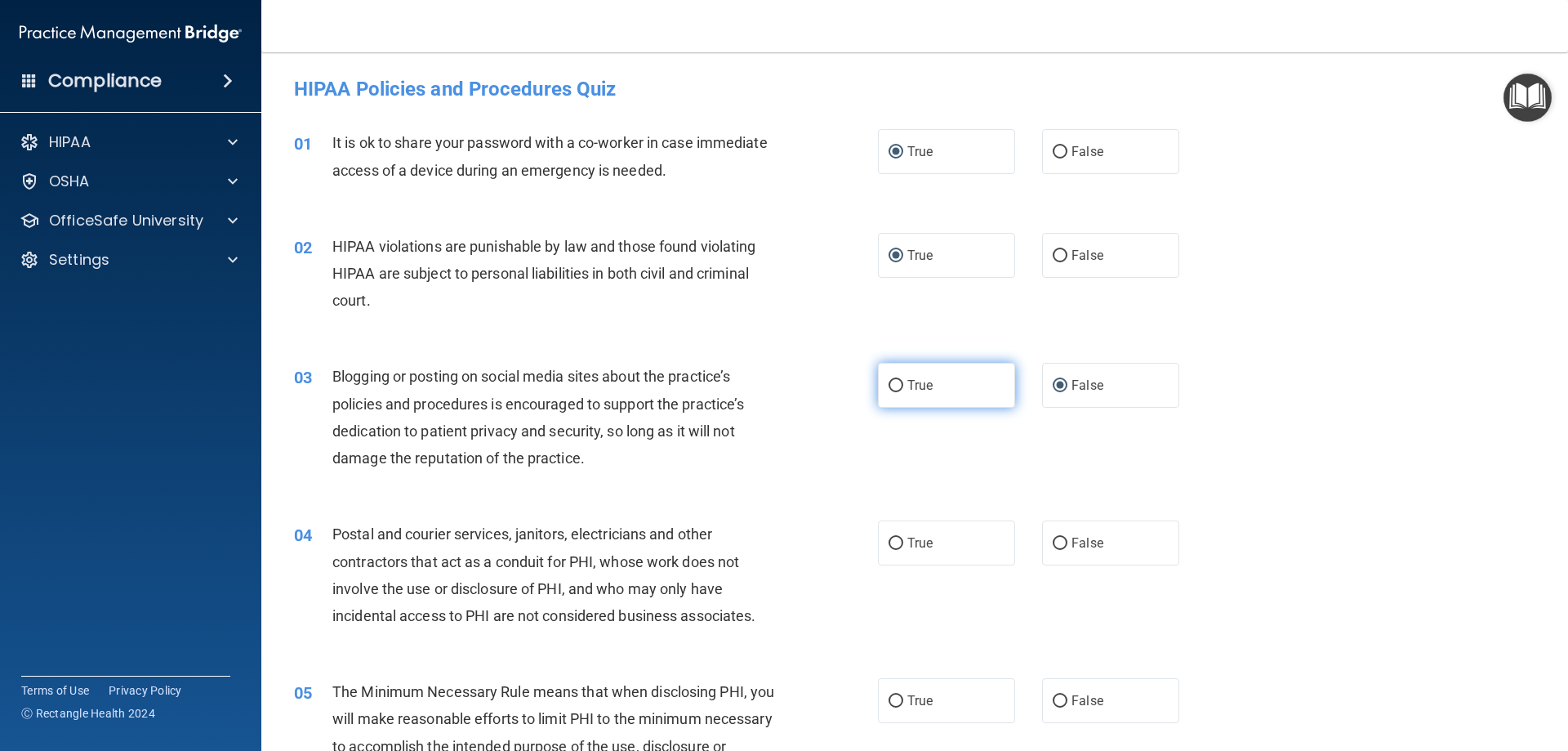
click at [890, 382] on input "True" at bounding box center [895, 386] width 15 height 13
radio input "true"
radio input "false"
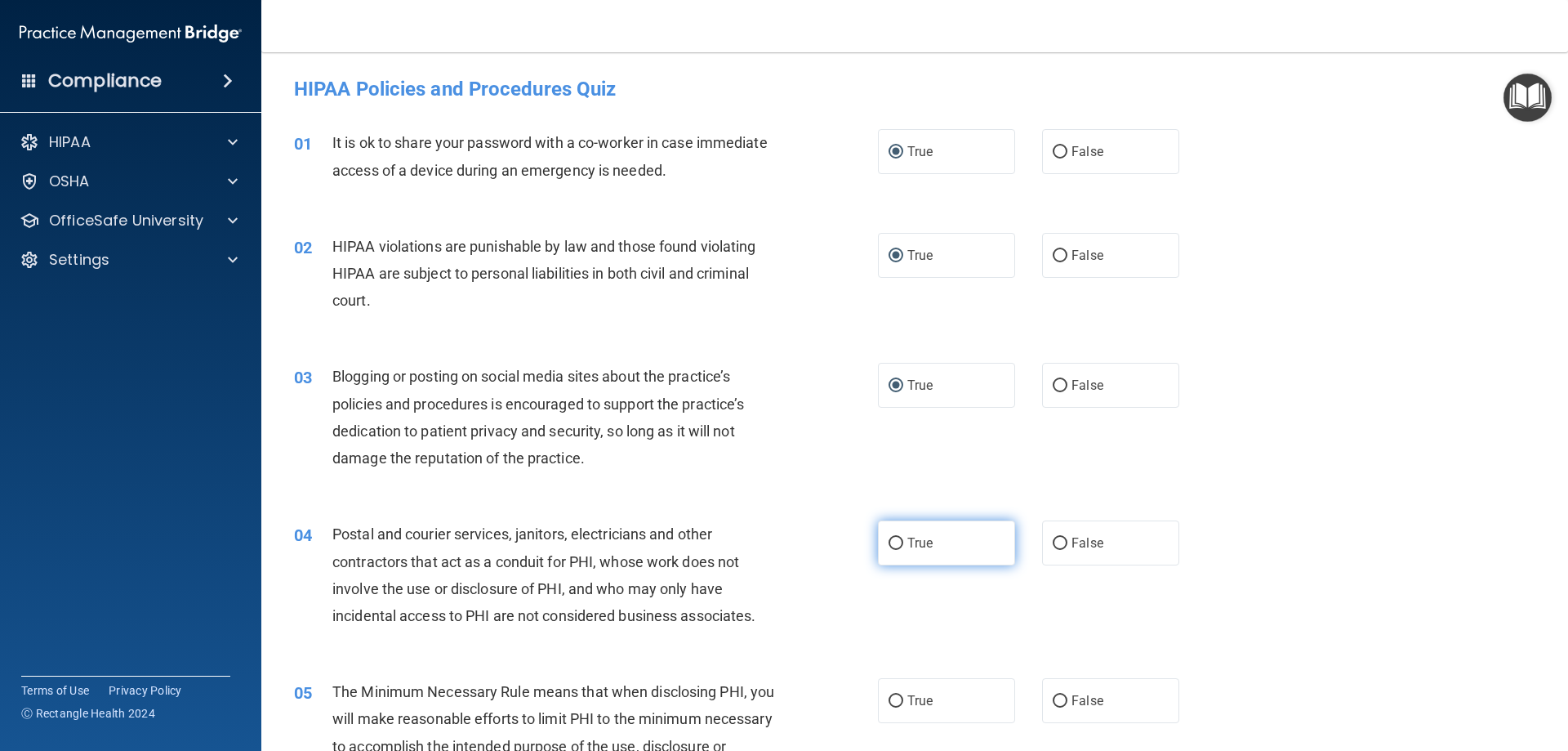
click at [894, 539] on input "True" at bounding box center [895, 543] width 15 height 13
radio input "true"
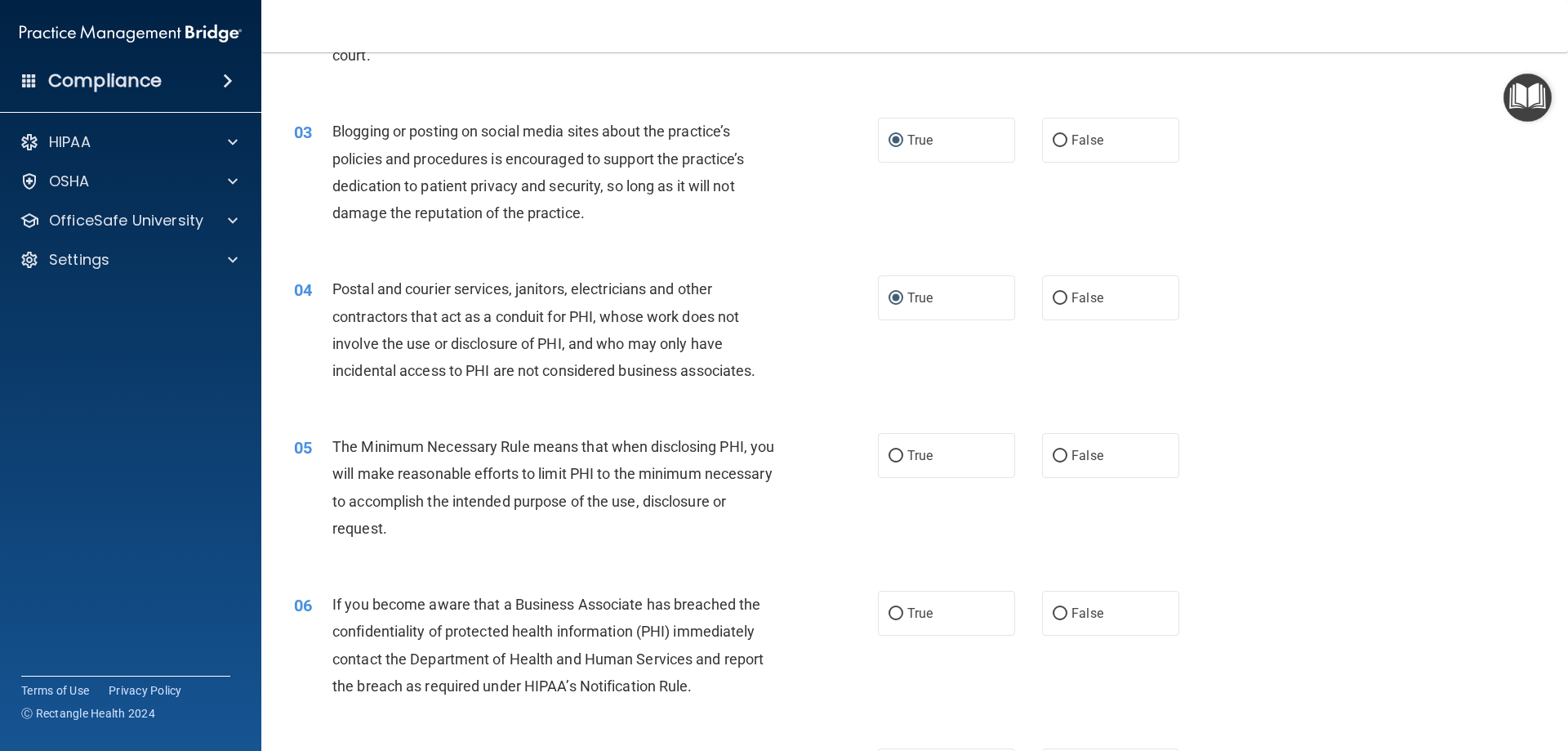
scroll to position [326, 0]
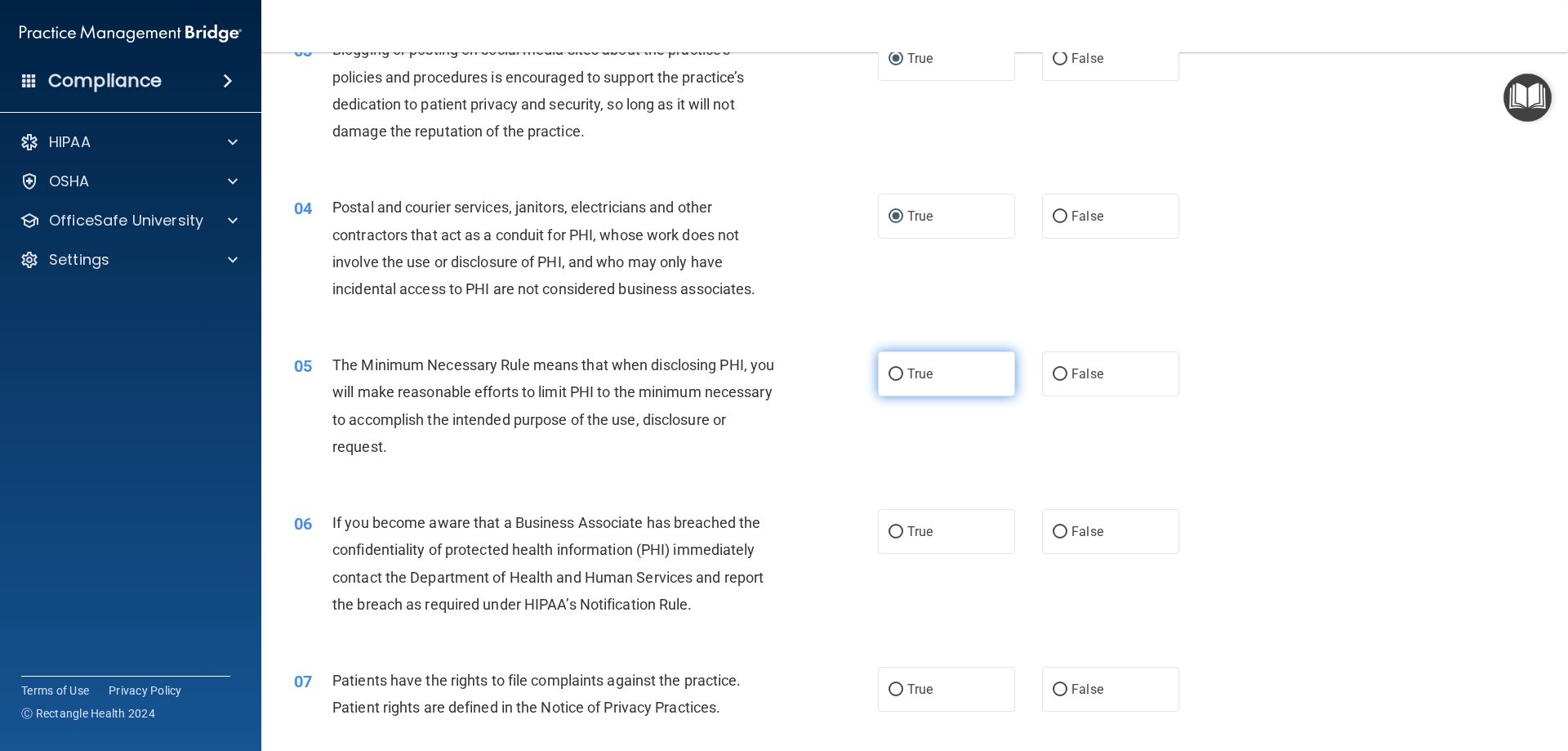
click at [888, 375] on input "True" at bounding box center [895, 374] width 15 height 13
radio input "true"
click at [1052, 528] on input "False" at bounding box center [1059, 532] width 15 height 13
radio input "true"
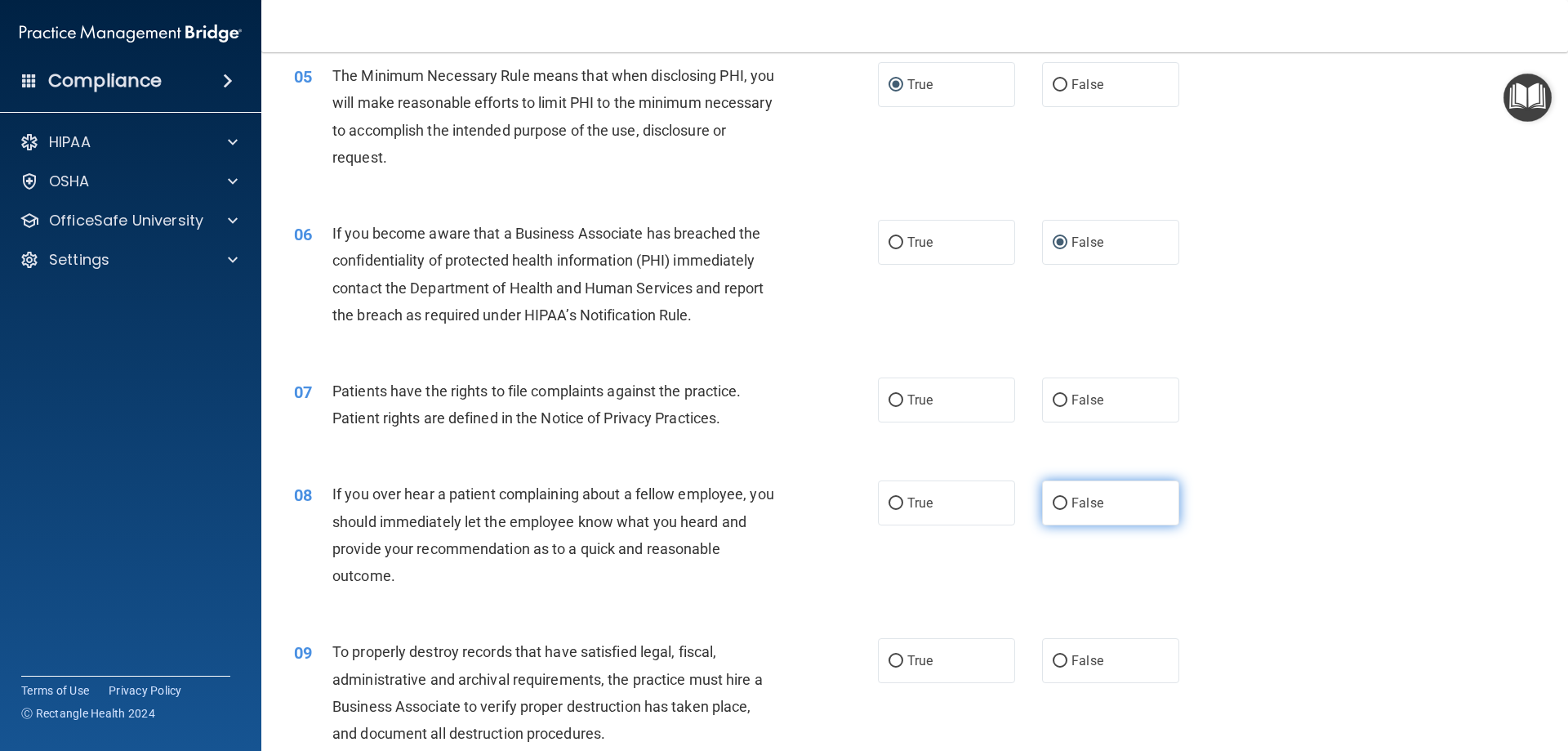
scroll to position [654, 0]
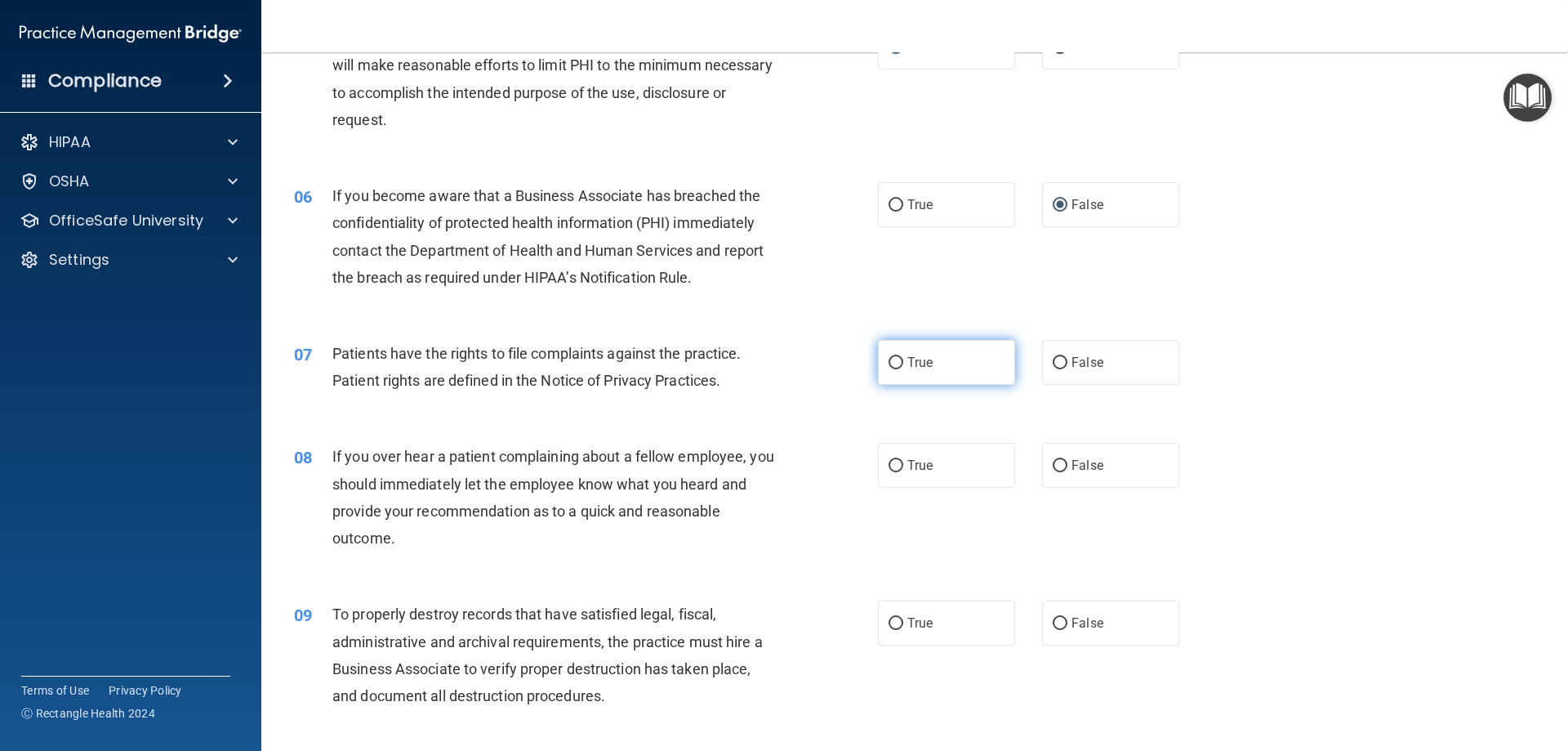
click at [888, 360] on input "True" at bounding box center [895, 362] width 15 height 13
radio input "true"
click at [1052, 462] on input "False" at bounding box center [1059, 465] width 15 height 13
radio input "true"
click at [1052, 624] on input "False" at bounding box center [1059, 624] width 15 height 13
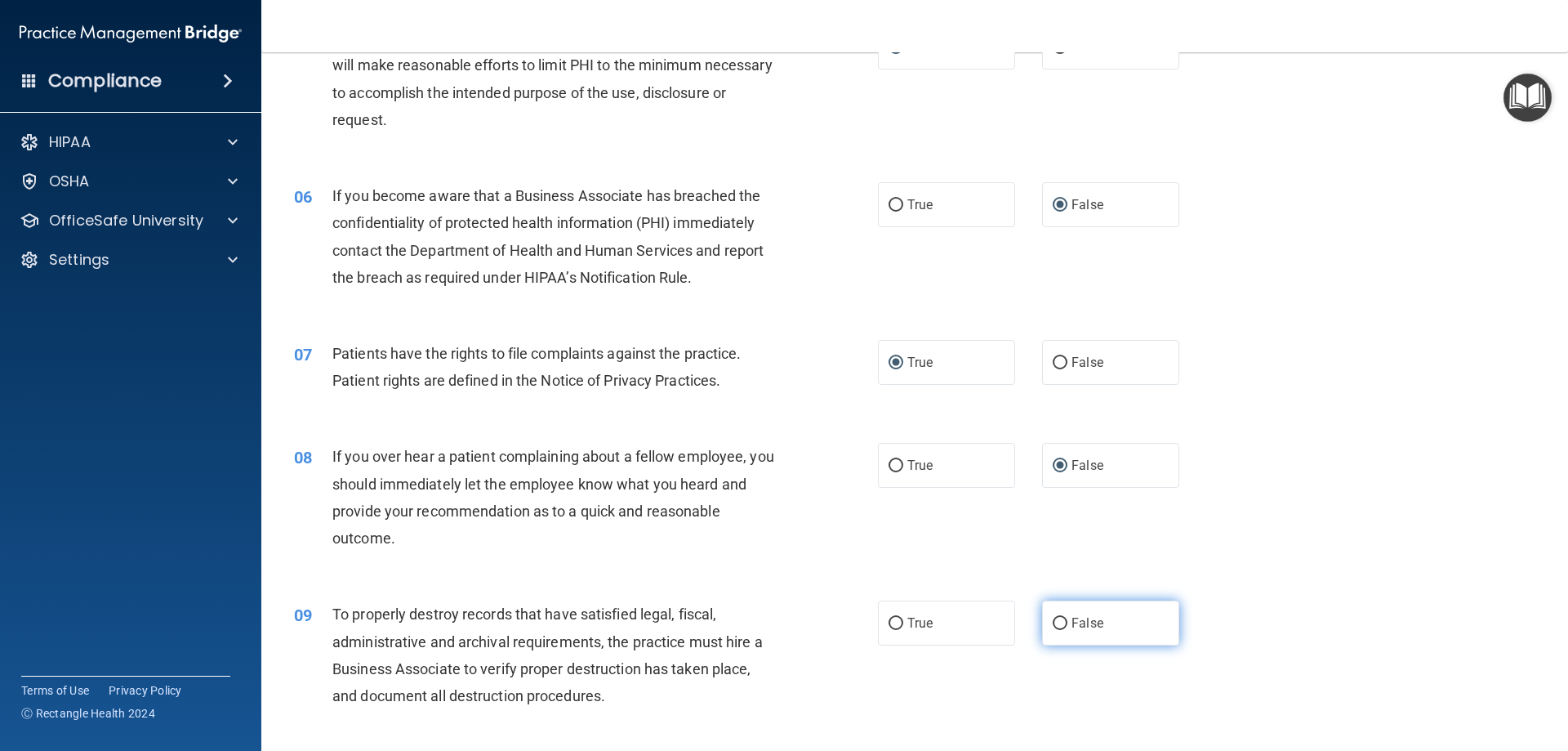
radio input "true"
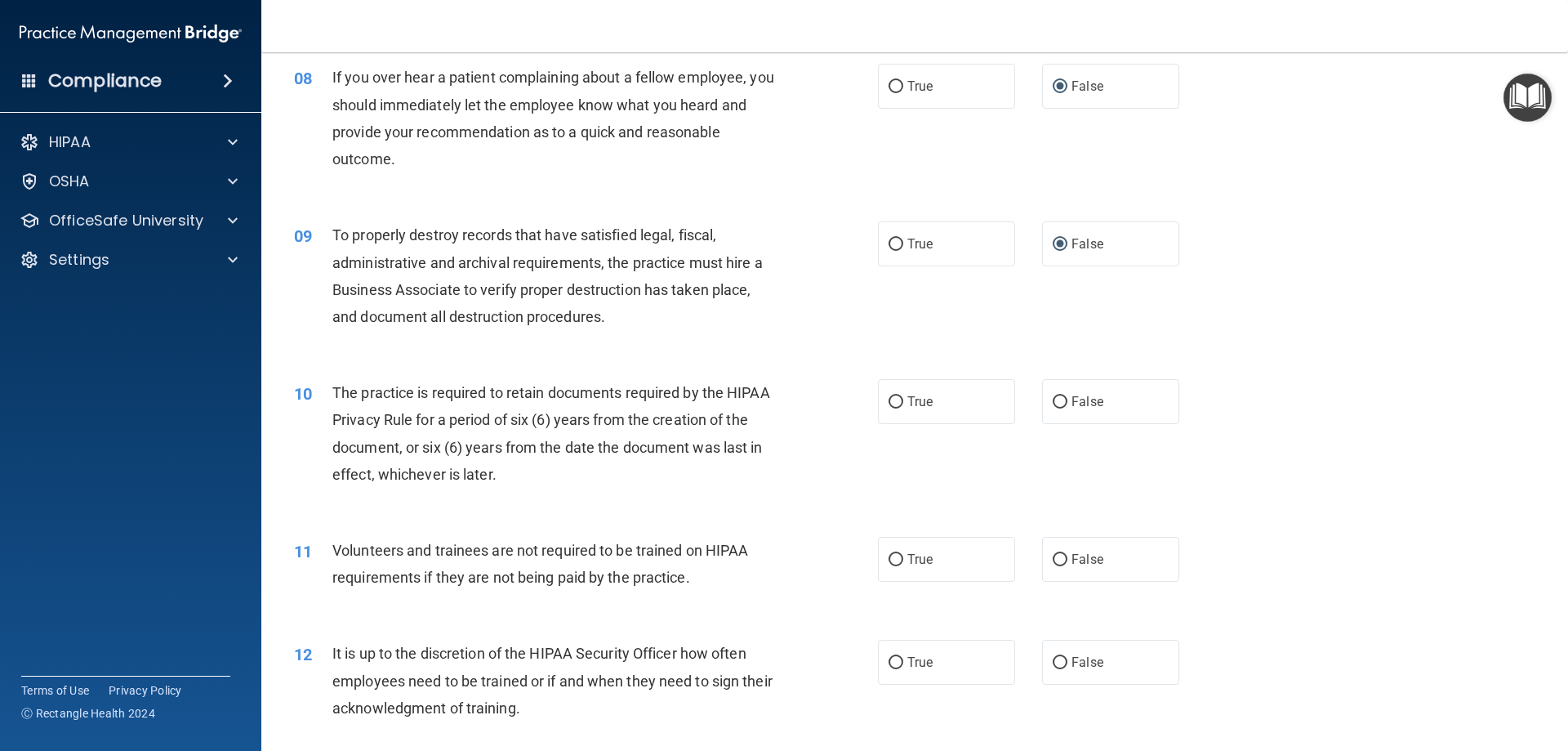
scroll to position [1062, 0]
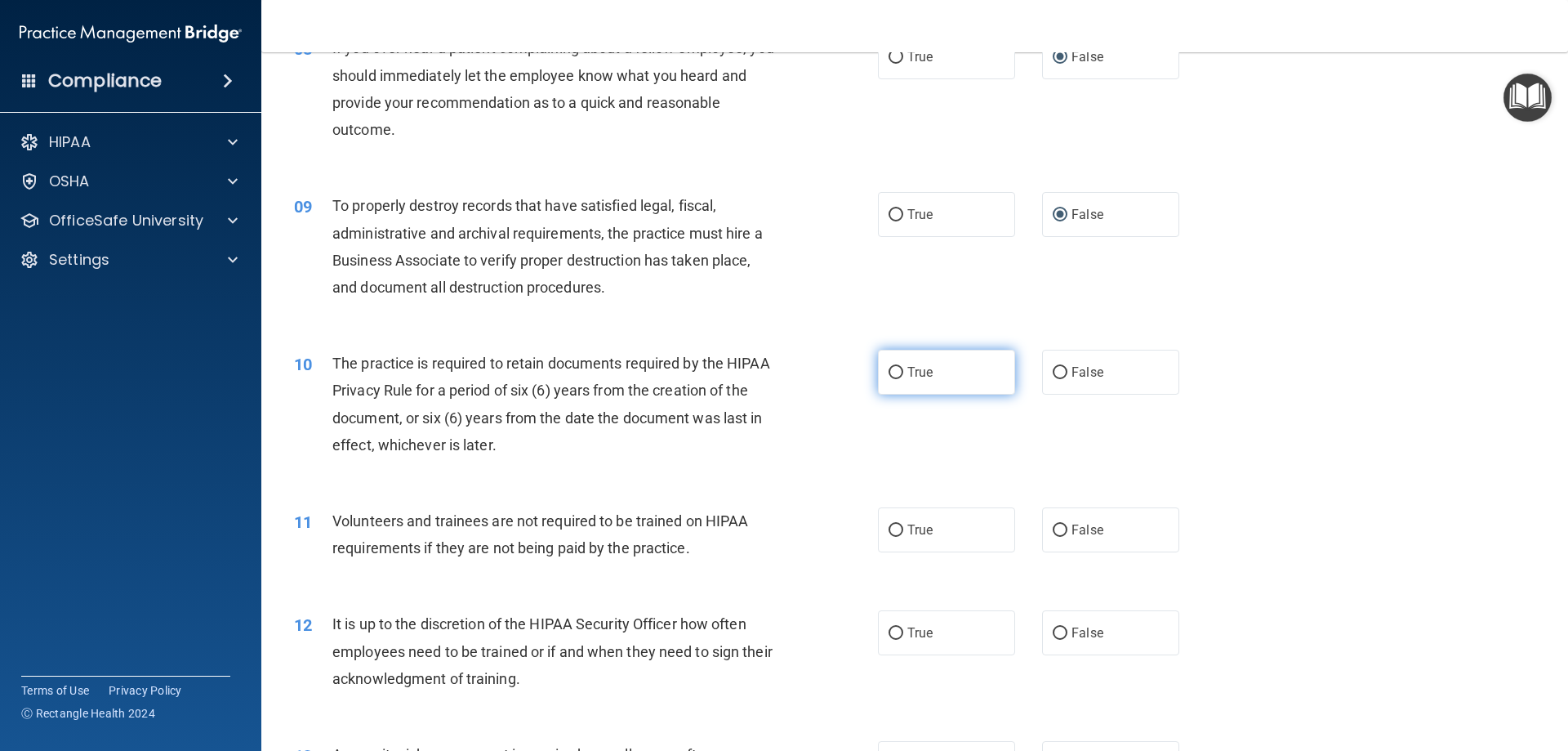
click at [888, 374] on input "True" at bounding box center [895, 373] width 15 height 13
radio input "true"
click at [1052, 530] on input "False" at bounding box center [1059, 530] width 15 height 13
radio input "true"
click at [1054, 633] on input "False" at bounding box center [1059, 633] width 15 height 13
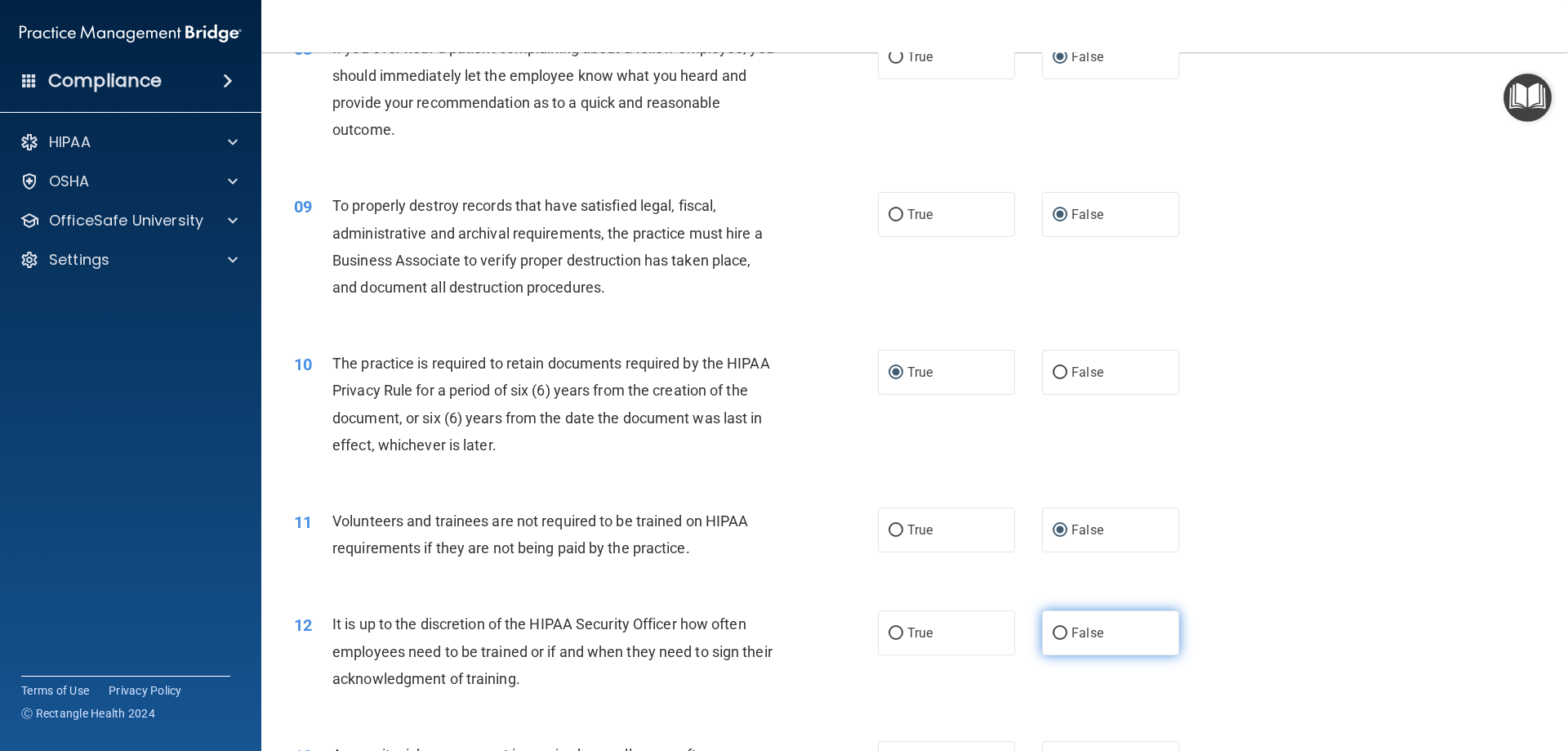
radio input "true"
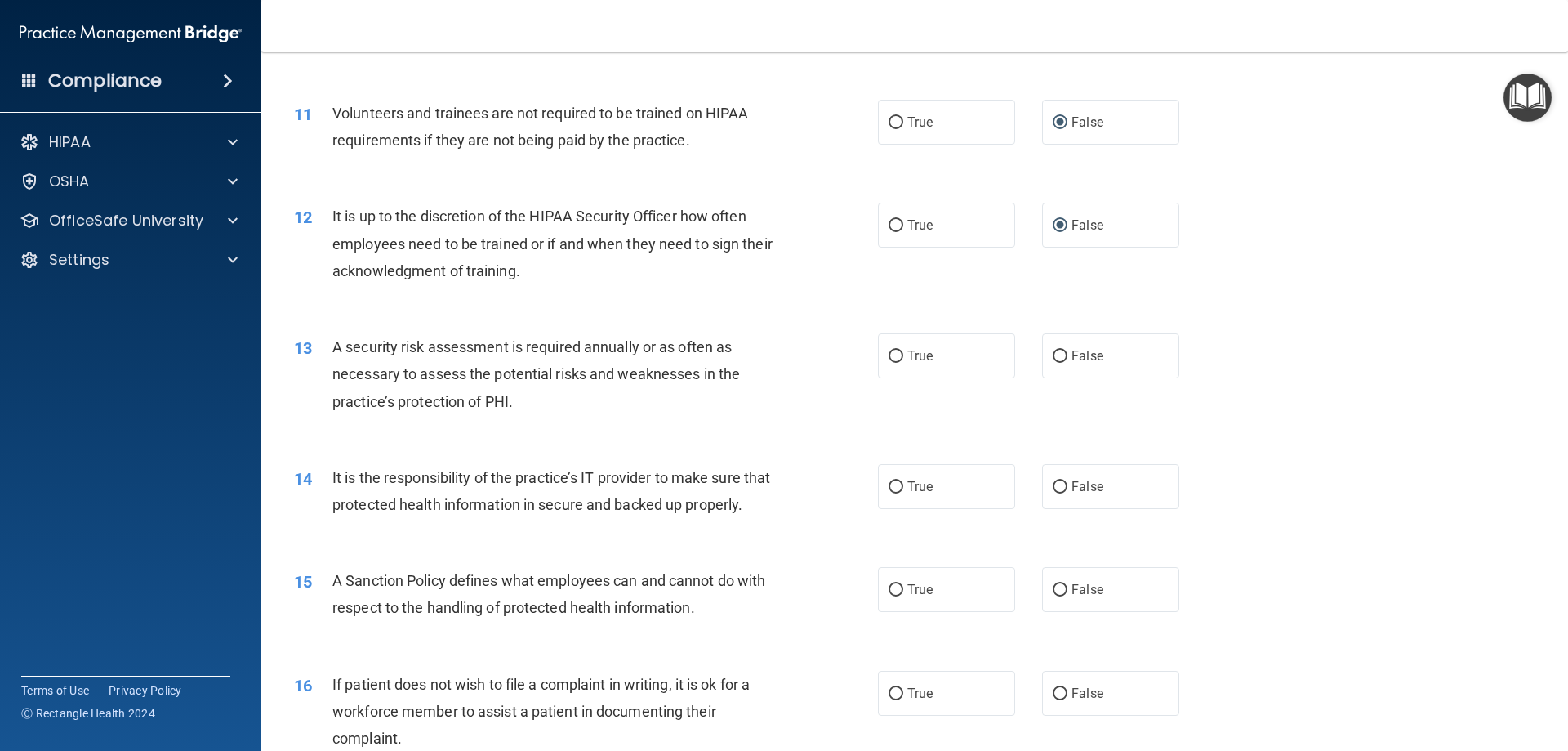
scroll to position [1471, 0]
click at [890, 357] on input "True" at bounding box center [895, 356] width 15 height 13
radio input "true"
click at [1052, 485] on input "False" at bounding box center [1059, 486] width 15 height 13
radio input "true"
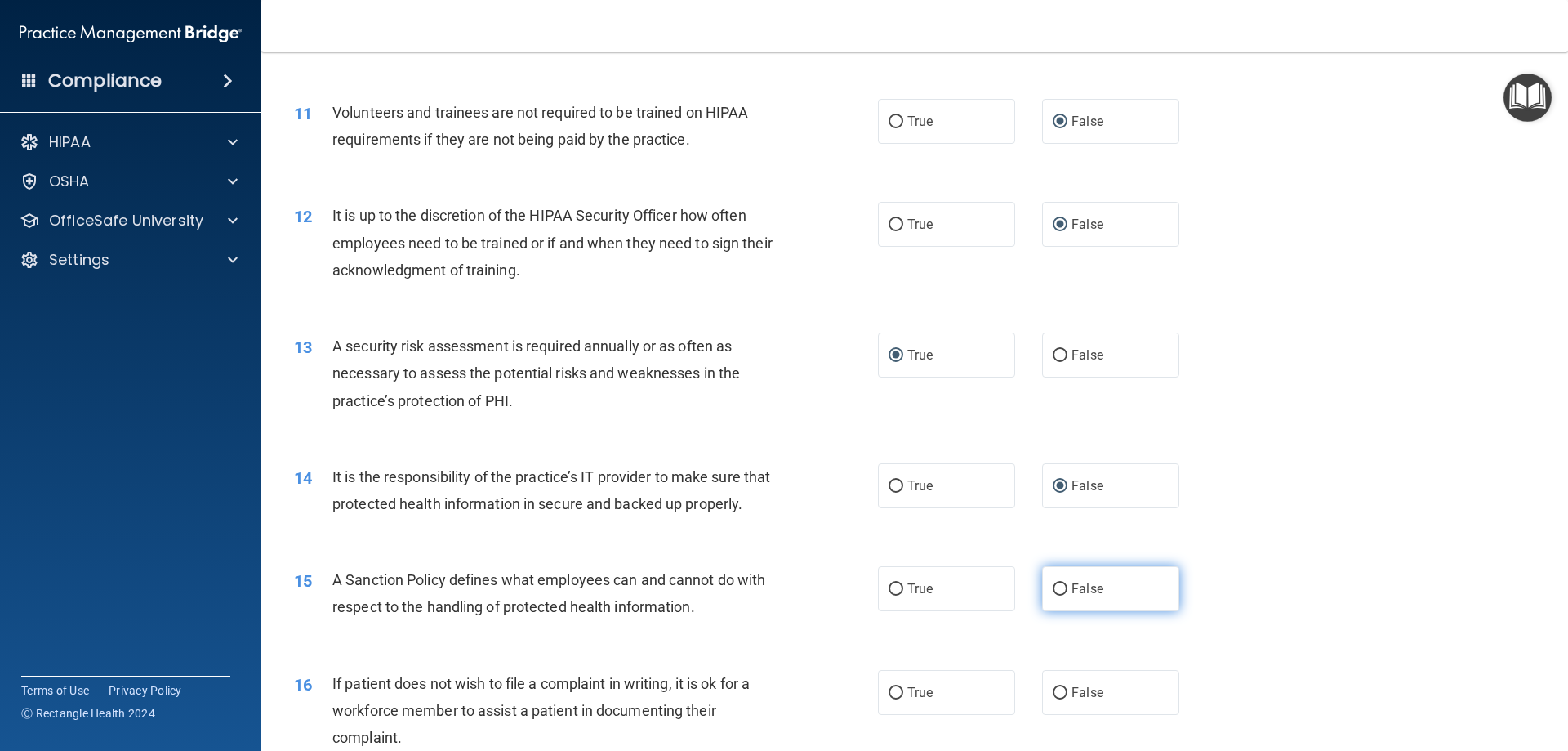
click at [1052, 596] on input "False" at bounding box center [1059, 589] width 15 height 13
radio input "true"
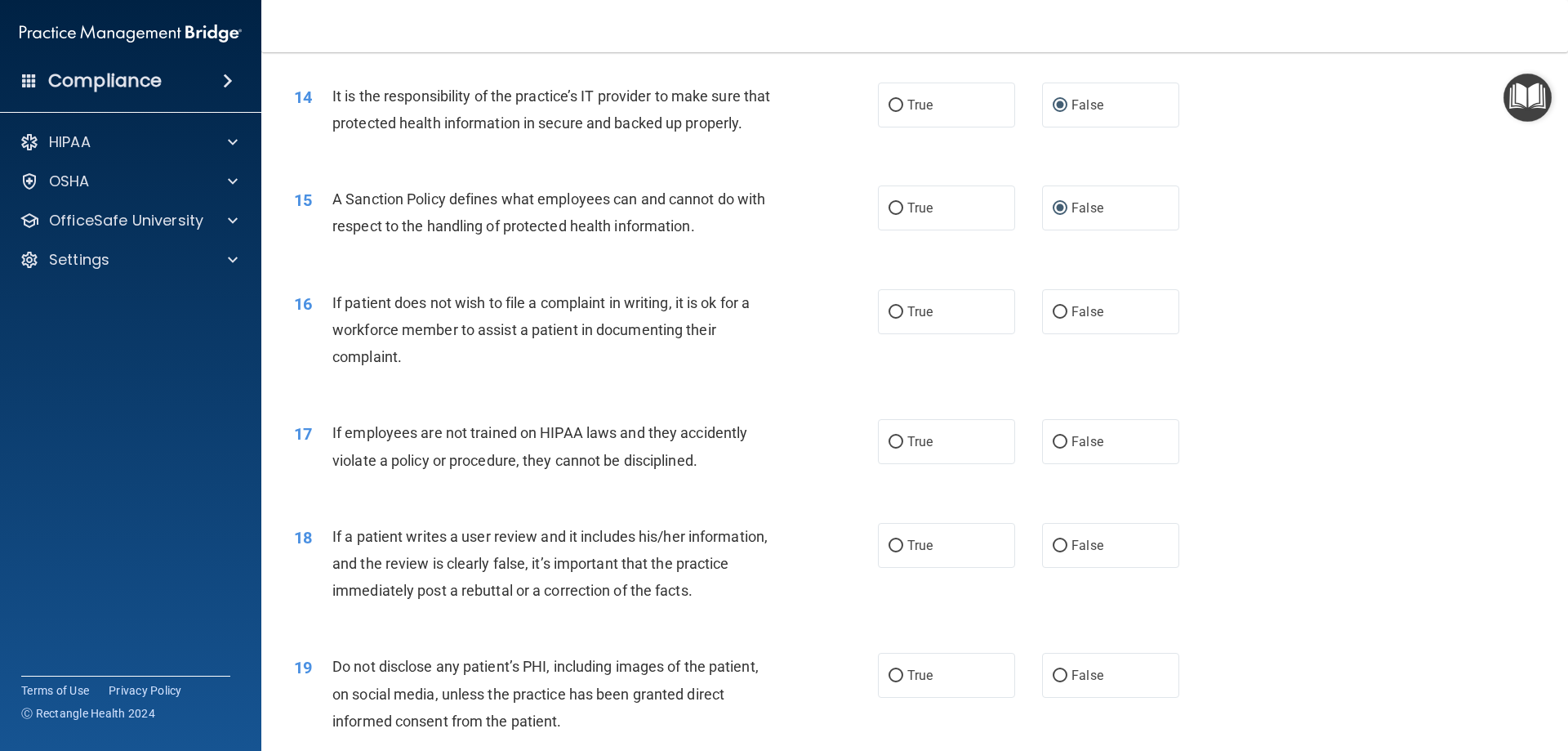
scroll to position [1961, 0]
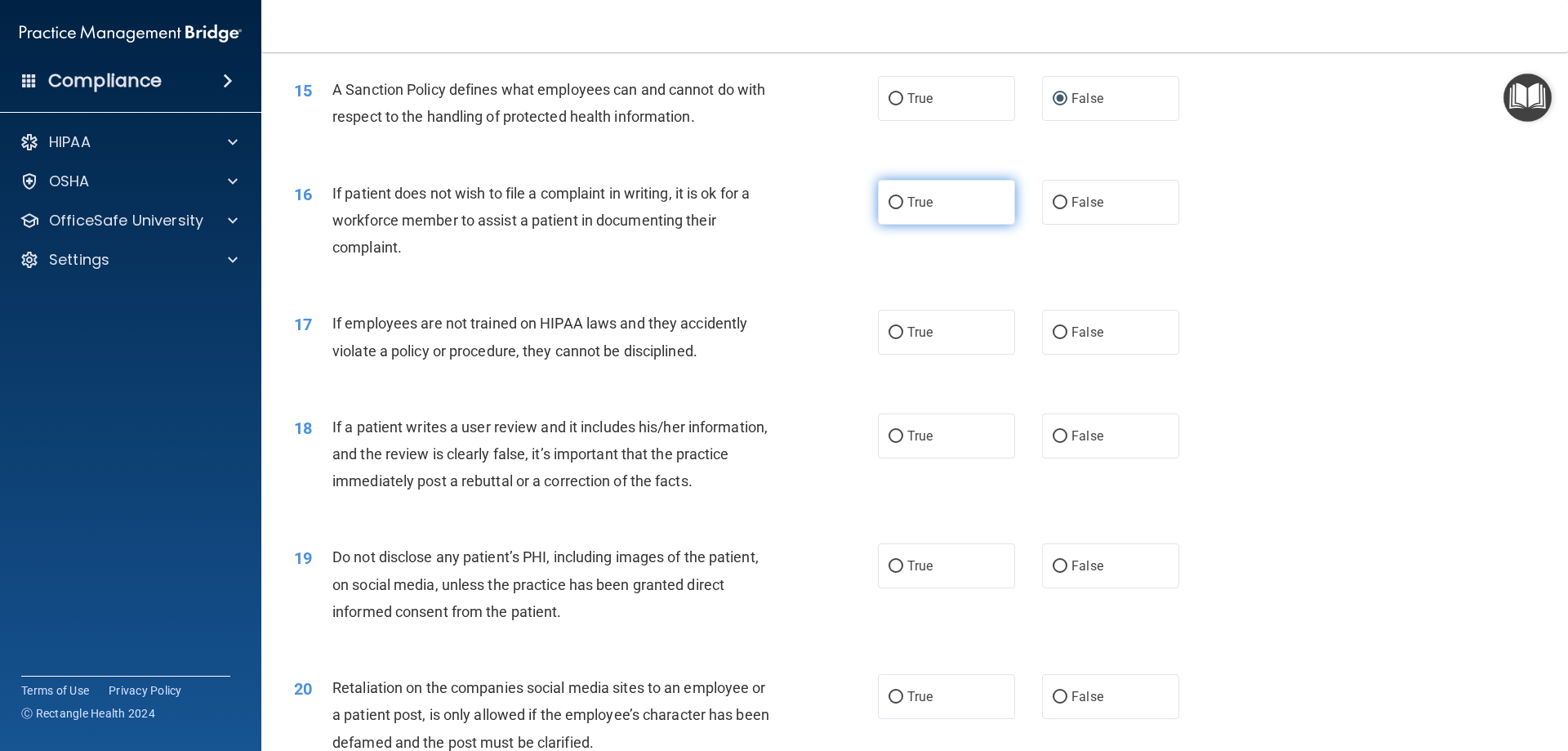
click at [888, 209] on input "True" at bounding box center [895, 203] width 15 height 13
radio input "true"
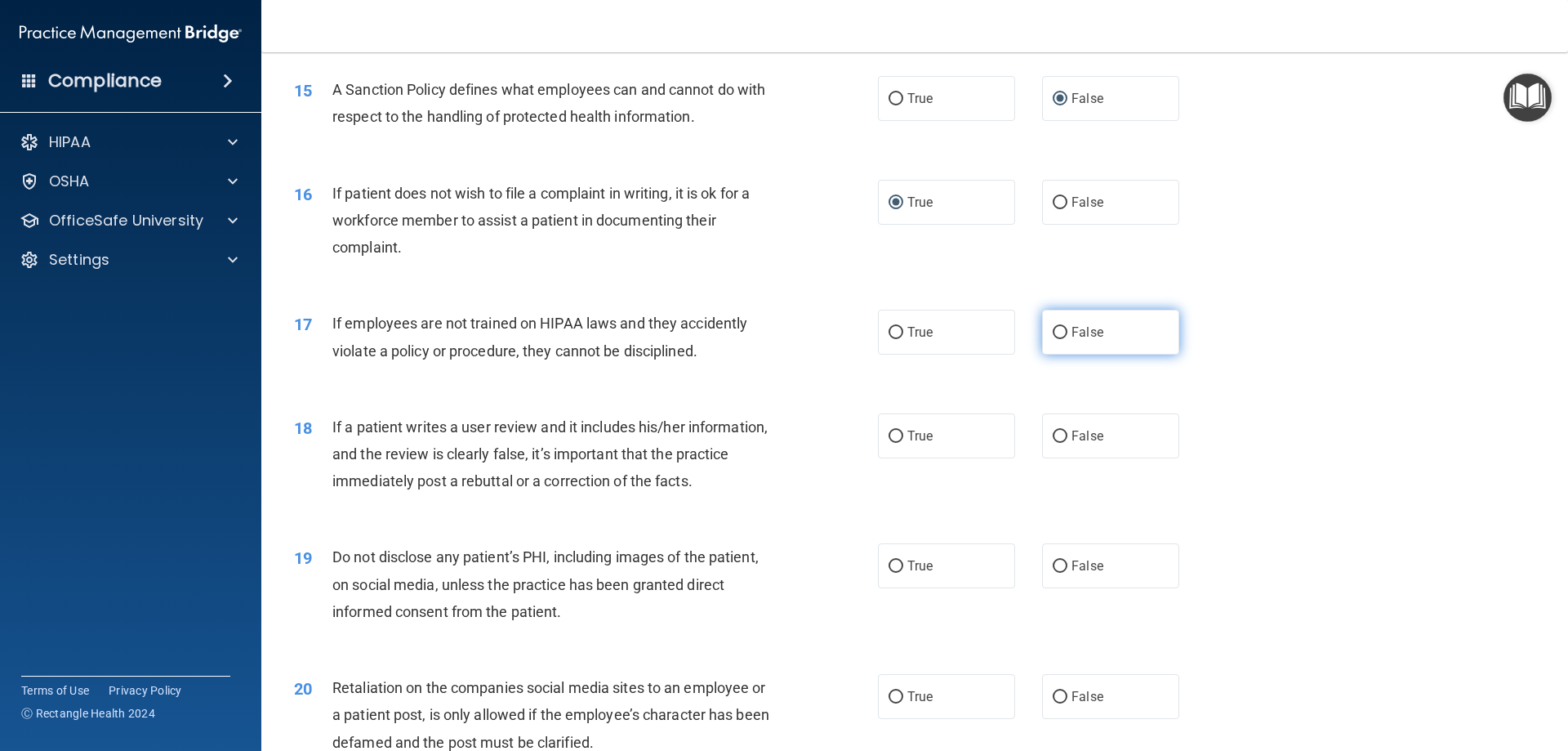
click at [1052, 339] on input "False" at bounding box center [1059, 332] width 15 height 13
radio input "true"
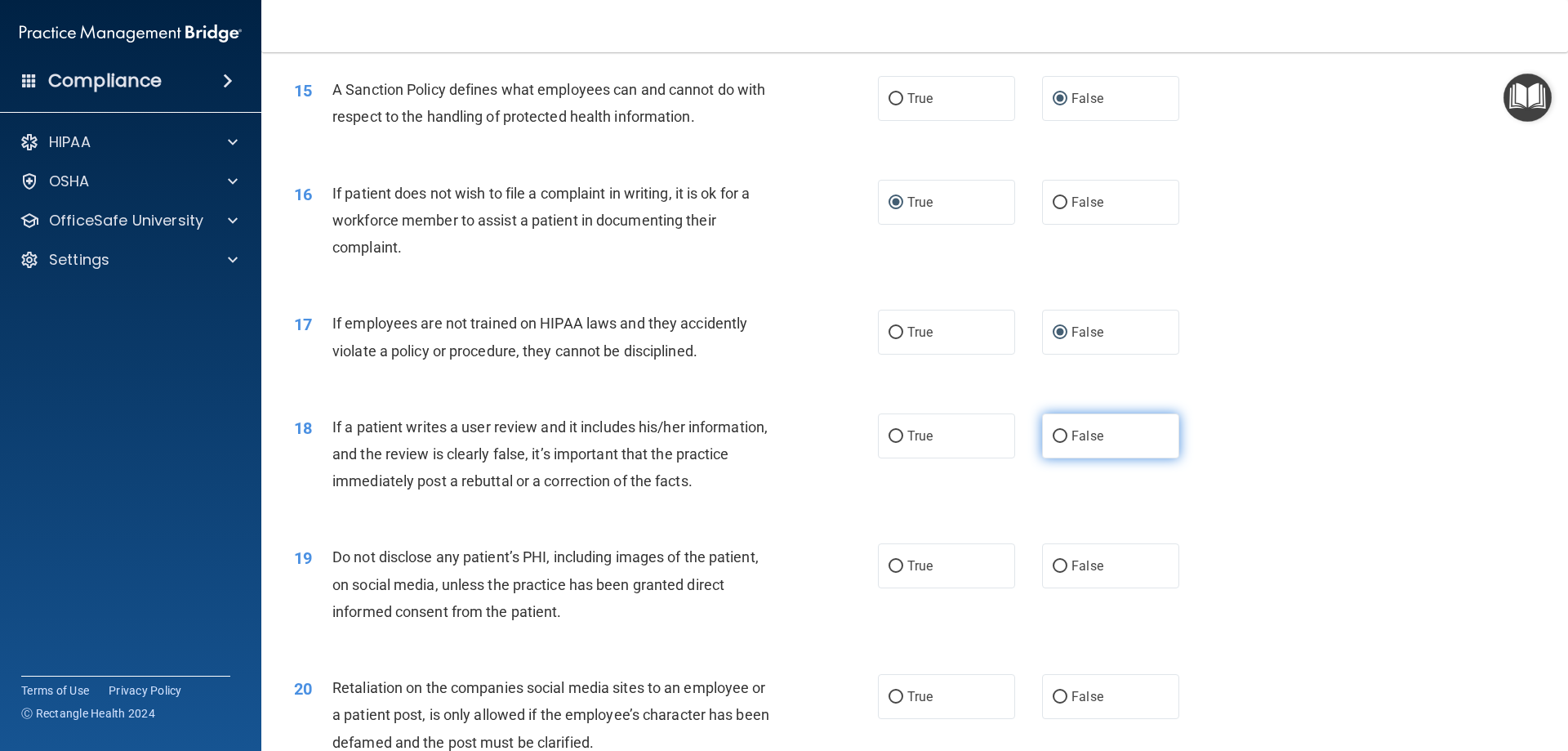
click at [1052, 443] on input "False" at bounding box center [1059, 436] width 15 height 13
radio input "true"
click at [891, 572] on input "True" at bounding box center [895, 566] width 15 height 13
radio input "true"
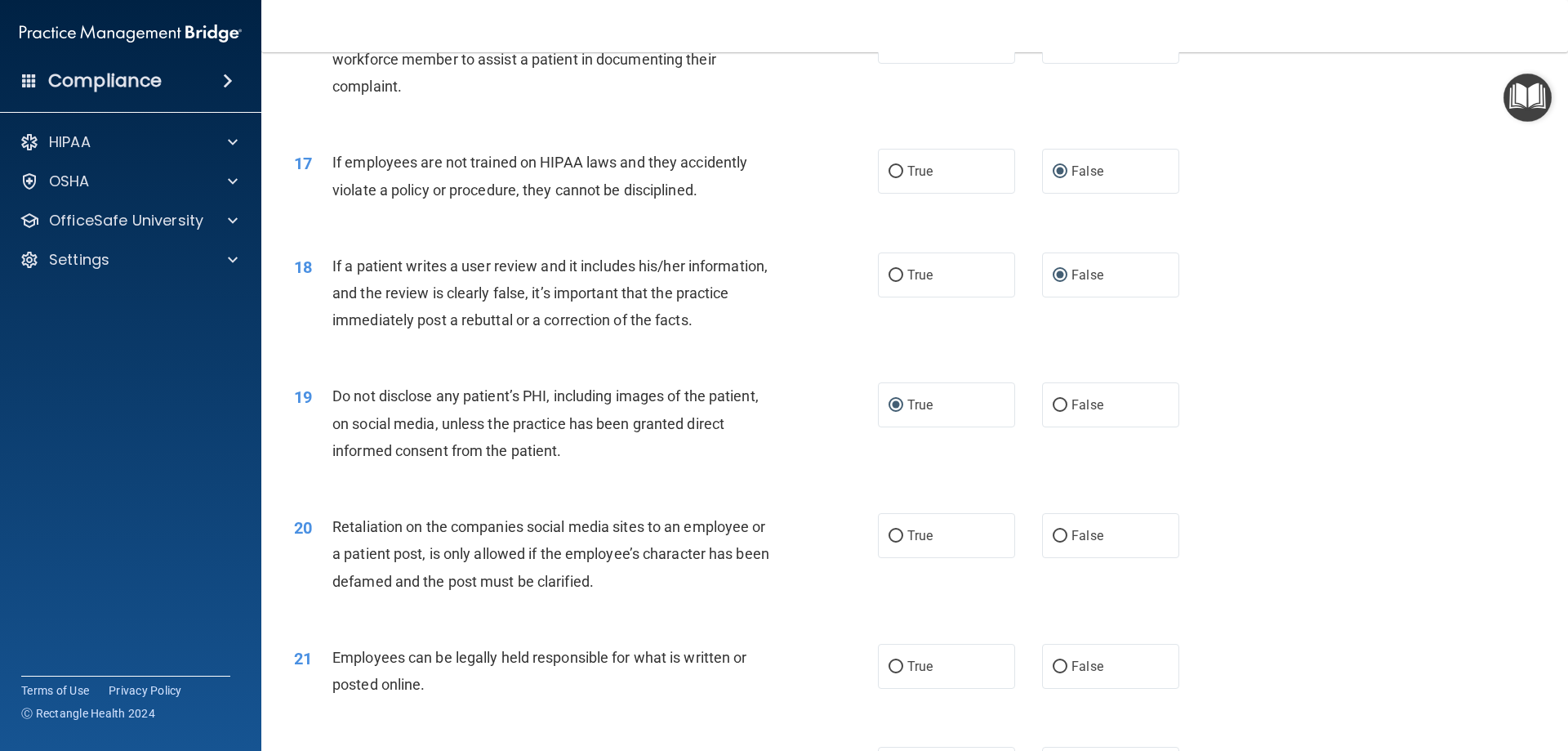
scroll to position [2124, 0]
click at [1052, 540] on input "False" at bounding box center [1059, 533] width 15 height 13
radio input "true"
click at [888, 670] on input "True" at bounding box center [895, 665] width 15 height 13
radio input "true"
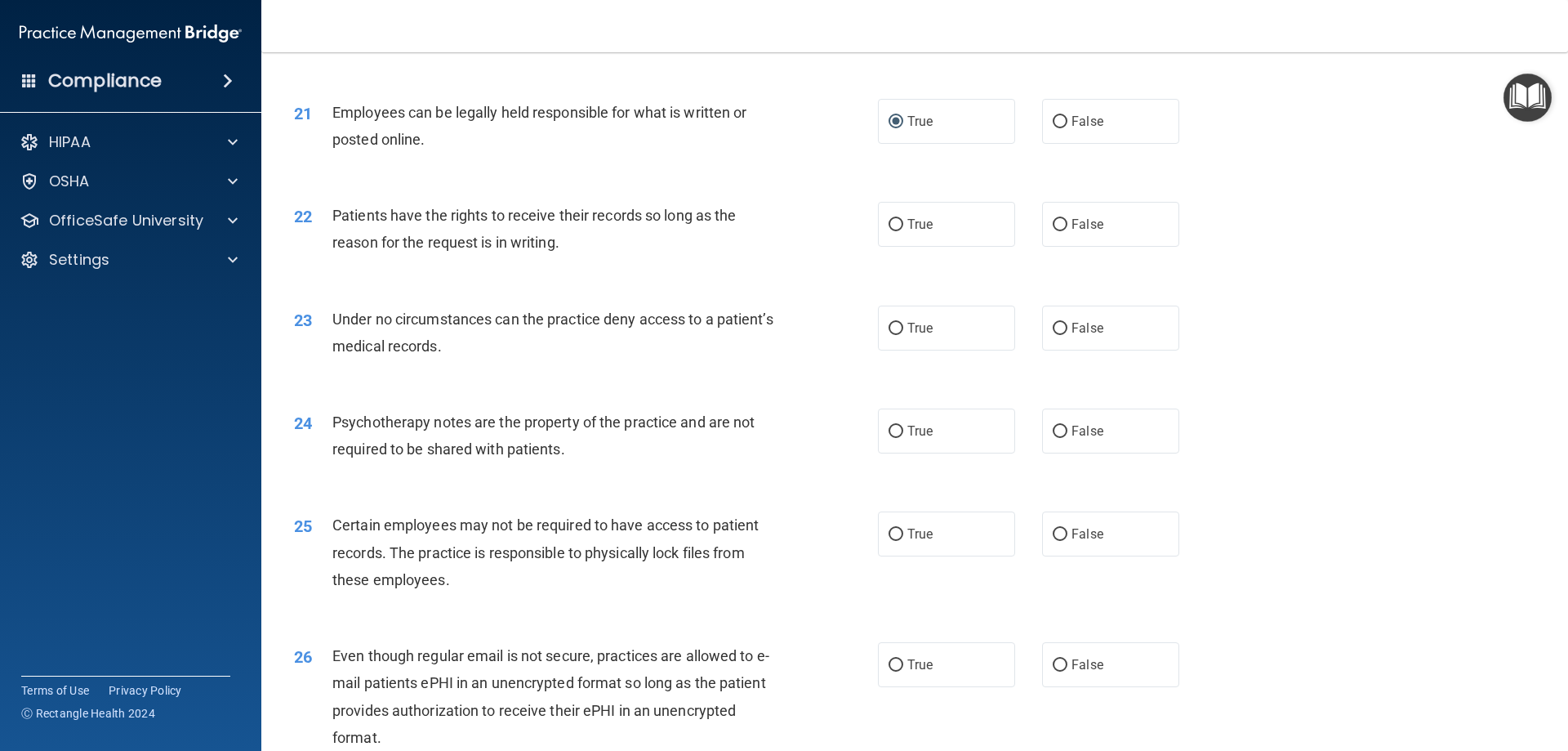
scroll to position [2696, 0]
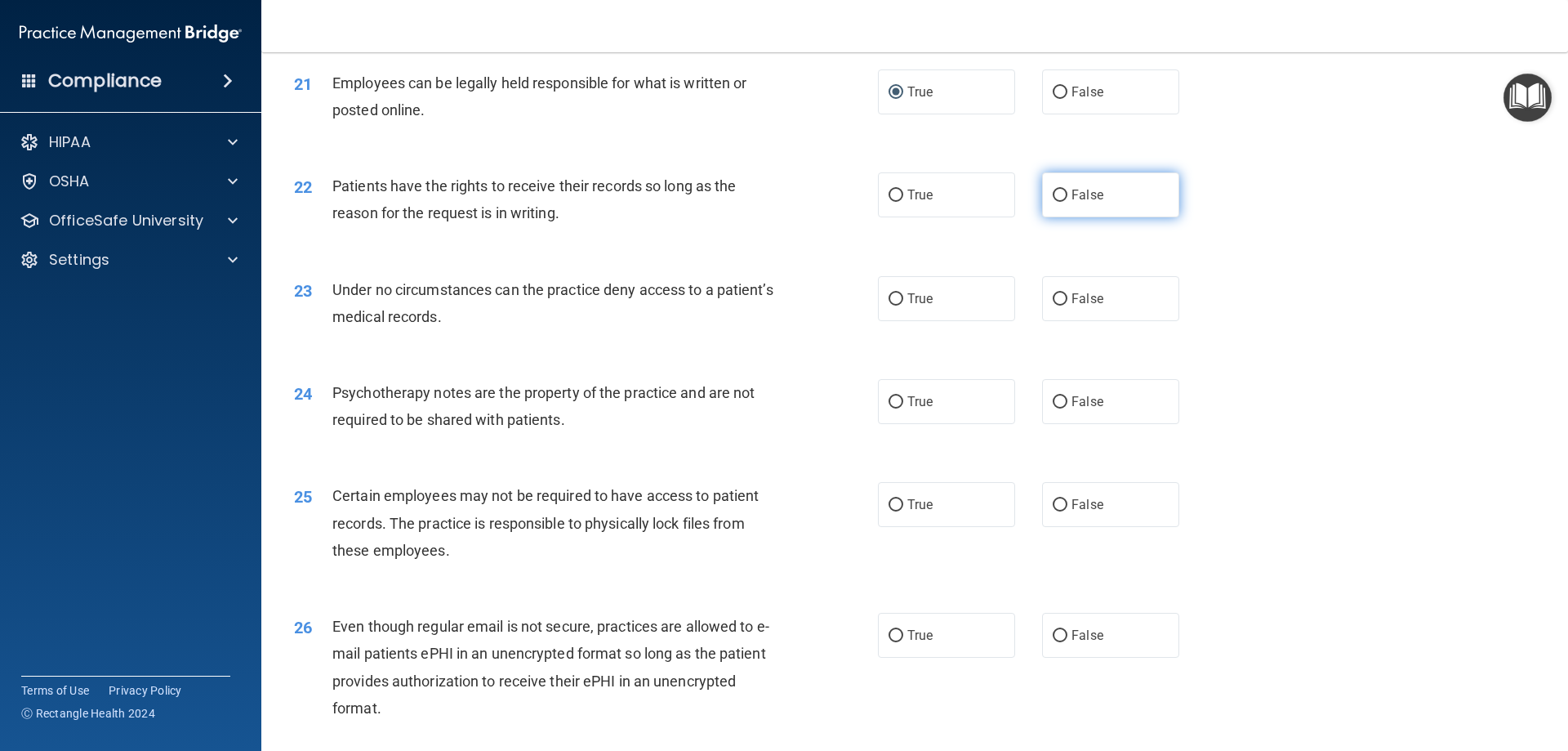
click at [1052, 202] on input "False" at bounding box center [1059, 195] width 15 height 13
radio input "true"
click at [1052, 306] on input "False" at bounding box center [1059, 299] width 15 height 13
radio input "true"
click at [890, 408] on input "True" at bounding box center [895, 402] width 15 height 13
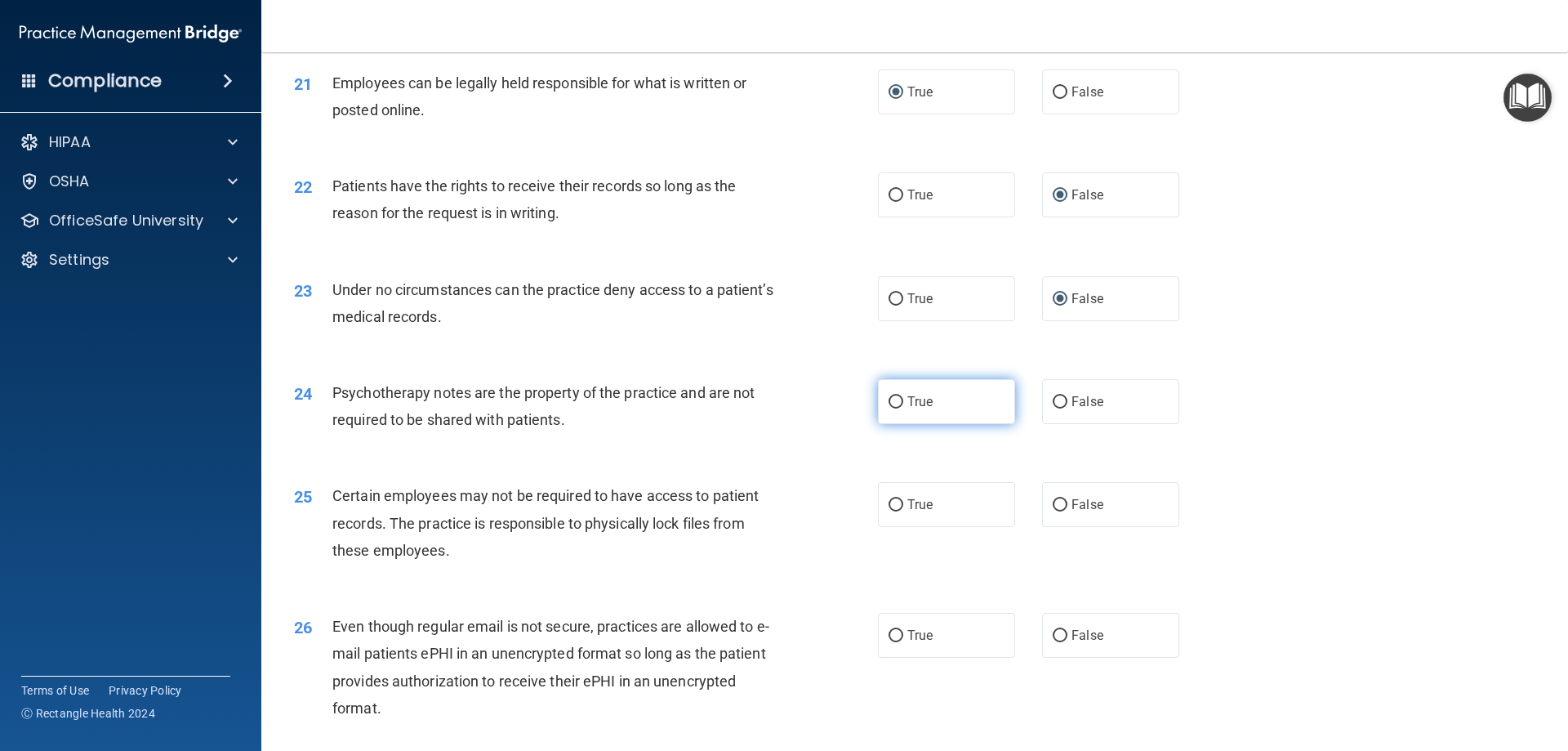
radio input "true"
click at [892, 511] on input "True" at bounding box center [895, 505] width 15 height 13
radio input "true"
click at [890, 642] on input "True" at bounding box center [895, 635] width 15 height 13
radio input "true"
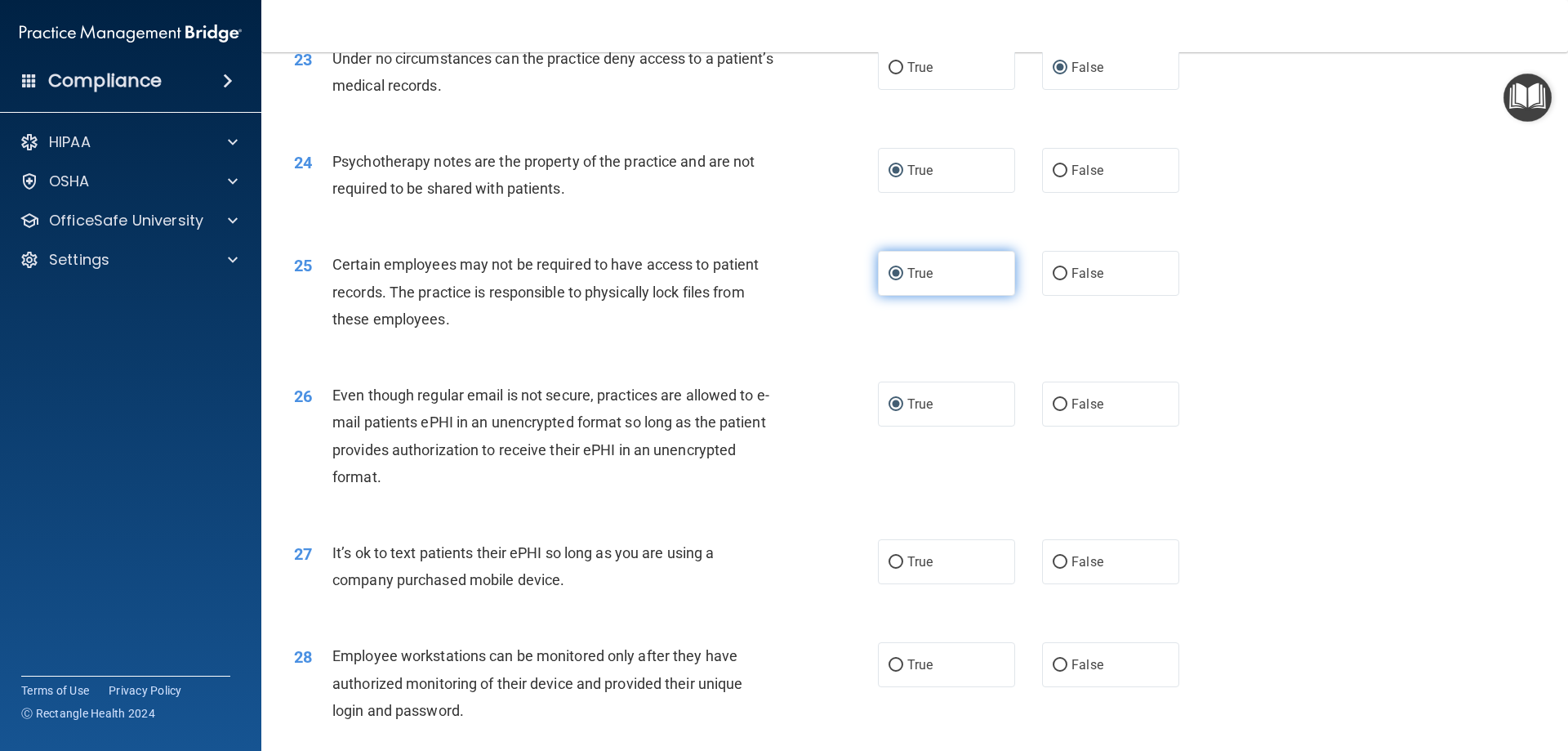
scroll to position [3104, 0]
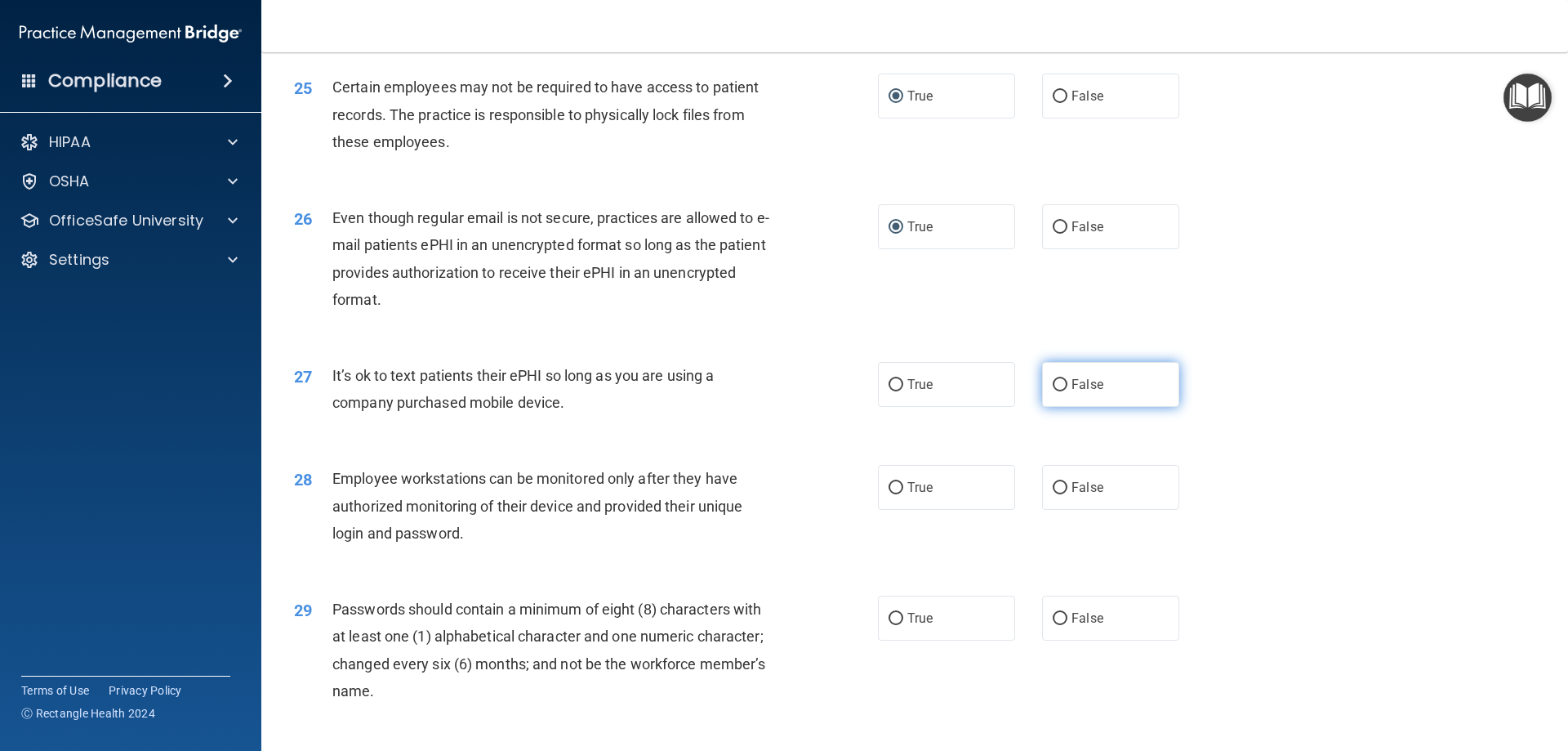
click at [1059, 392] on input "False" at bounding box center [1059, 385] width 15 height 13
radio input "true"
click at [1052, 495] on input "False" at bounding box center [1059, 488] width 15 height 13
radio input "true"
click at [888, 625] on input "True" at bounding box center [895, 619] width 15 height 13
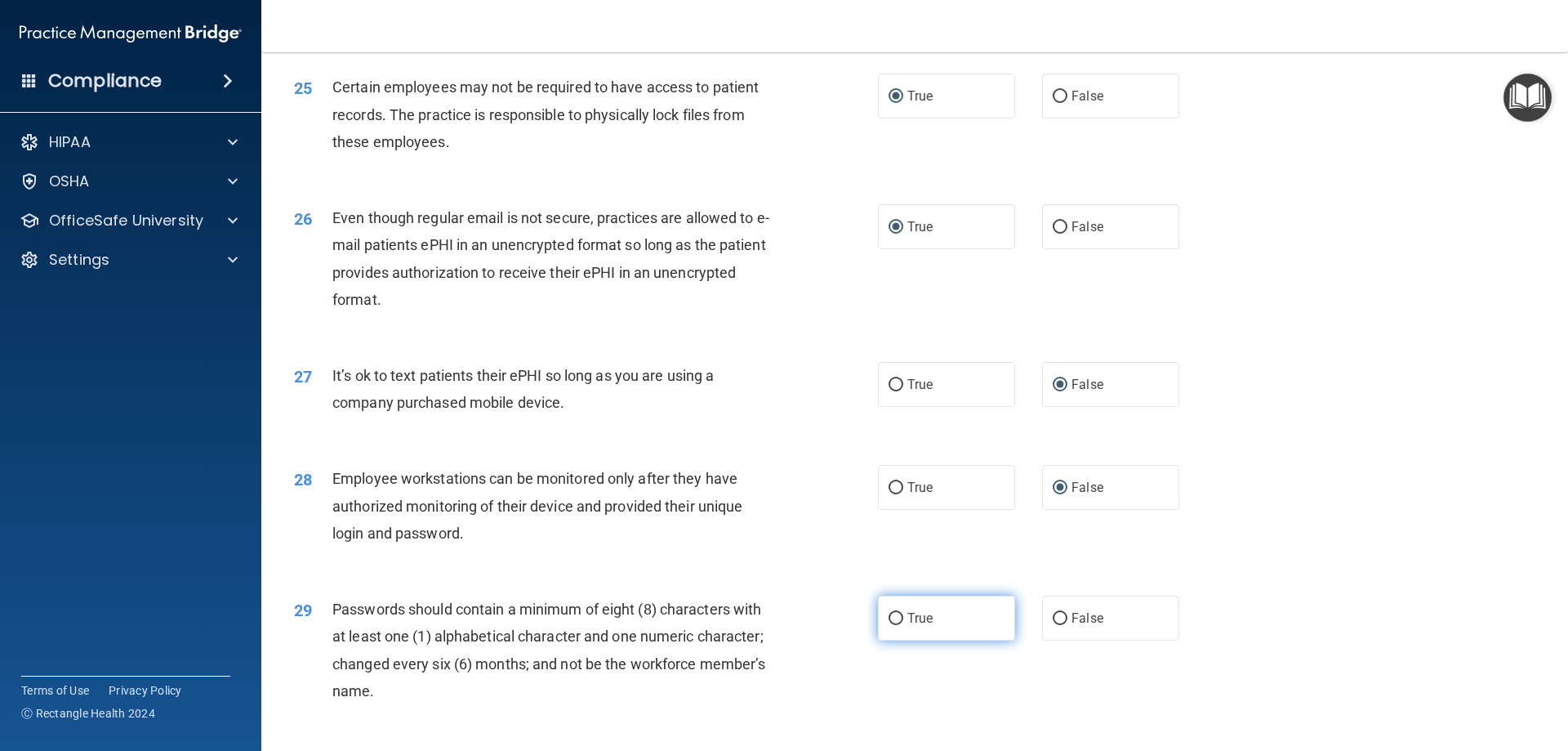
radio input "true"
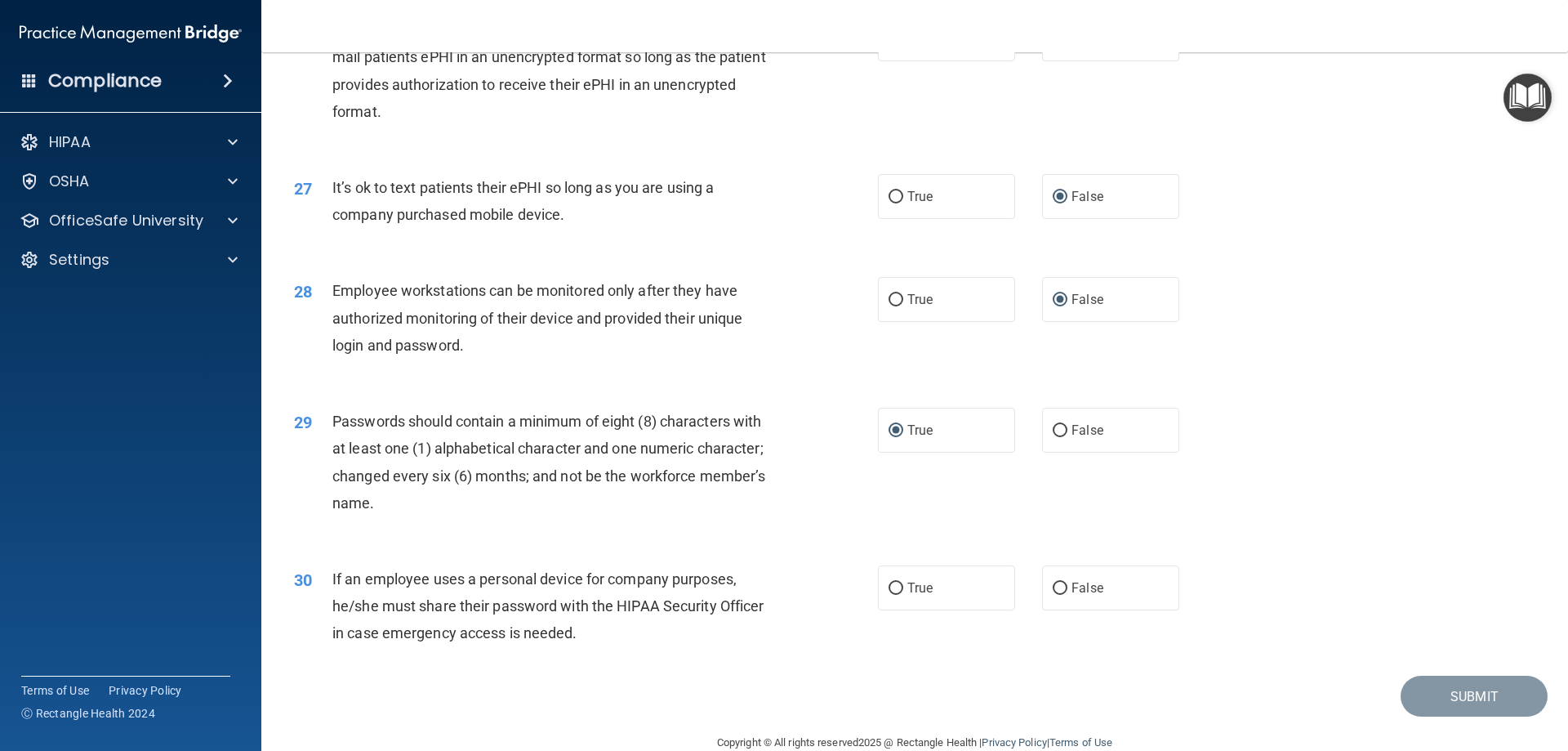
scroll to position [3350, 0]
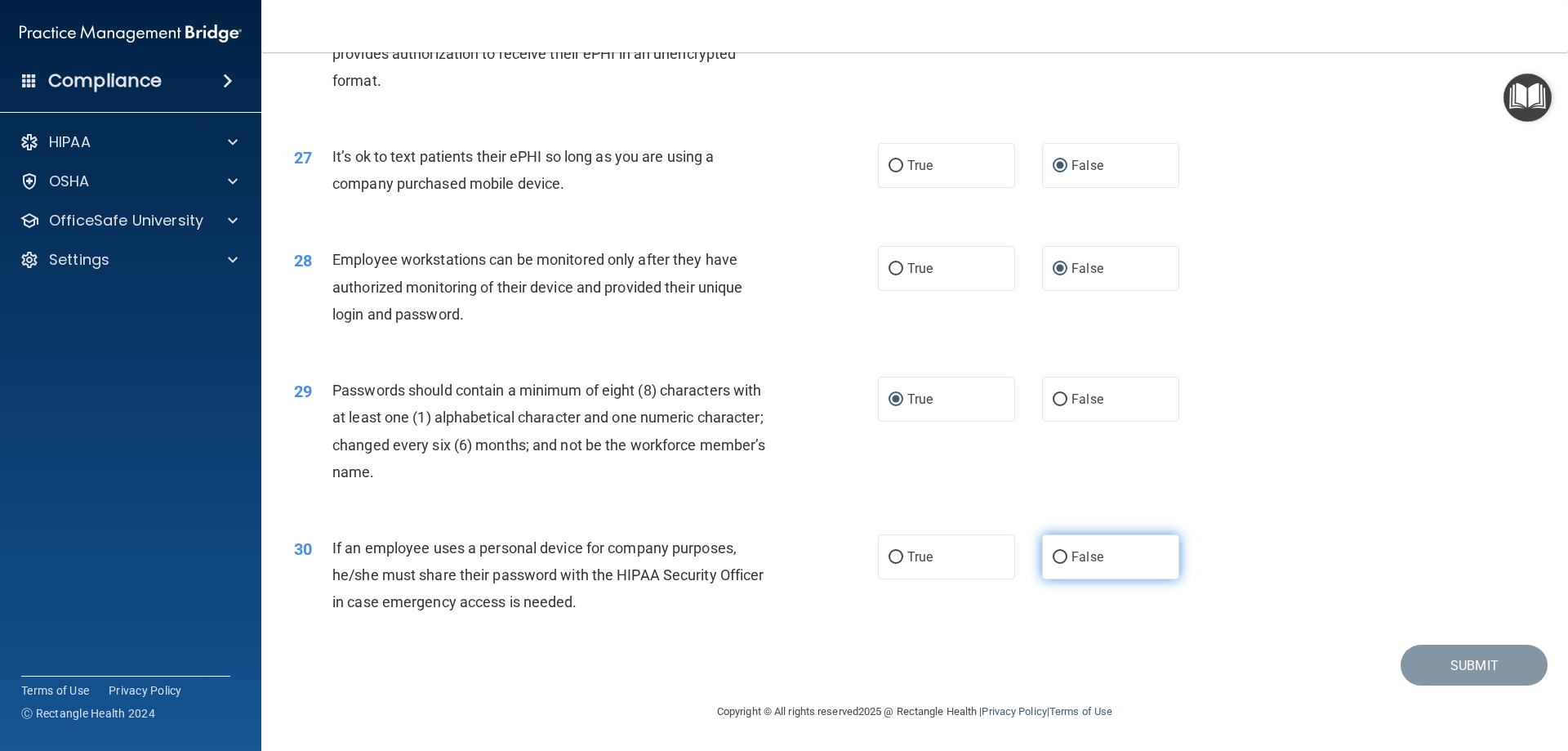
click at [1052, 557] on input "False" at bounding box center [1059, 558] width 15 height 13
radio input "true"
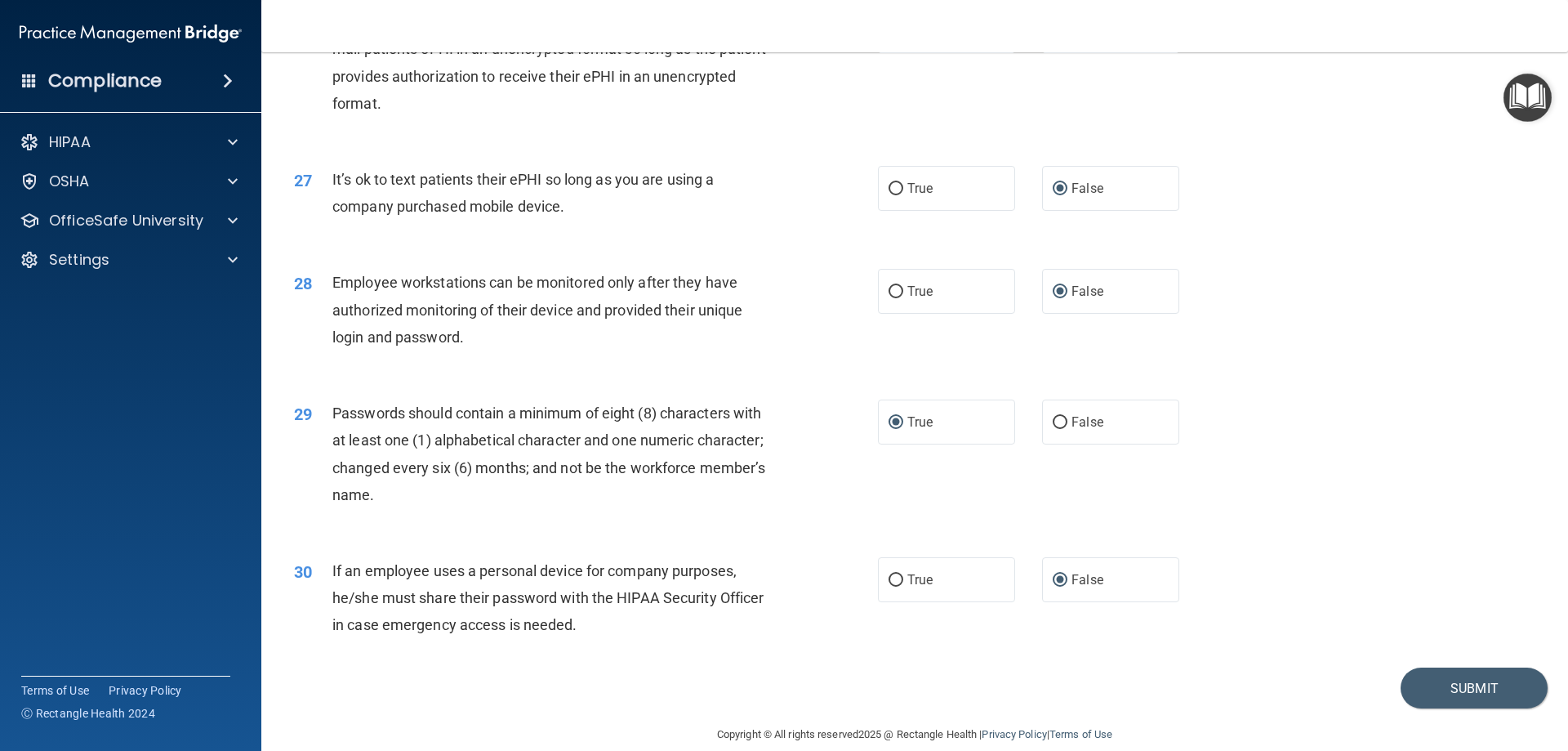
scroll to position [3305, 0]
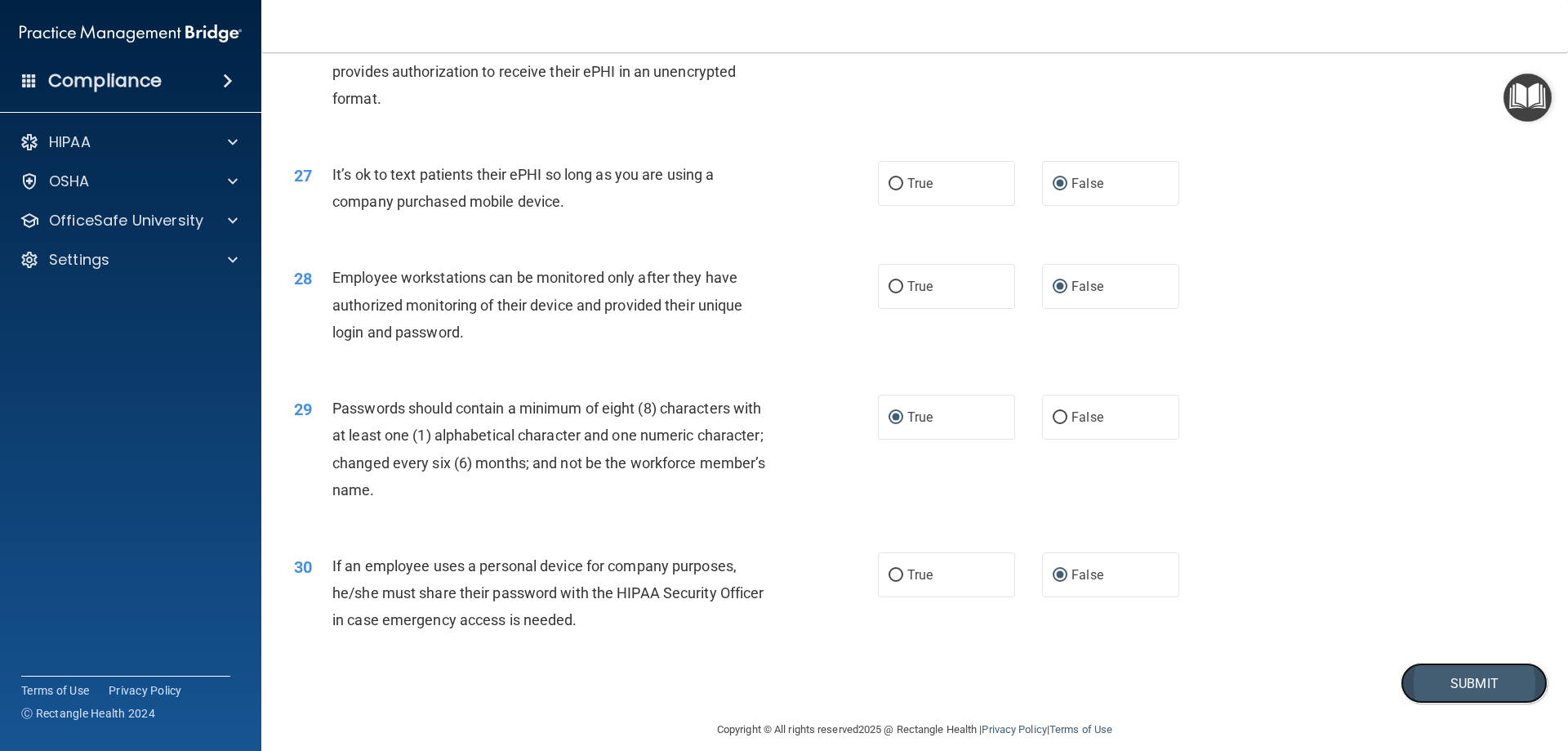
click at [1470, 704] on button "Submit" at bounding box center [1473, 683] width 147 height 42
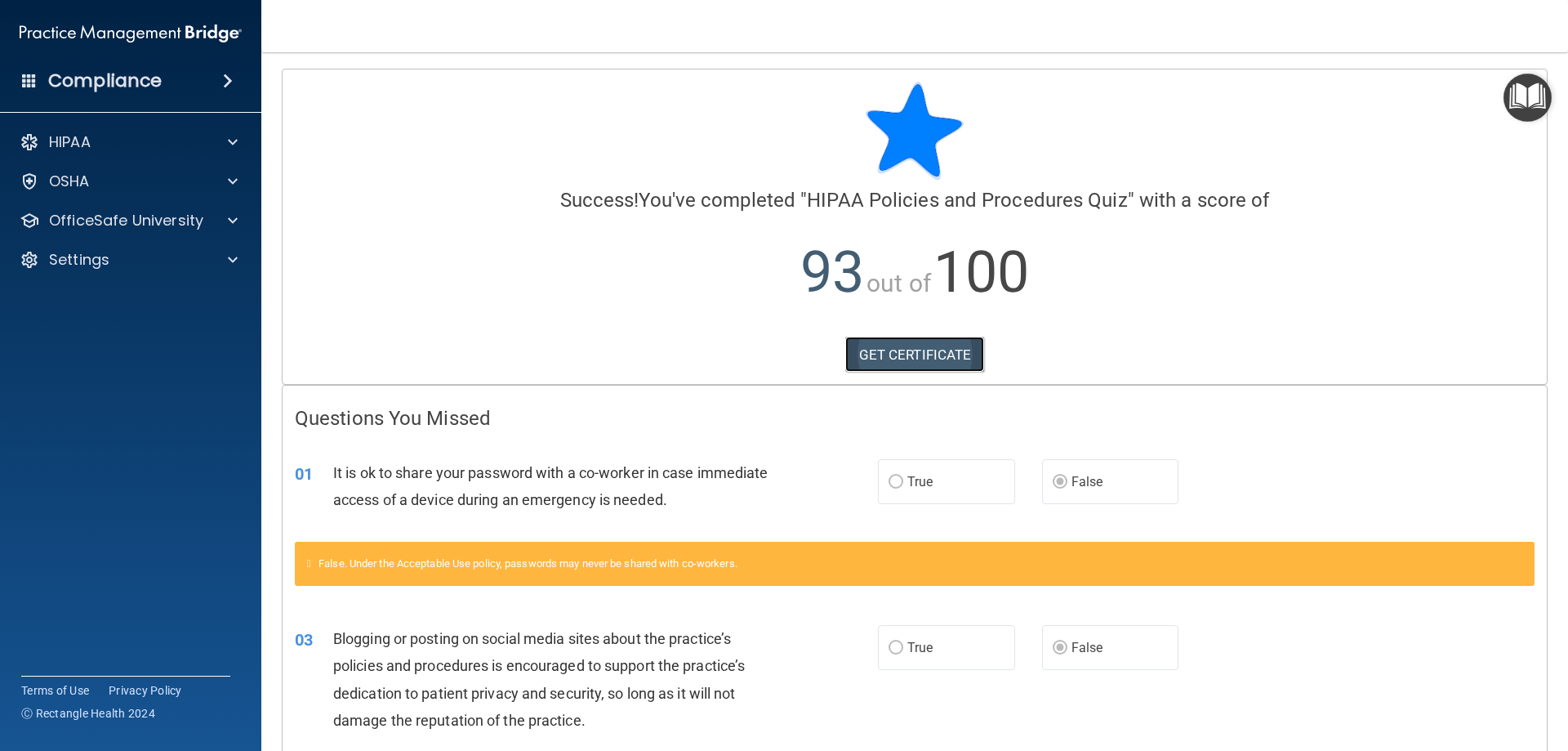
click at [905, 362] on link "GET CERTIFICATE" at bounding box center [915, 354] width 140 height 36
click at [185, 217] on p "OfficeSafe University" at bounding box center [125, 221] width 154 height 19
click at [164, 256] on div "HIPAA Training" at bounding box center [122, 259] width 223 height 17
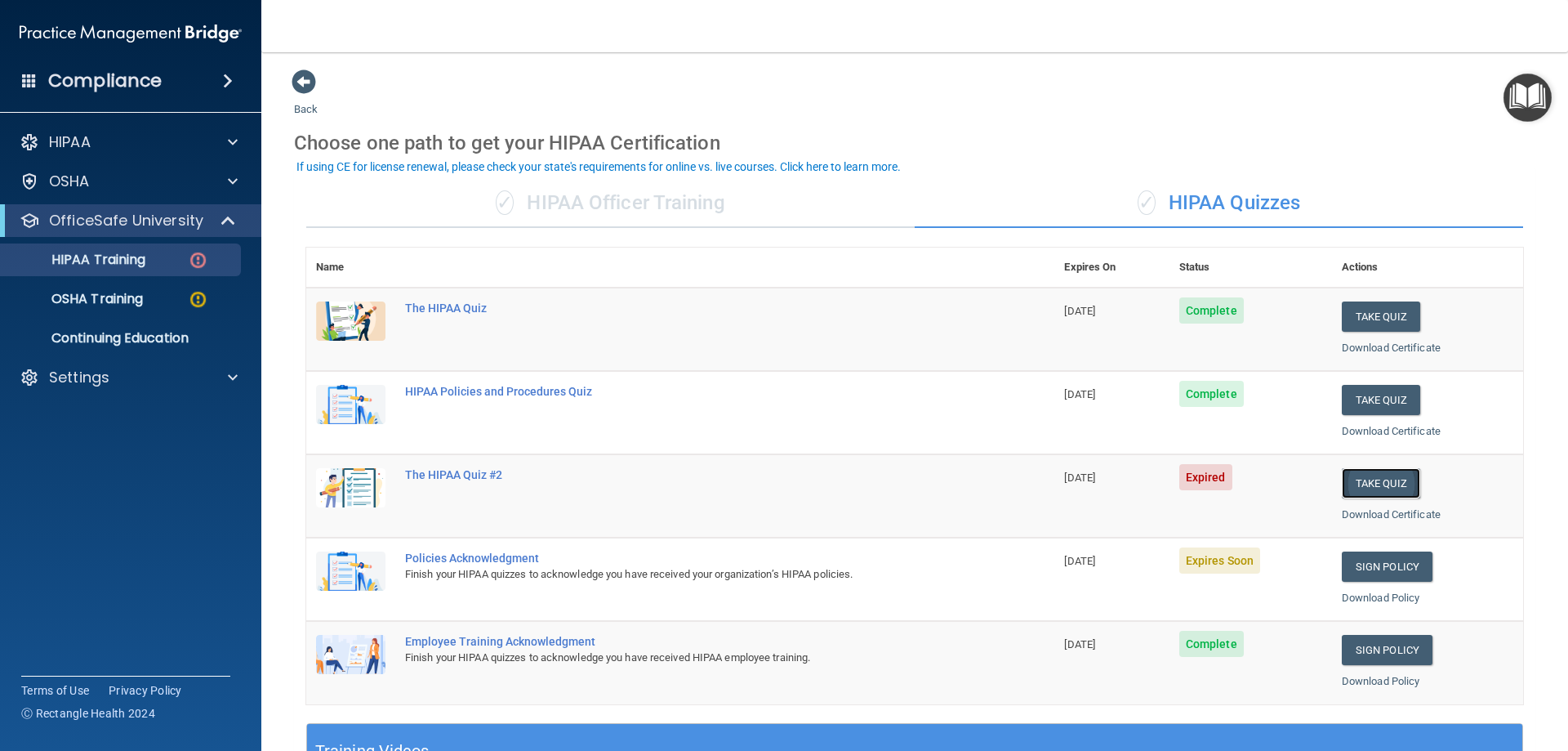
click at [1352, 478] on button "Take Quiz" at bounding box center [1381, 483] width 79 height 30
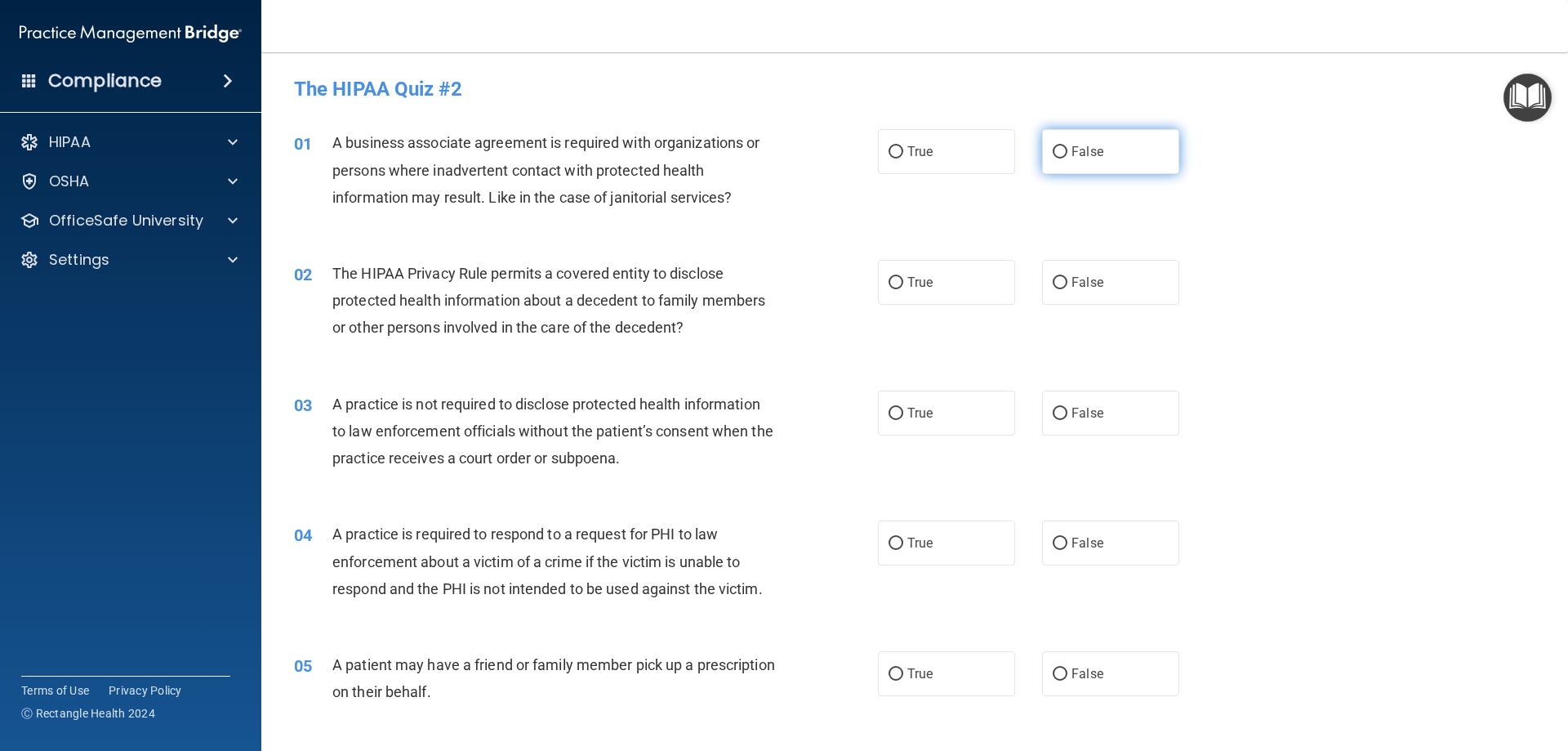
click at [1056, 152] on input "False" at bounding box center [1059, 153] width 15 height 13
radio input "true"
click at [888, 281] on input "True" at bounding box center [895, 283] width 15 height 13
radio input "true"
click at [1052, 414] on input "False" at bounding box center [1059, 414] width 15 height 13
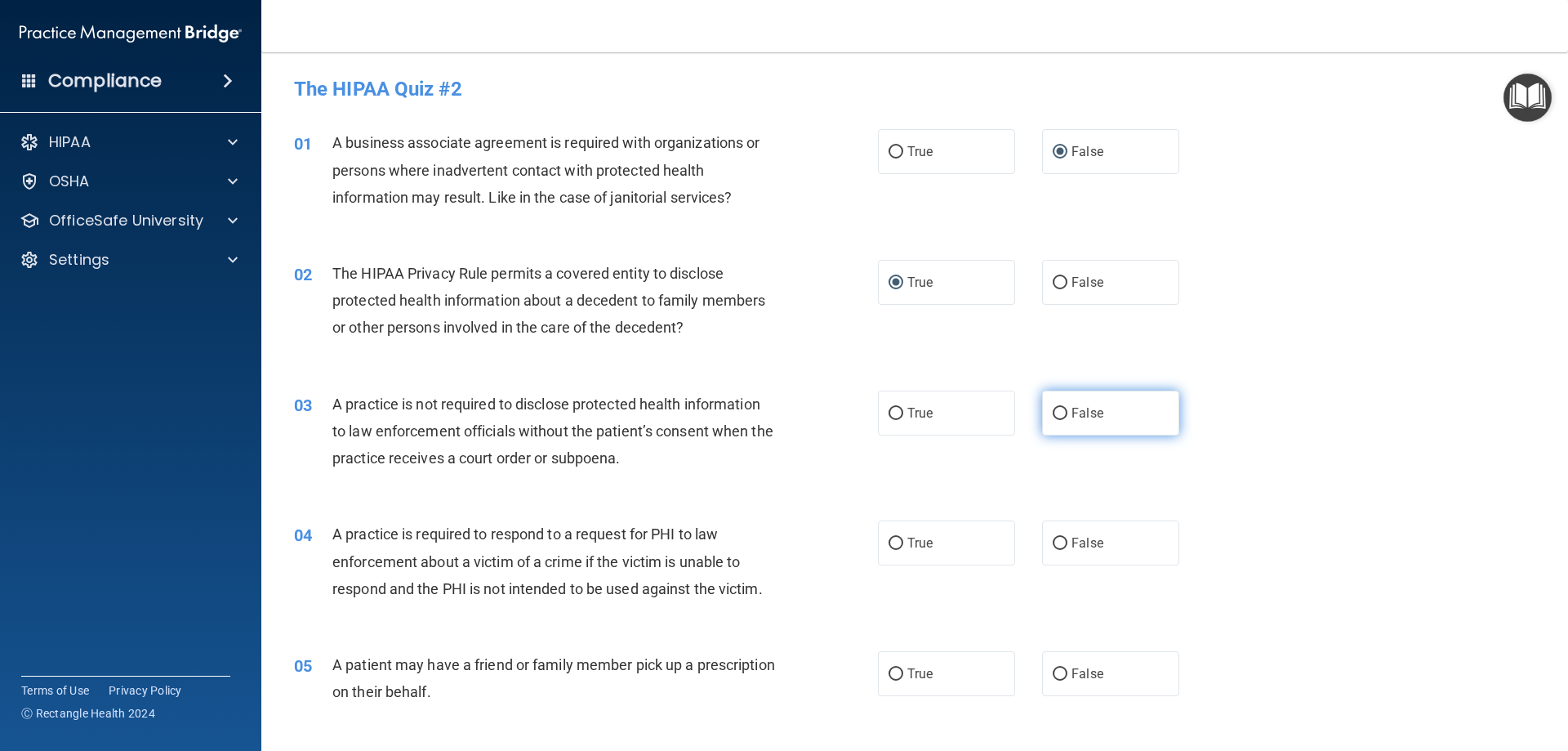
radio input "true"
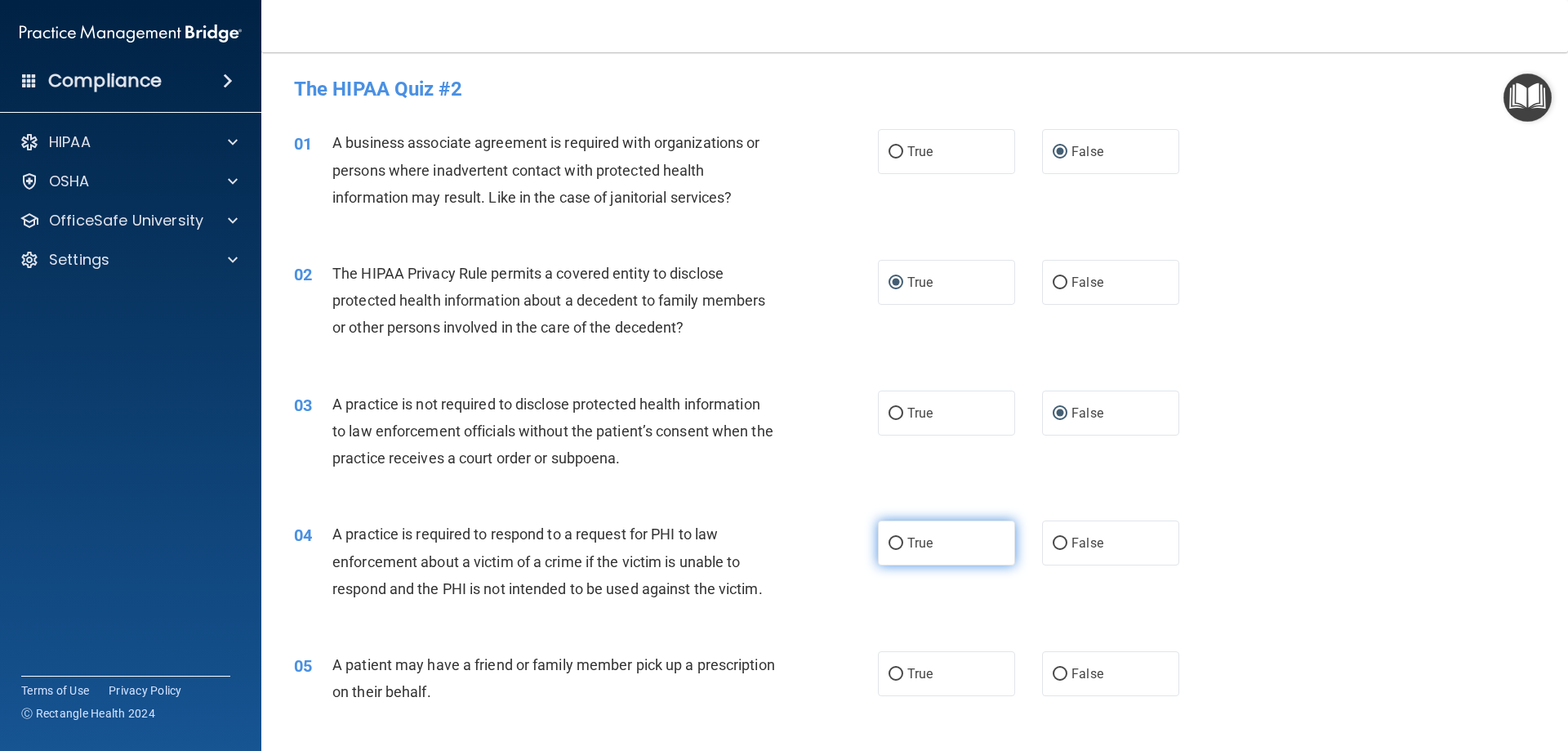
click at [891, 544] on input "True" at bounding box center [895, 543] width 15 height 13
radio input "true"
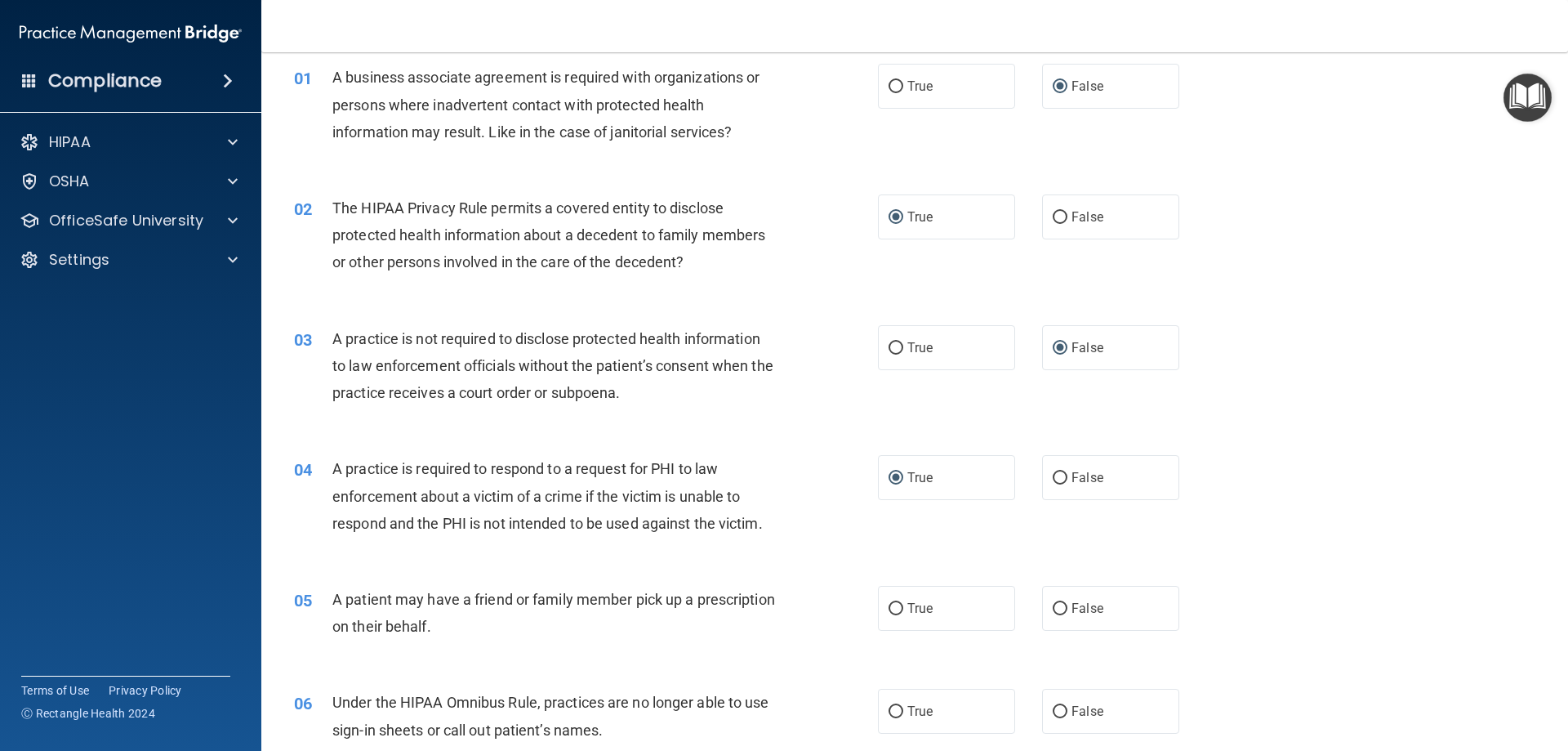
scroll to position [245, 0]
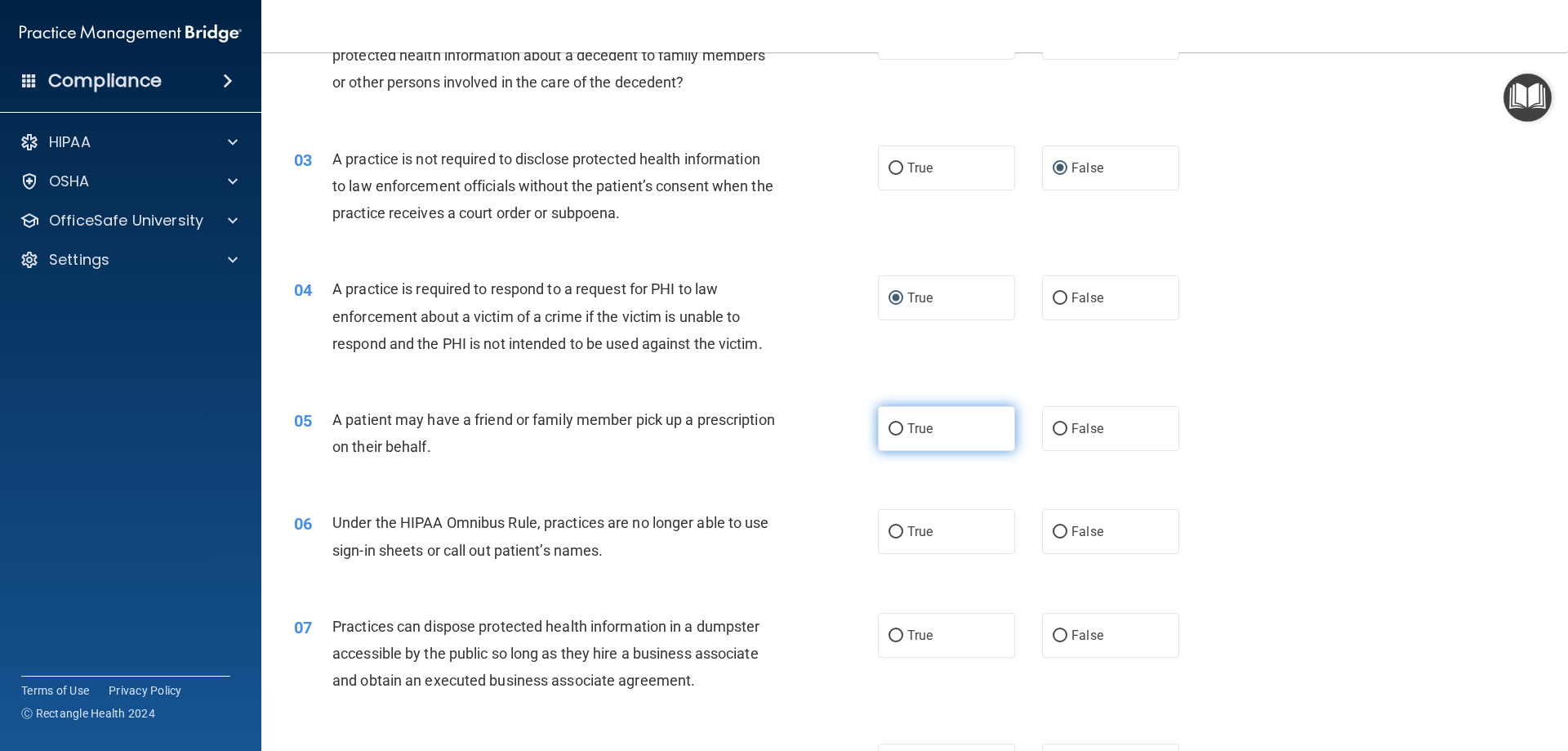
click at [891, 427] on input "True" at bounding box center [895, 429] width 15 height 13
radio input "true"
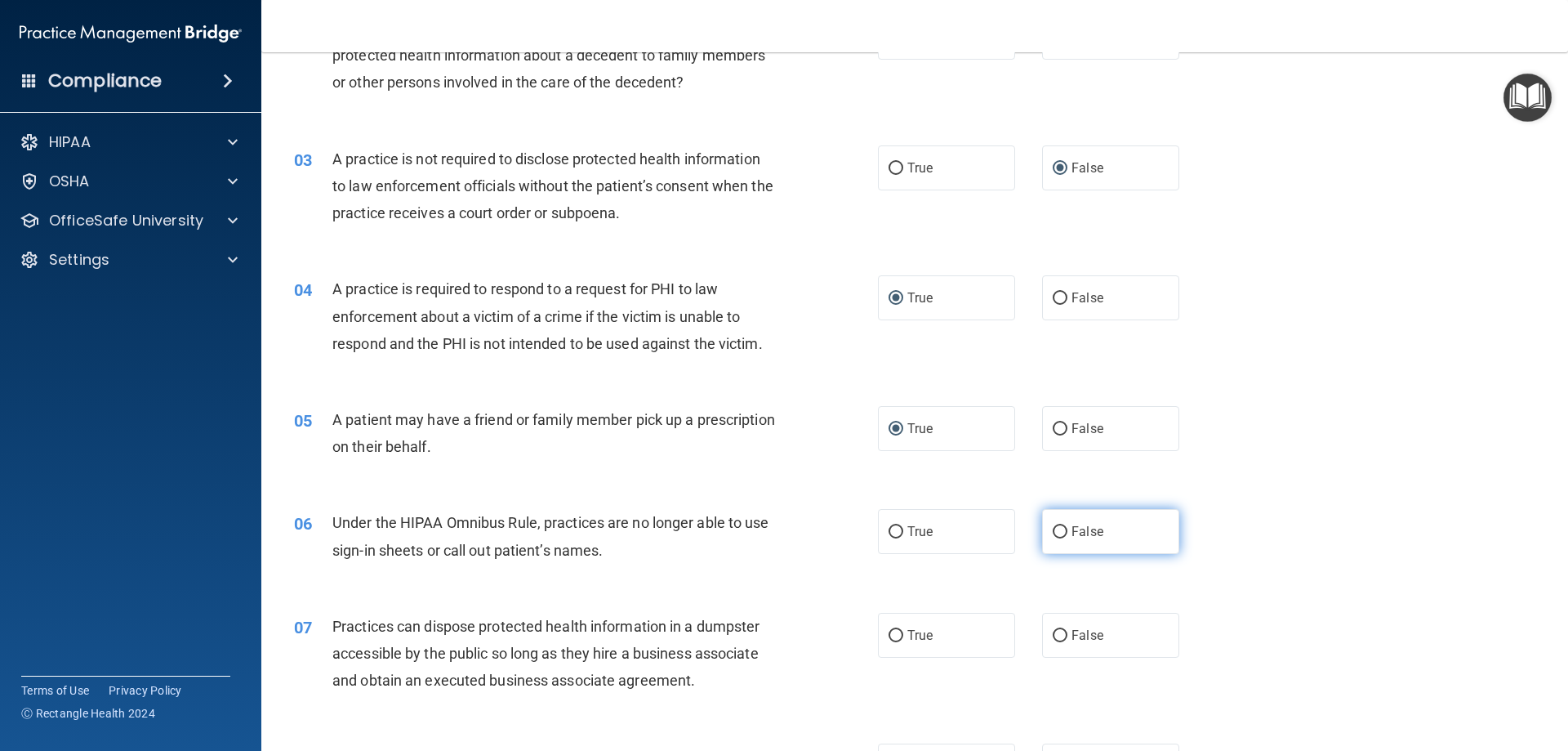
click at [1052, 527] on input "False" at bounding box center [1059, 532] width 15 height 13
radio input "true"
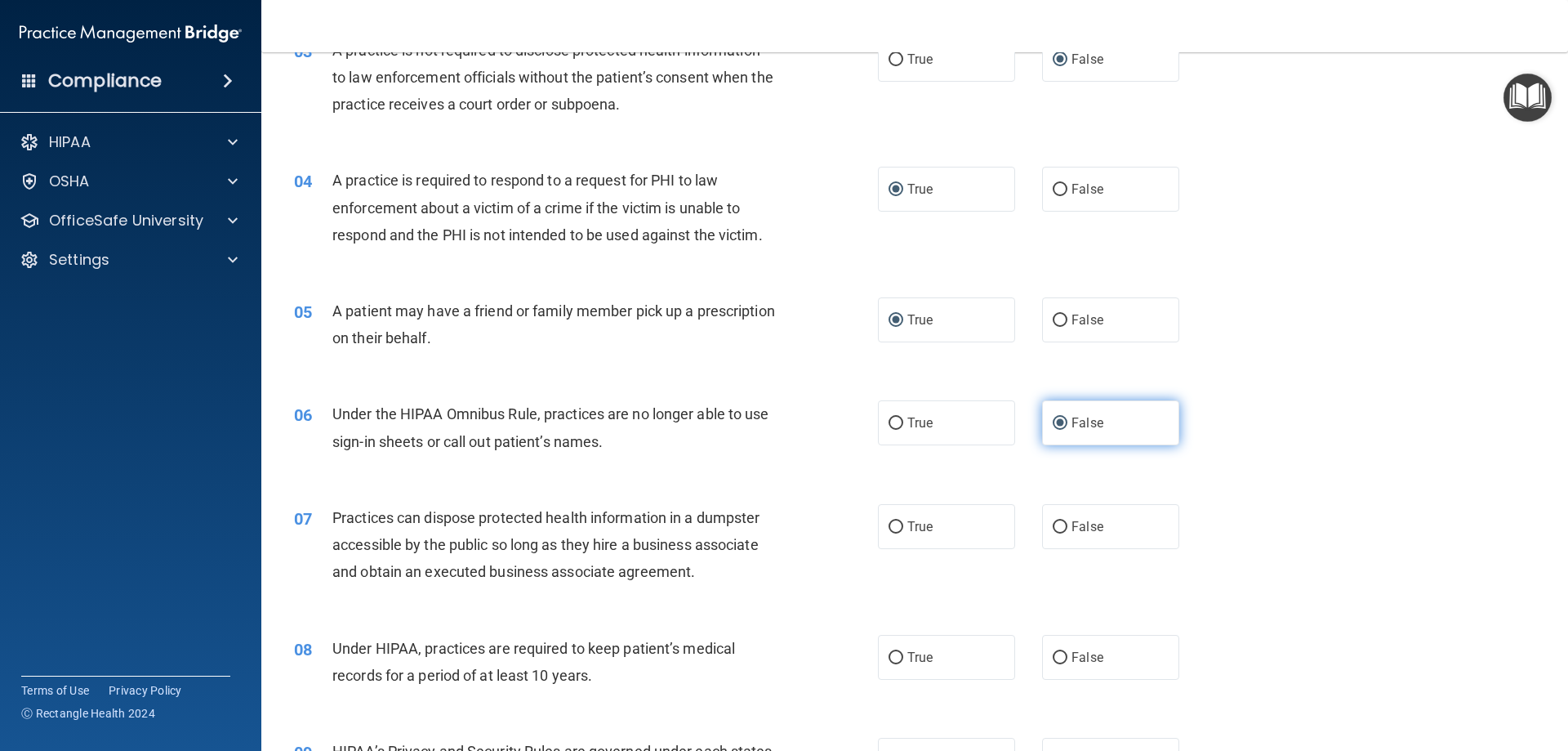
scroll to position [408, 0]
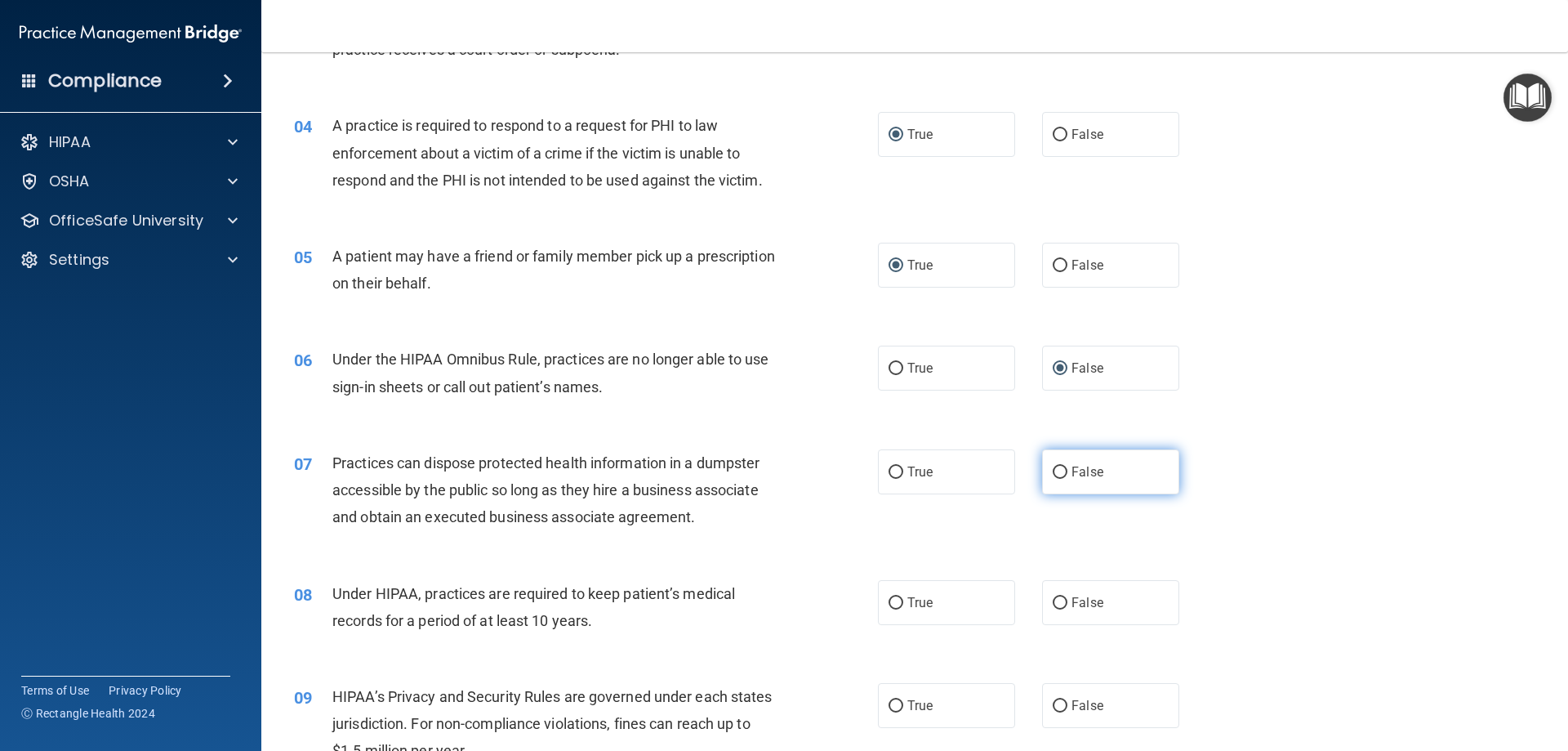
click at [1054, 475] on input "False" at bounding box center [1059, 472] width 15 height 13
radio input "true"
click at [1053, 602] on input "False" at bounding box center [1059, 603] width 15 height 13
radio input "true"
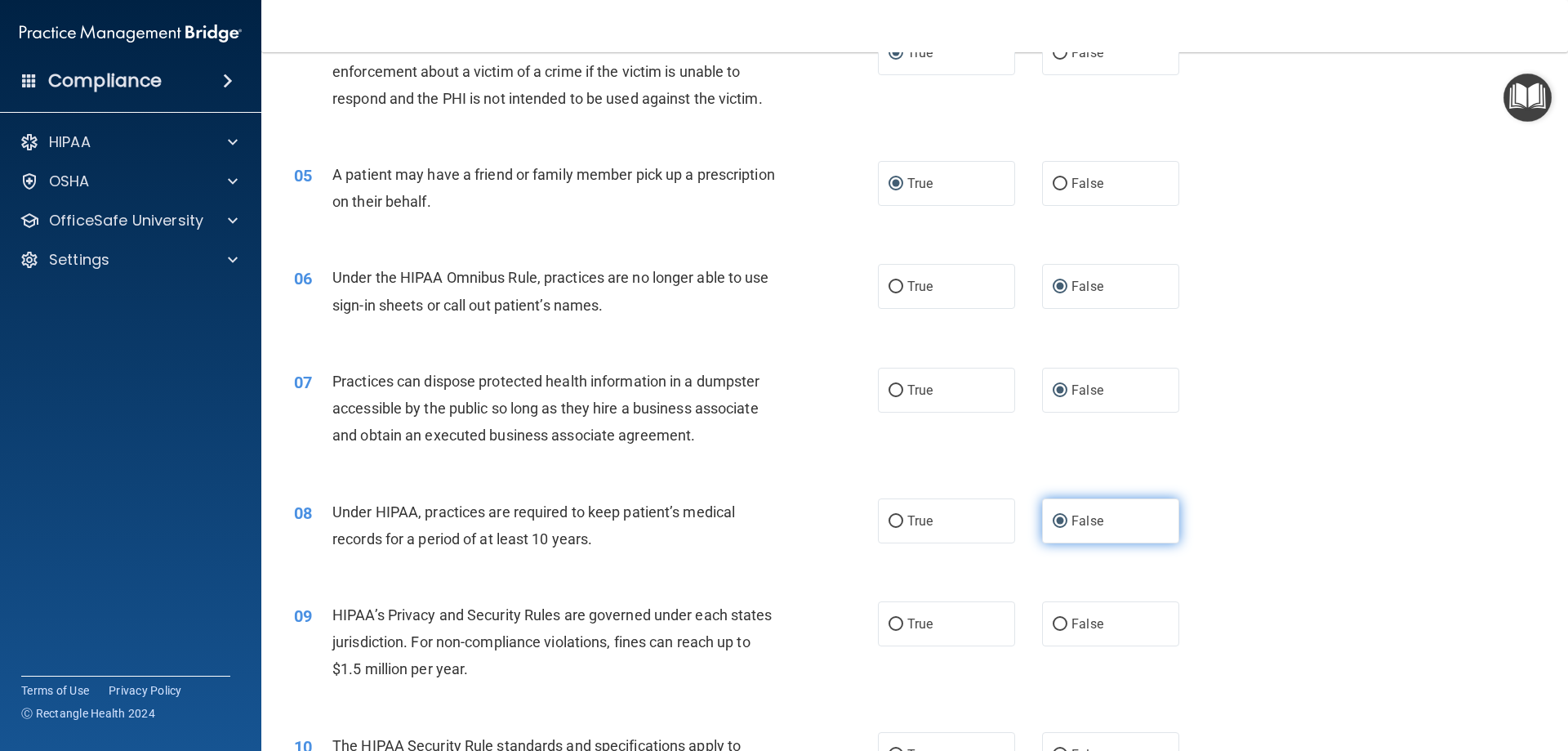
scroll to position [572, 0]
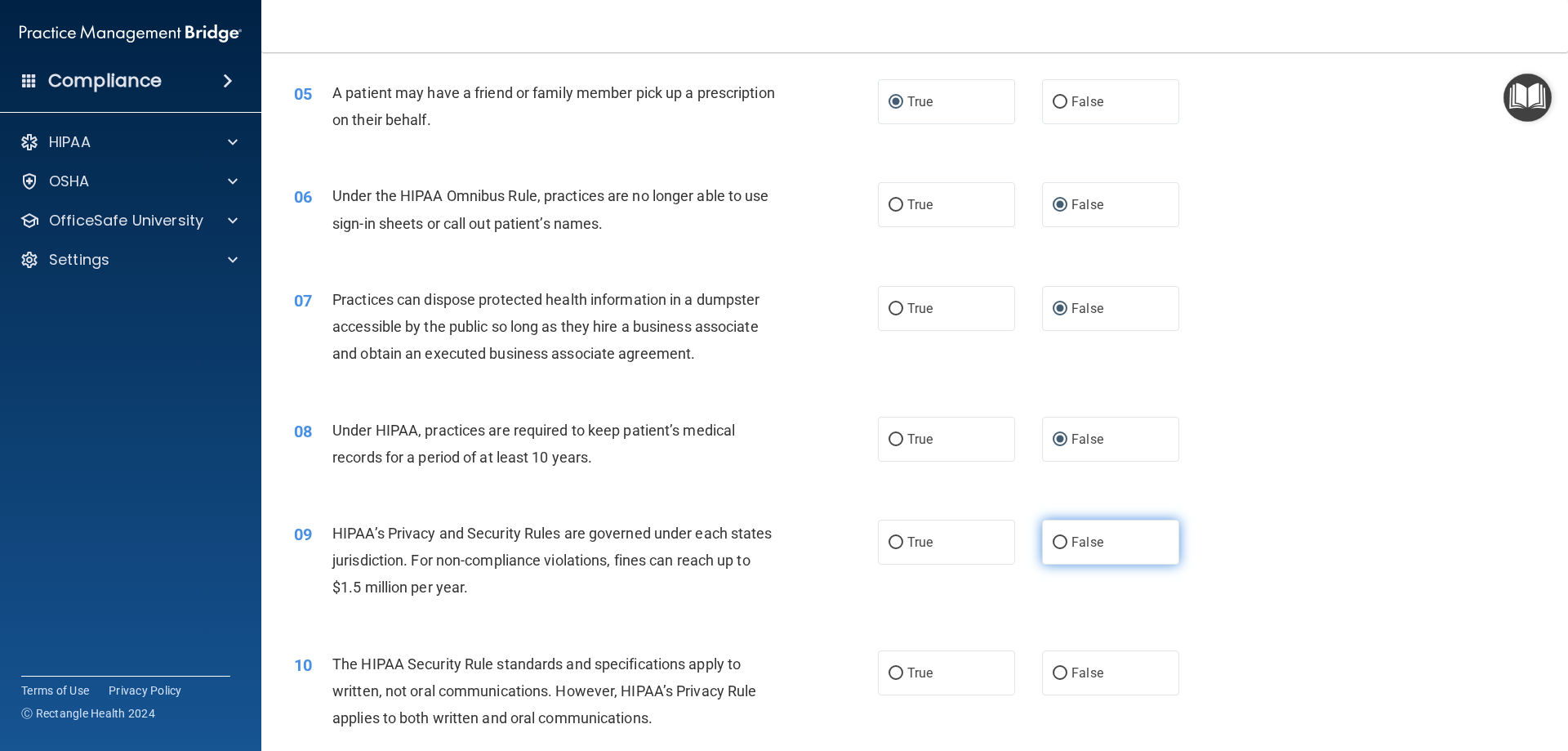
click at [1052, 536] on input "False" at bounding box center [1059, 542] width 15 height 13
radio input "true"
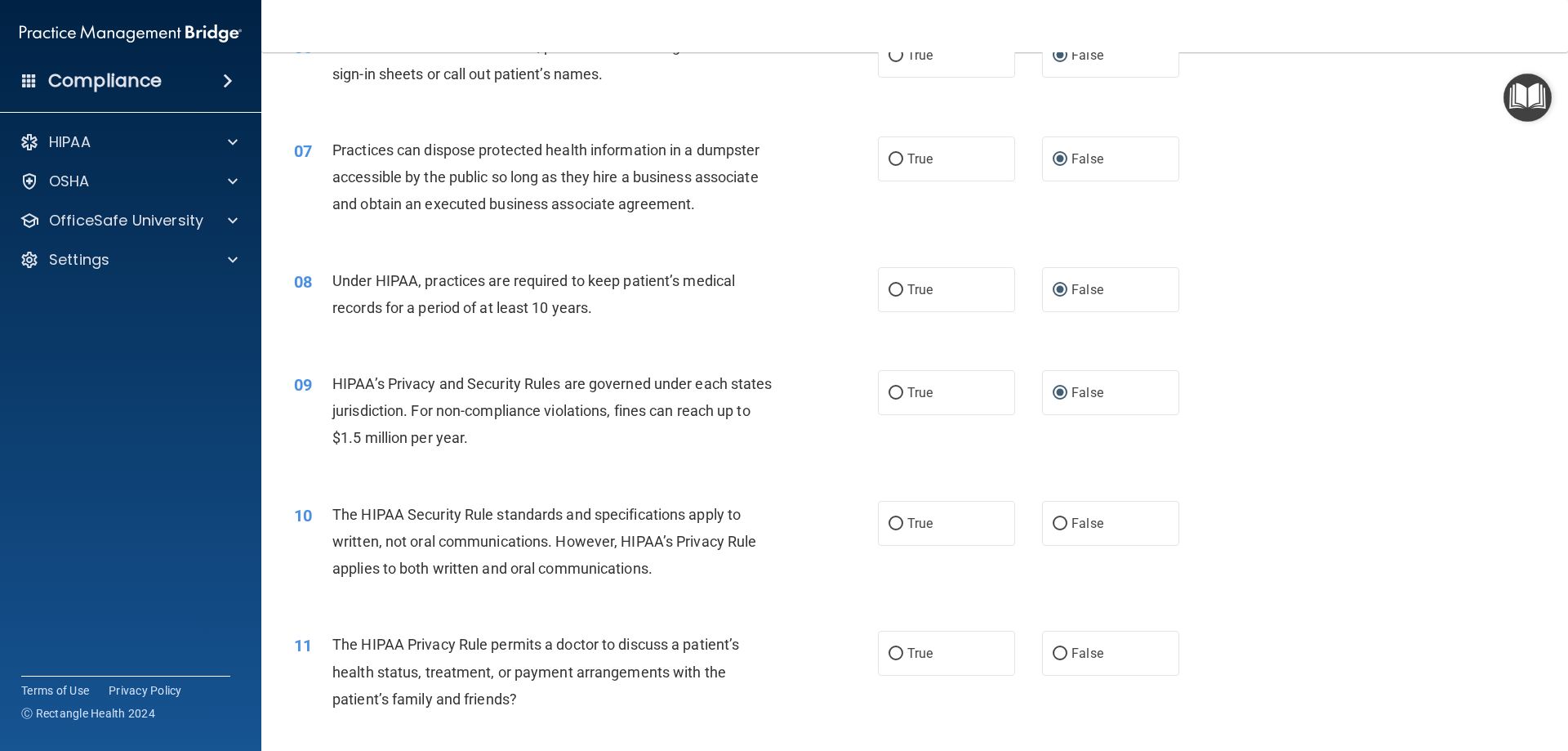
scroll to position [735, 0]
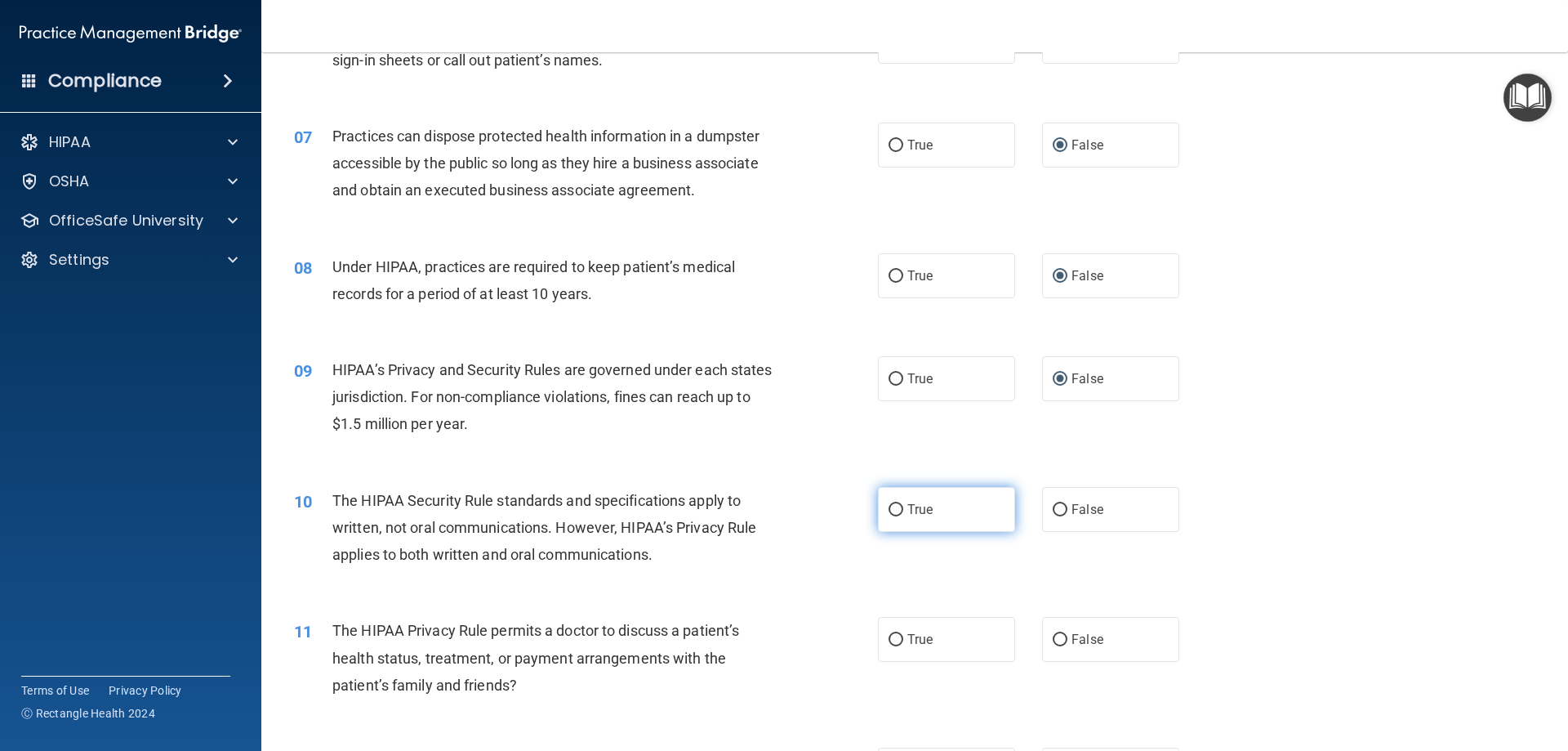
click at [888, 513] on input "True" at bounding box center [895, 510] width 15 height 13
radio input "true"
click at [888, 639] on input "True" at bounding box center [895, 640] width 15 height 13
radio input "true"
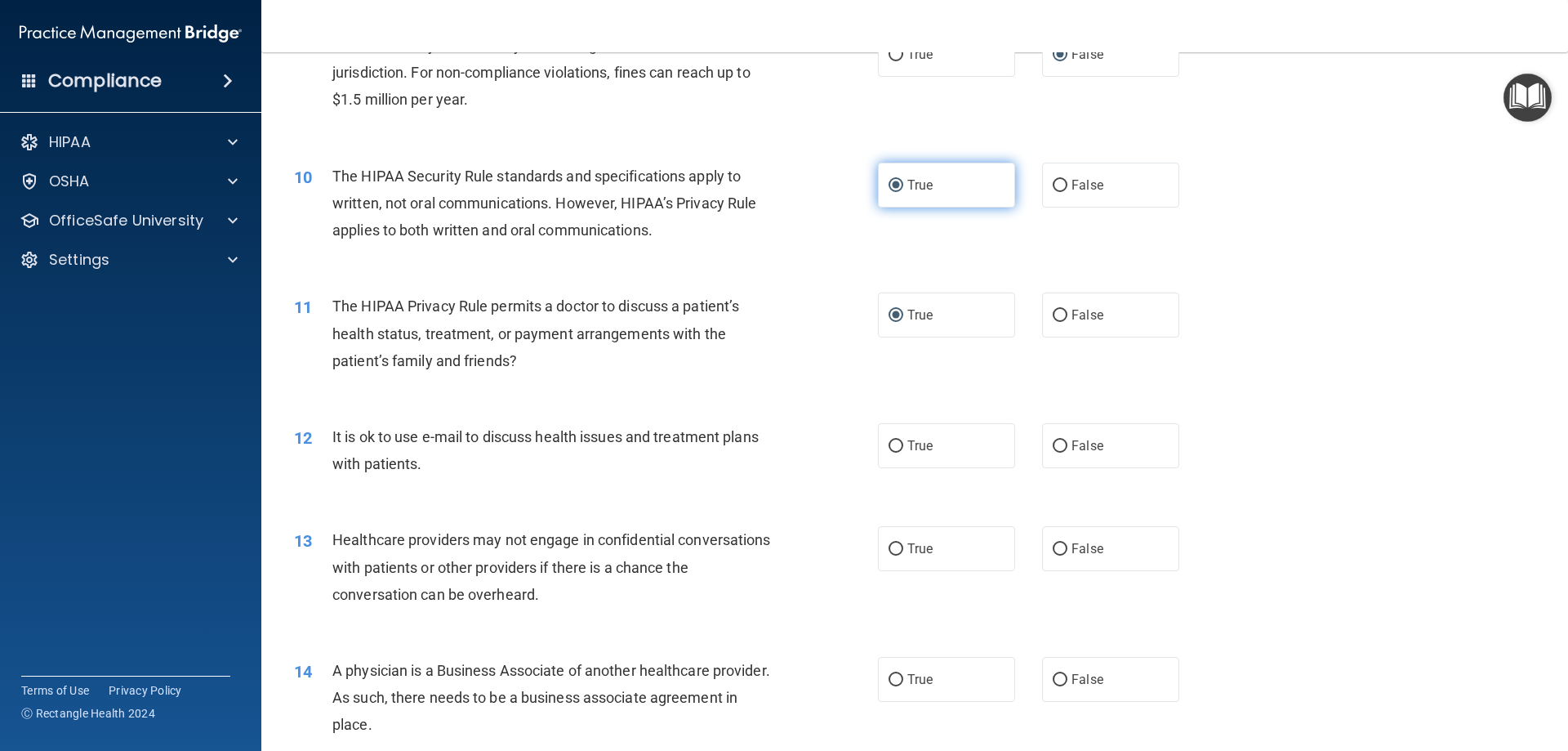
scroll to position [1062, 0]
click at [888, 439] on input "True" at bounding box center [895, 444] width 15 height 13
radio input "true"
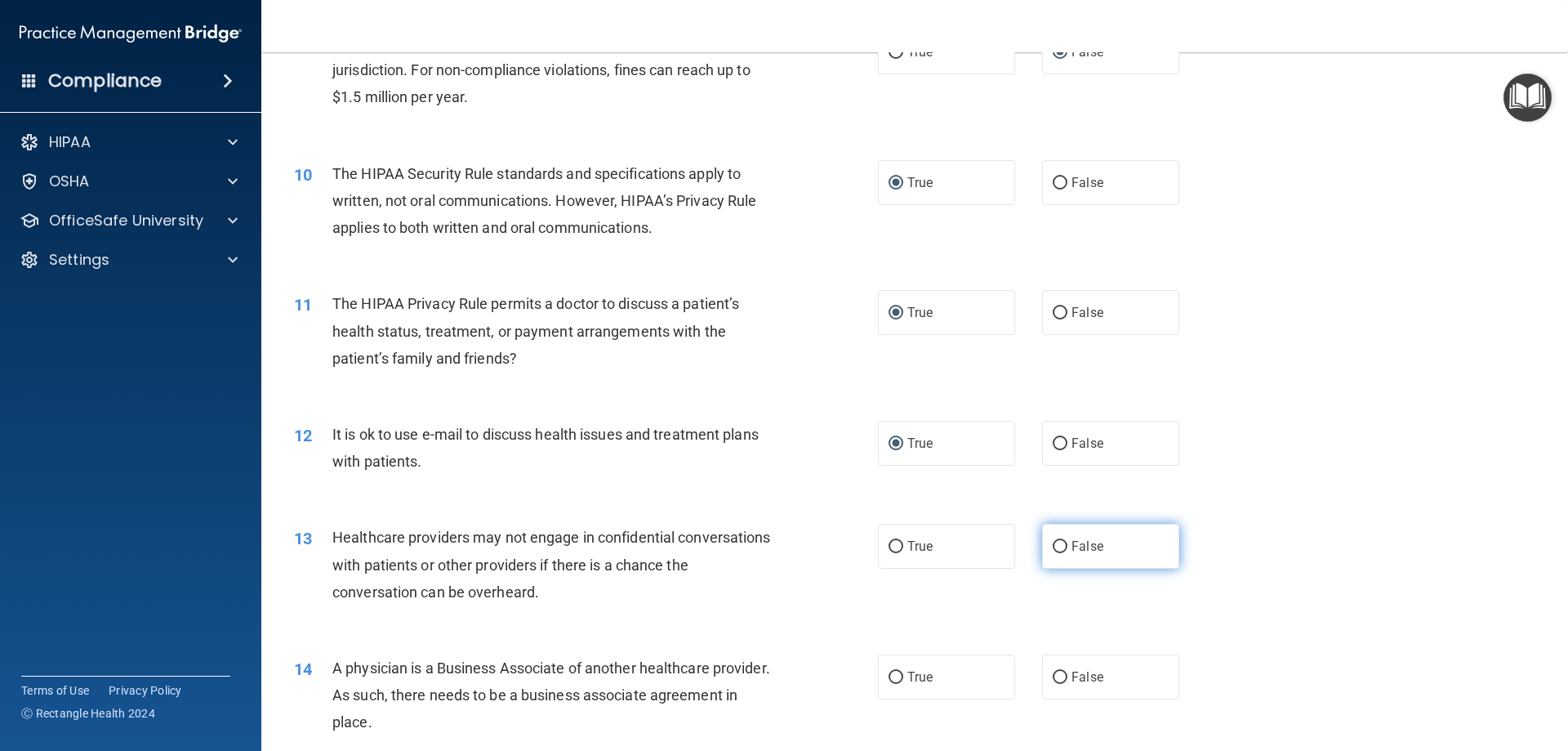
click at [1053, 545] on input "False" at bounding box center [1059, 547] width 15 height 13
radio input "true"
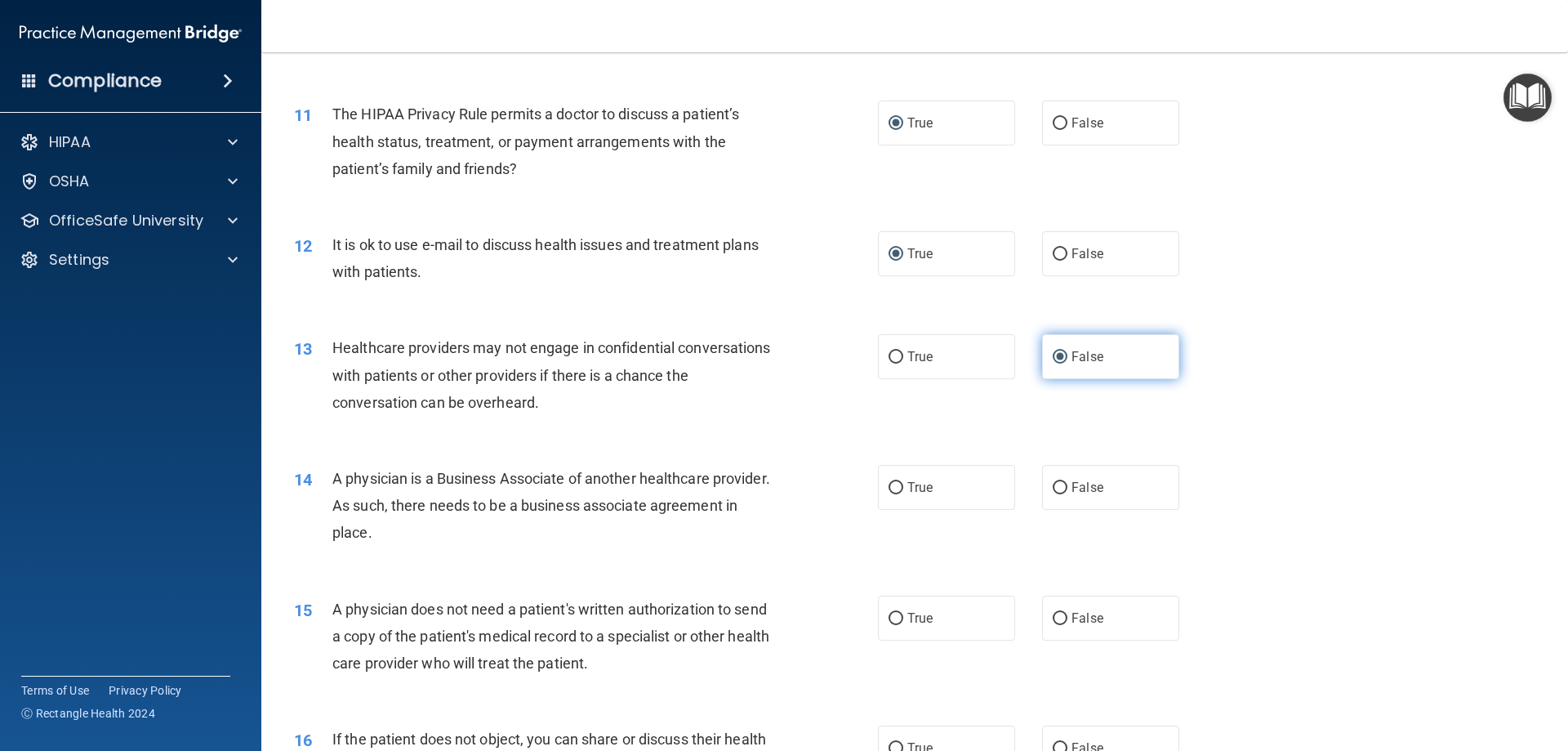
scroll to position [1307, 0]
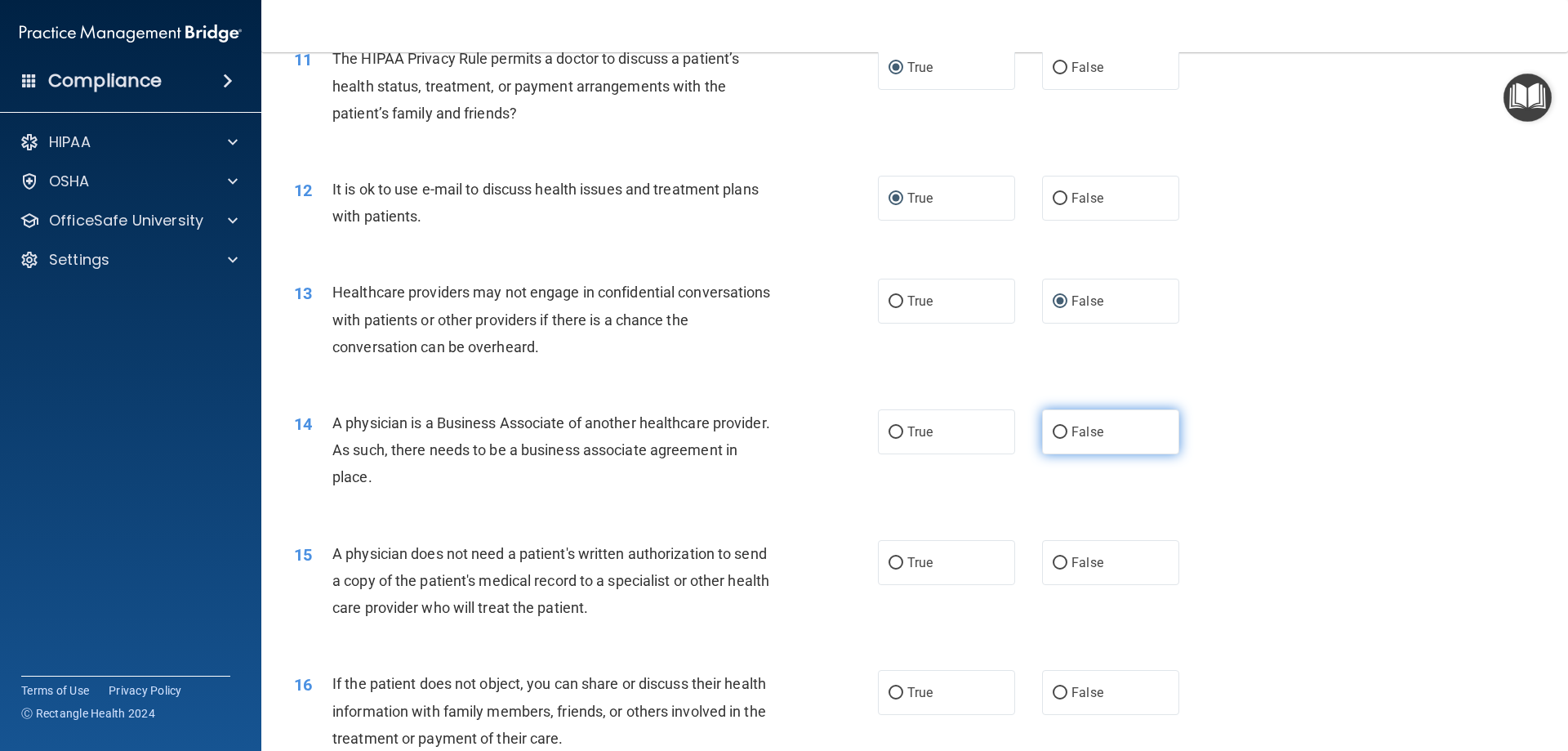
click at [1052, 432] on input "False" at bounding box center [1059, 432] width 15 height 13
radio input "true"
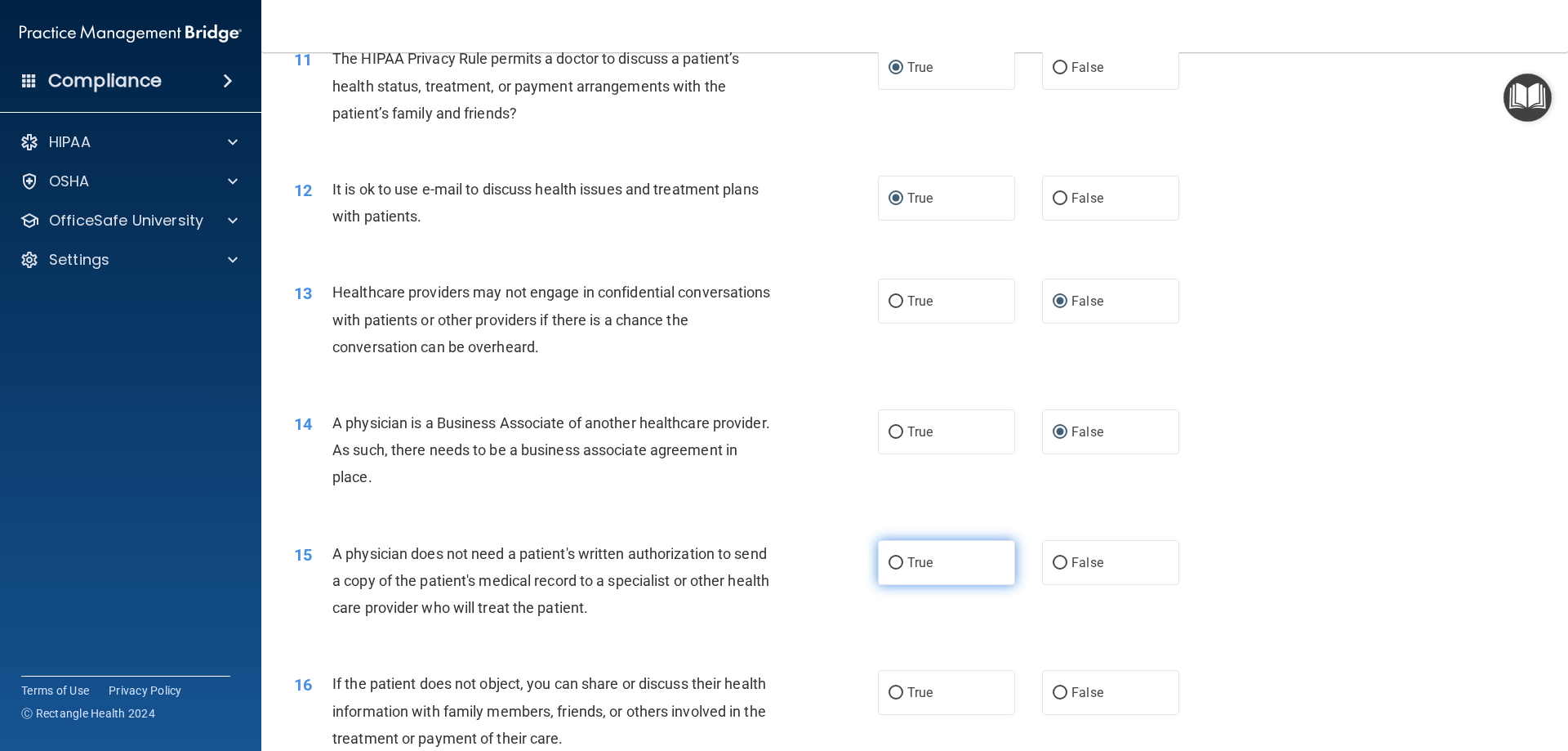
click at [893, 563] on input "True" at bounding box center [895, 563] width 15 height 13
radio input "true"
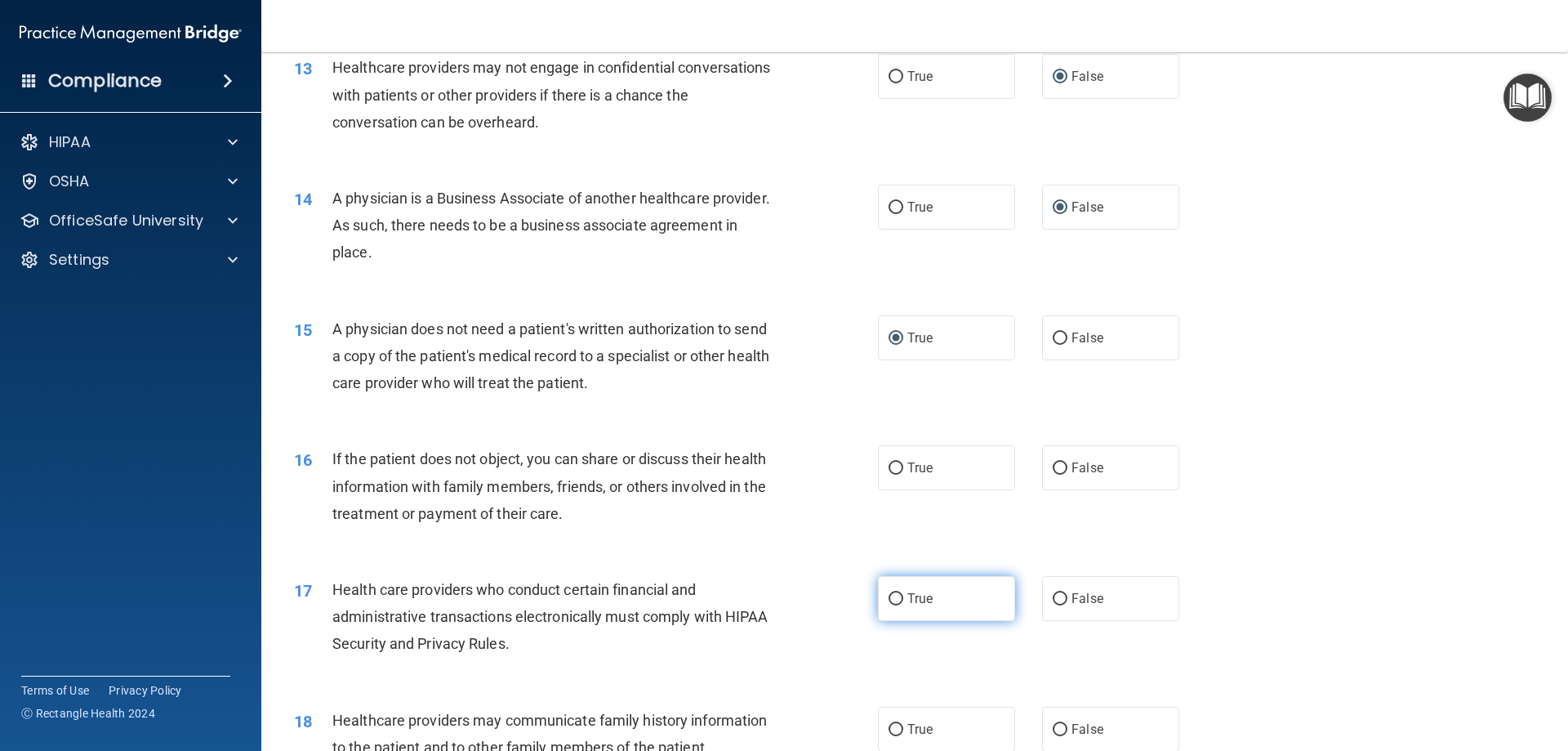
scroll to position [1553, 0]
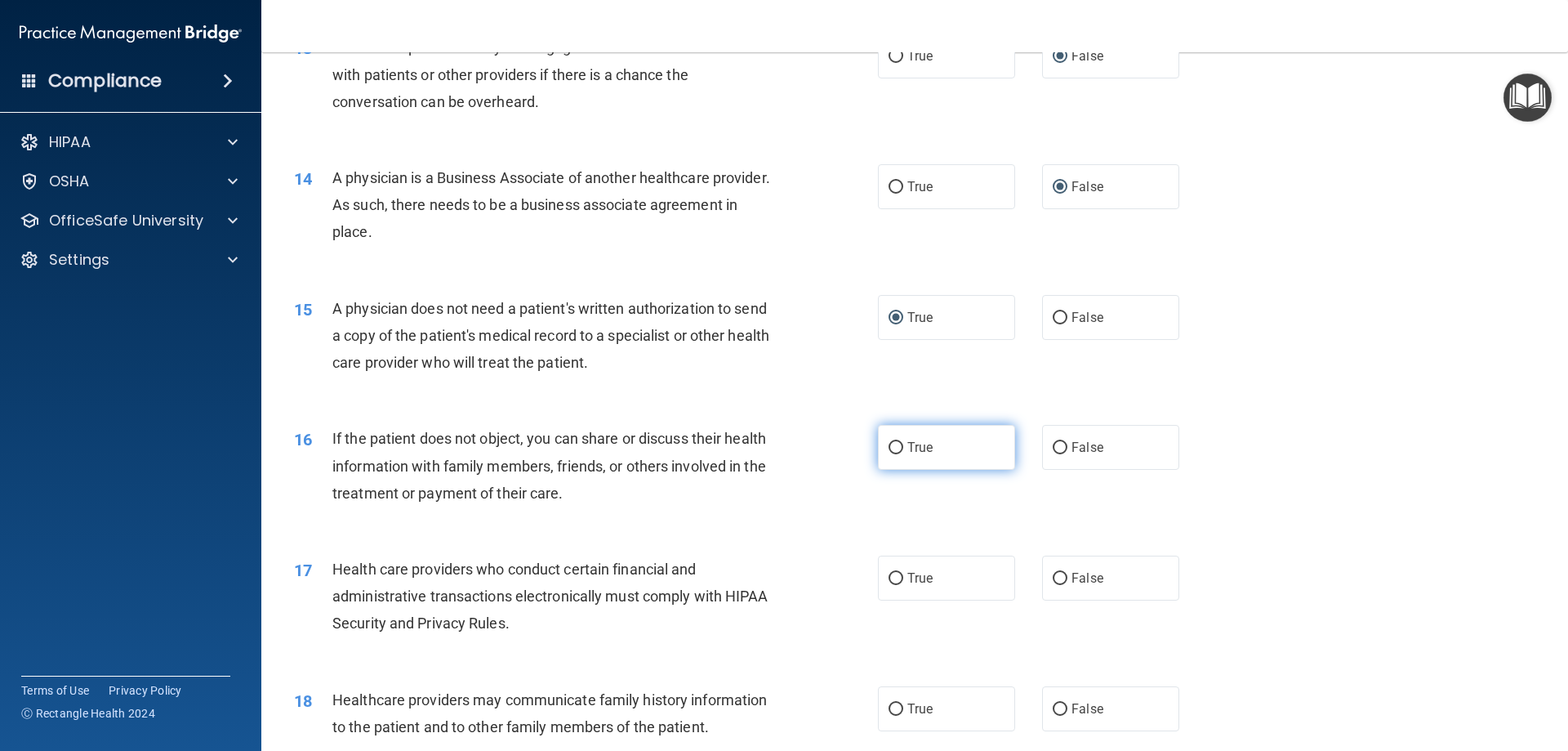
click at [891, 448] on input "True" at bounding box center [895, 448] width 15 height 13
radio input "true"
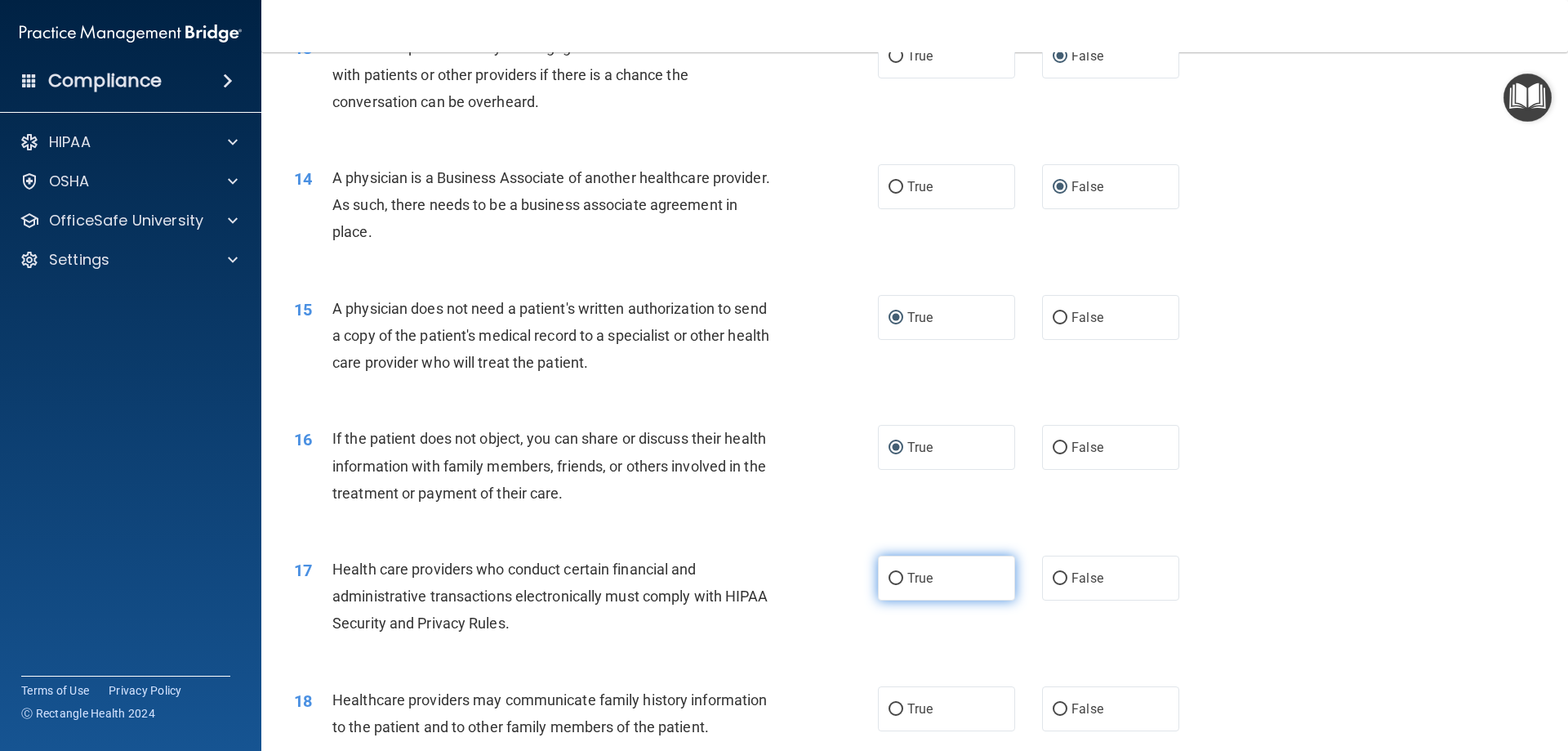
click at [889, 574] on input "True" at bounding box center [895, 578] width 15 height 13
radio input "true"
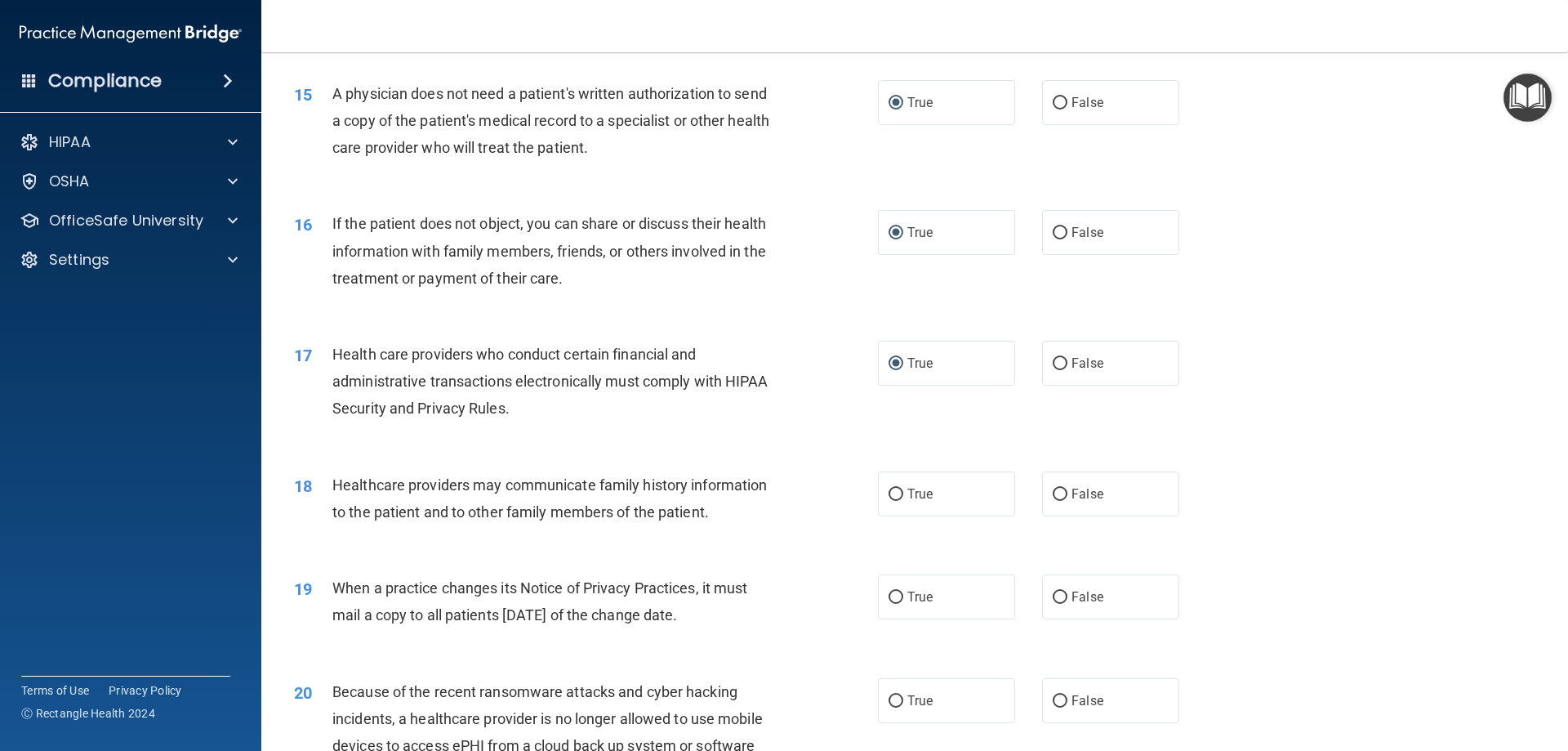
scroll to position [1879, 0]
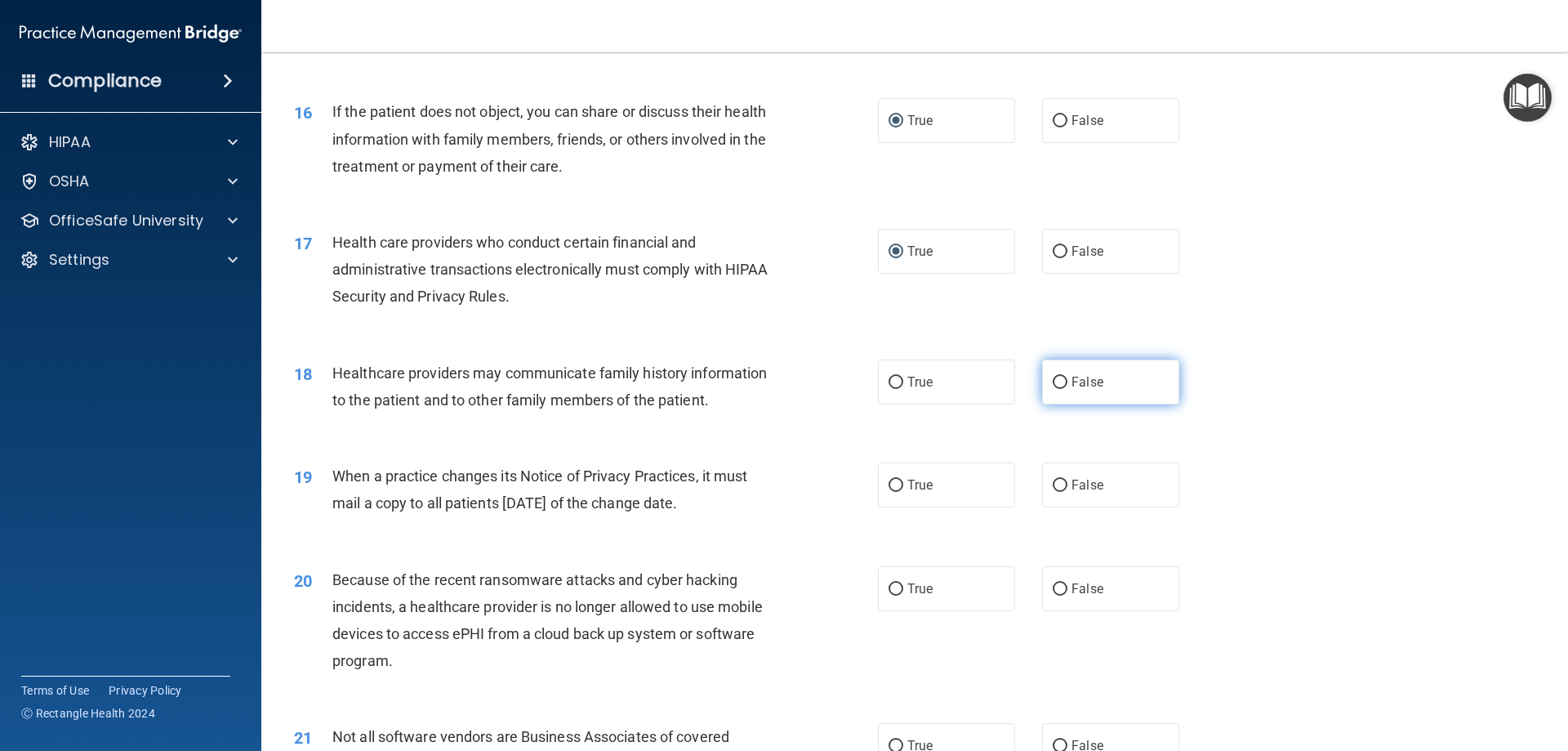
click at [1055, 378] on input "False" at bounding box center [1059, 383] width 15 height 13
radio input "true"
click at [1054, 486] on input "False" at bounding box center [1059, 486] width 15 height 13
radio input "true"
click at [1052, 593] on input "False" at bounding box center [1059, 589] width 15 height 13
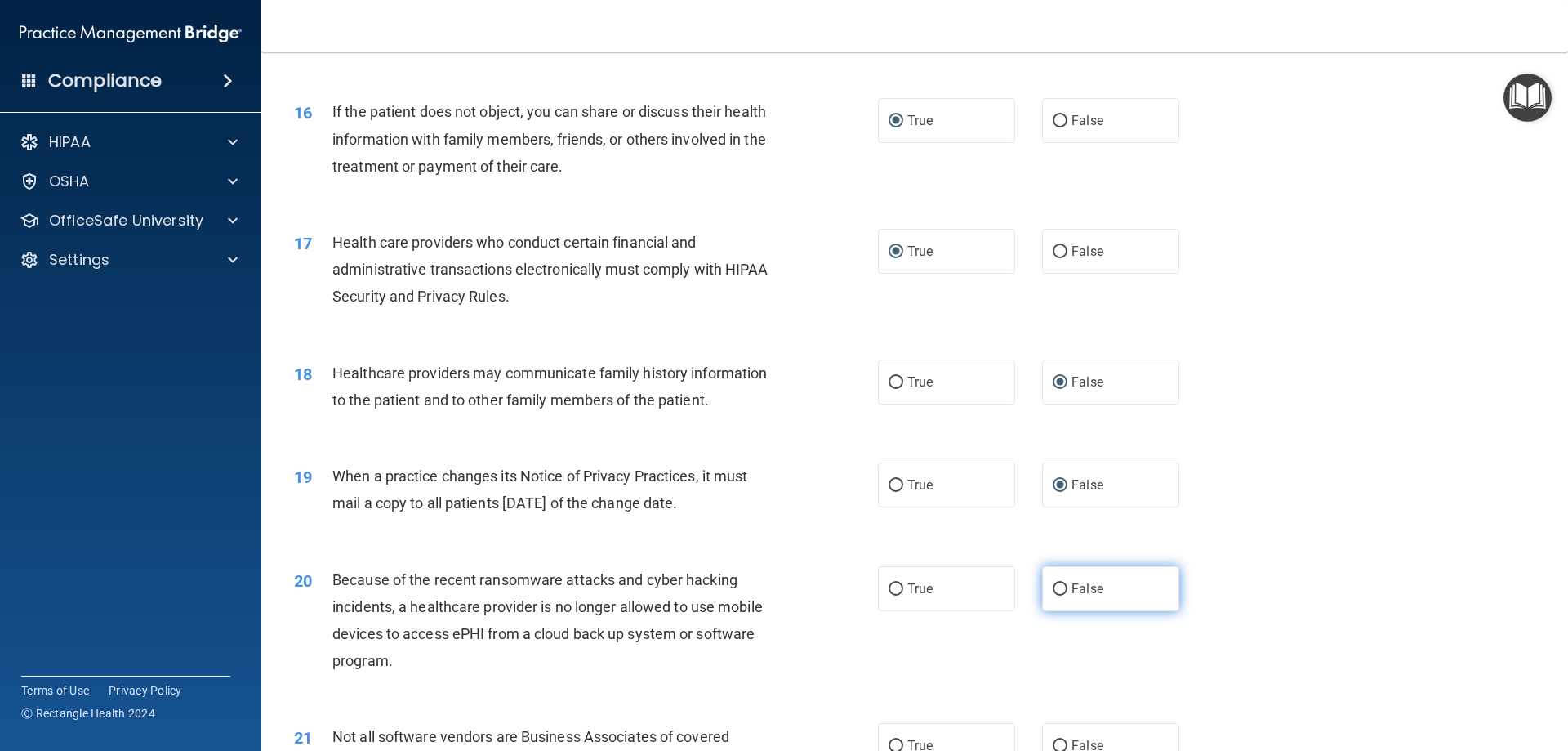
radio input "true"
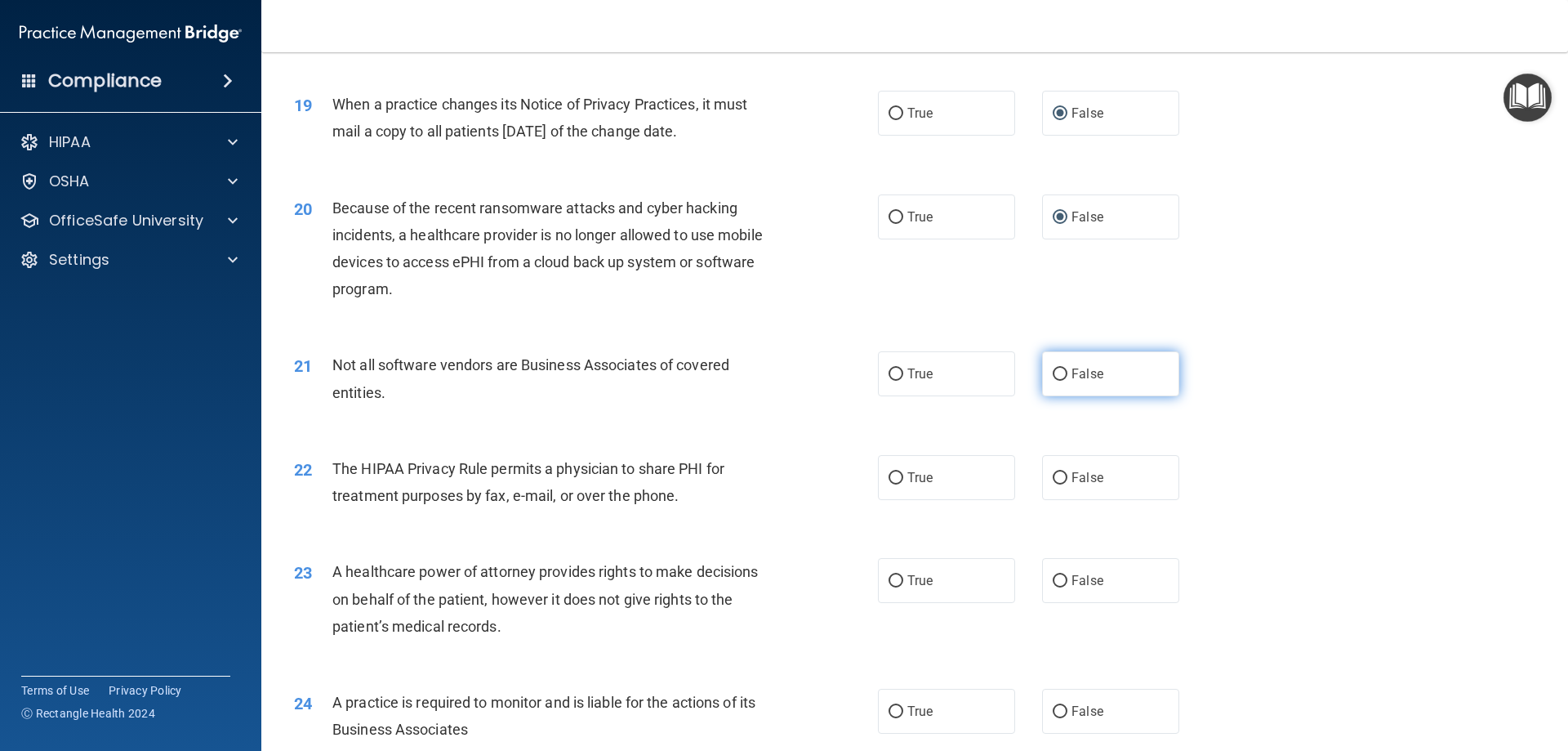
scroll to position [2288, 0]
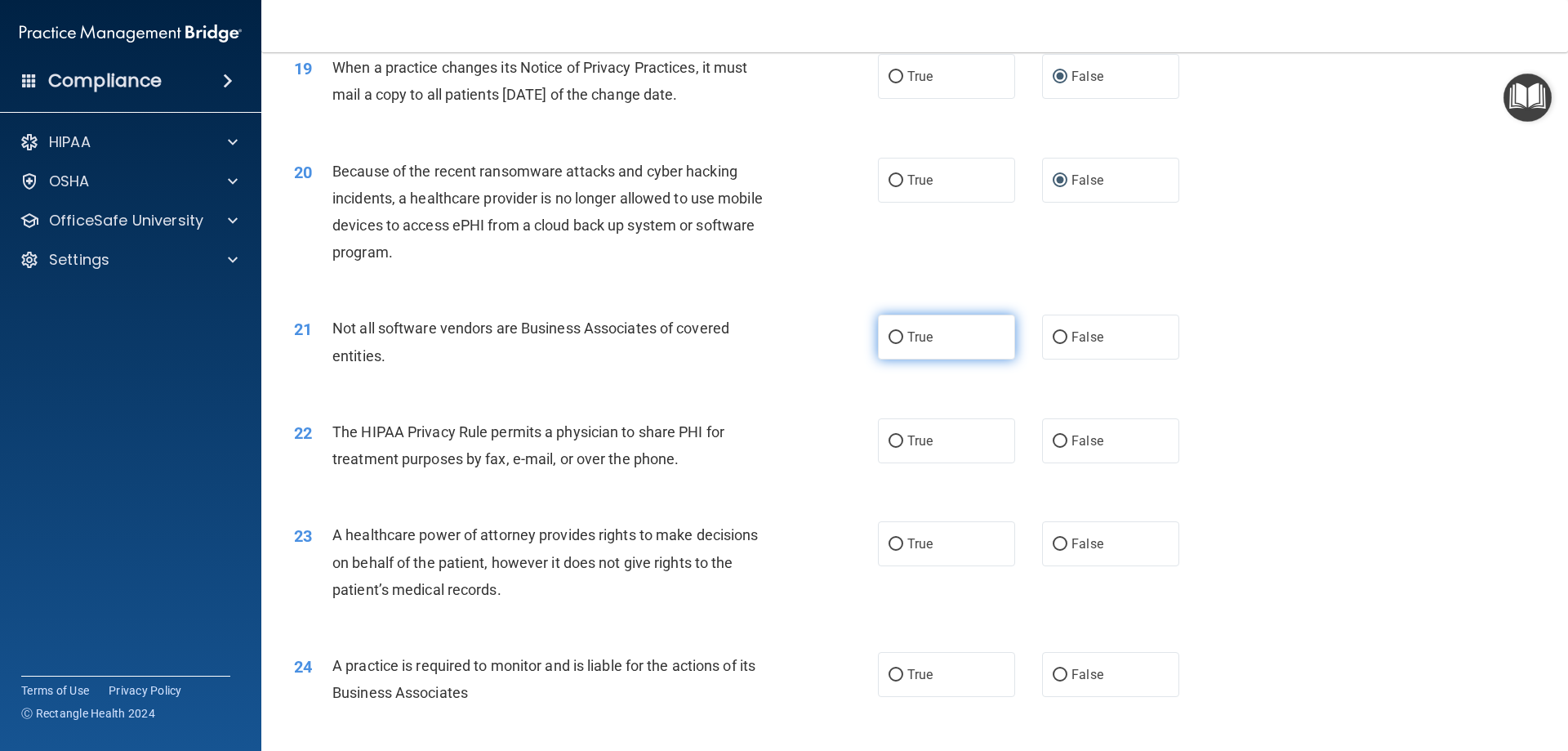
click at [890, 336] on input "True" at bounding box center [895, 337] width 15 height 13
radio input "true"
click at [888, 438] on input "True" at bounding box center [895, 441] width 15 height 13
radio input "true"
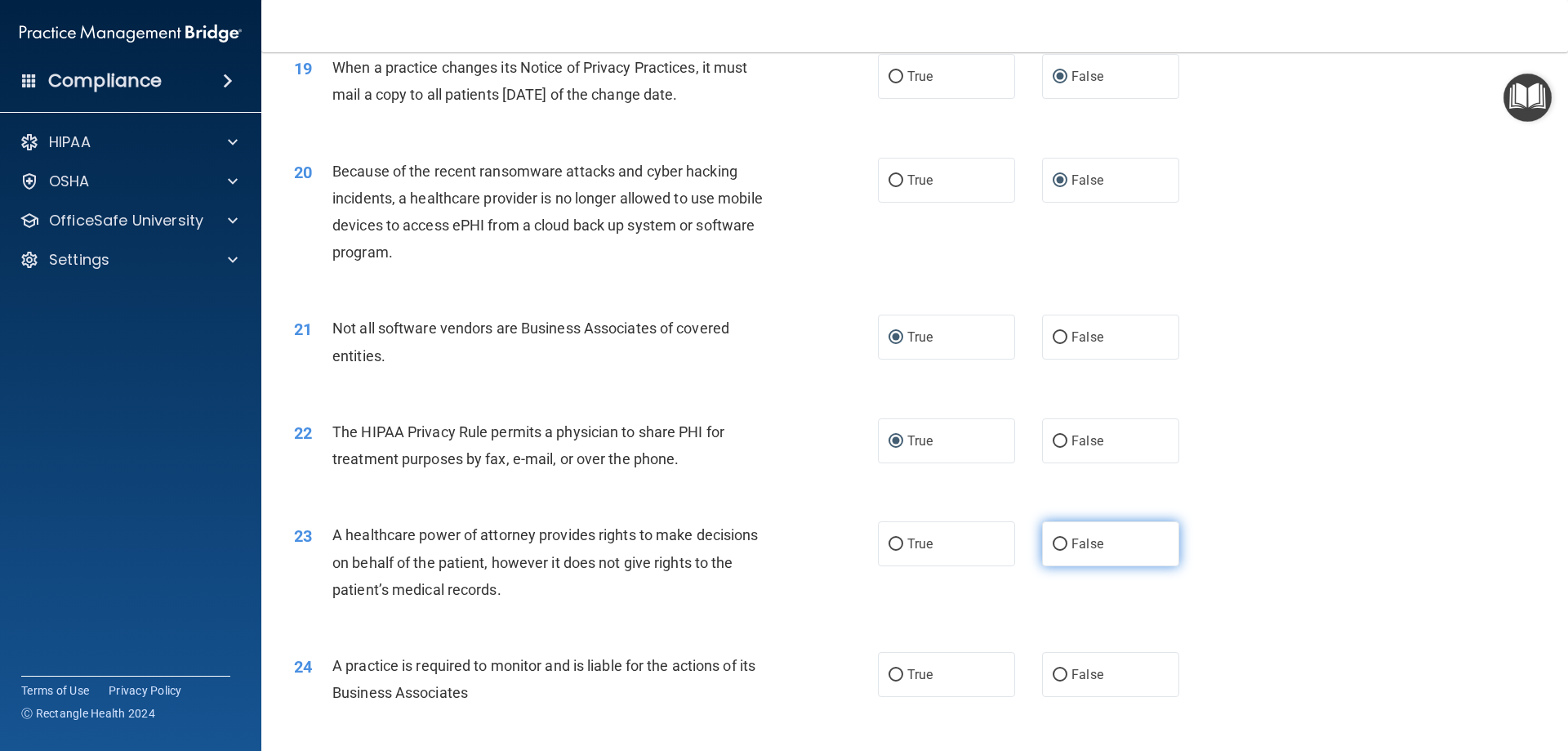
click at [1052, 540] on input "False" at bounding box center [1059, 544] width 15 height 13
radio input "true"
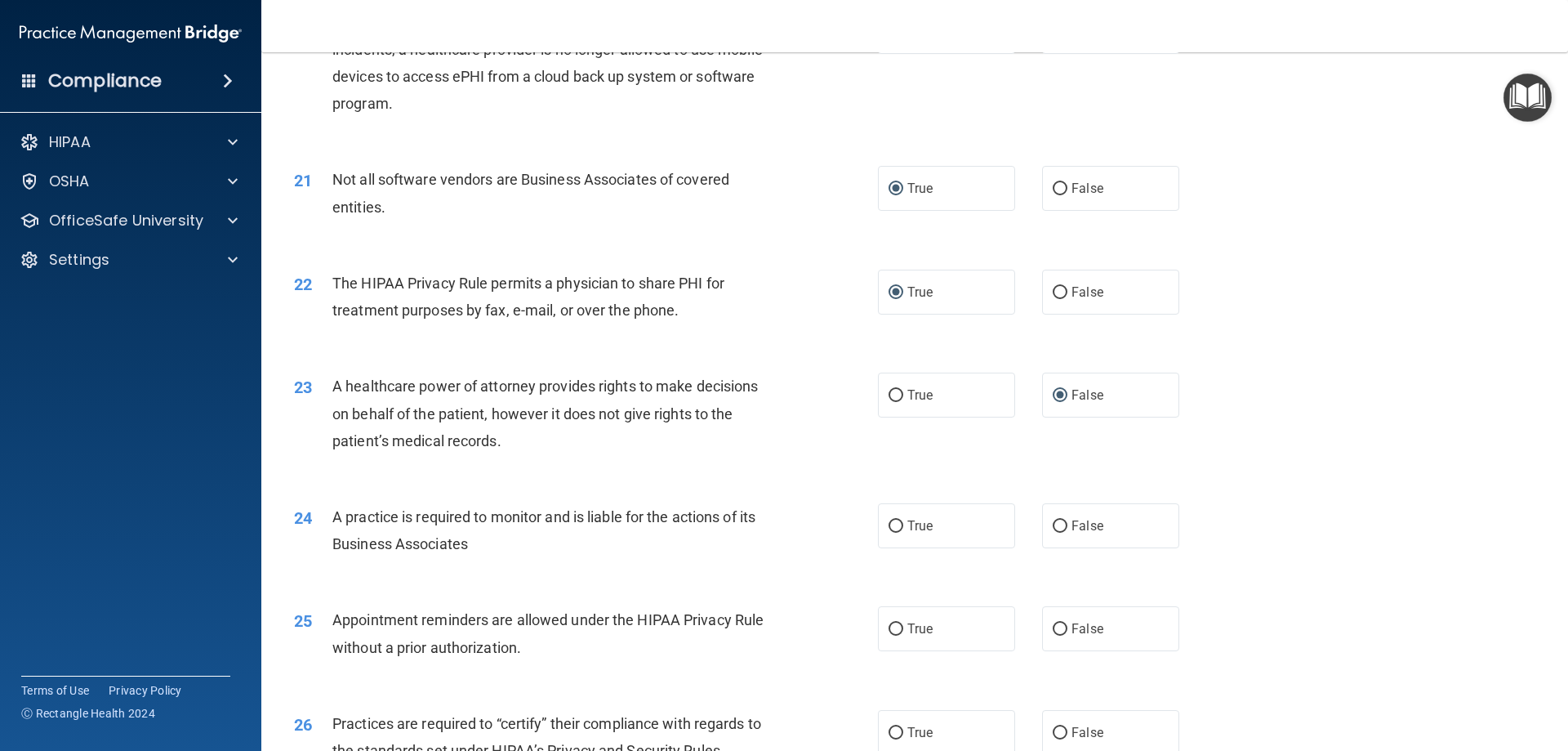
scroll to position [2451, 0]
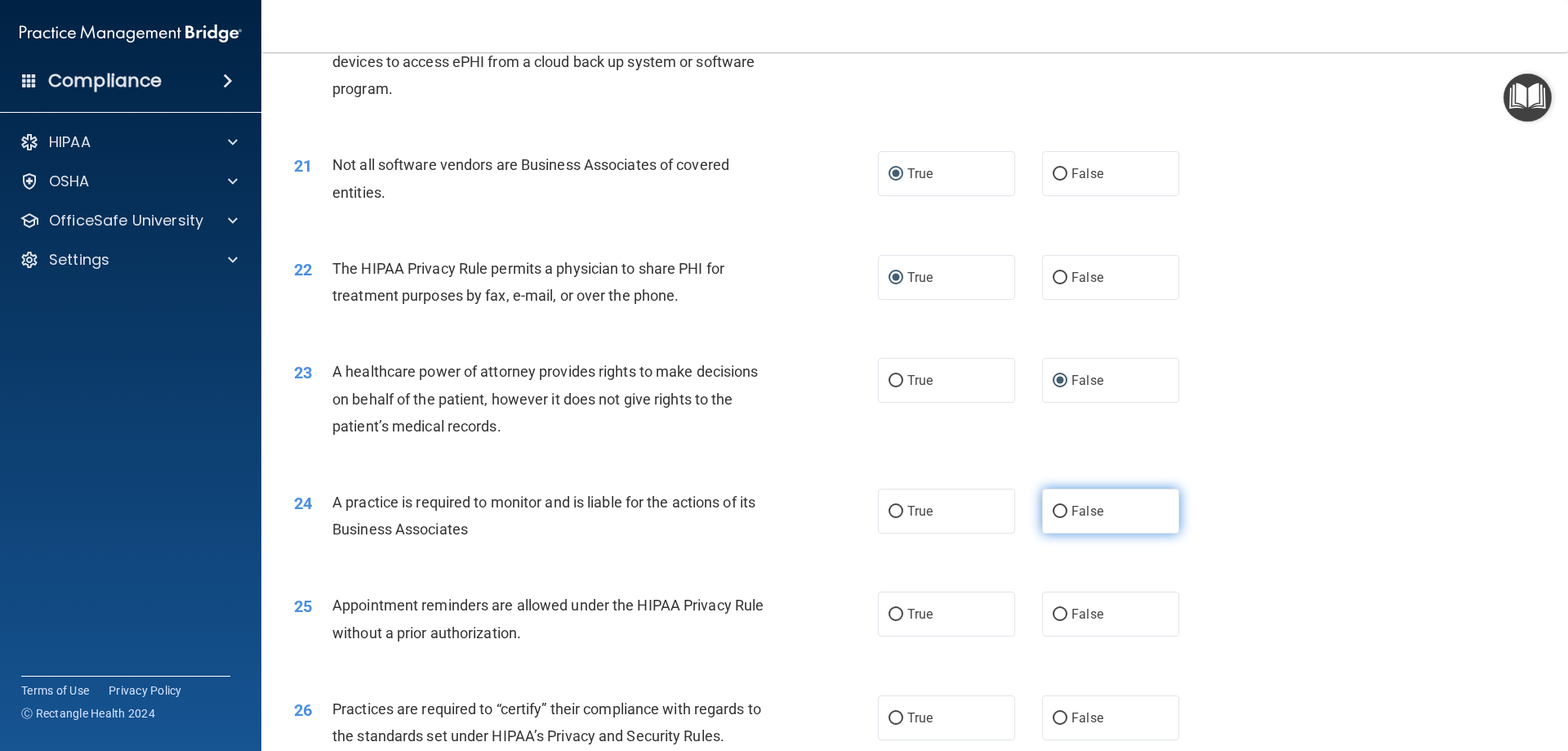
click at [1056, 513] on input "False" at bounding box center [1059, 512] width 15 height 13
radio input "true"
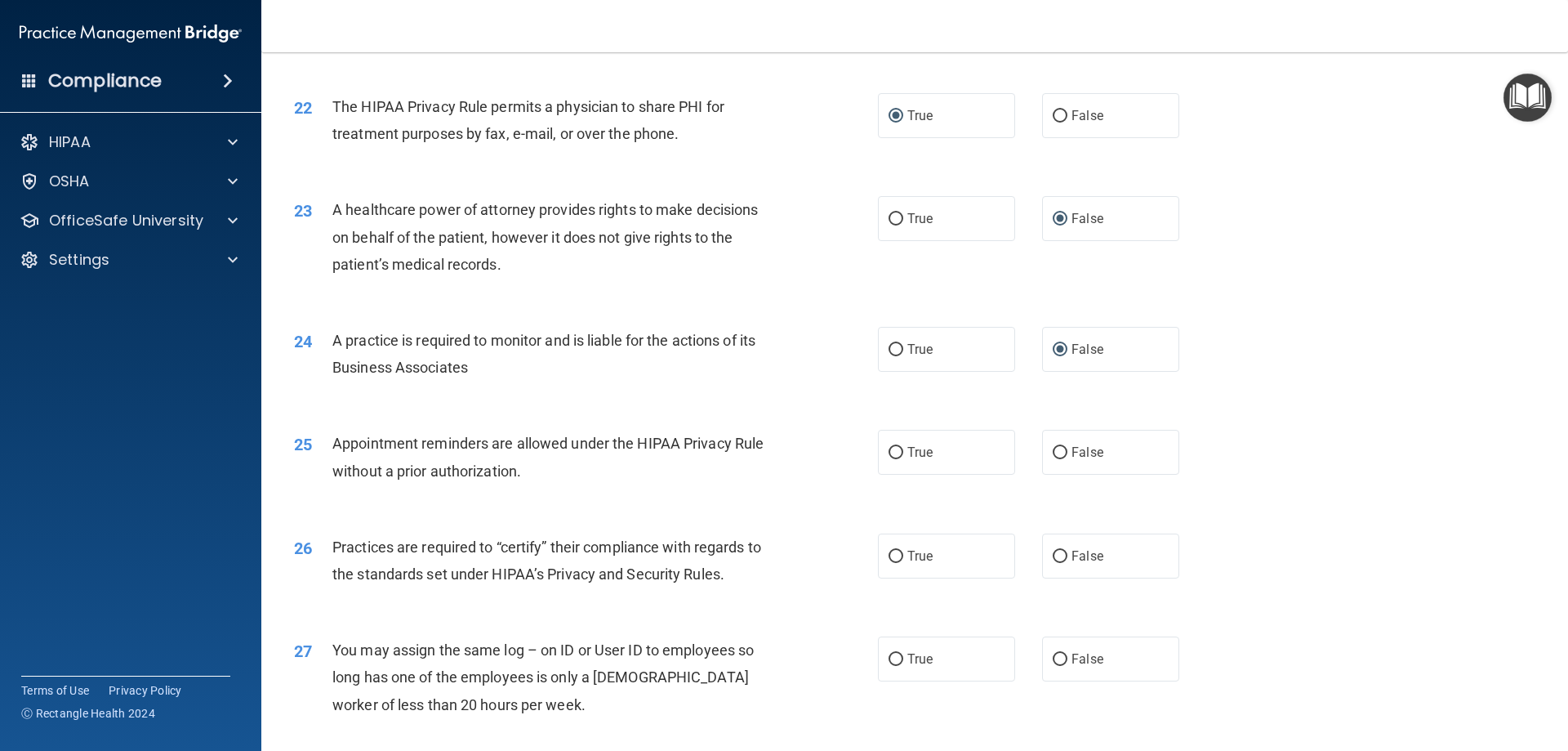
scroll to position [2696, 0]
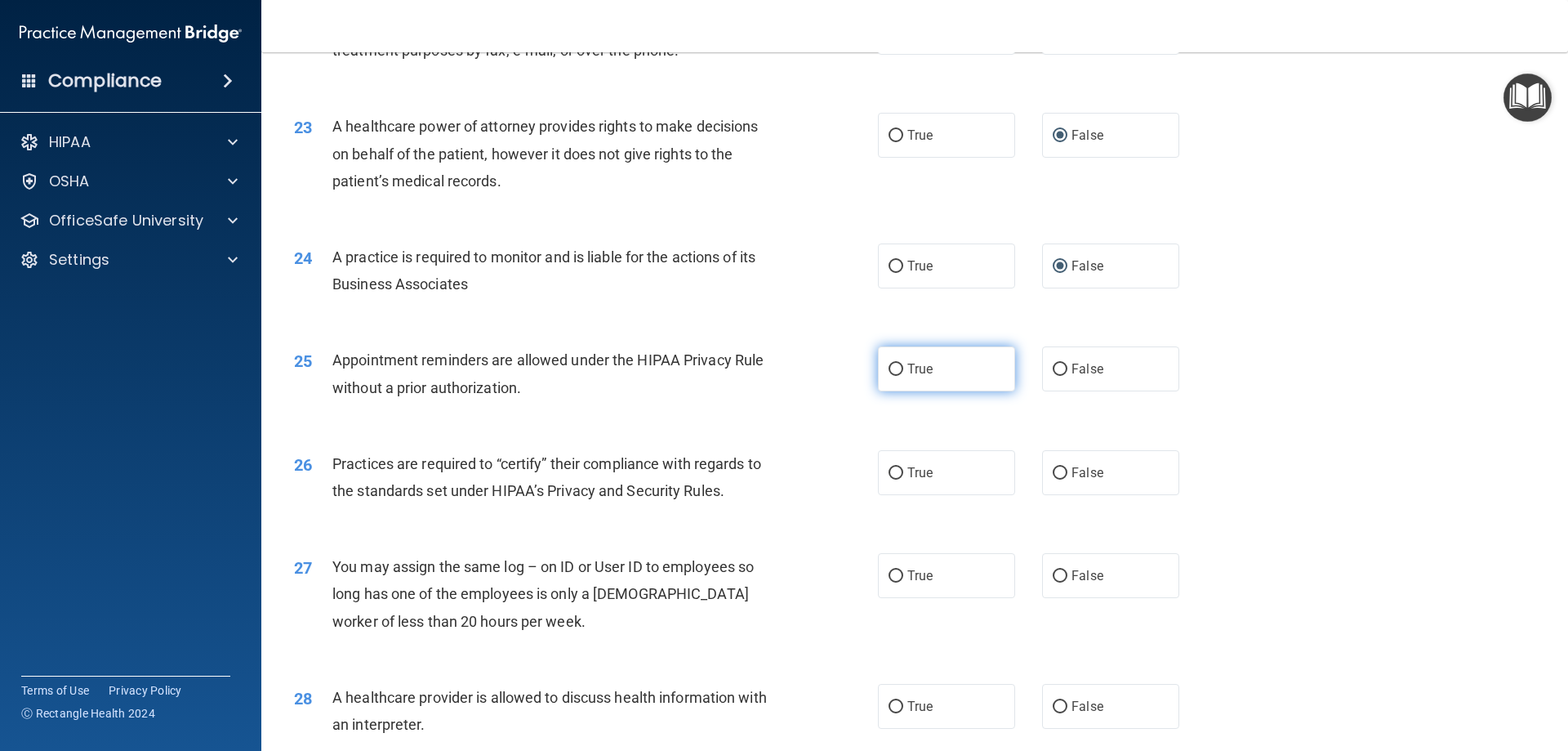
click at [894, 367] on input "True" at bounding box center [895, 369] width 15 height 13
radio input "true"
click at [1052, 474] on input "False" at bounding box center [1059, 473] width 15 height 13
radio input "true"
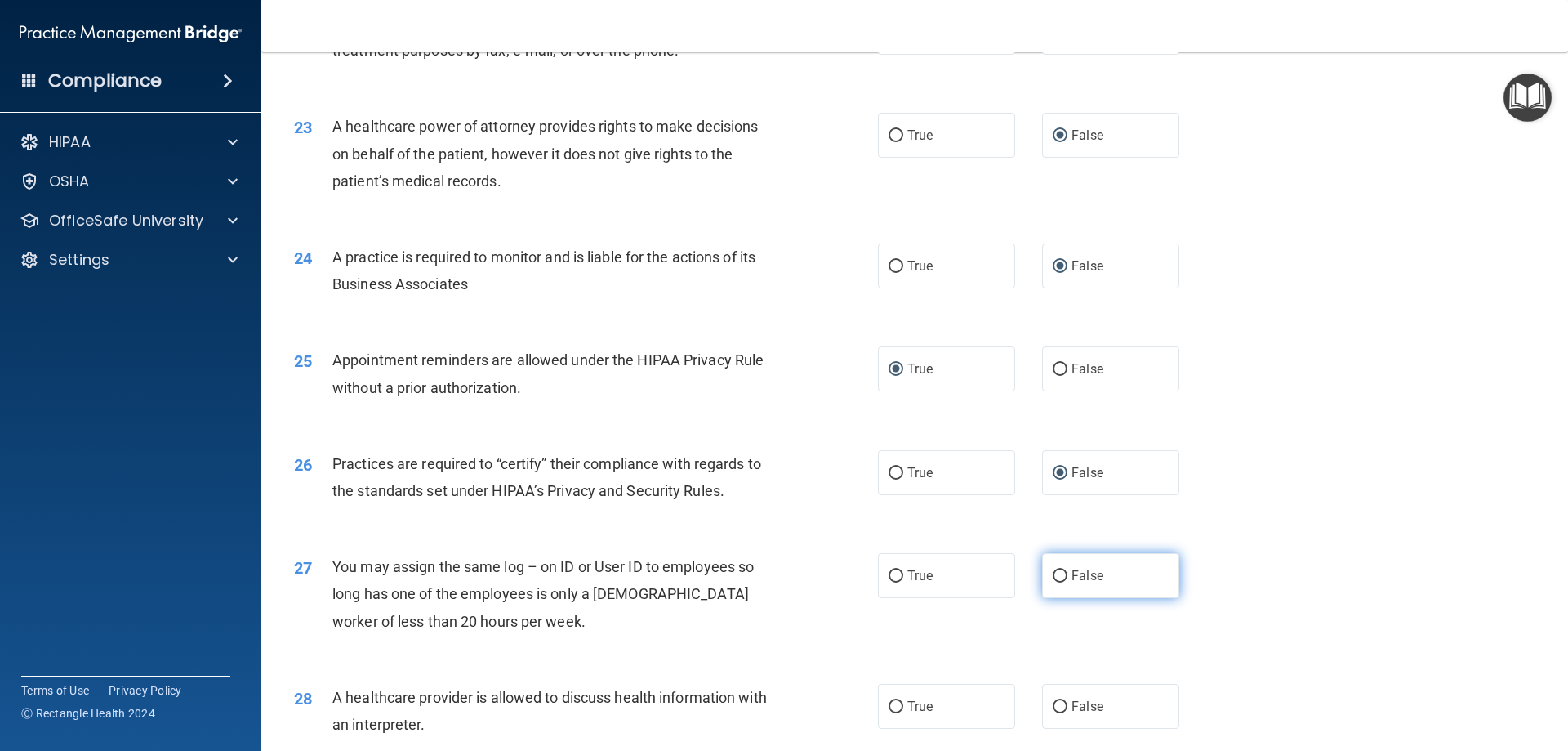
click at [1052, 581] on input "False" at bounding box center [1059, 576] width 15 height 13
radio input "true"
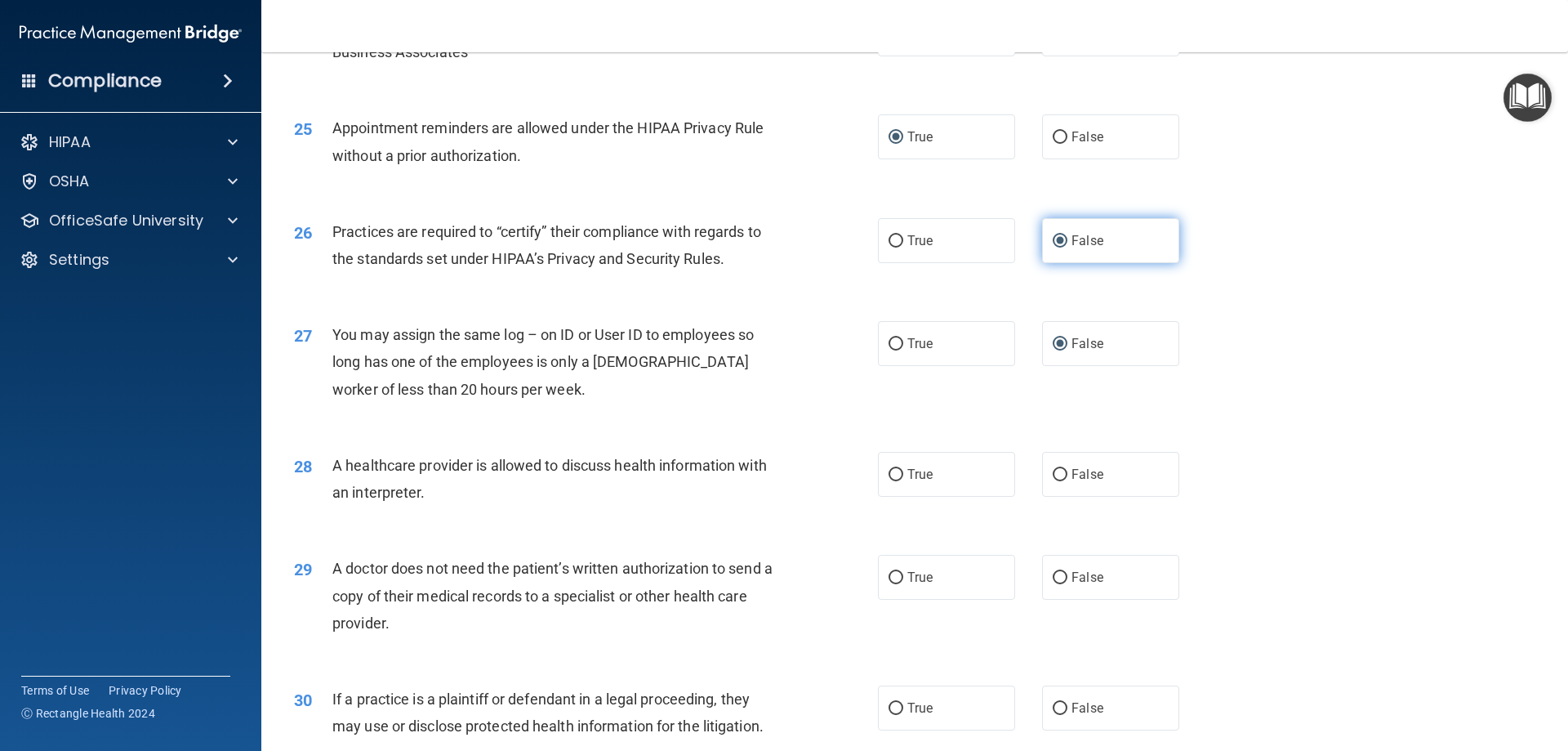
scroll to position [2941, 0]
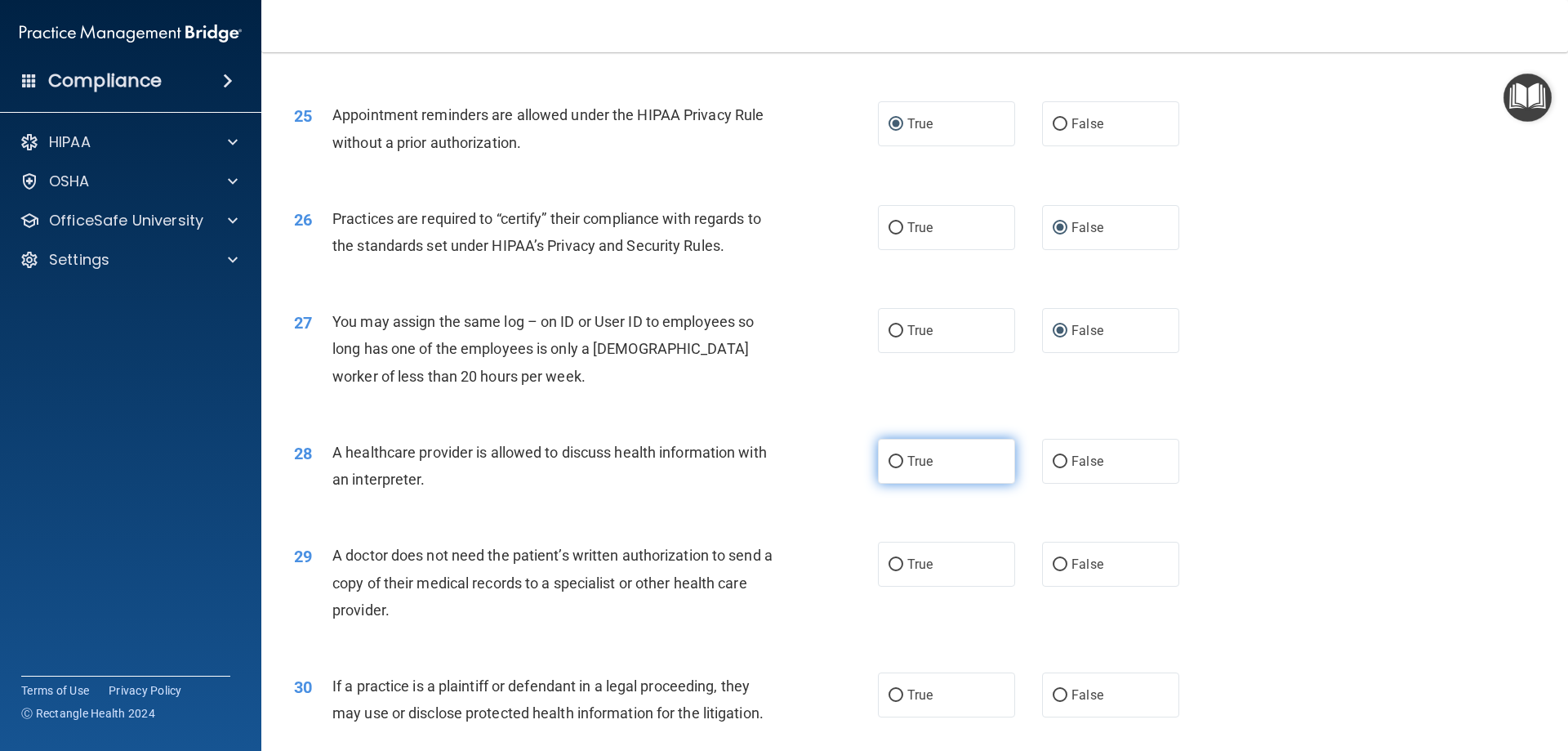
click at [888, 461] on input "True" at bounding box center [895, 461] width 15 height 13
radio input "true"
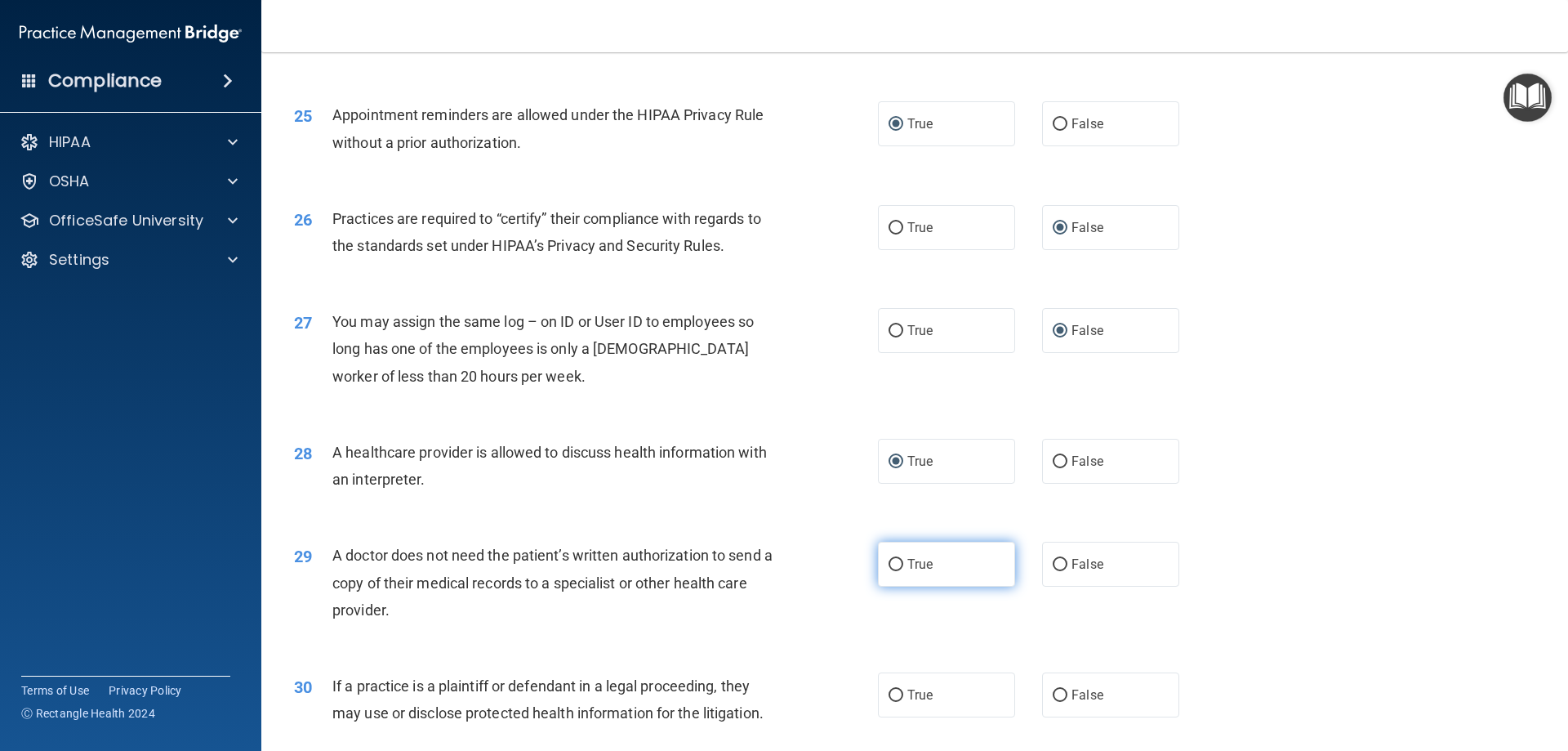
click at [895, 564] on input "True" at bounding box center [895, 564] width 15 height 13
radio input "true"
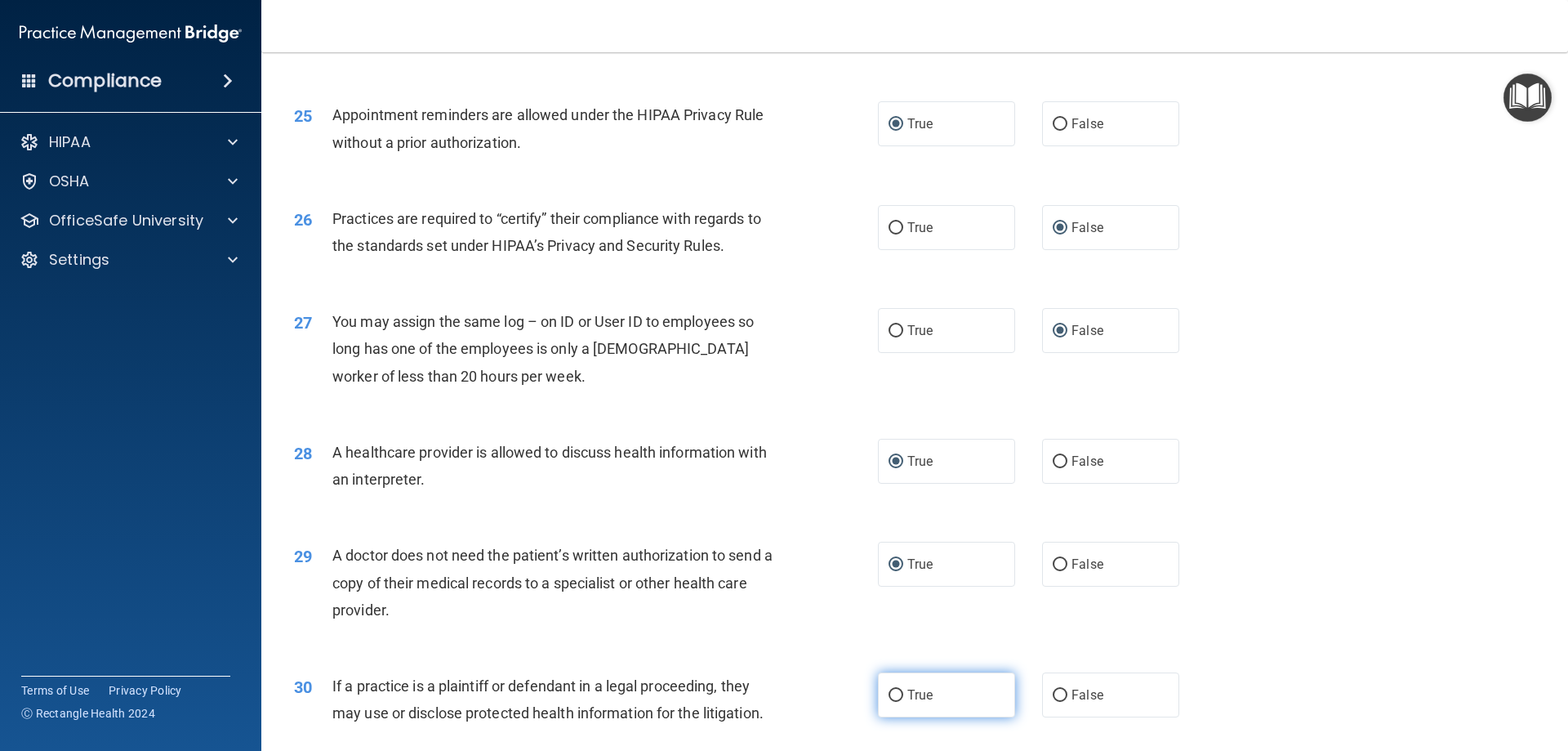
click at [890, 696] on input "True" at bounding box center [895, 696] width 15 height 13
radio input "true"
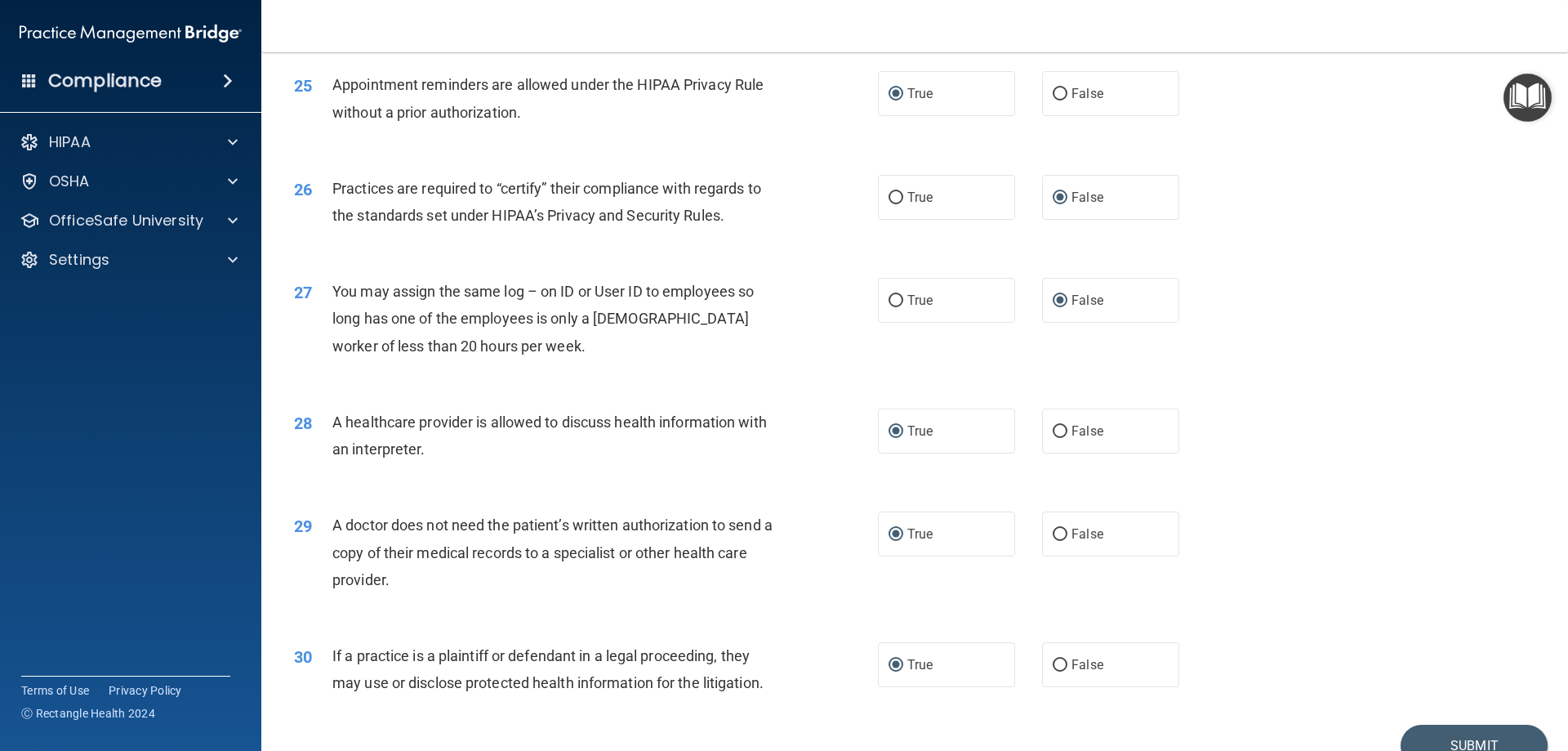
scroll to position [2971, 0]
click at [1411, 739] on button "Submit" at bounding box center [1473, 746] width 147 height 42
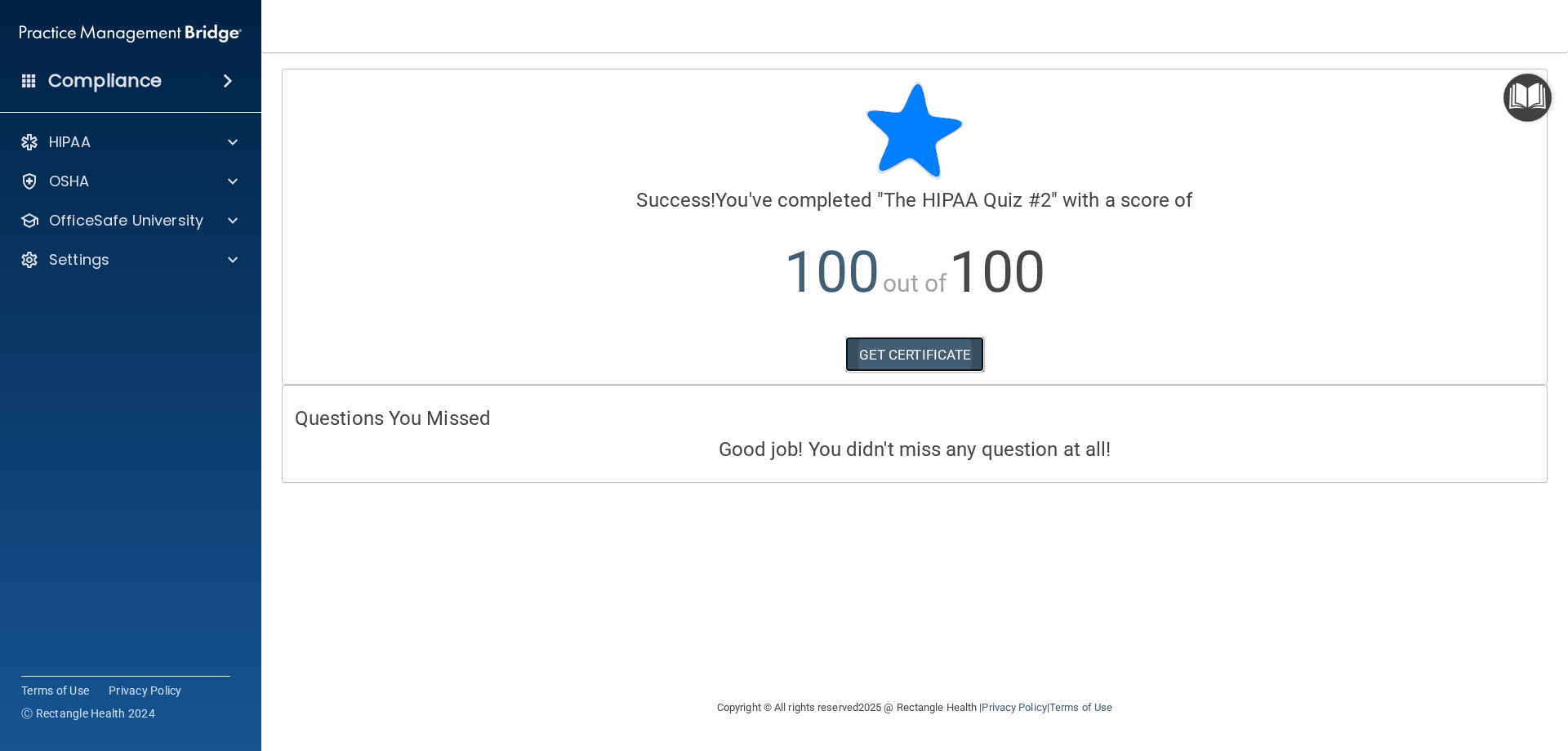
click at [913, 352] on link "GET CERTIFICATE" at bounding box center [915, 354] width 140 height 36
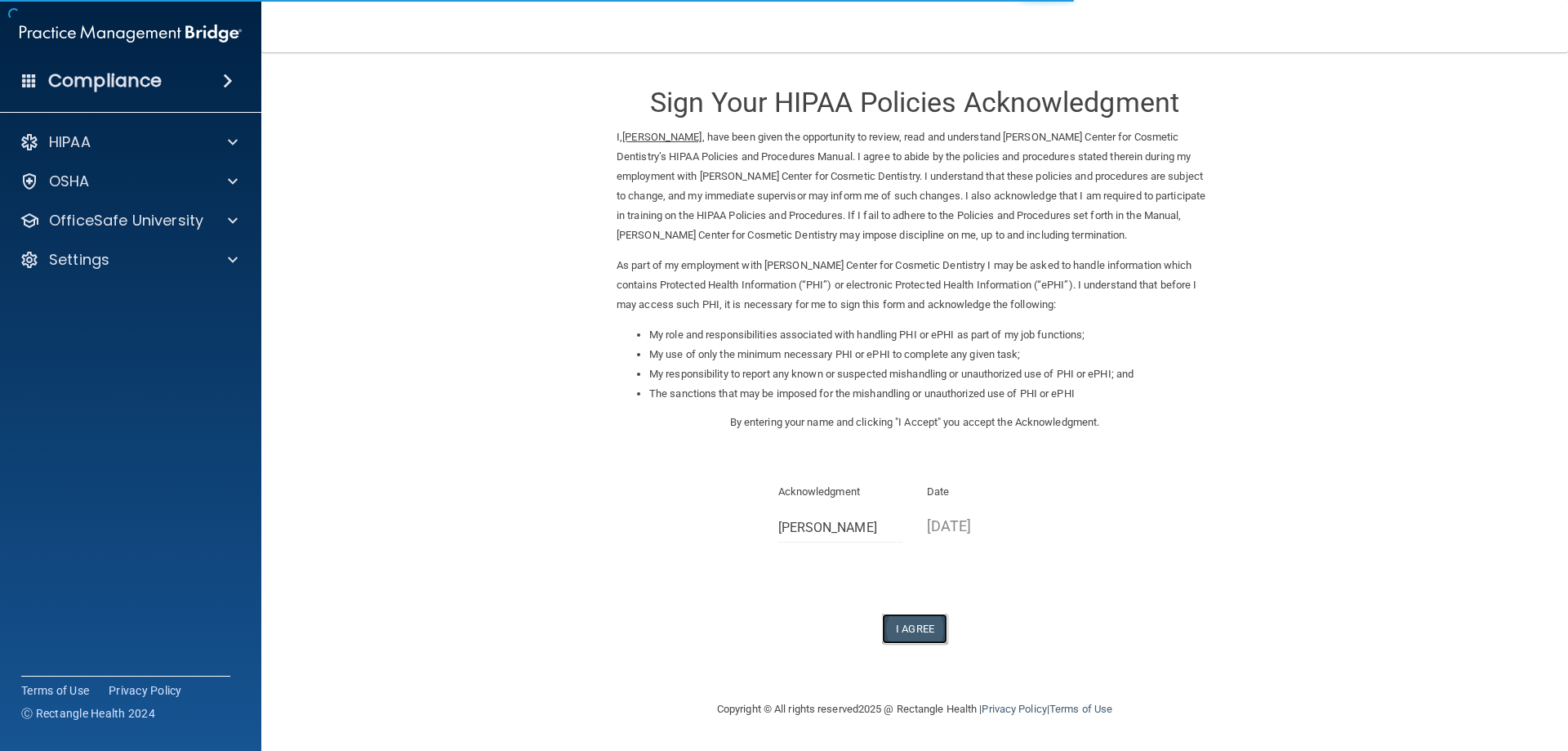
click at [907, 632] on button "I Agree" at bounding box center [914, 629] width 65 height 30
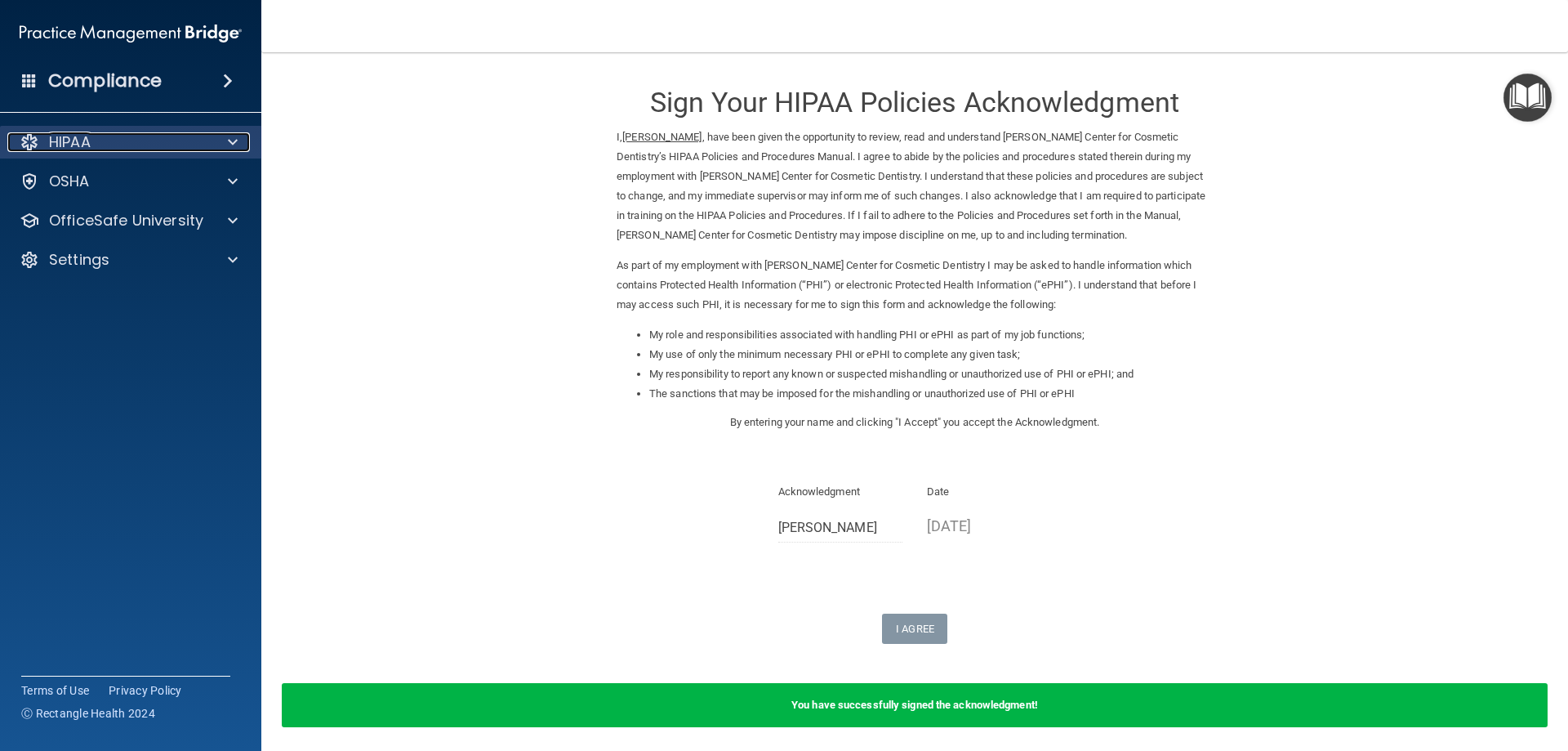
click at [233, 146] on span at bounding box center [233, 142] width 10 height 19
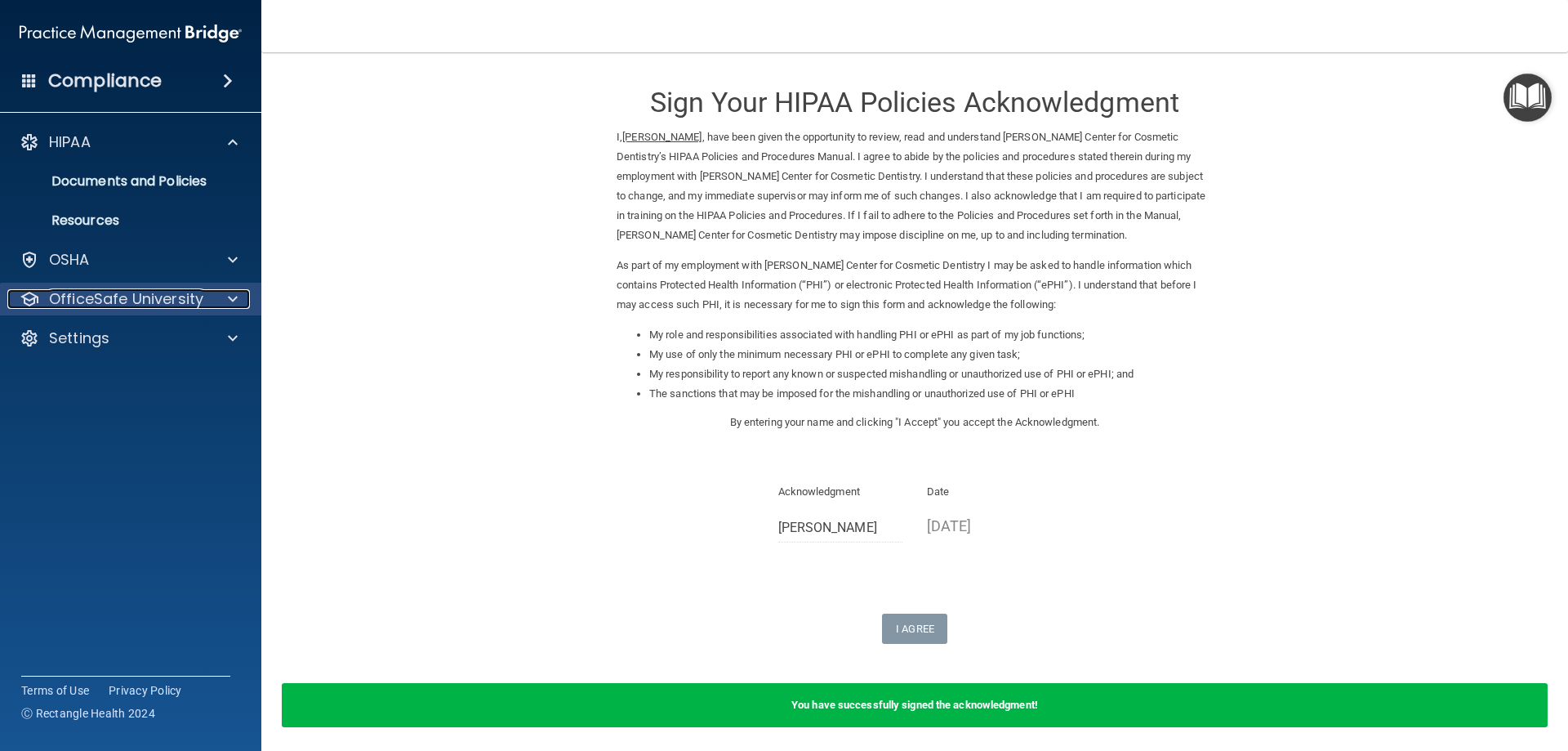
click at [230, 298] on span at bounding box center [233, 299] width 10 height 19
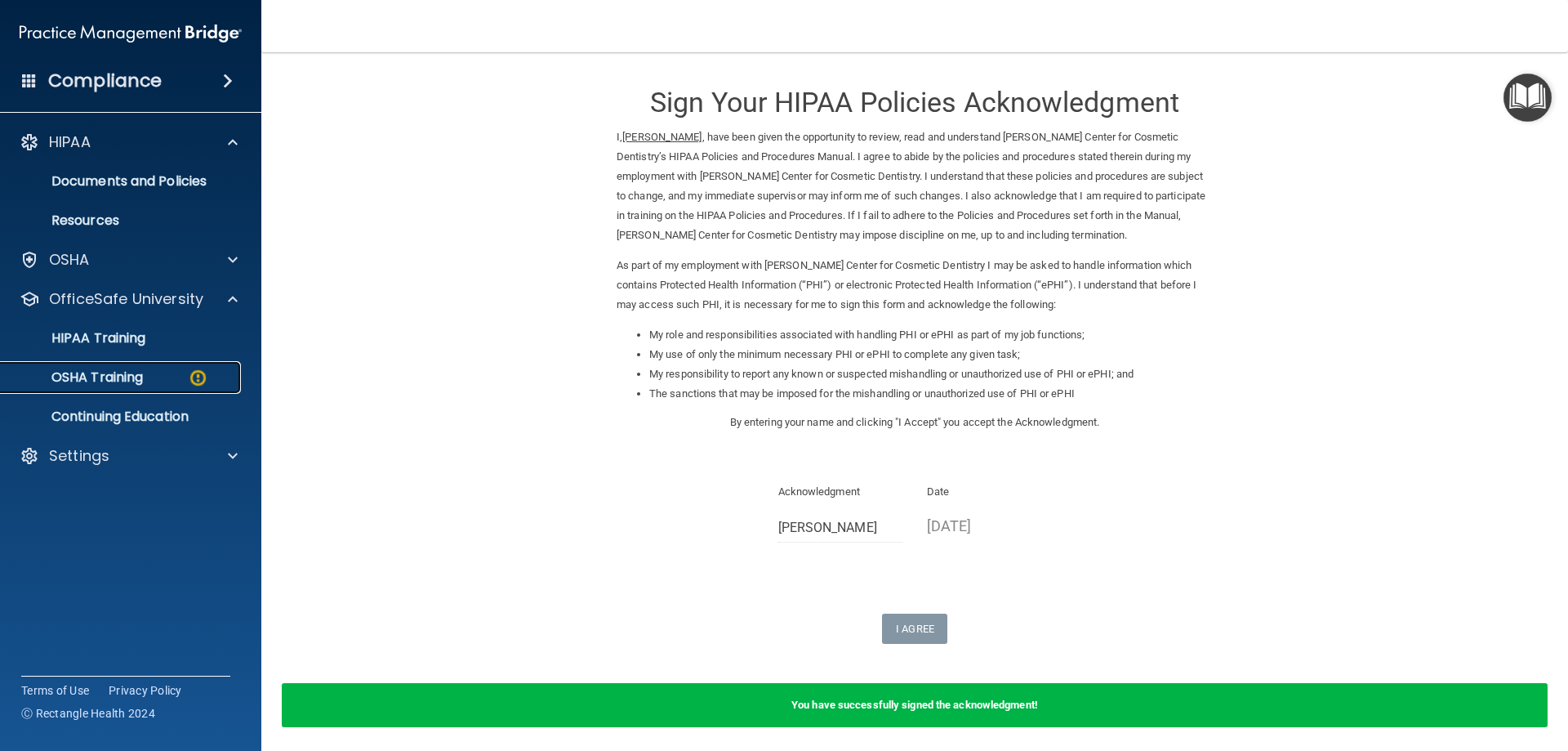
click at [201, 373] on img at bounding box center [197, 377] width 20 height 20
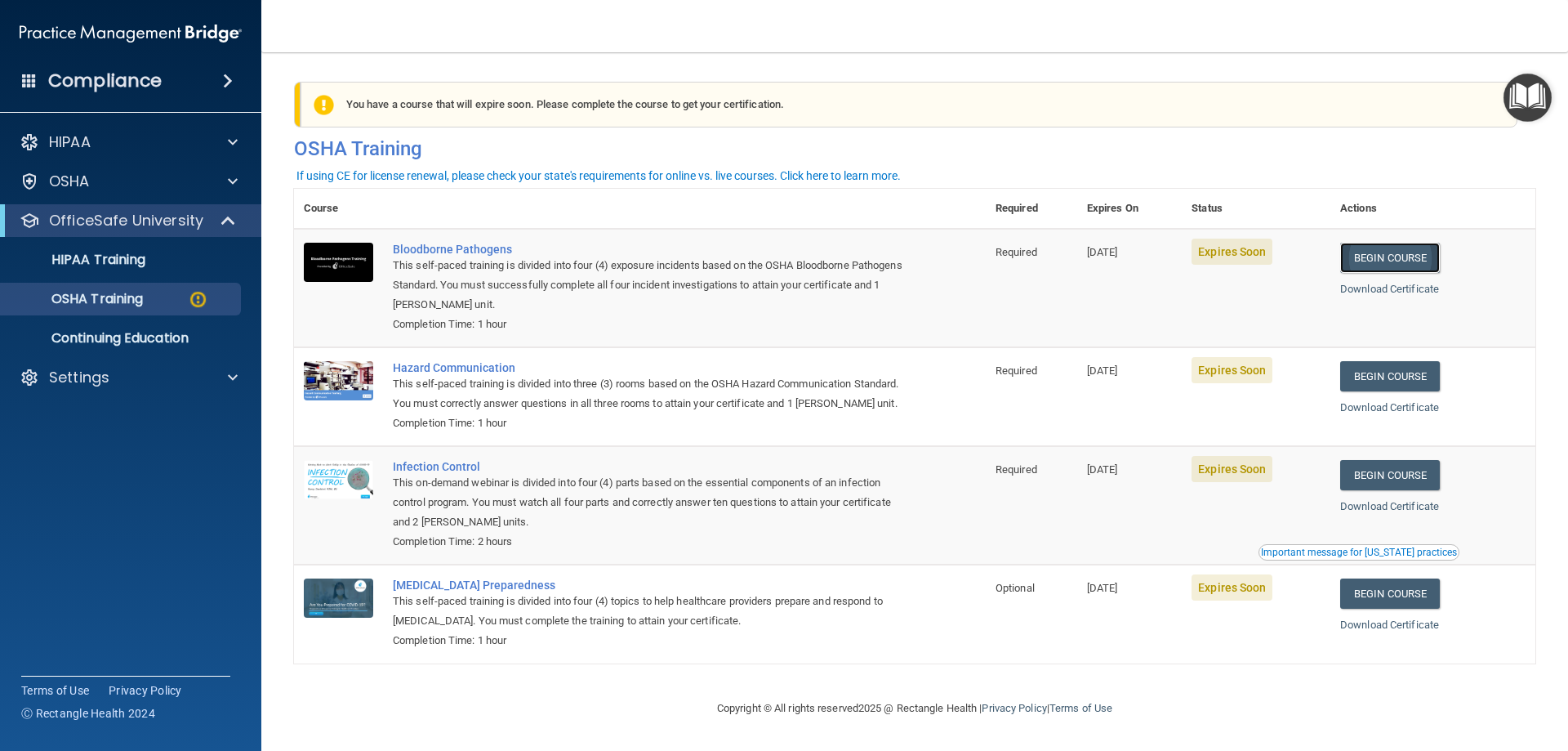
click at [1373, 255] on link "Begin Course" at bounding box center [1389, 257] width 100 height 30
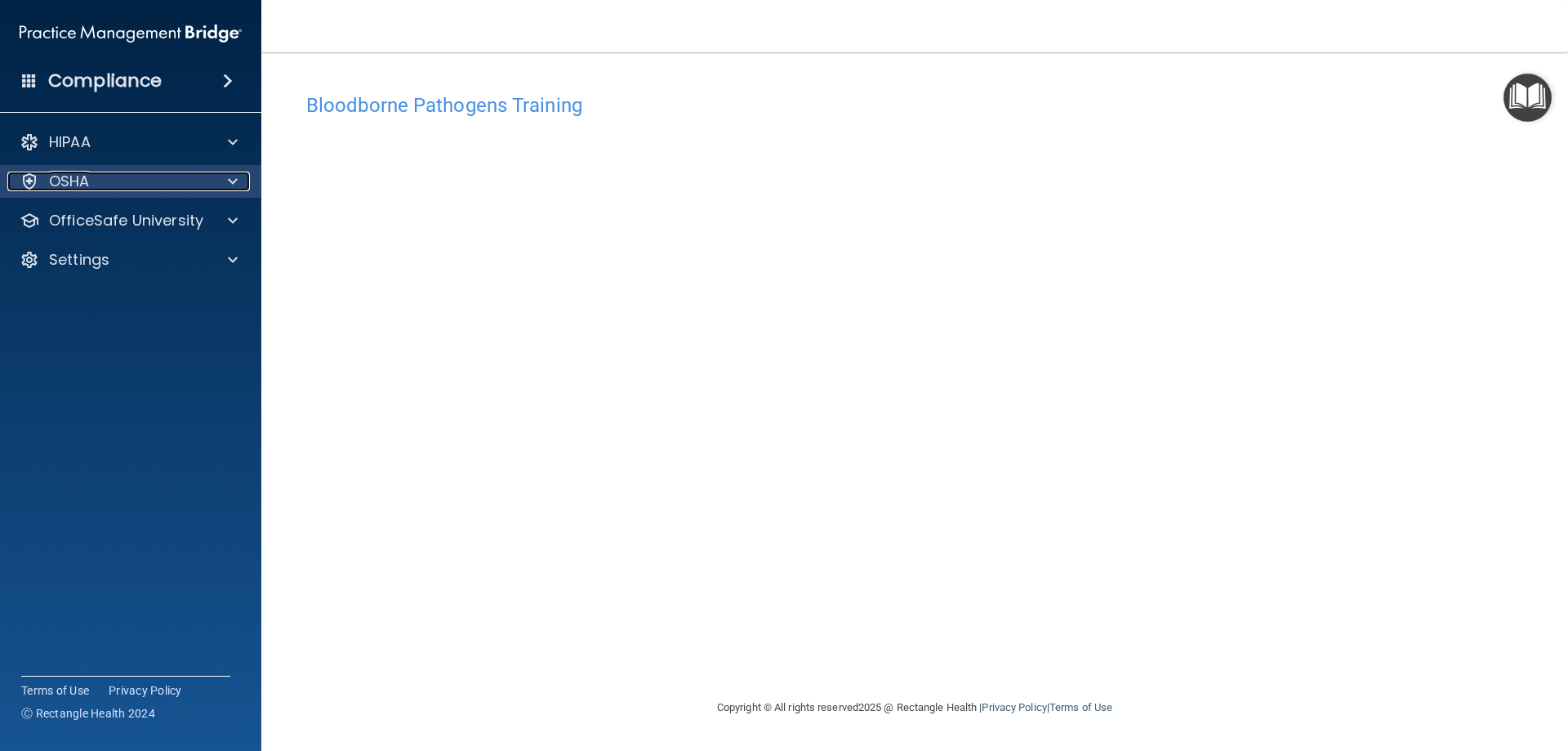
click at [239, 183] on div at bounding box center [230, 182] width 41 height 19
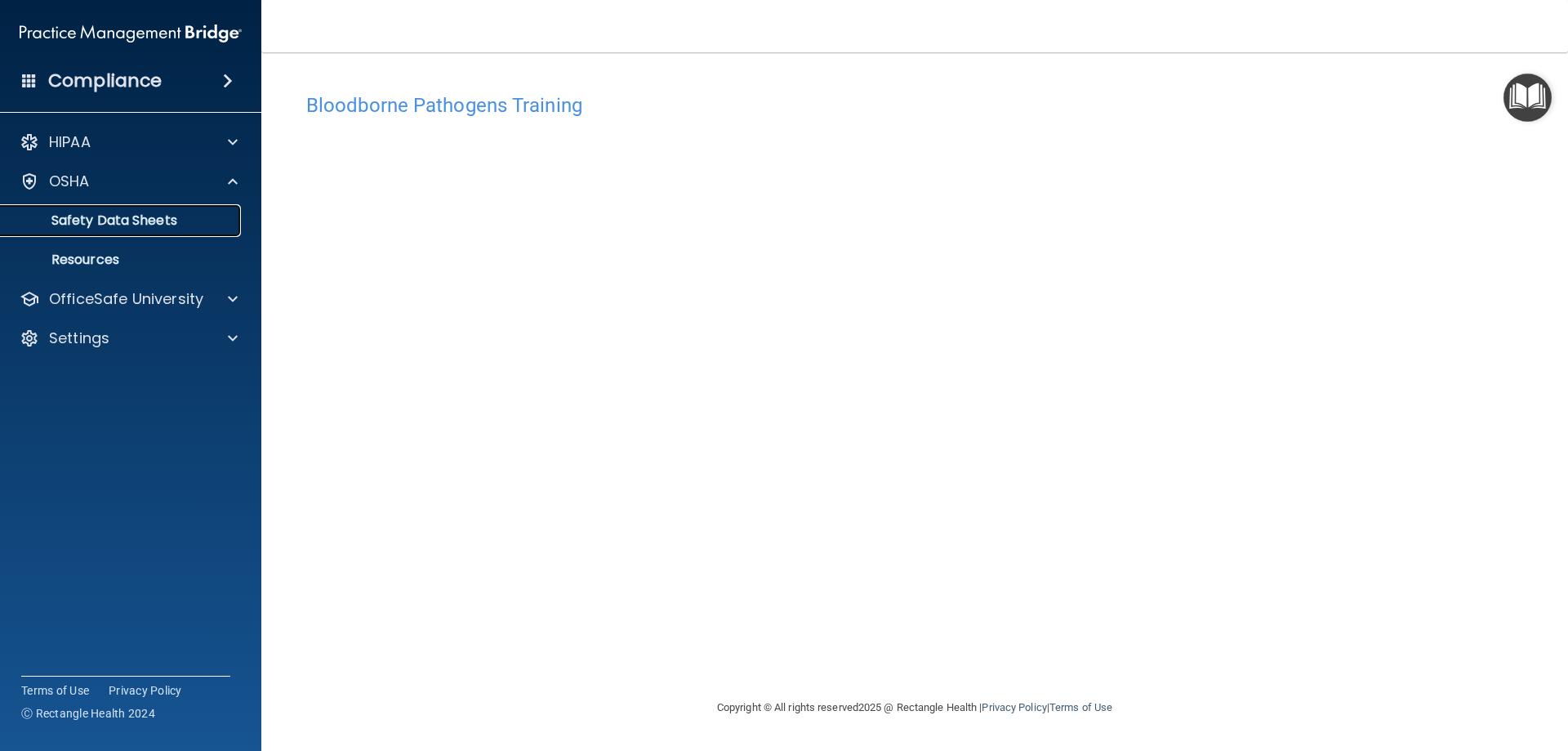
click at [175, 218] on p "Safety Data Sheets" at bounding box center [122, 221] width 223 height 17
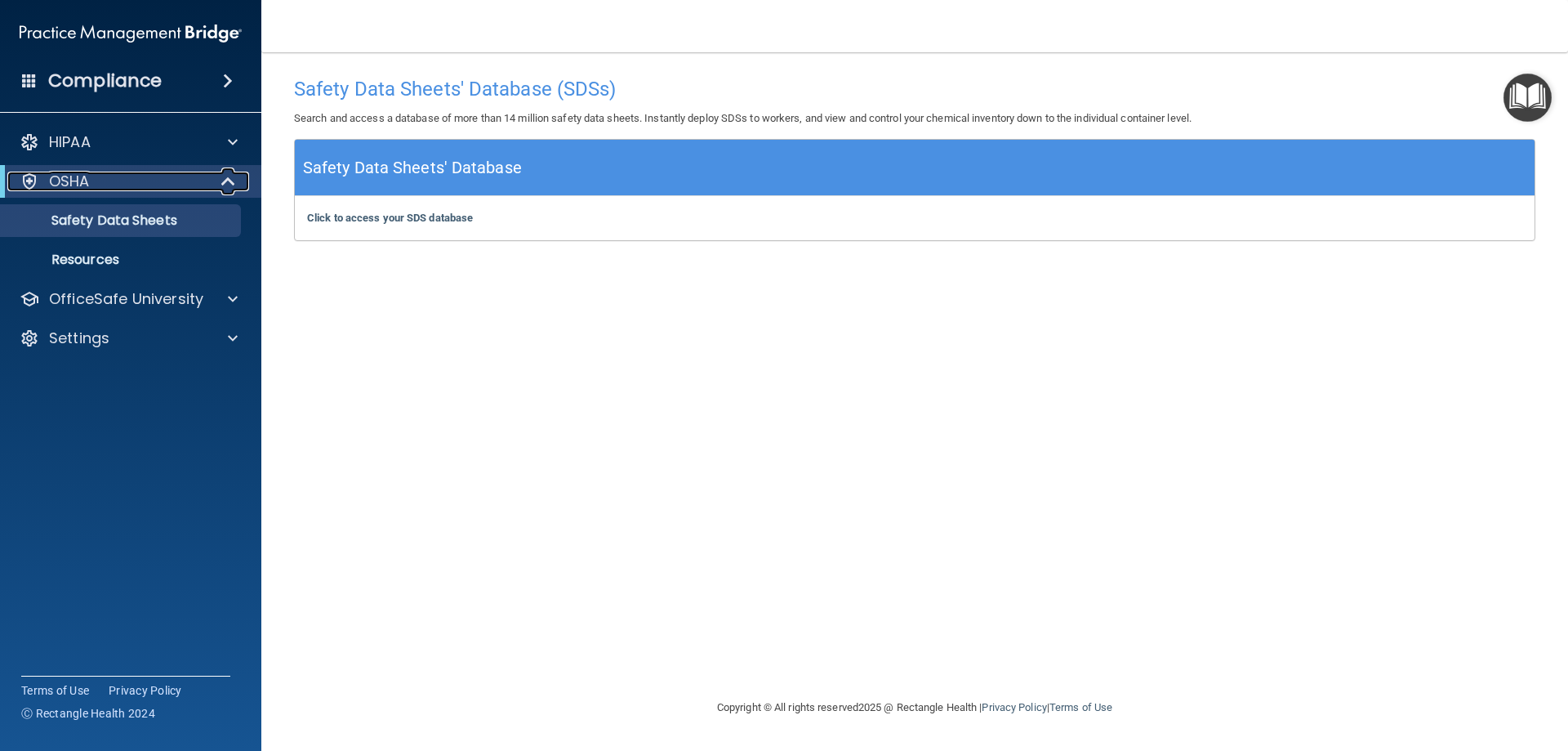
click at [187, 179] on div "OSHA" at bounding box center [109, 182] width 202 height 19
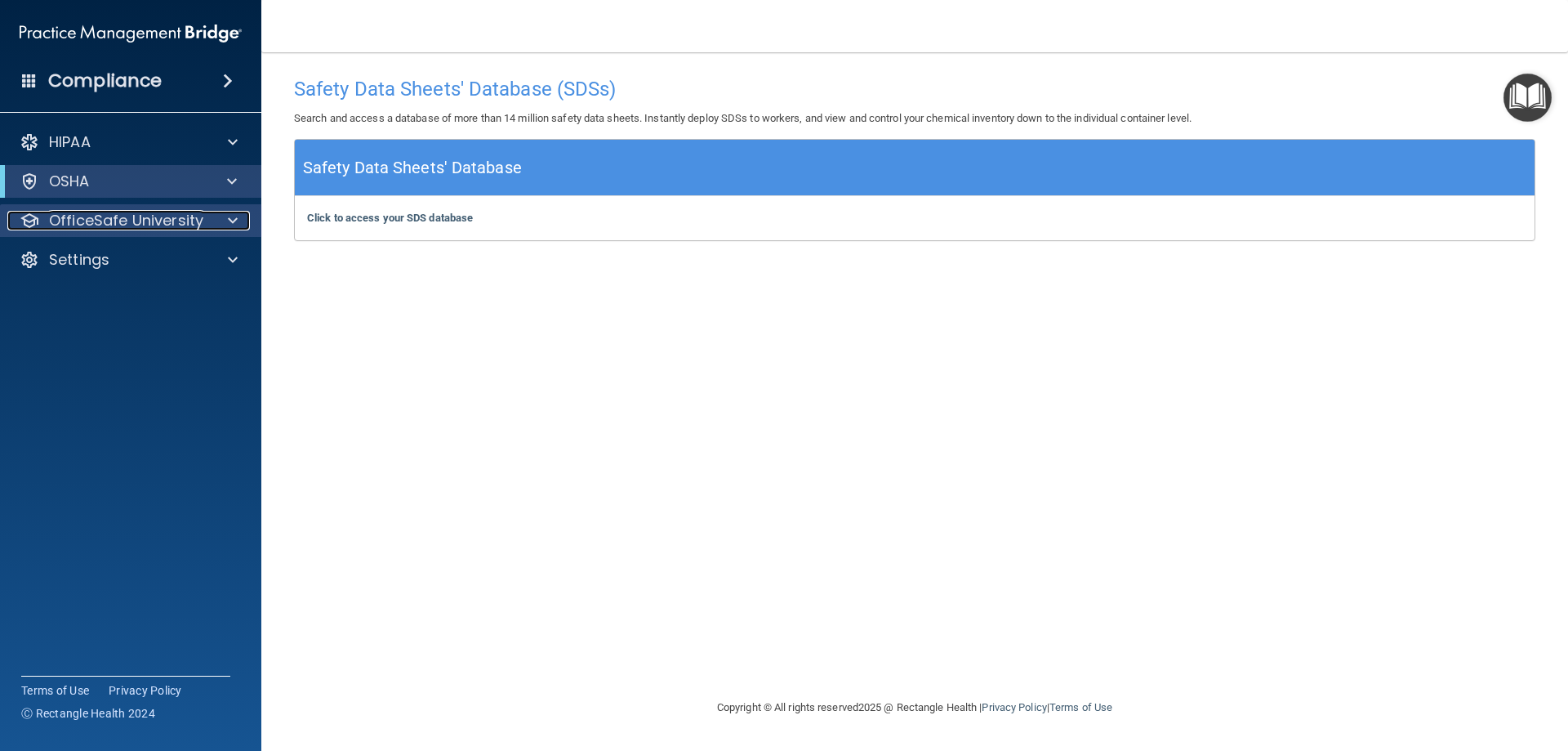
click at [221, 217] on div at bounding box center [230, 221] width 41 height 19
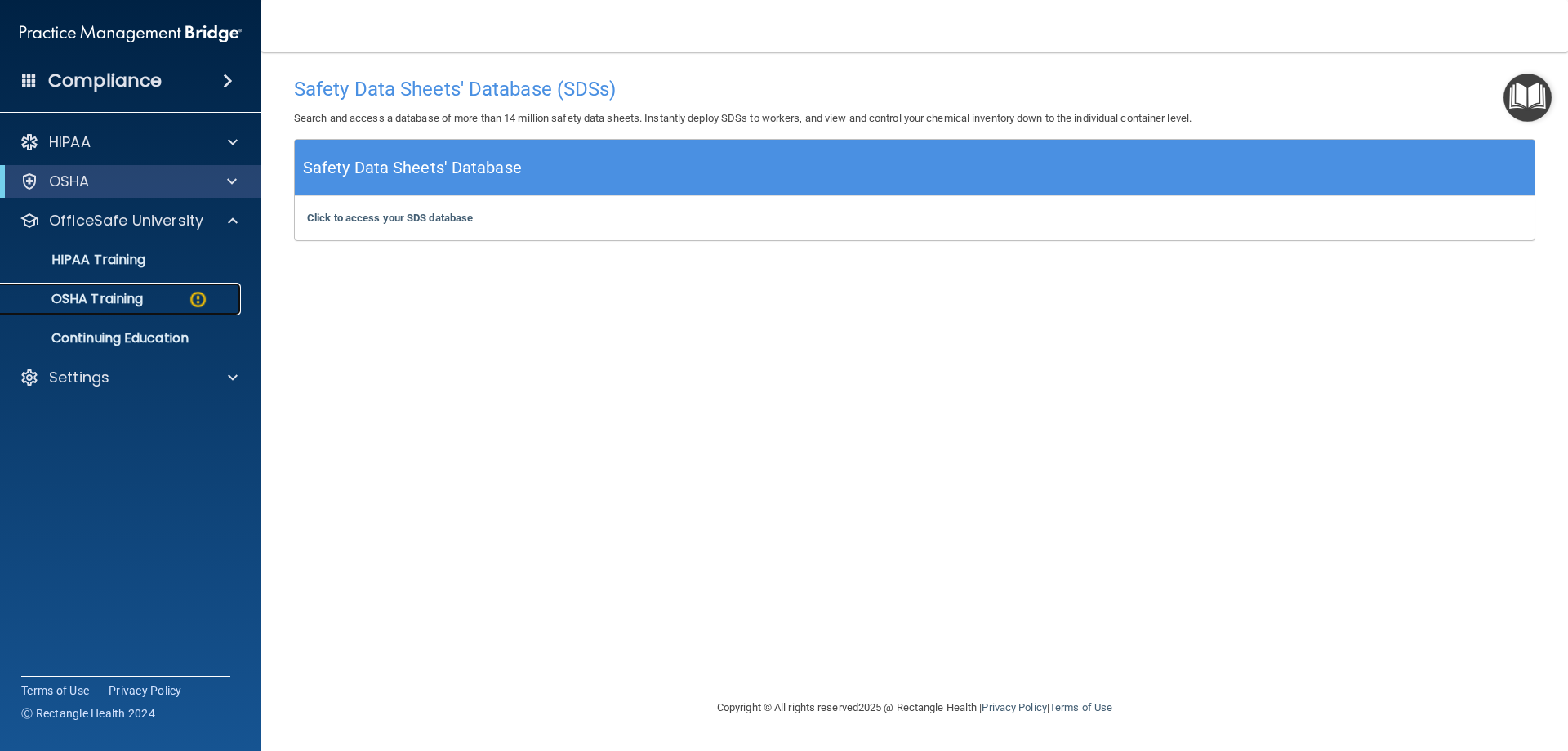
click at [132, 306] on p "OSHA Training" at bounding box center [77, 298] width 132 height 17
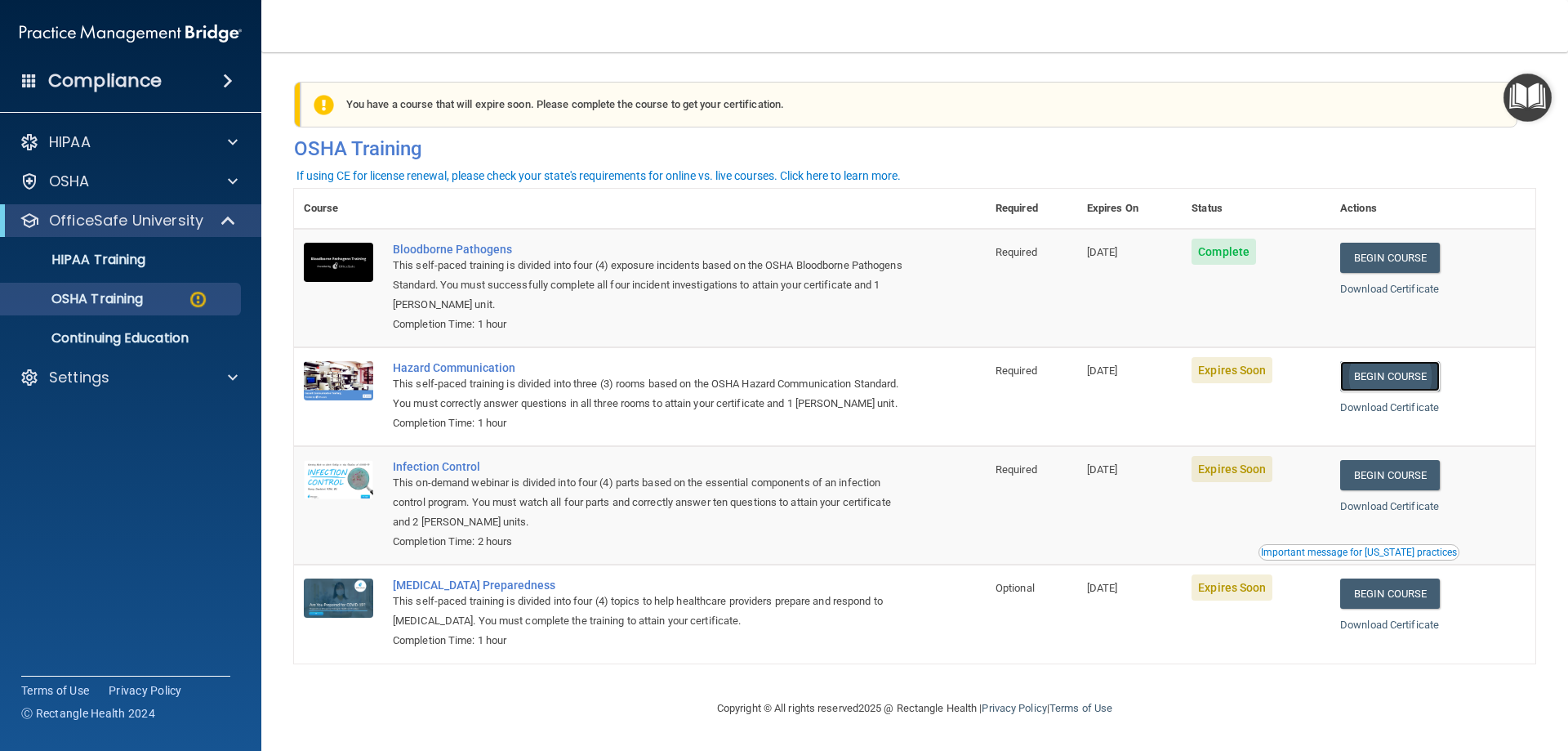
click at [1398, 379] on link "Begin Course" at bounding box center [1389, 376] width 100 height 30
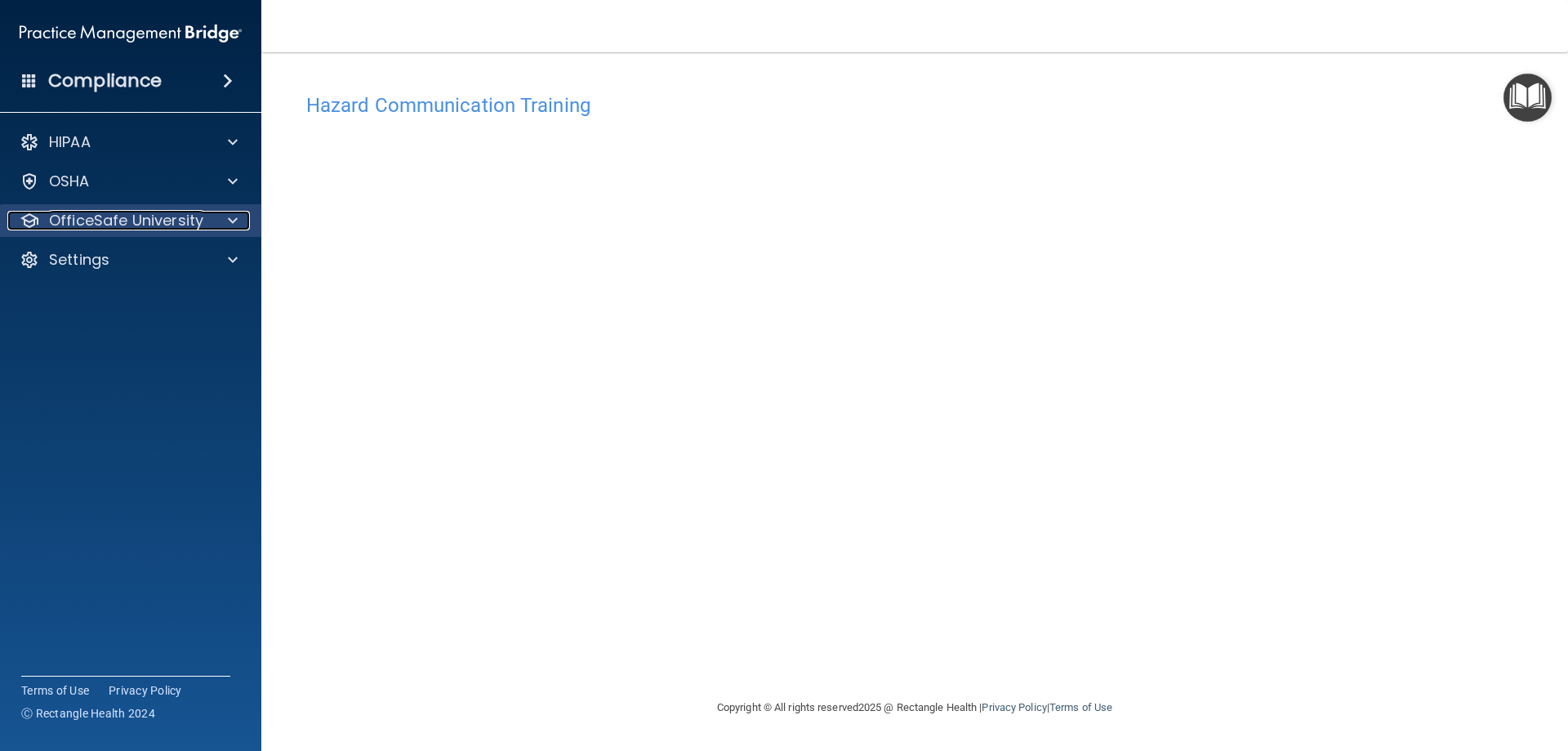
click at [233, 223] on span at bounding box center [233, 221] width 10 height 19
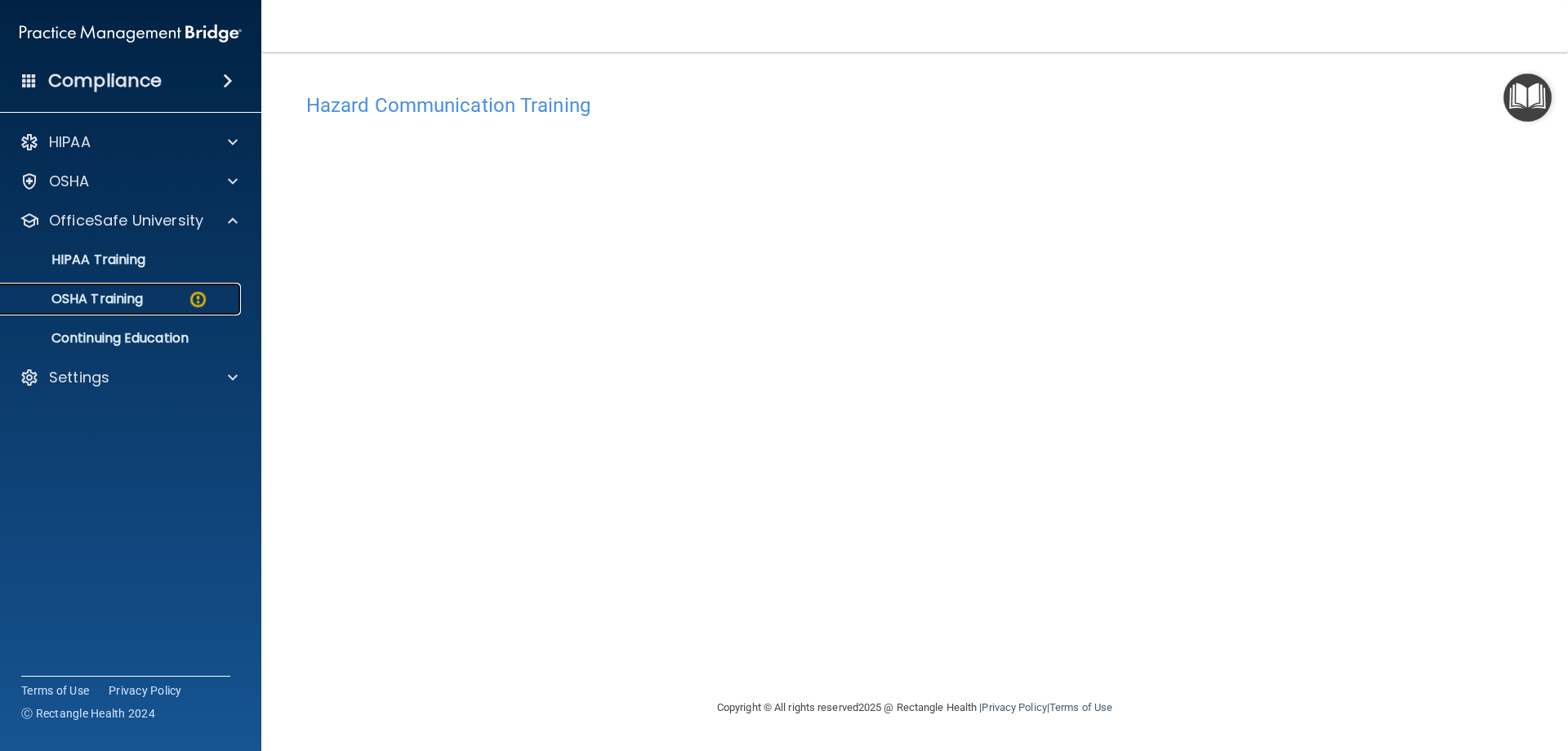
click at [167, 306] on div "OSHA Training" at bounding box center [122, 298] width 223 height 17
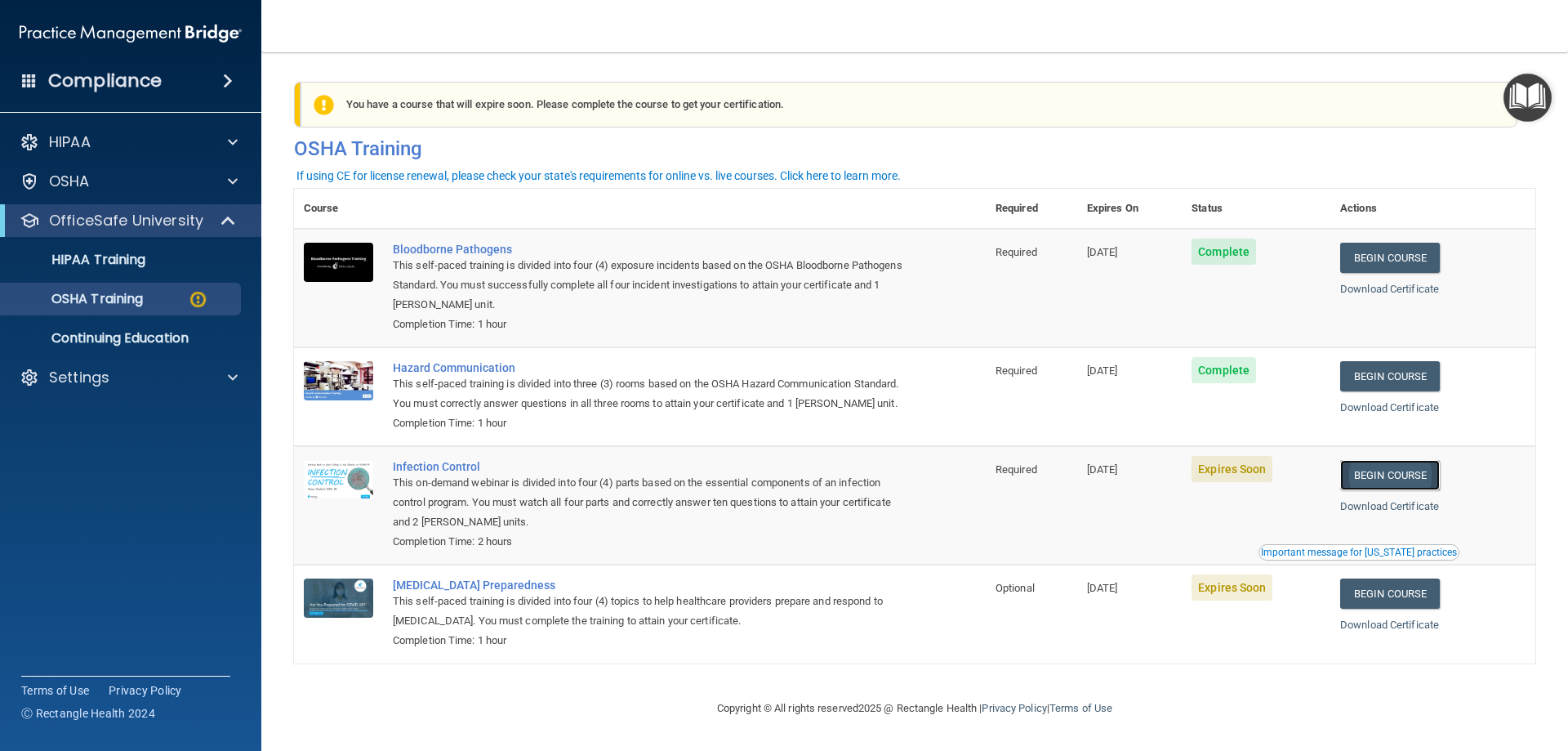
click at [1393, 491] on link "Begin Course" at bounding box center [1389, 474] width 100 height 30
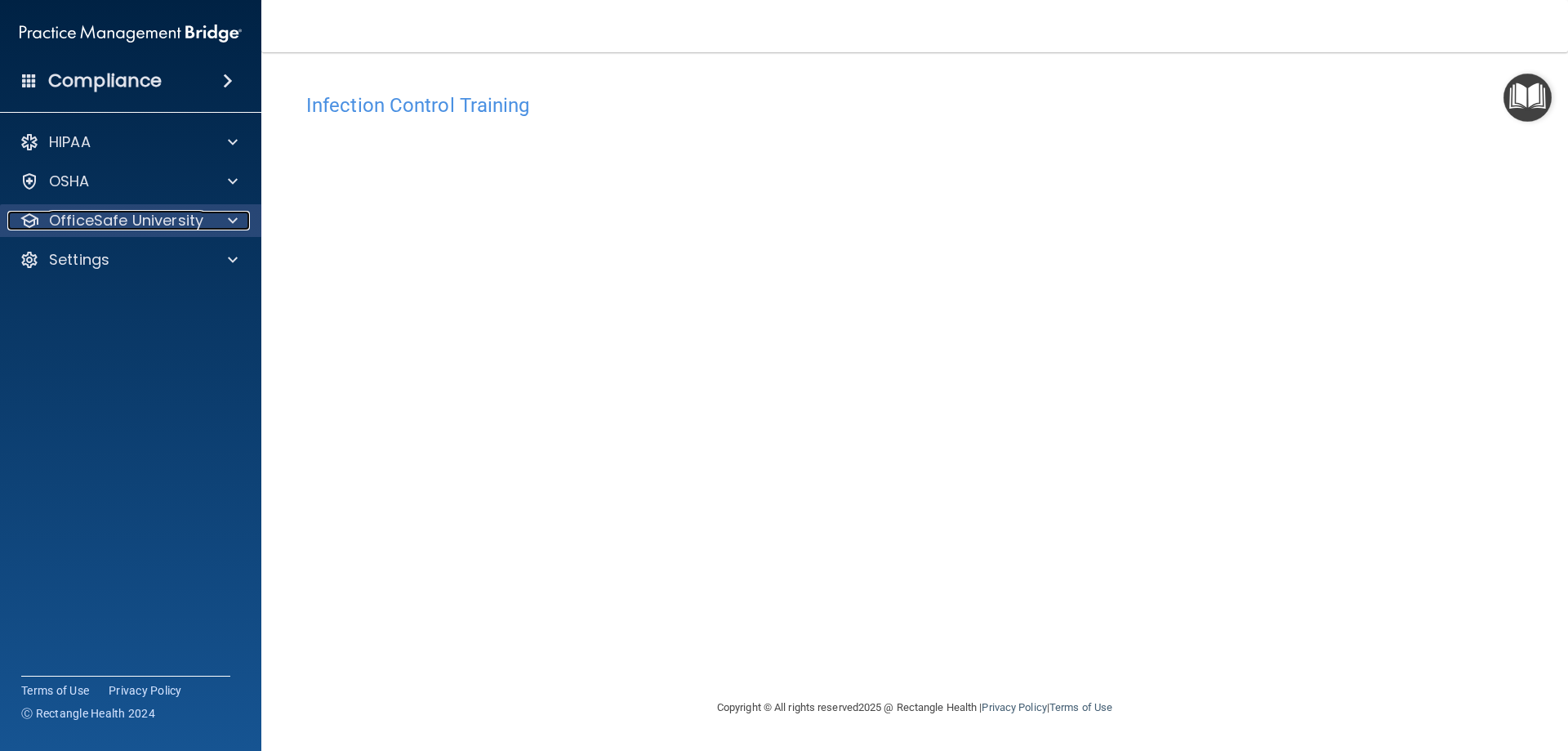
click at [217, 222] on div at bounding box center [230, 221] width 41 height 19
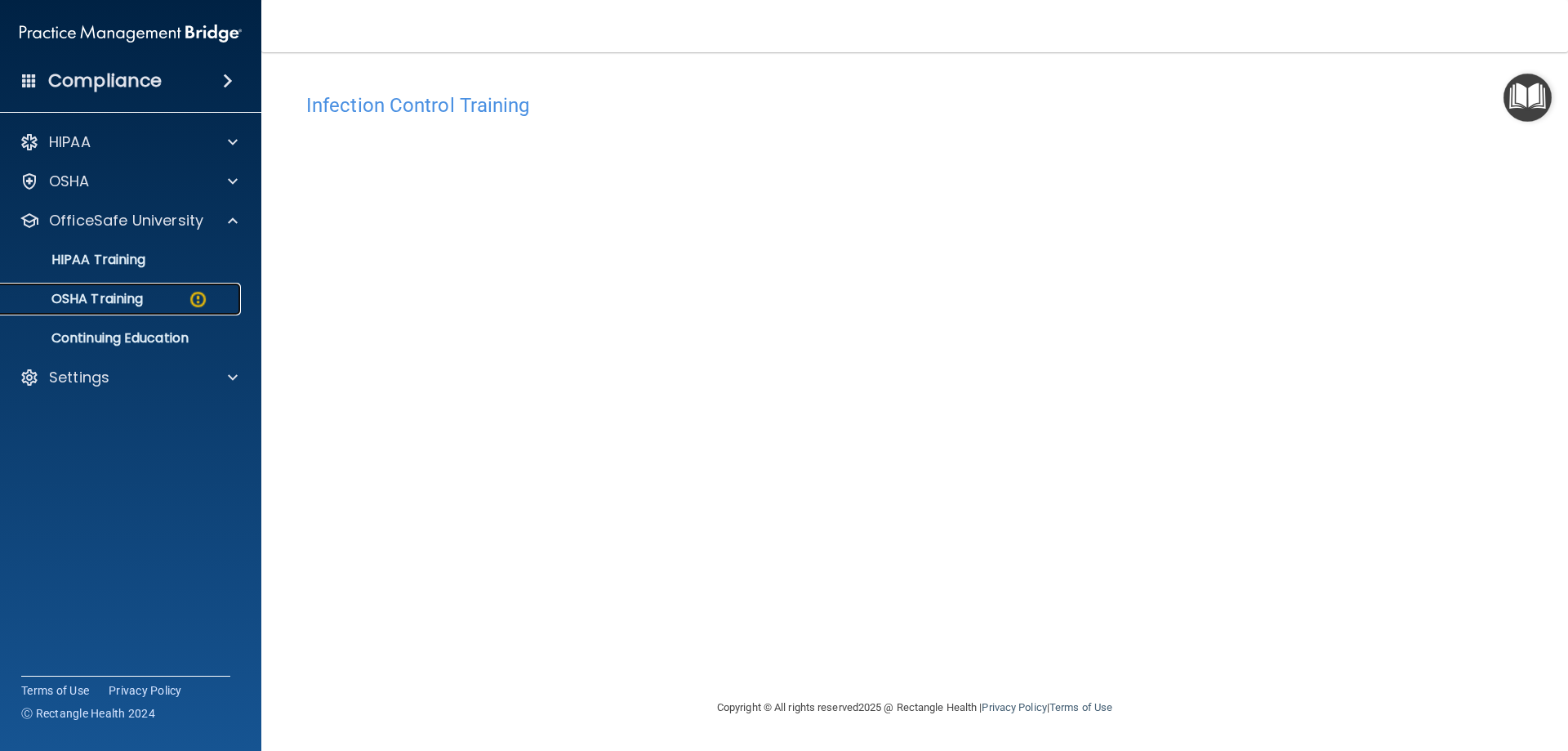
click at [167, 304] on div "OSHA Training" at bounding box center [122, 298] width 223 height 17
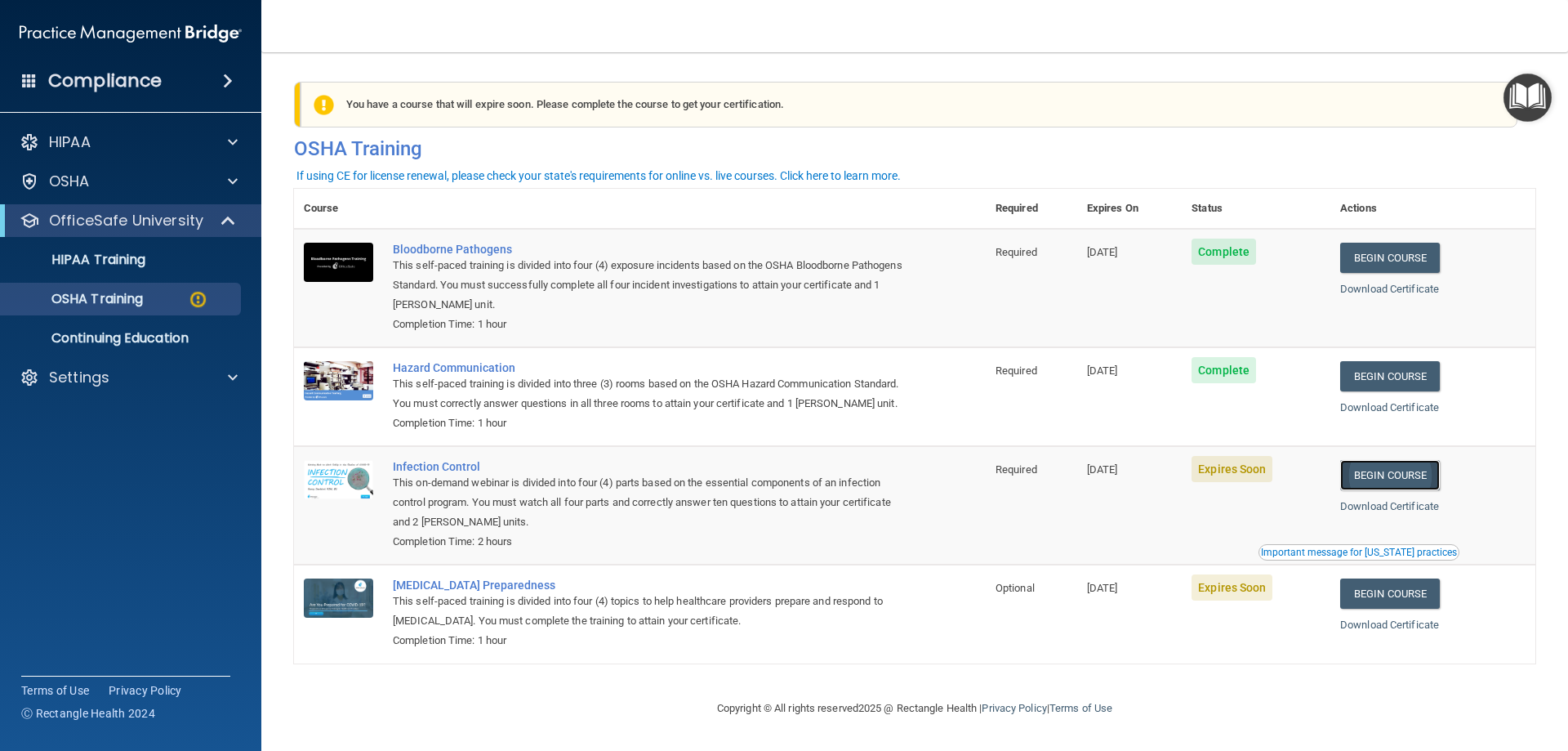
click at [1374, 491] on link "Begin Course" at bounding box center [1389, 474] width 100 height 30
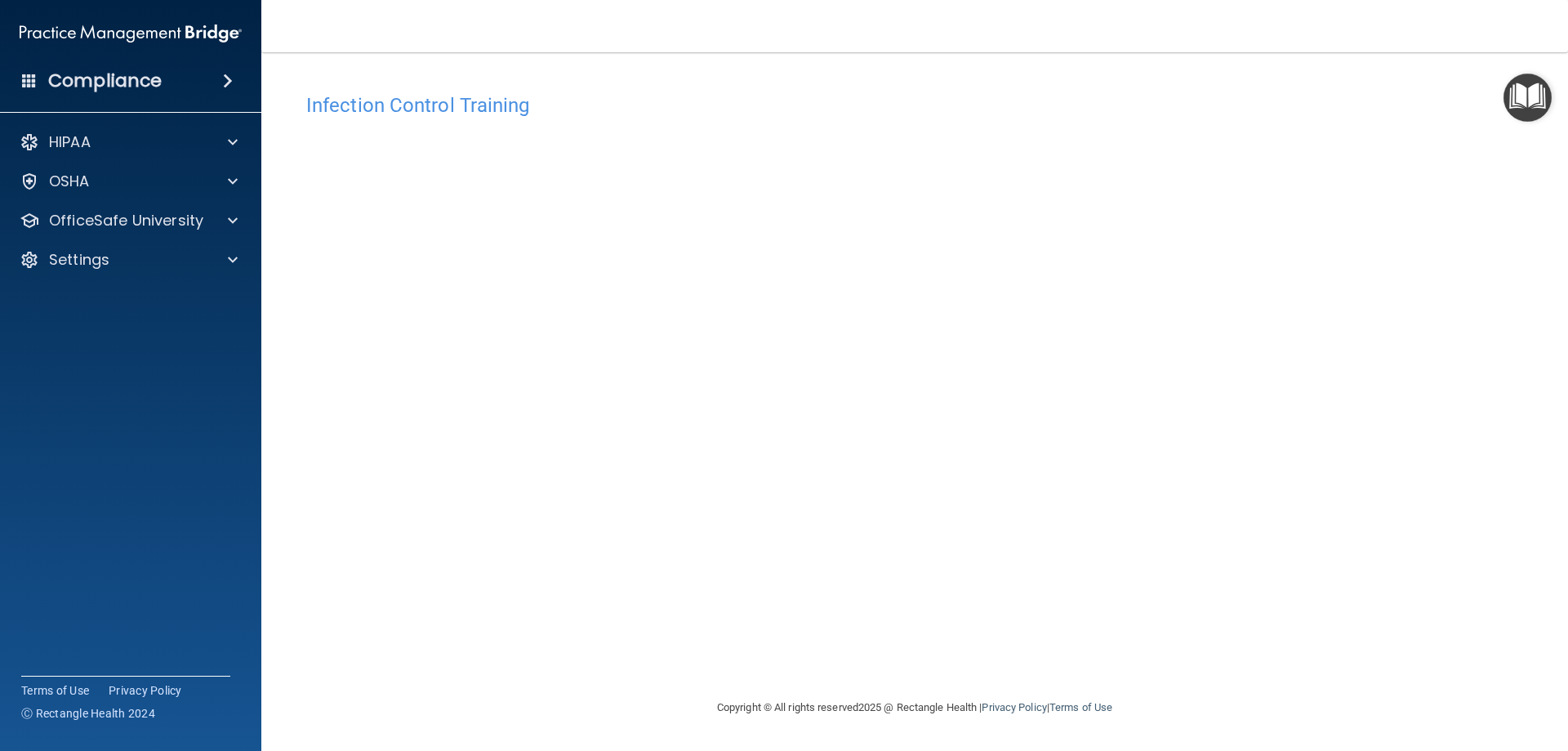
click at [1256, 605] on div "Infection Control Training This course doesn’t expire until 08/27/2025. Are you…" at bounding box center [915, 391] width 1241 height 613
click at [184, 214] on p "OfficeSafe University" at bounding box center [125, 221] width 154 height 19
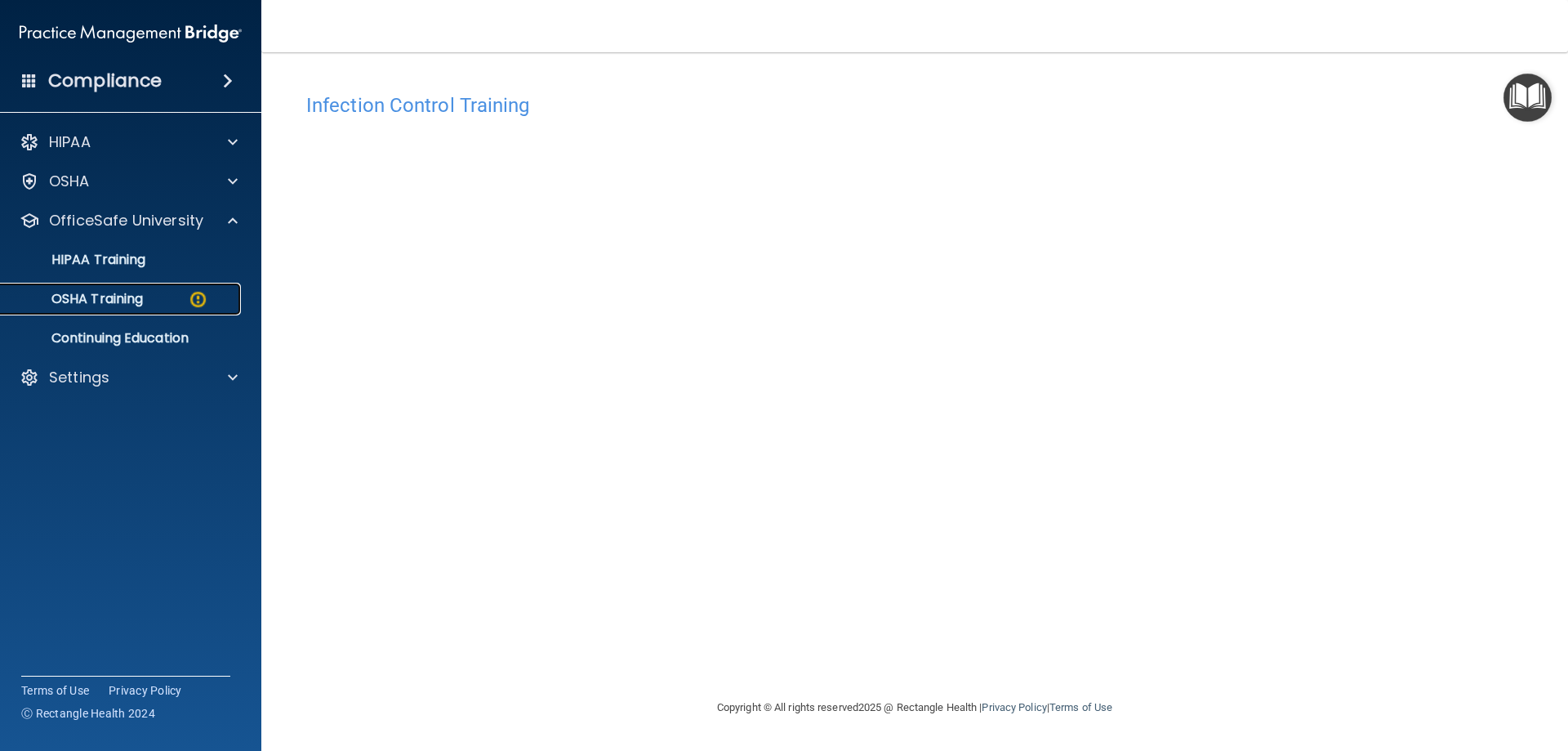
click at [169, 300] on div "OSHA Training" at bounding box center [122, 298] width 223 height 17
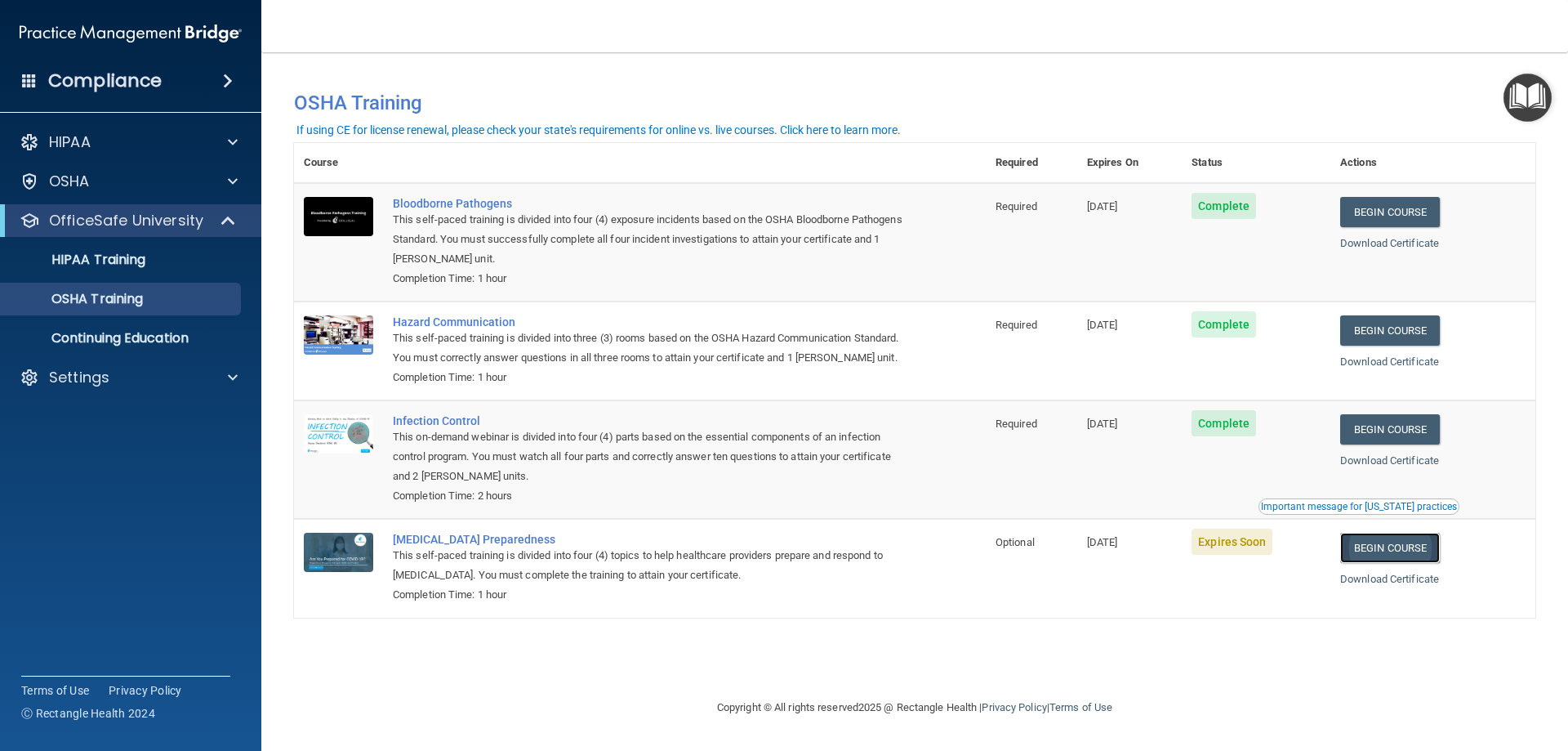
click at [1411, 563] on link "Begin Course" at bounding box center [1389, 547] width 100 height 30
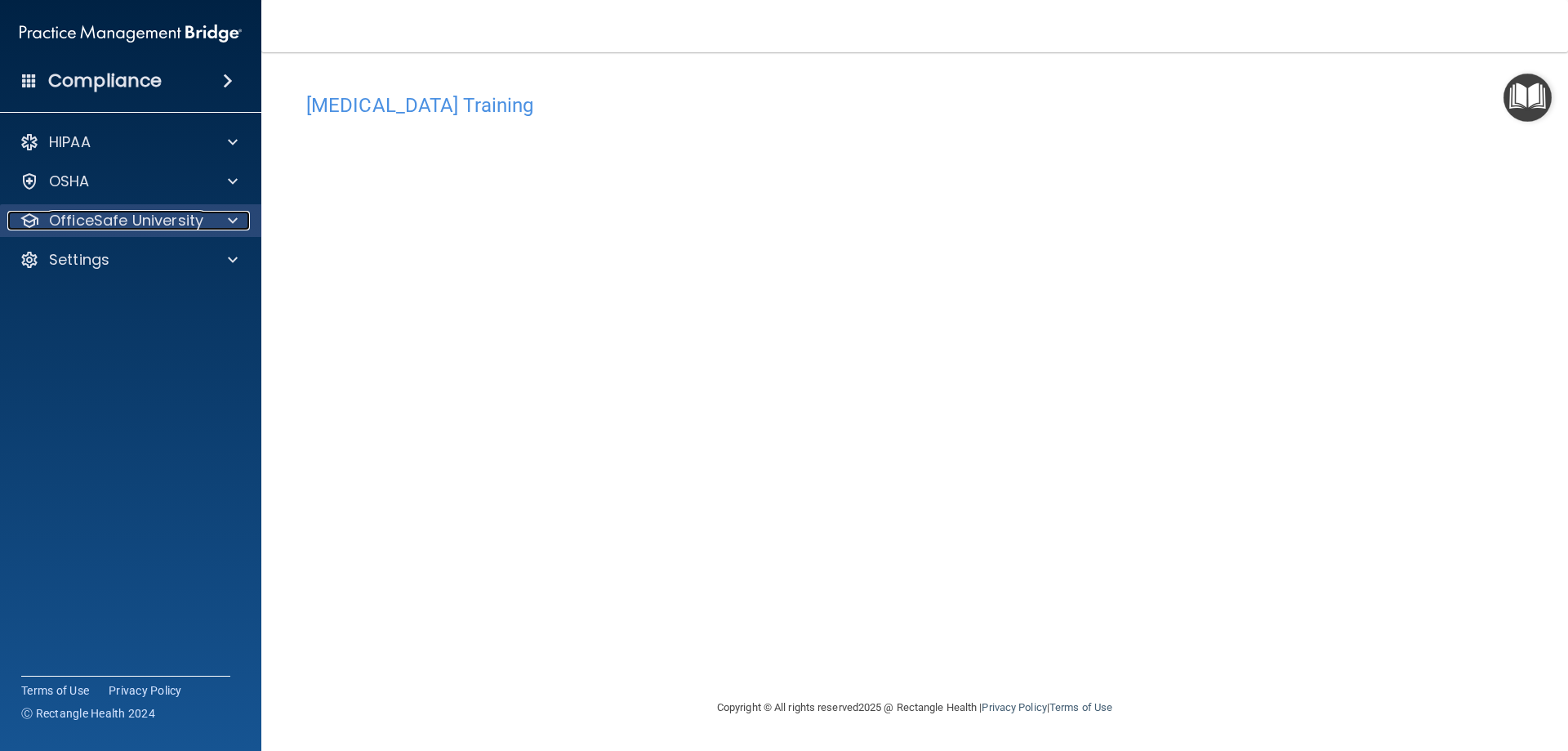
click at [200, 216] on p "OfficeSafe University" at bounding box center [125, 221] width 154 height 19
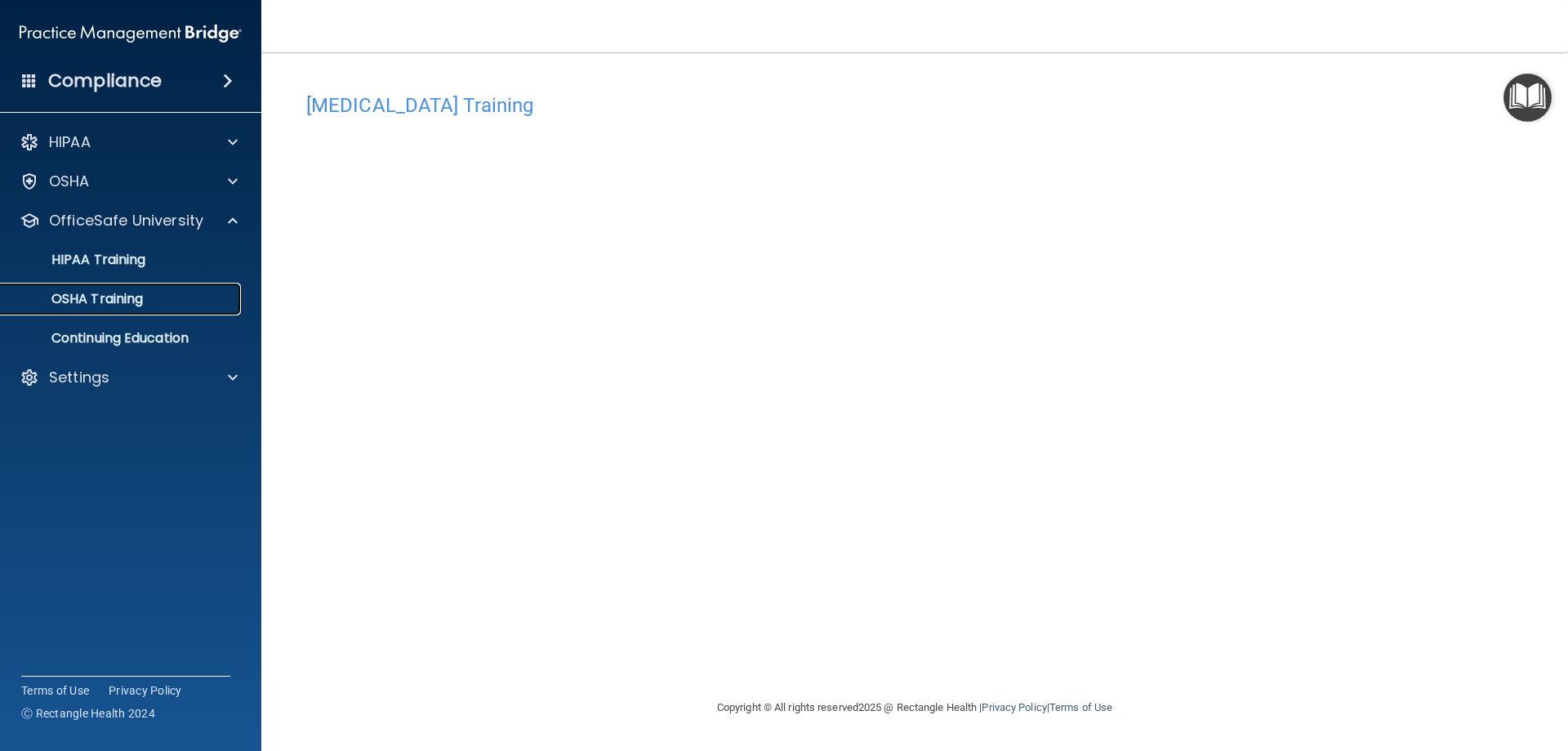
click at [174, 294] on div "OSHA Training" at bounding box center [122, 298] width 223 height 17
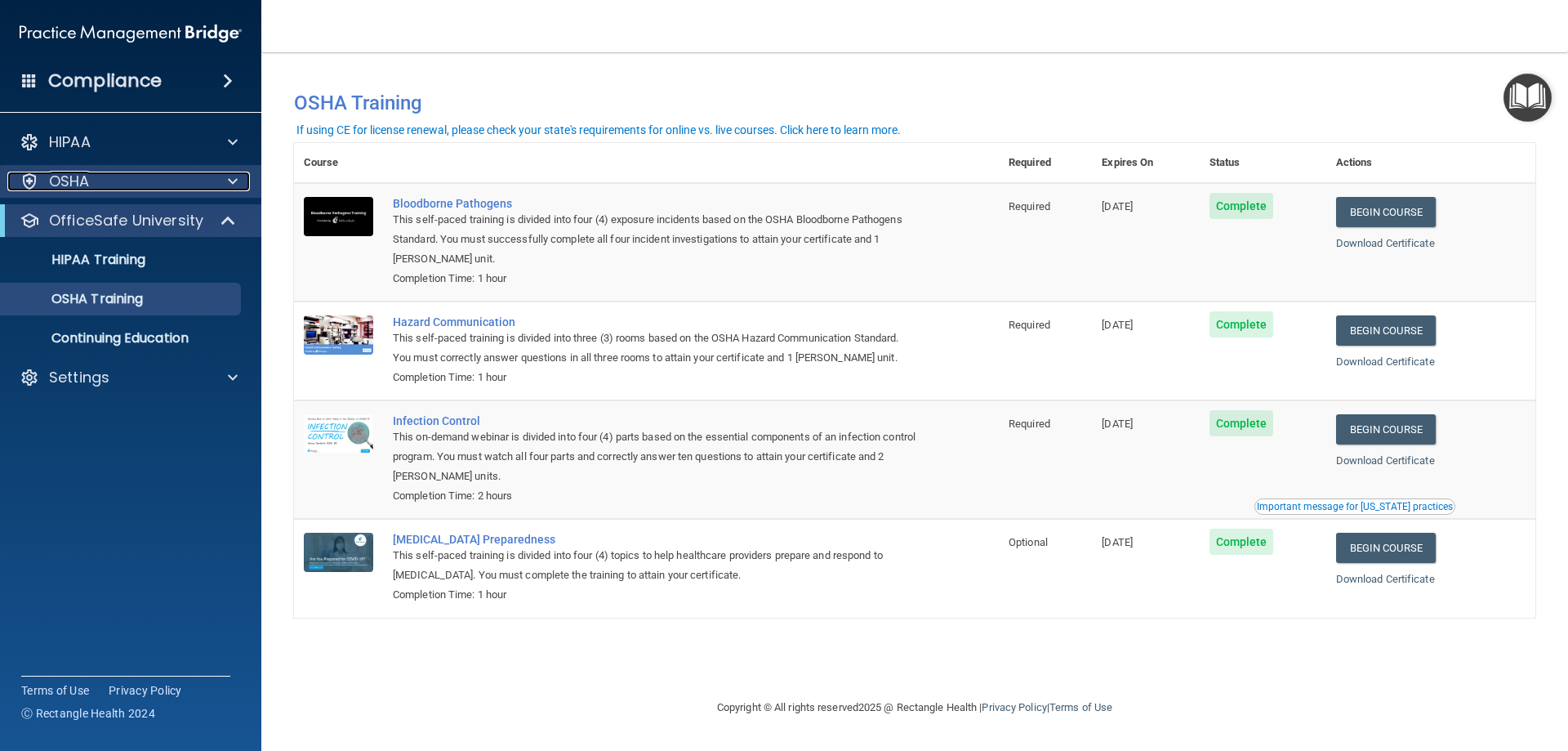
click at [148, 188] on div "OSHA" at bounding box center [109, 182] width 203 height 19
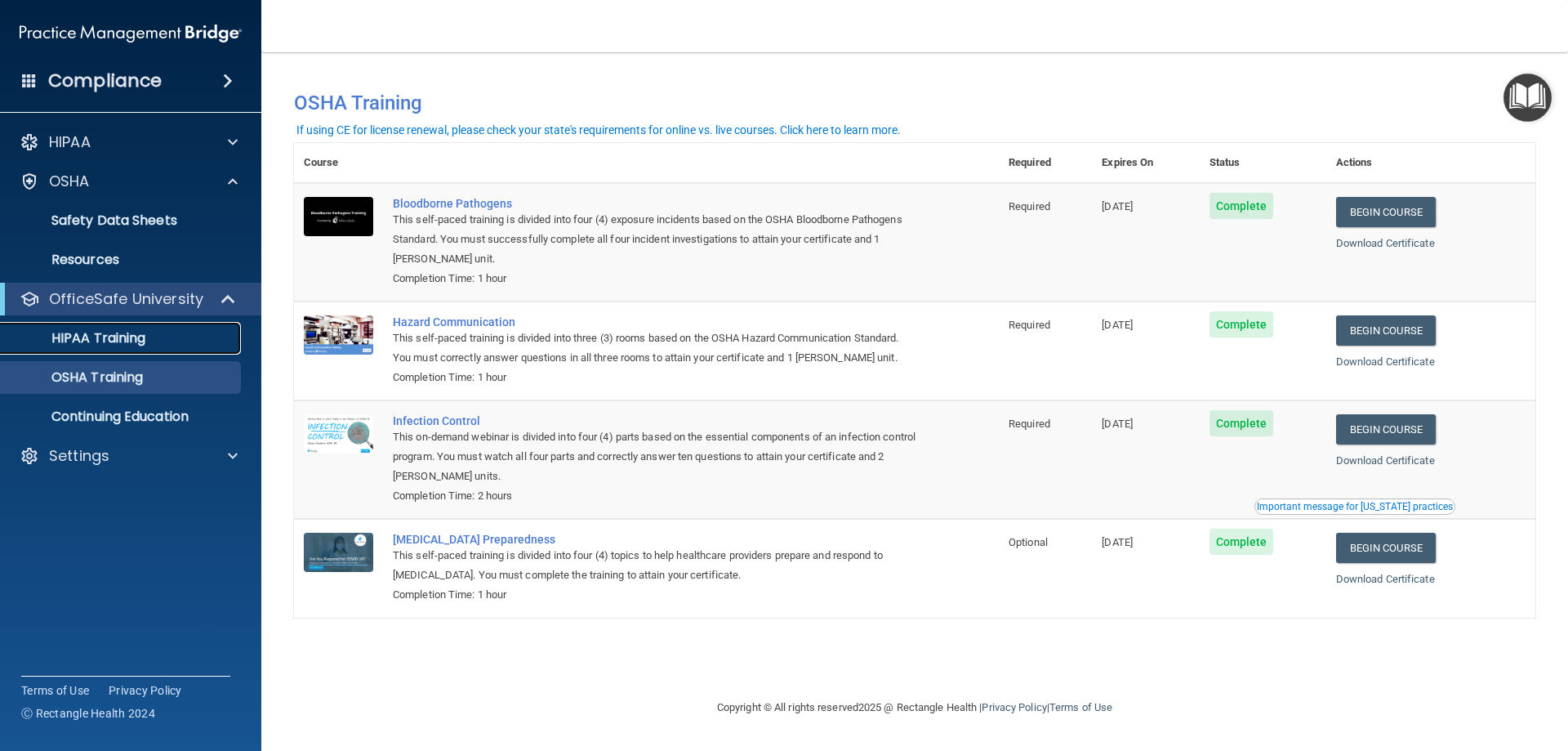
click at [134, 337] on p "HIPAA Training" at bounding box center [78, 338] width 135 height 17
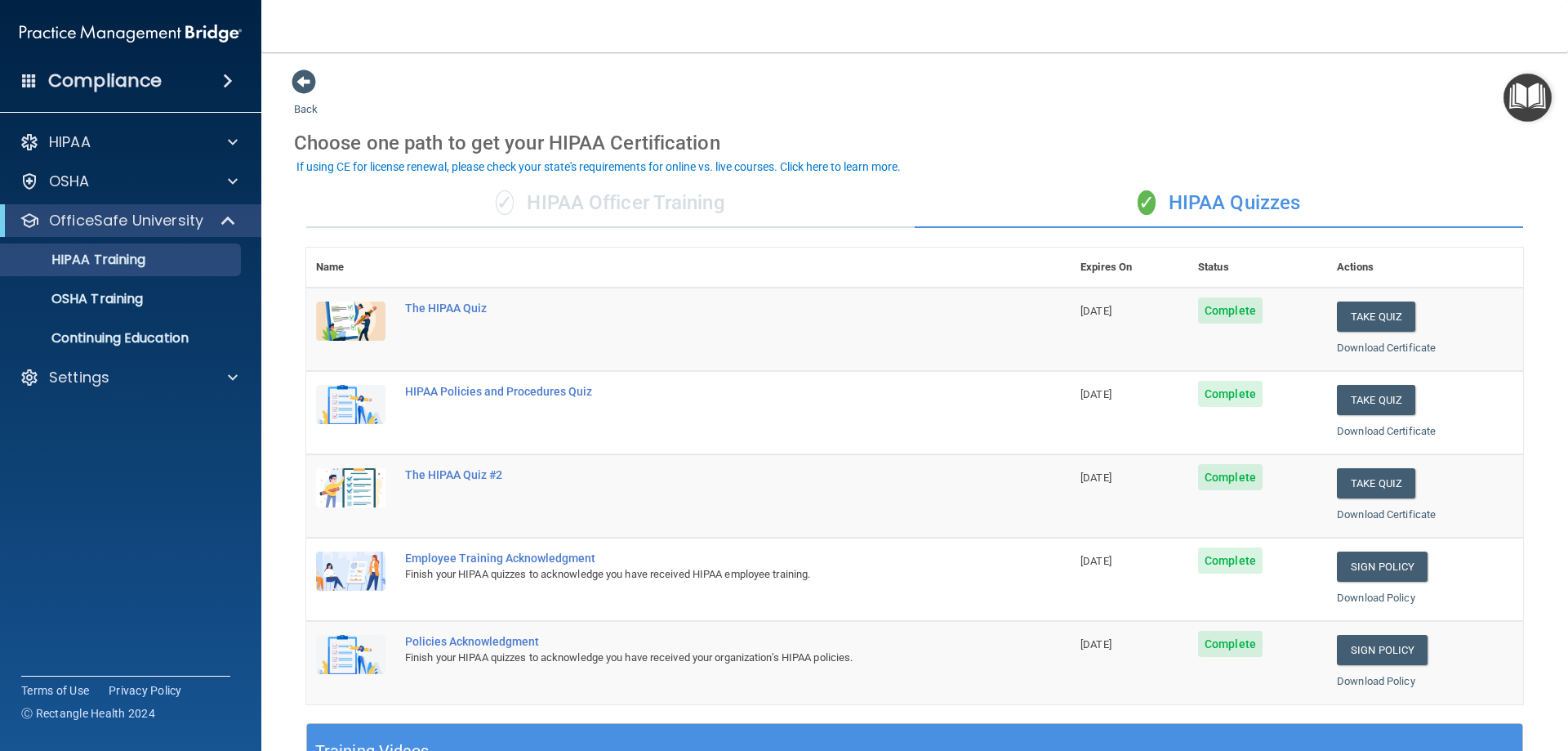
click at [550, 203] on div "✓ HIPAA Officer Training" at bounding box center [610, 203] width 608 height 49
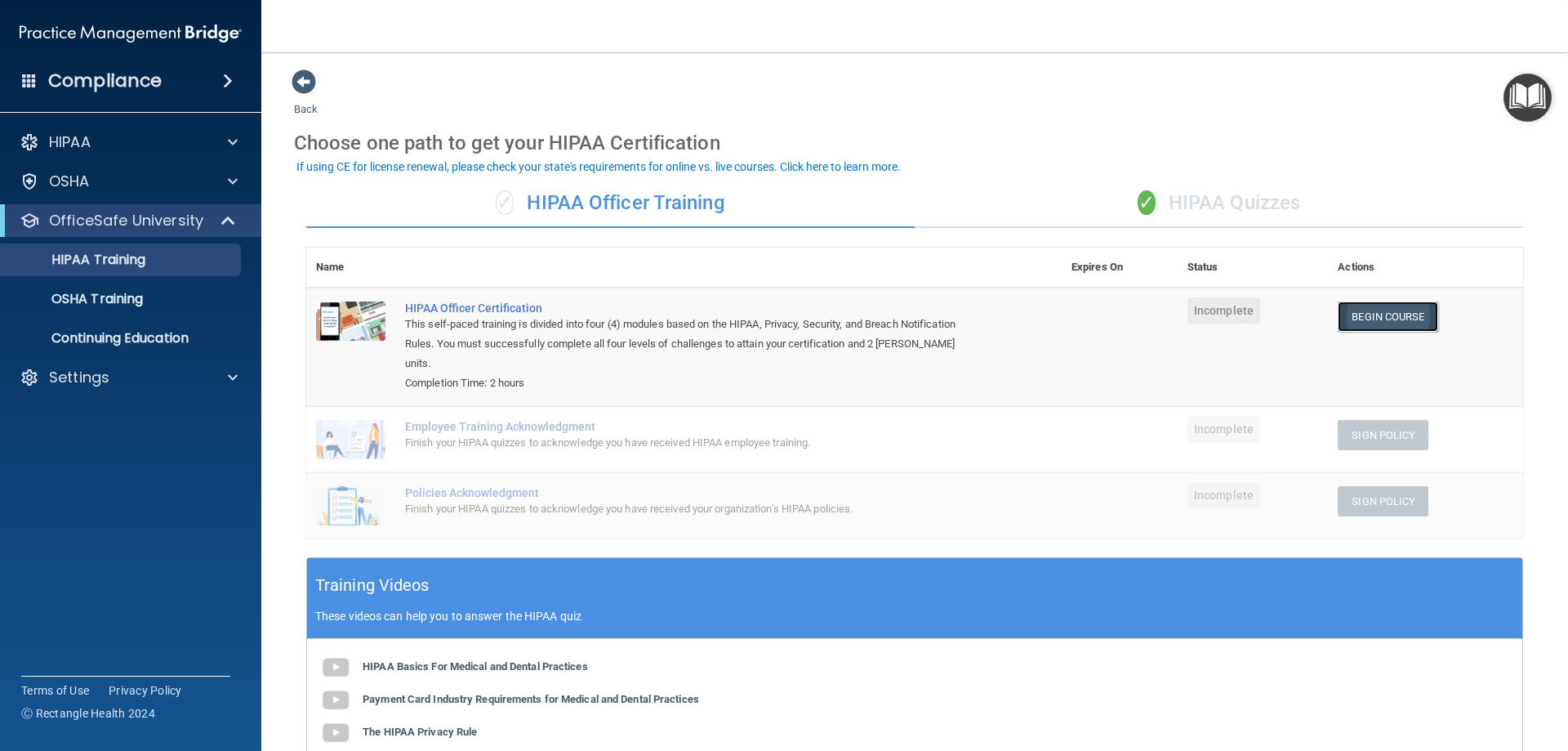
click at [1376, 323] on link "Begin Course" at bounding box center [1386, 316] width 100 height 30
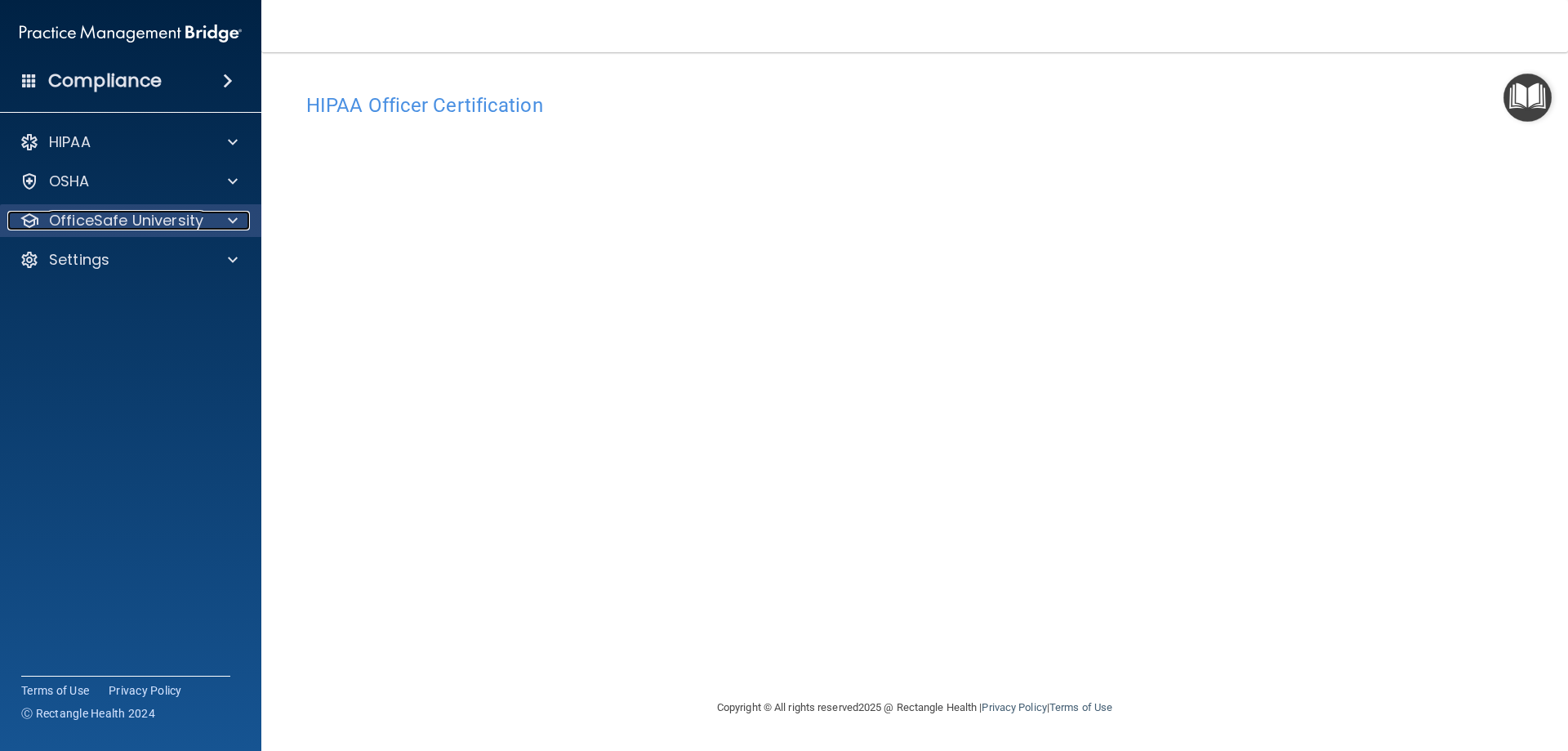
click at [153, 223] on p "OfficeSafe University" at bounding box center [125, 221] width 154 height 19
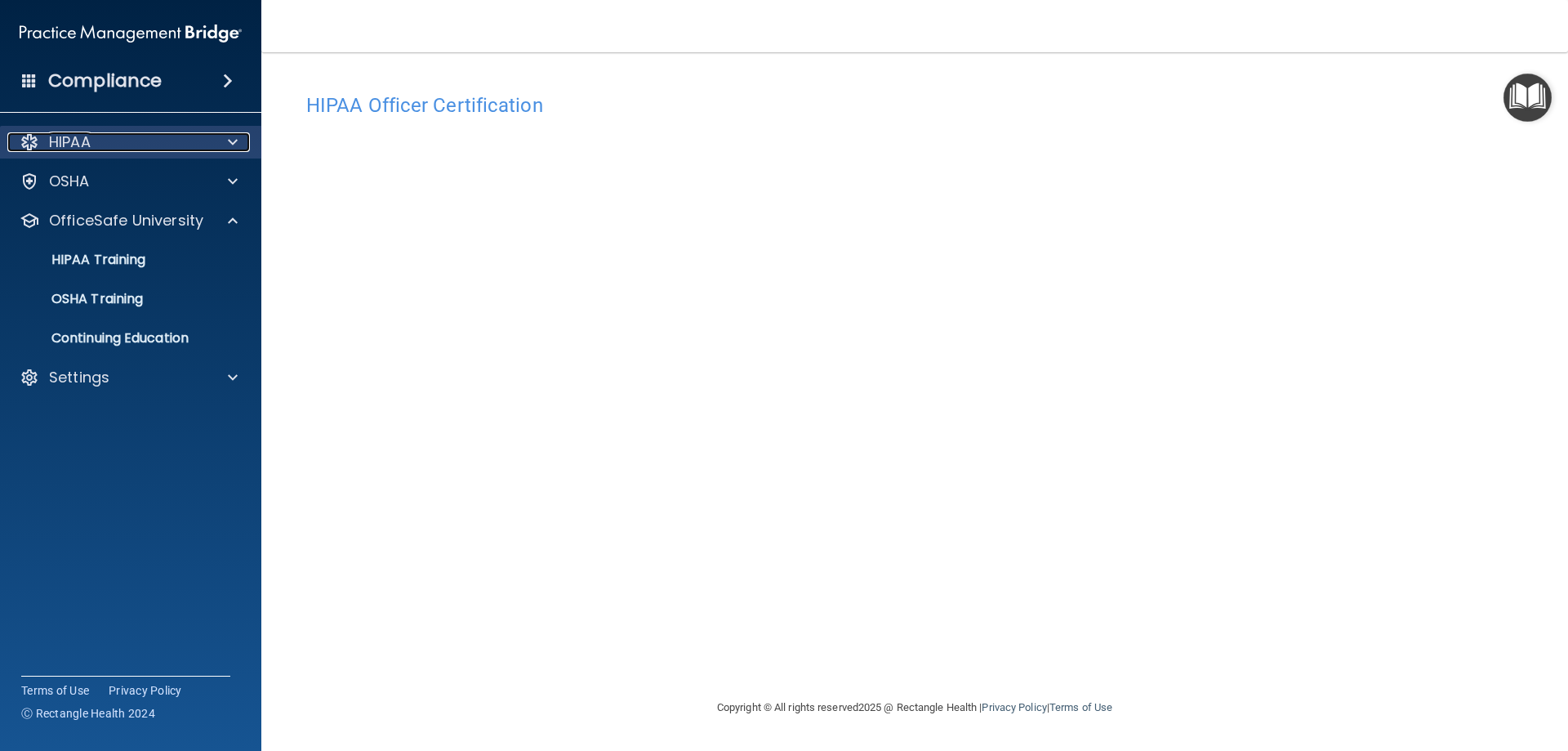
click at [217, 140] on div at bounding box center [230, 142] width 41 height 19
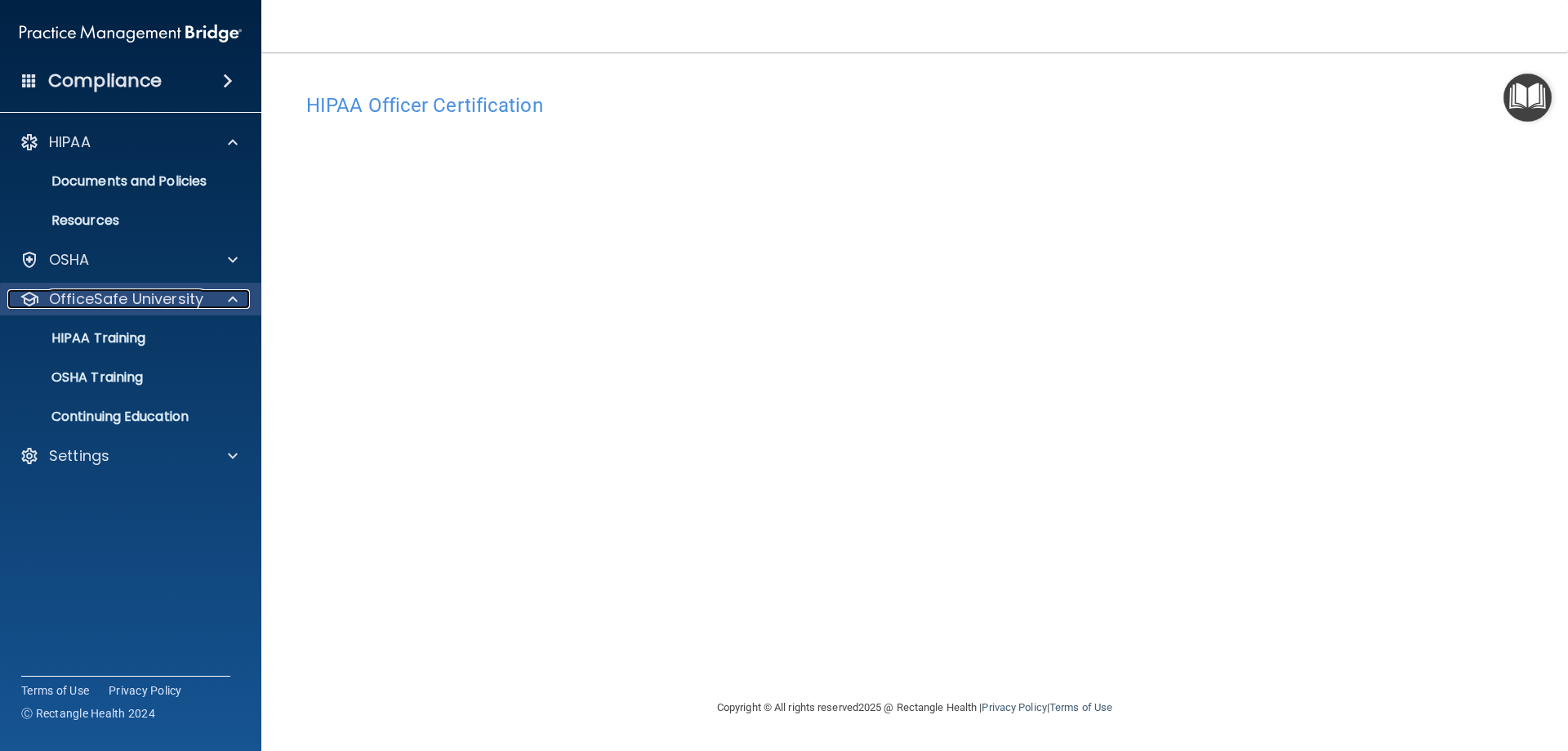
click at [187, 297] on p "OfficeSafe University" at bounding box center [125, 299] width 154 height 19
click at [166, 337] on div "HIPAA Training" at bounding box center [122, 338] width 223 height 17
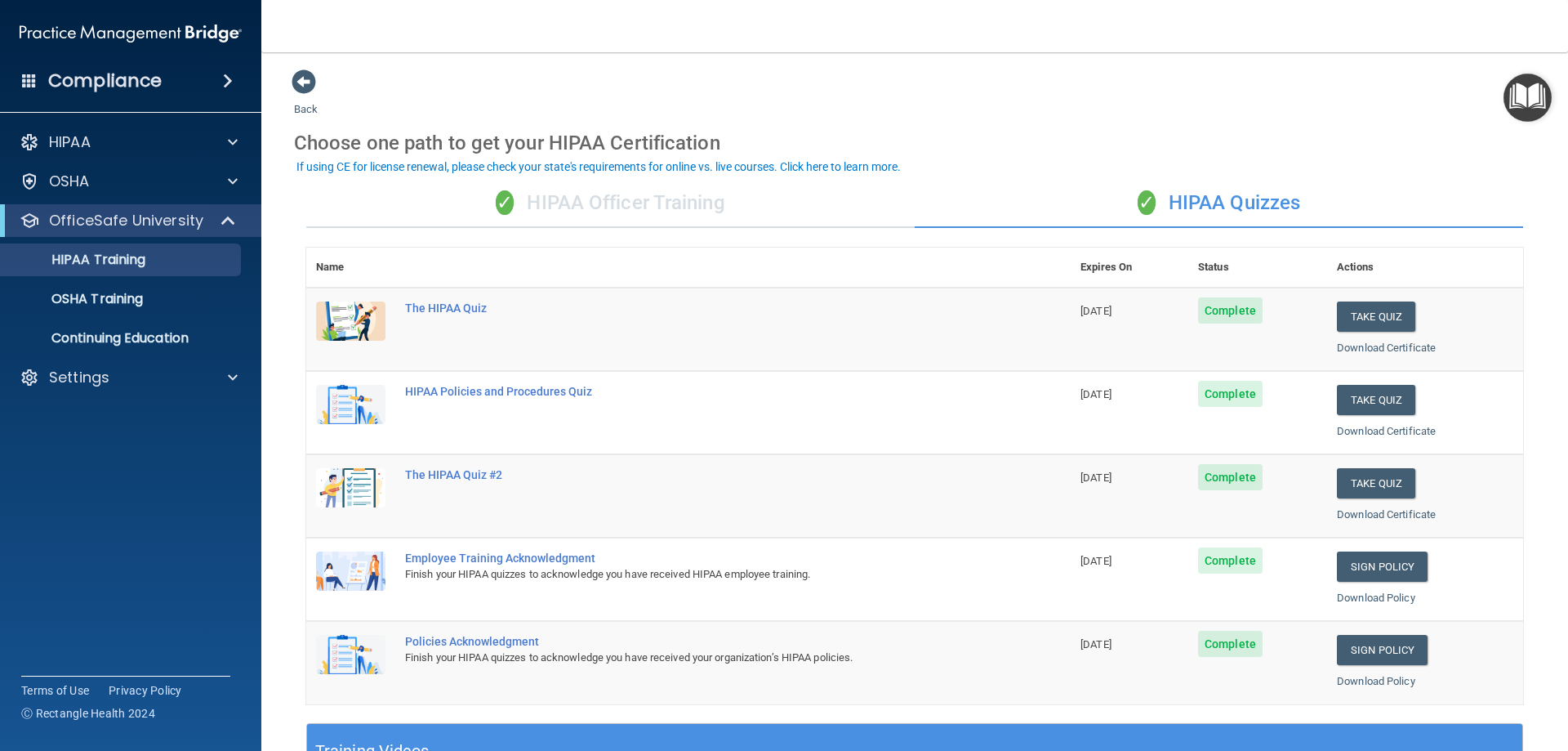
click at [659, 196] on div "✓ HIPAA Officer Training" at bounding box center [610, 203] width 608 height 49
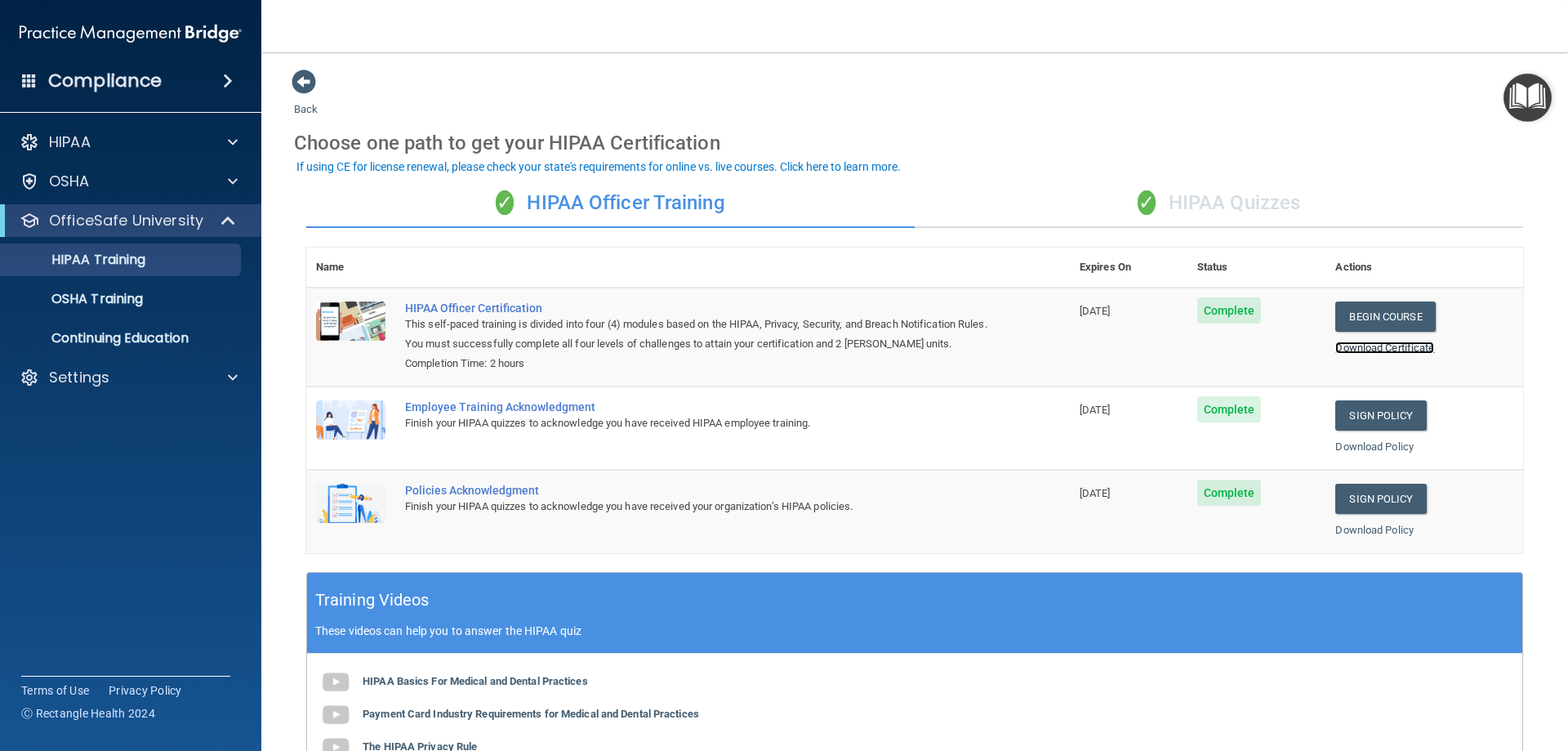
click at [1374, 346] on link "Download Certificate" at bounding box center [1385, 348] width 99 height 13
click at [1357, 444] on link "Download Policy" at bounding box center [1374, 446] width 79 height 13
click at [1342, 529] on link "Download Policy" at bounding box center [1374, 529] width 79 height 13
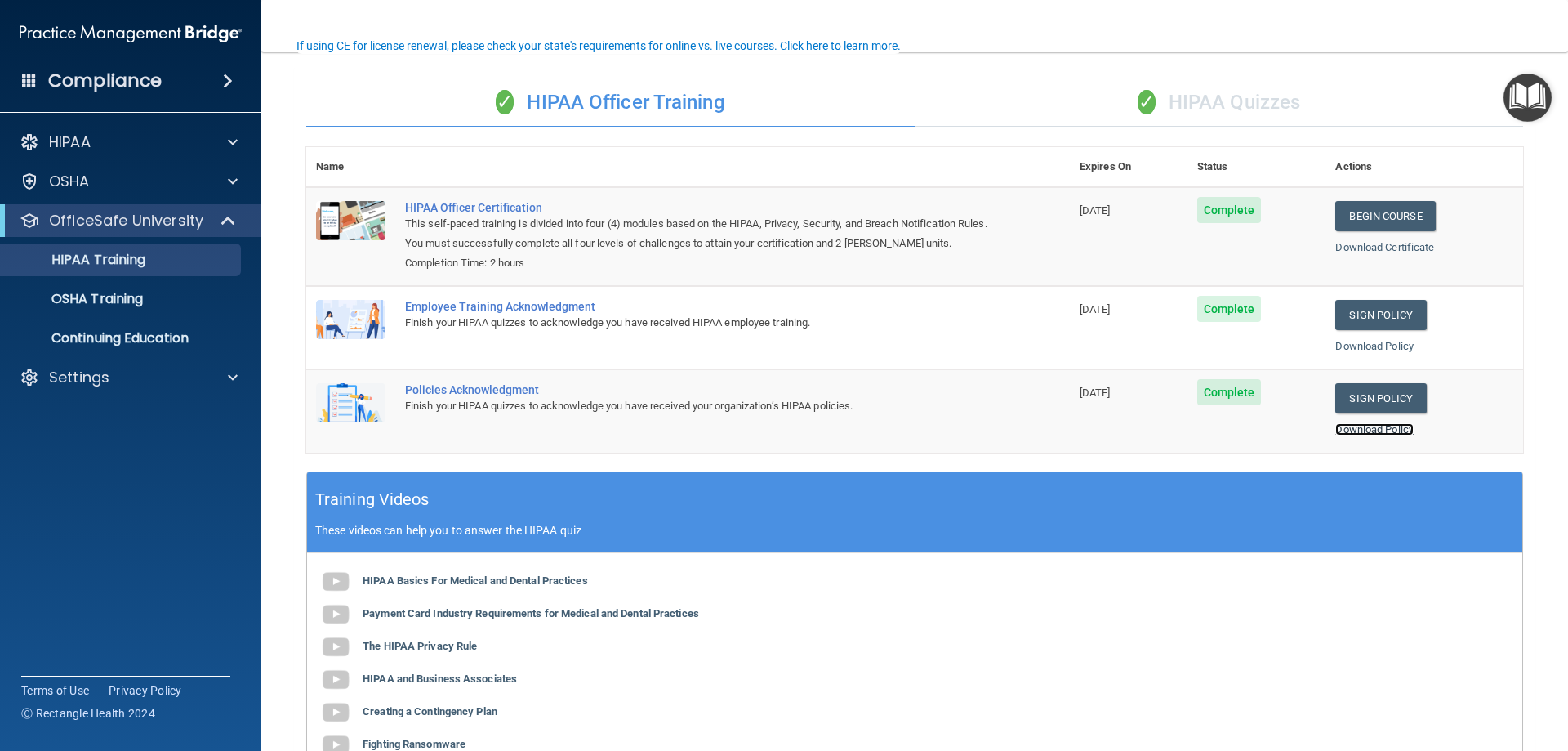
scroll to position [163, 0]
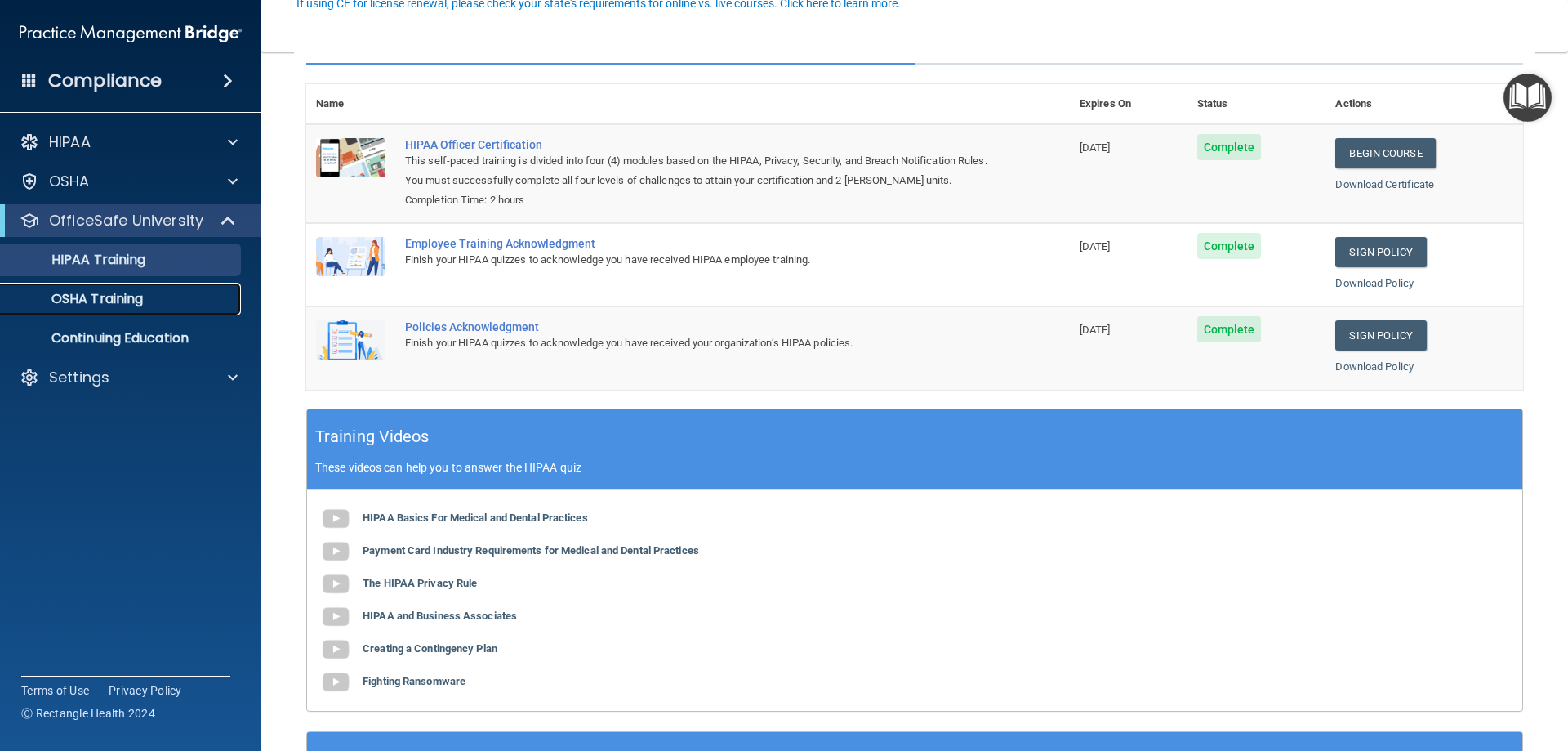
click at [95, 301] on p "OSHA Training" at bounding box center [77, 298] width 132 height 17
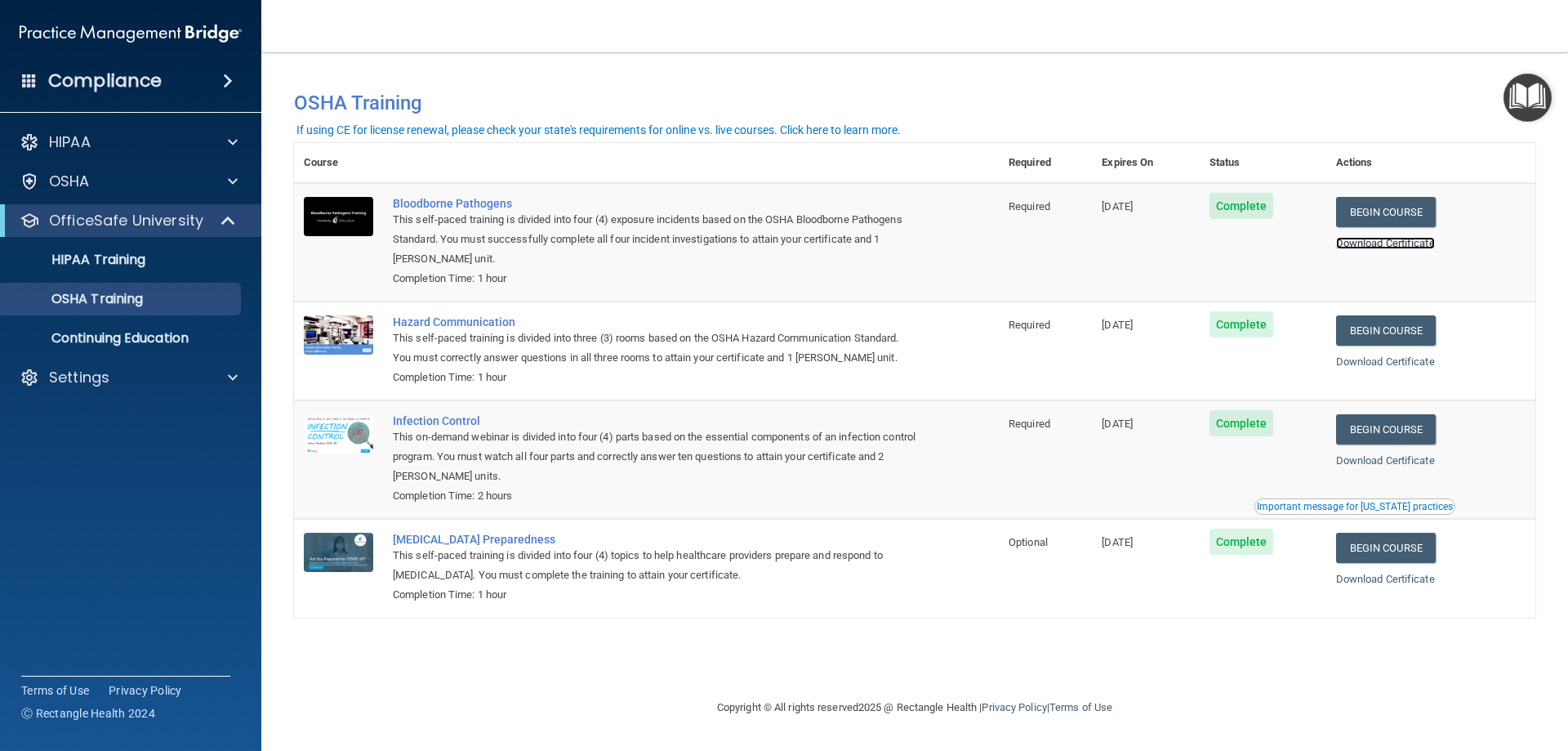
click at [1385, 247] on link "Download Certificate" at bounding box center [1385, 243] width 99 height 13
click at [1361, 360] on link "Download Certificate" at bounding box center [1385, 361] width 99 height 13
click at [1375, 247] on link "Download Certificate" at bounding box center [1385, 243] width 99 height 13
click at [1377, 466] on link "Download Certificate" at bounding box center [1385, 461] width 99 height 13
click at [1371, 582] on link "Download Certificate" at bounding box center [1385, 578] width 99 height 13
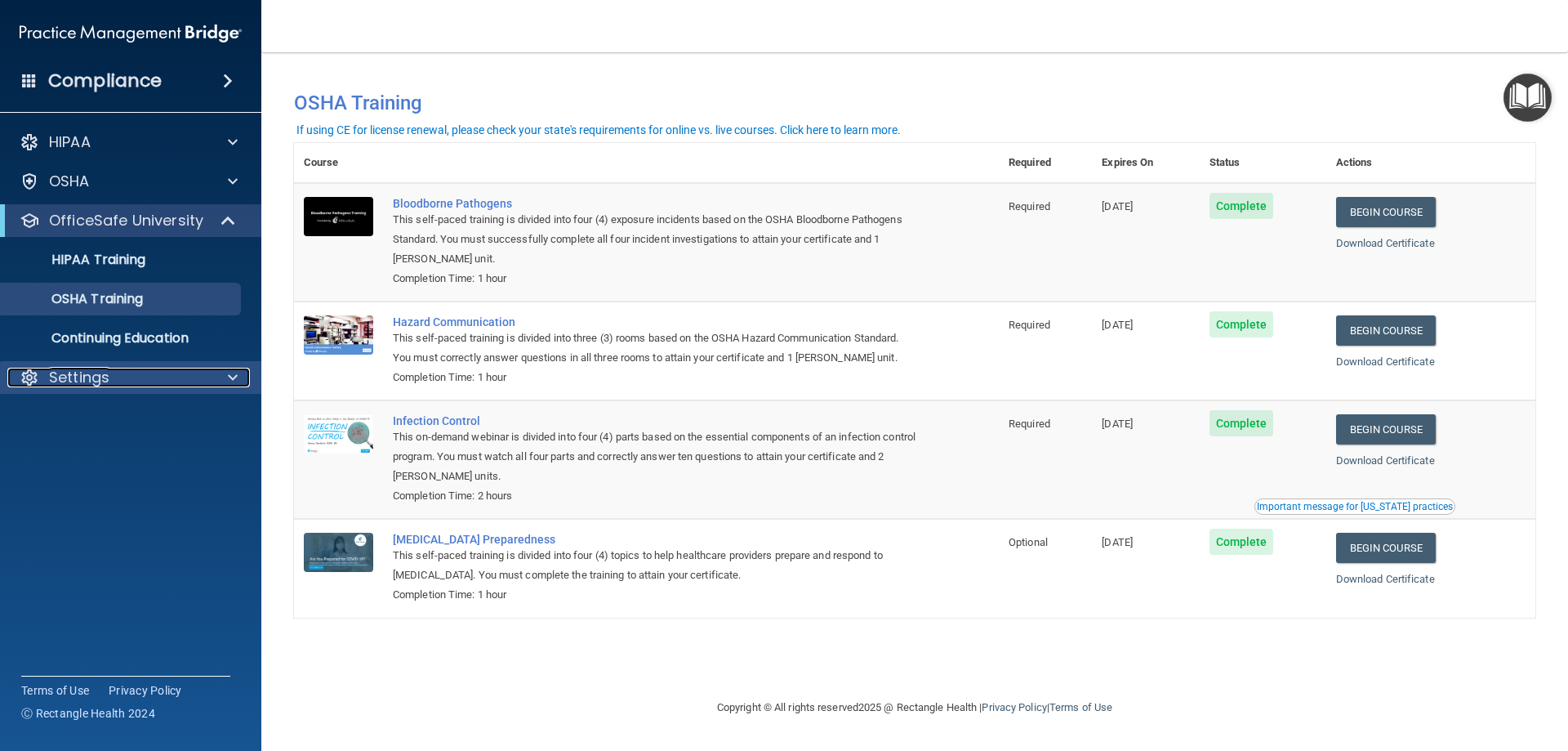
click at [218, 379] on div at bounding box center [230, 377] width 41 height 19
click at [119, 454] on p "Sign Out" at bounding box center [122, 456] width 223 height 17
